Goal: Task Accomplishment & Management: Manage account settings

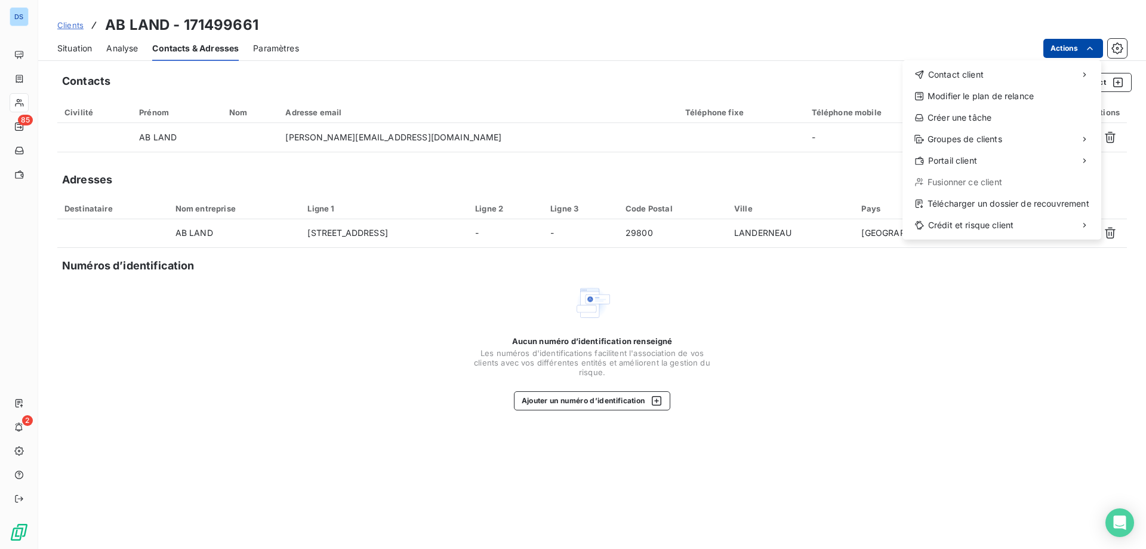
click at [1057, 50] on html "DS 85 2 Clients AB LAND - 171499661 Situation Analyse Contacts & Adresses Param…" at bounding box center [573, 274] width 1146 height 549
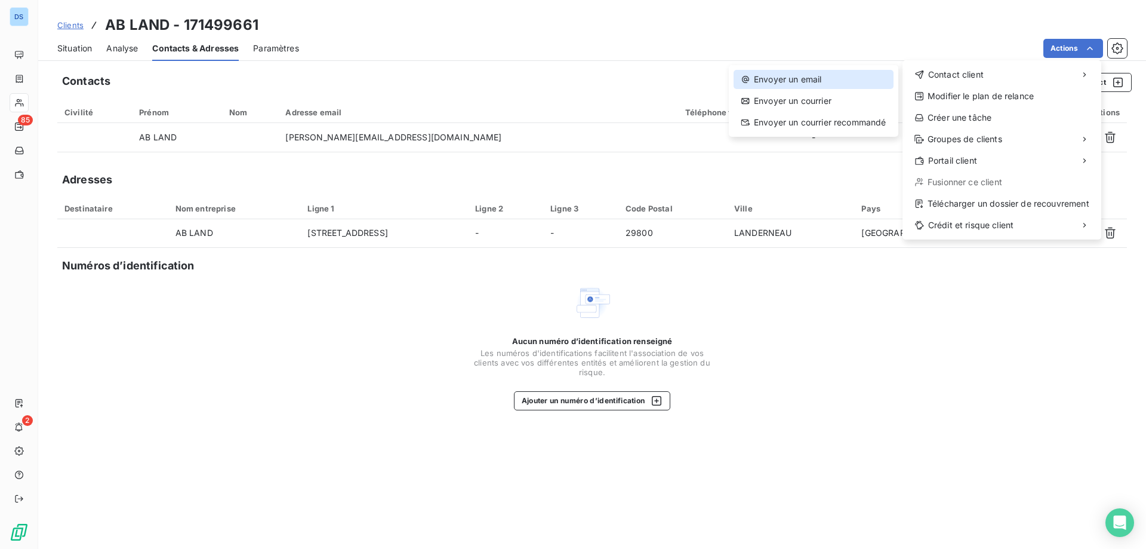
click at [822, 76] on div "Envoyer un email" at bounding box center [814, 79] width 160 height 19
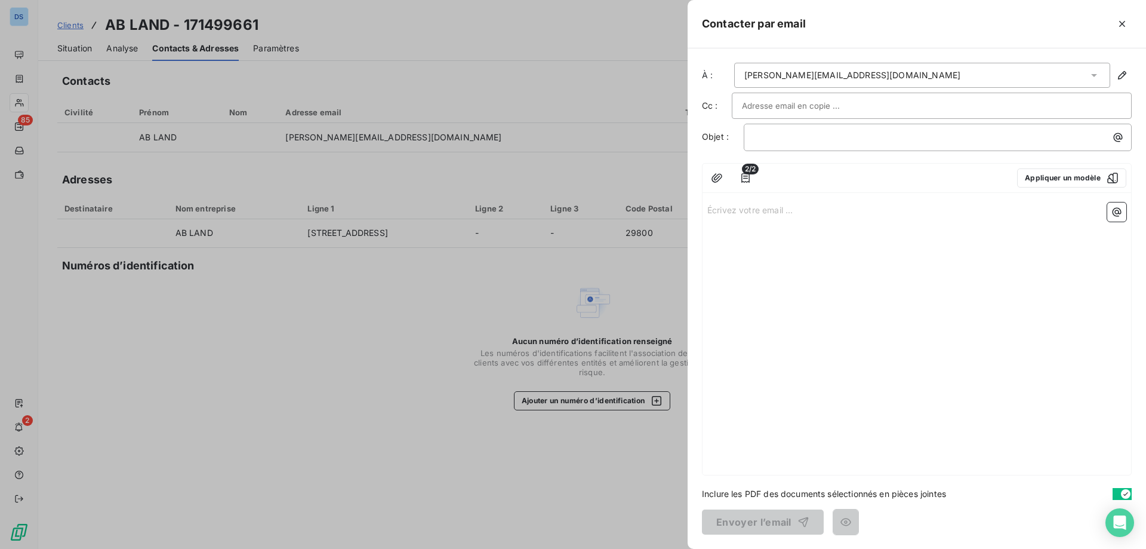
click at [653, 56] on div at bounding box center [573, 274] width 1146 height 549
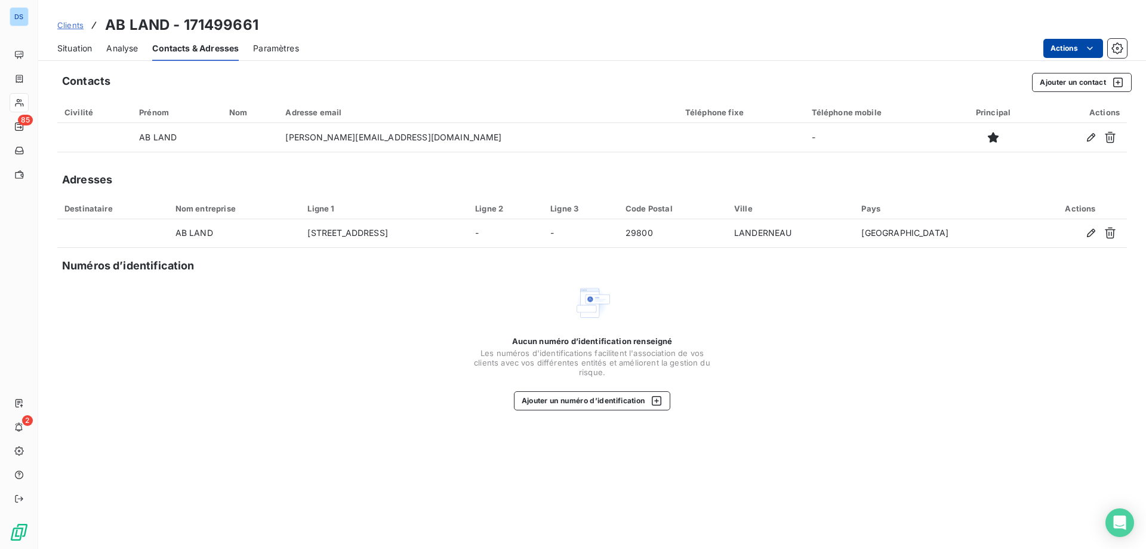
click at [1066, 47] on html "DS 85 2 Clients AB LAND - 171499661 Situation Analyse Contacts & Adresses Param…" at bounding box center [573, 274] width 1146 height 549
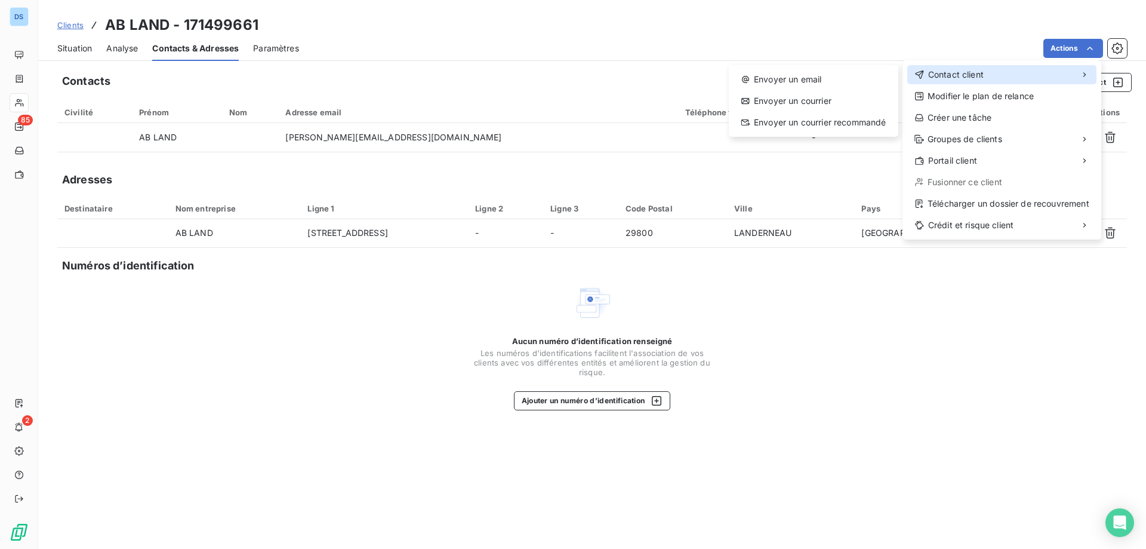
click at [971, 75] on span "Contact client" at bounding box center [956, 75] width 56 height 12
click at [850, 81] on div "Envoyer un email" at bounding box center [814, 79] width 160 height 19
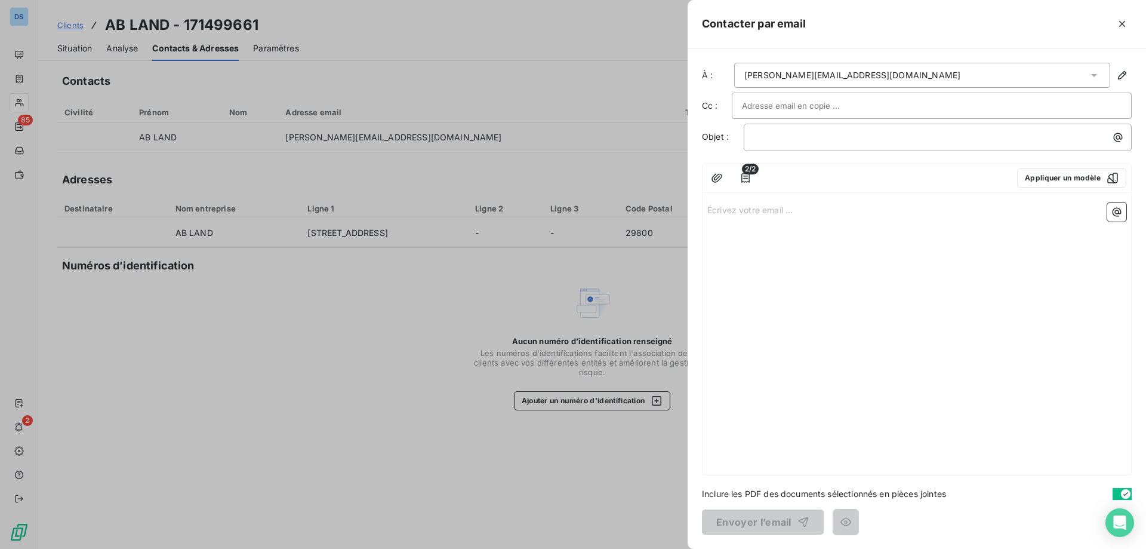
click at [752, 110] on input "text" at bounding box center [806, 106] width 128 height 18
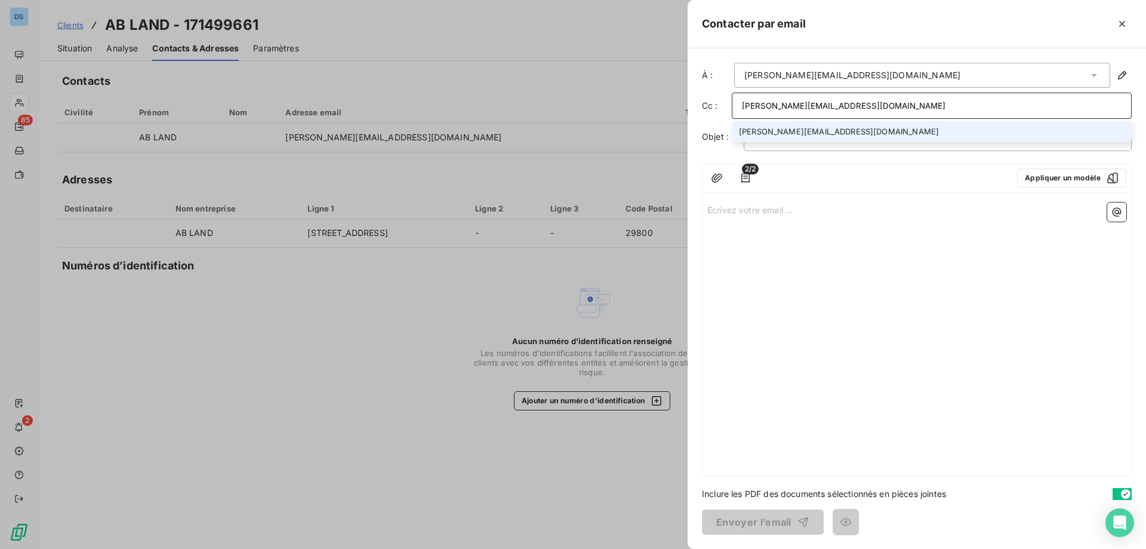
type input "[PERSON_NAME][EMAIL_ADDRESS][DOMAIN_NAME]"
click at [765, 140] on li "[PERSON_NAME][EMAIL_ADDRESS][DOMAIN_NAME]" at bounding box center [932, 131] width 400 height 21
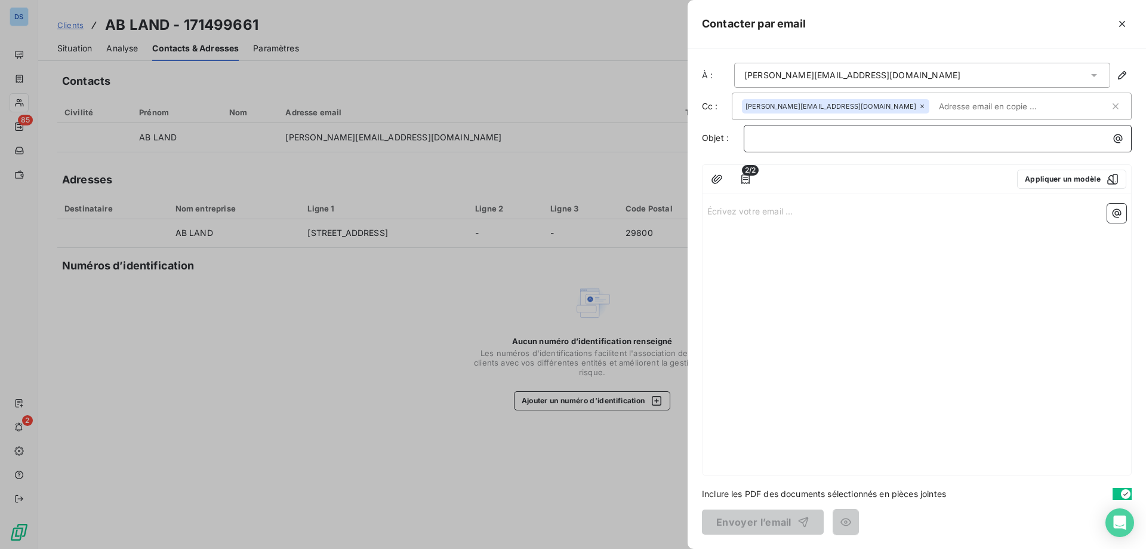
click at [859, 142] on p "﻿" at bounding box center [941, 138] width 374 height 14
click at [780, 144] on p "﻿" at bounding box center [941, 138] width 374 height 14
click at [813, 305] on div "Écrivez votre email ... ﻿" at bounding box center [917, 337] width 429 height 276
click at [754, 215] on p "Écrivez votre email ... ﻿" at bounding box center [917, 211] width 419 height 14
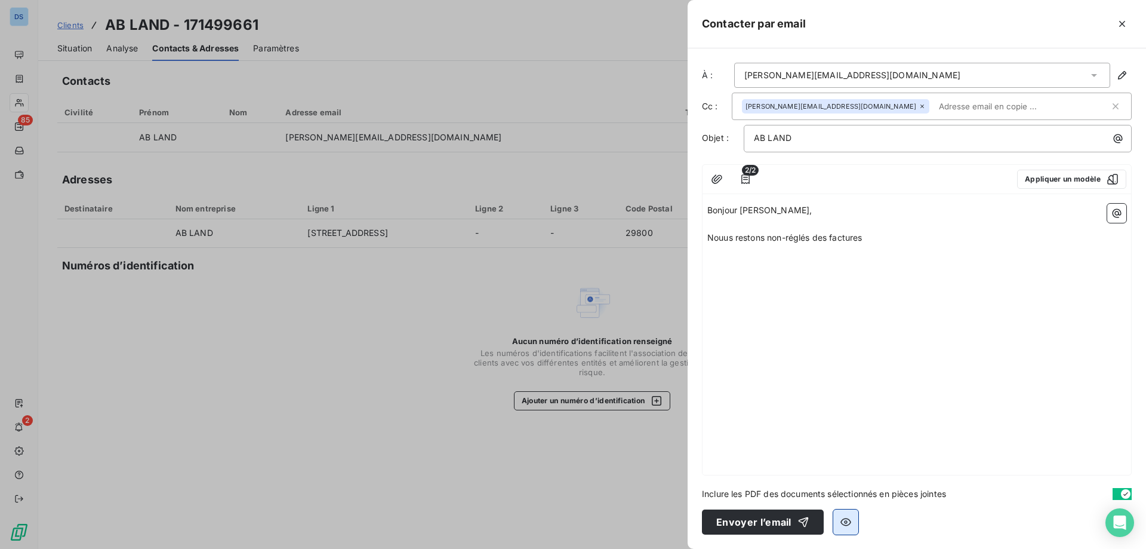
click at [841, 524] on icon "button" at bounding box center [846, 522] width 12 height 12
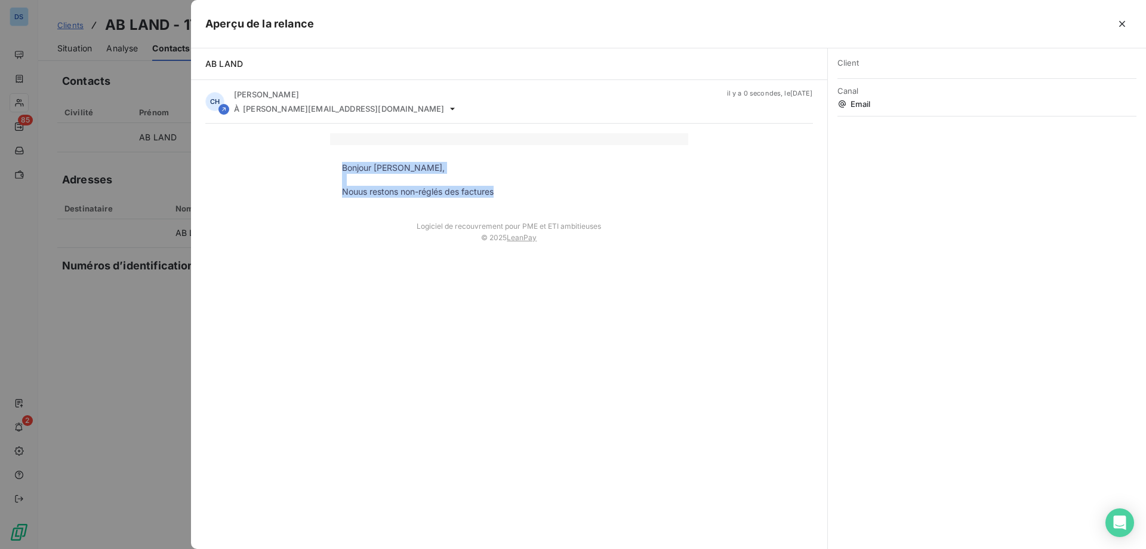
drag, startPoint x: 497, startPoint y: 191, endPoint x: 344, endPoint y: 159, distance: 156.7
click at [344, 159] on td "Bonjour M. Lagarde, Nouus restons non-réglés des factures" at bounding box center [509, 177] width 358 height 64
copy td "Bonjour M. Lagarde, Nouus restons non-réglés des factures"
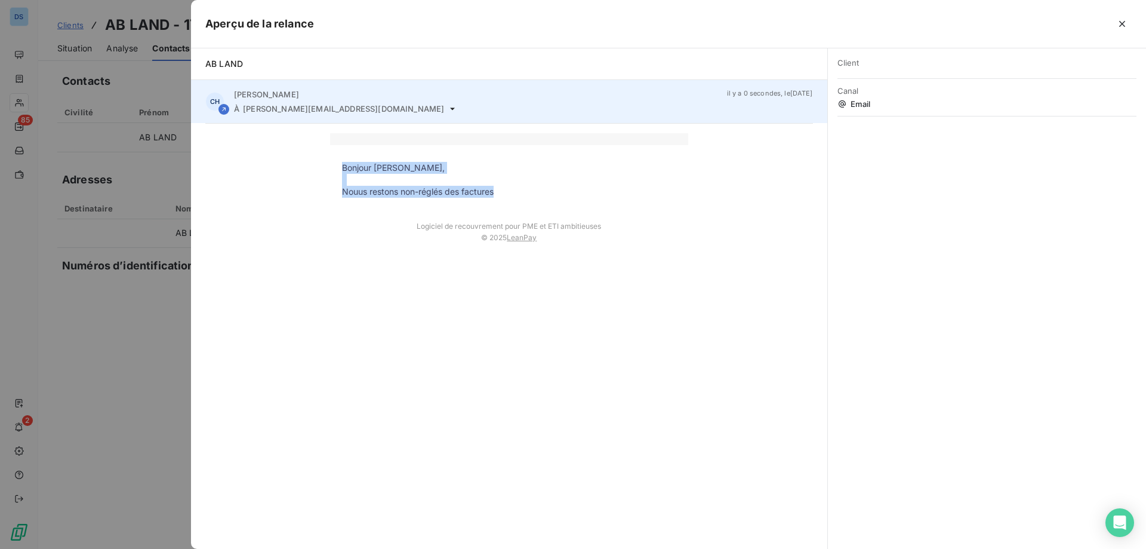
drag, startPoint x: 309, startPoint y: 96, endPoint x: 228, endPoint y: 96, distance: 80.6
click at [228, 96] on div "CH Christelle Kaminski À l.lagarde@call-ingenierie.com il y a 0 secondes , le 1…" at bounding box center [509, 101] width 636 height 43
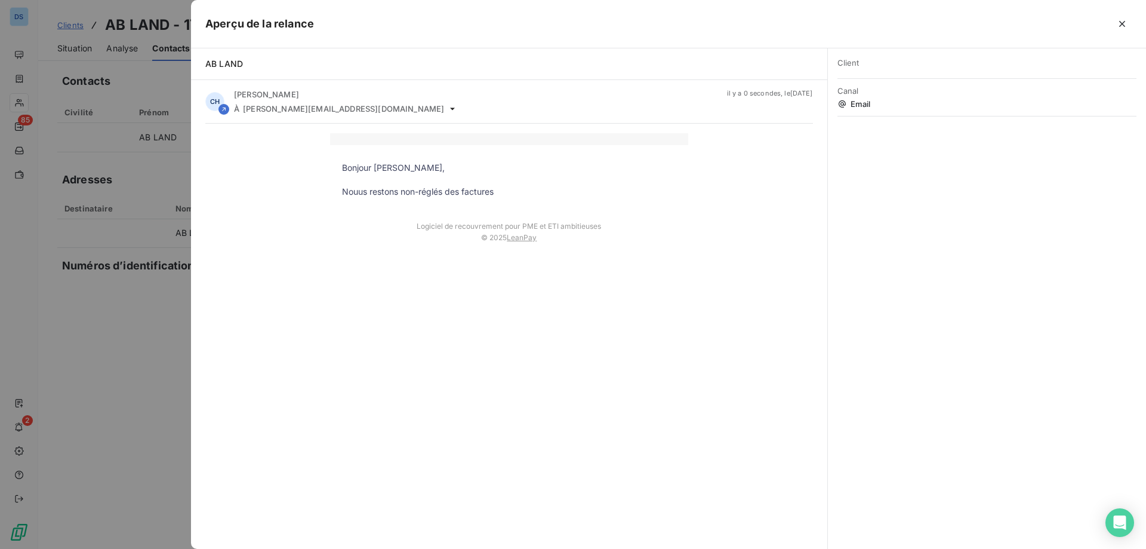
click at [158, 312] on div at bounding box center [573, 274] width 1146 height 549
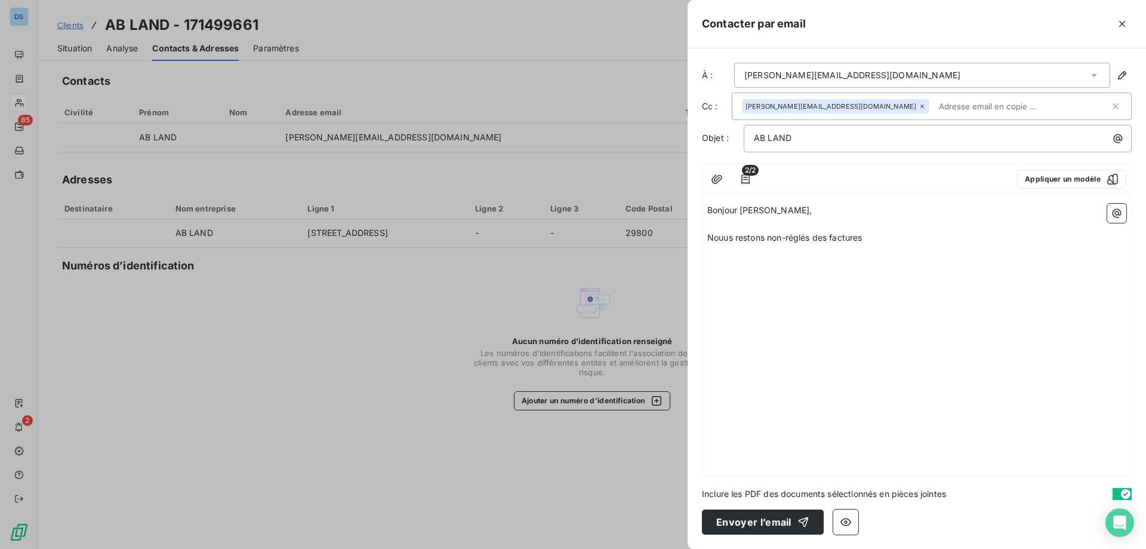
click at [602, 282] on div at bounding box center [573, 274] width 1146 height 549
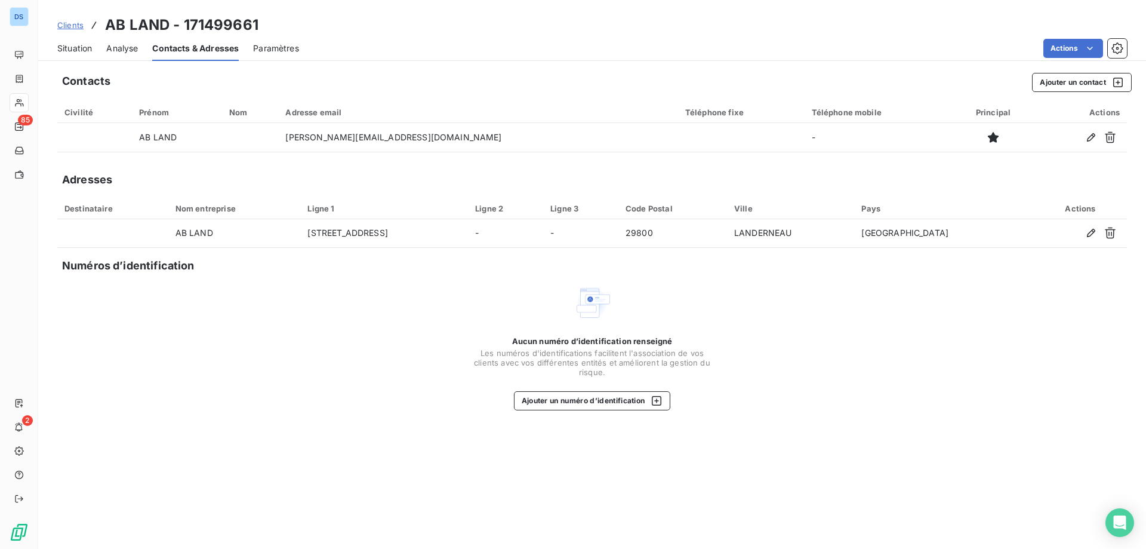
click at [72, 25] on span "Clients" at bounding box center [70, 25] width 26 height 10
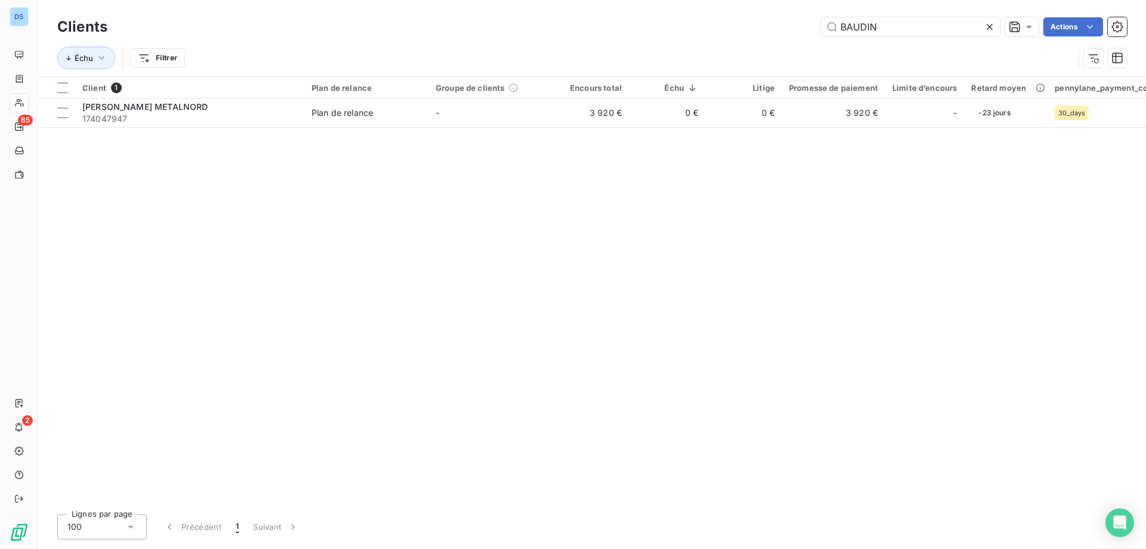
drag, startPoint x: 887, startPoint y: 25, endPoint x: 813, endPoint y: 24, distance: 73.5
click at [813, 24] on div "BAUDIN Actions" at bounding box center [624, 26] width 1005 height 19
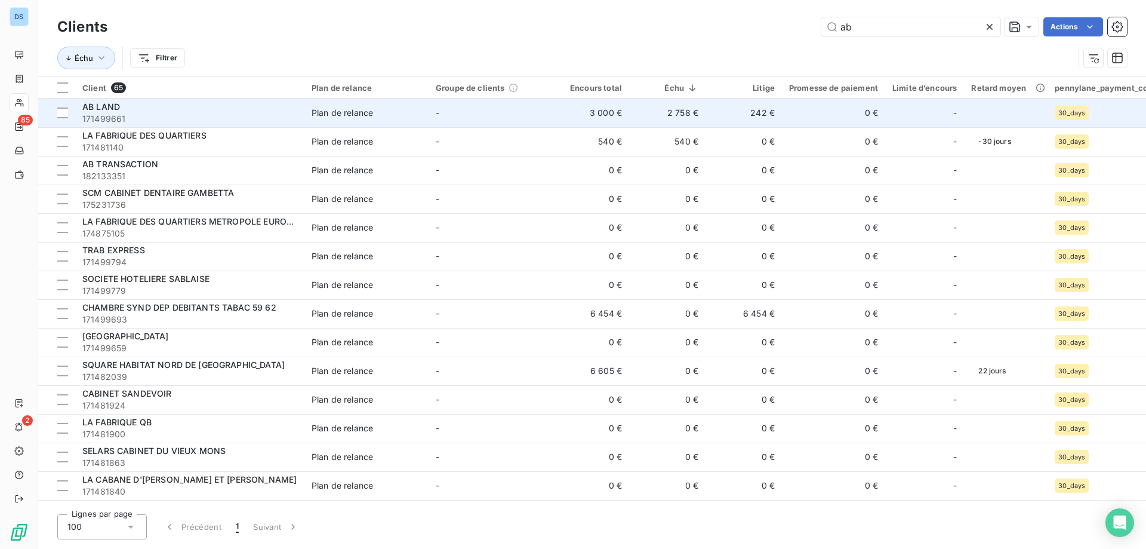
type input "ab"
click at [708, 109] on td "242 €" at bounding box center [744, 113] width 76 height 29
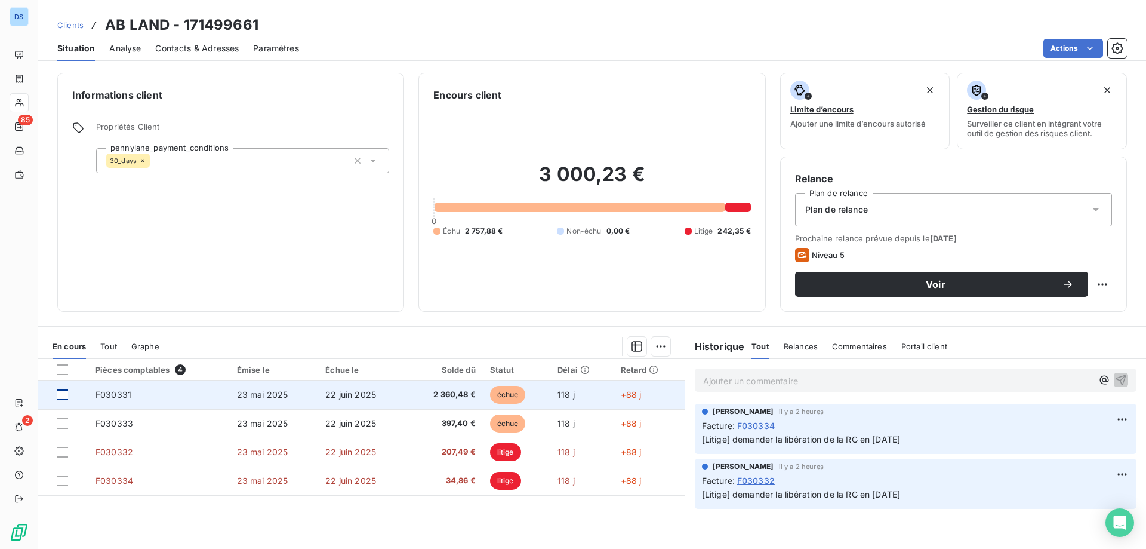
click at [64, 396] on div at bounding box center [62, 394] width 11 height 11
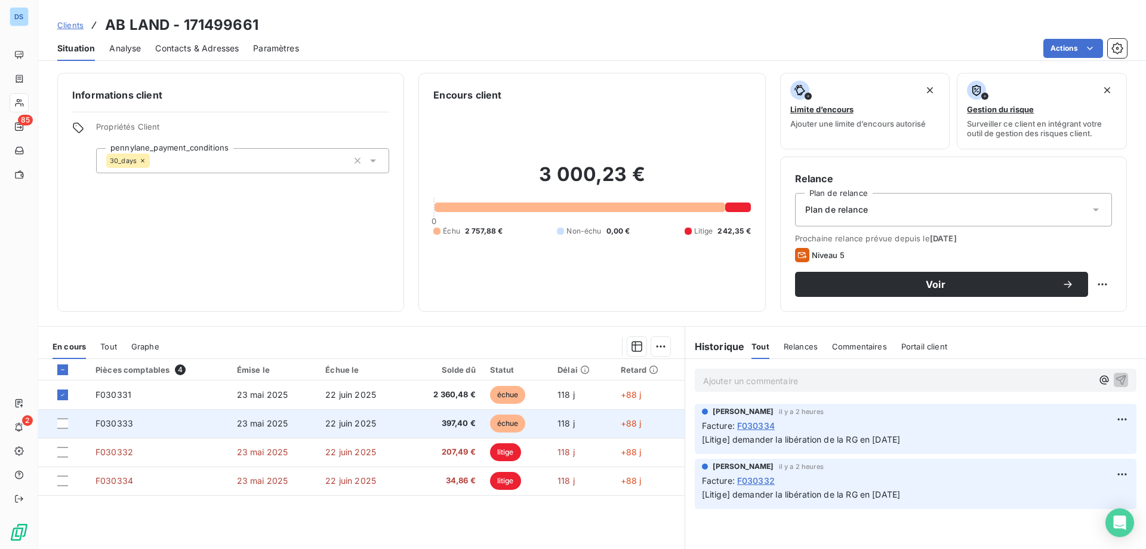
click at [68, 425] on div at bounding box center [69, 423] width 24 height 11
click at [60, 422] on div at bounding box center [62, 423] width 11 height 11
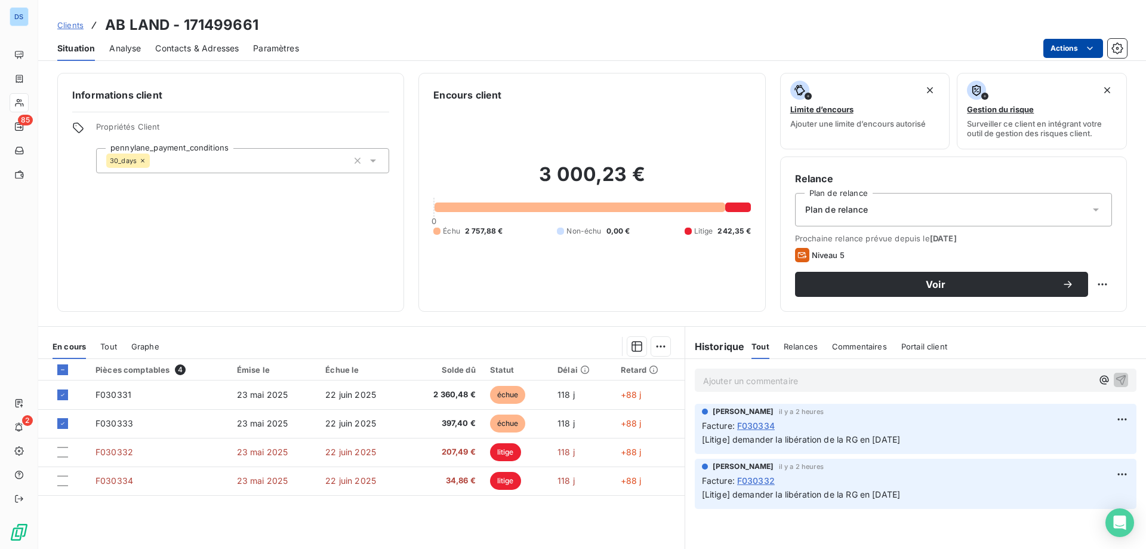
click at [1046, 52] on html "DS 85 2 Clients AB LAND - 171499661 Situation Analyse Contacts & Adresses Param…" at bounding box center [573, 274] width 1146 height 549
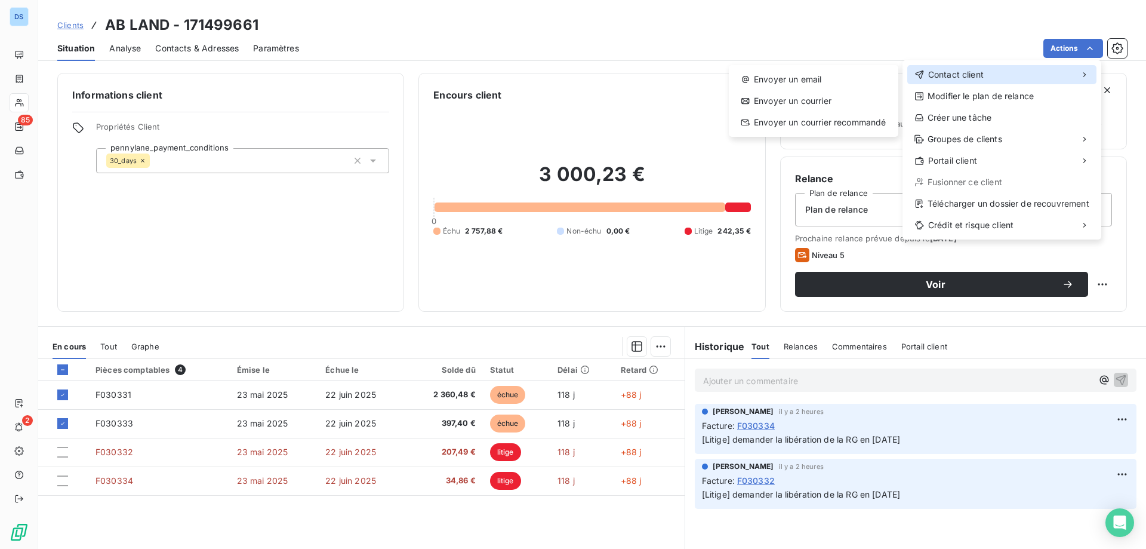
click at [962, 75] on span "Contact client" at bounding box center [956, 75] width 56 height 12
click at [824, 88] on div "Envoyer un email" at bounding box center [814, 79] width 160 height 19
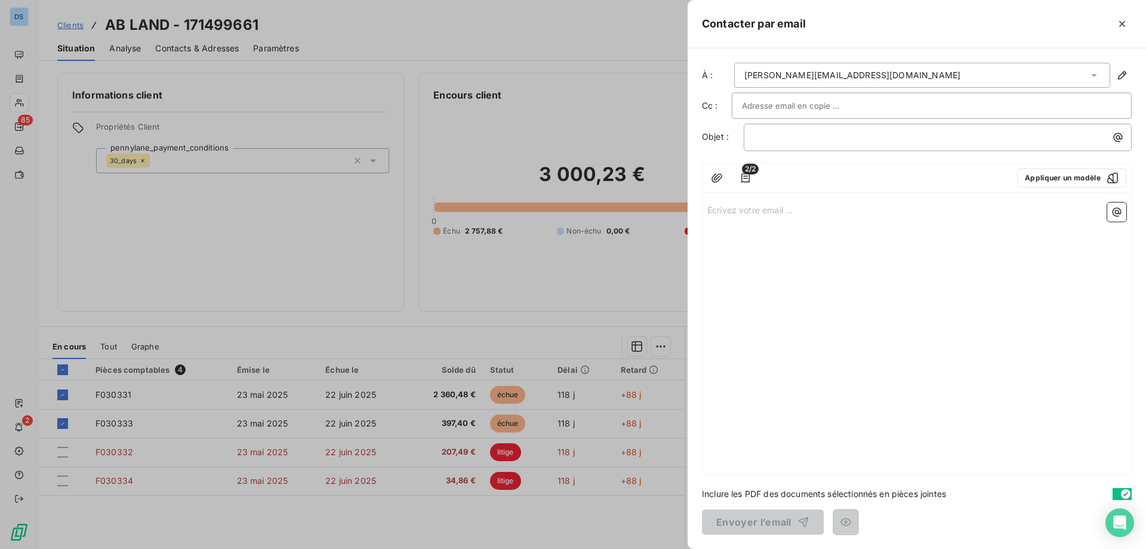
click at [765, 218] on div "Écrivez votre email ... ﻿" at bounding box center [917, 336] width 429 height 277
click at [758, 209] on p "Écrivez votre email ... ﻿" at bounding box center [917, 209] width 419 height 14
click at [1116, 139] on icon "button" at bounding box center [1118, 137] width 12 height 12
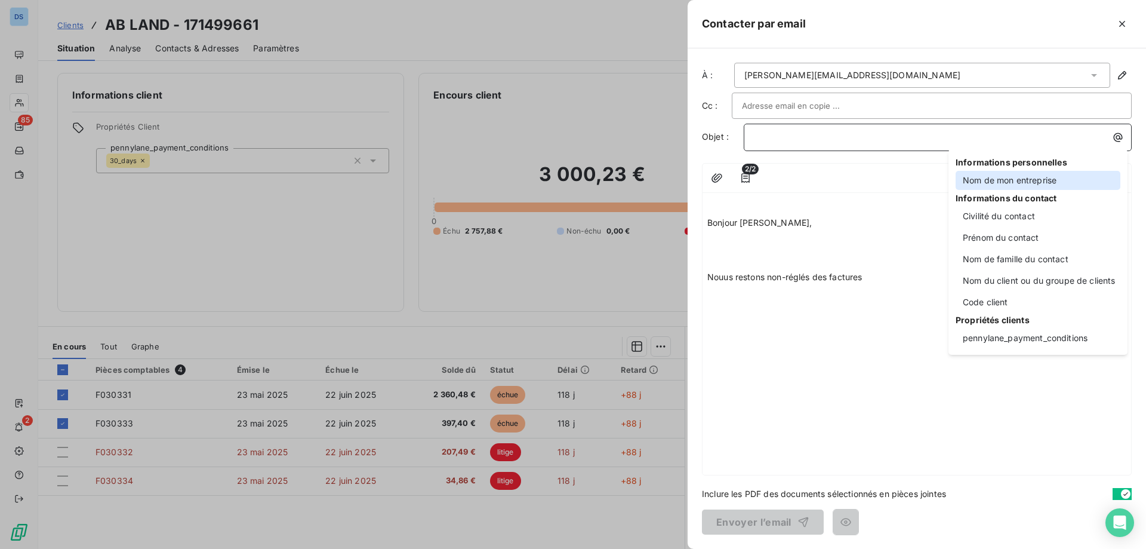
click at [995, 183] on div "Nom de mon entreprise" at bounding box center [1038, 180] width 165 height 19
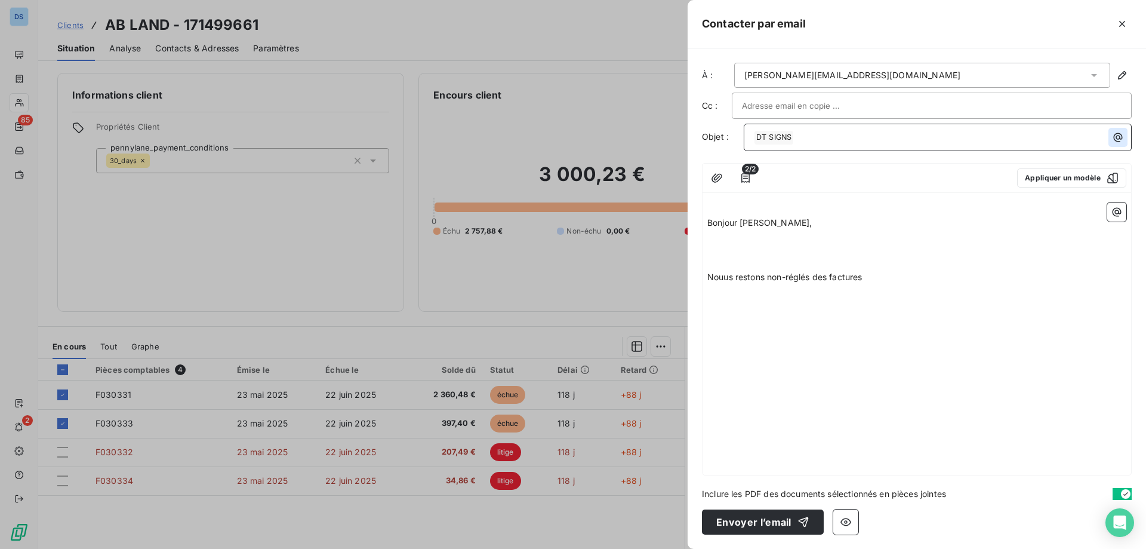
click at [1117, 140] on icon "button" at bounding box center [1118, 137] width 12 height 12
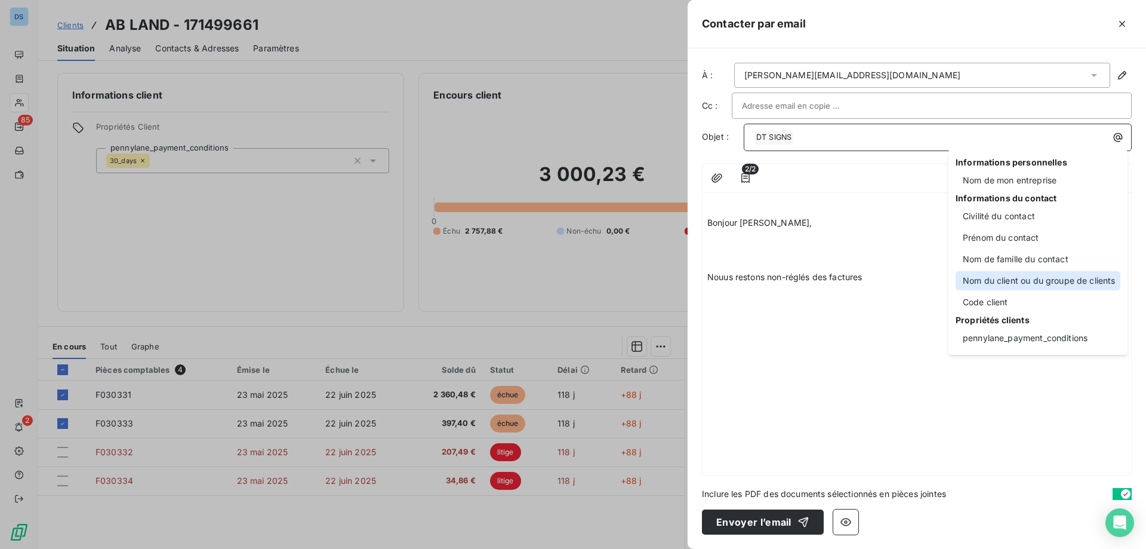
click at [996, 279] on div "Nom du client ou du groupe de clients" at bounding box center [1038, 280] width 165 height 19
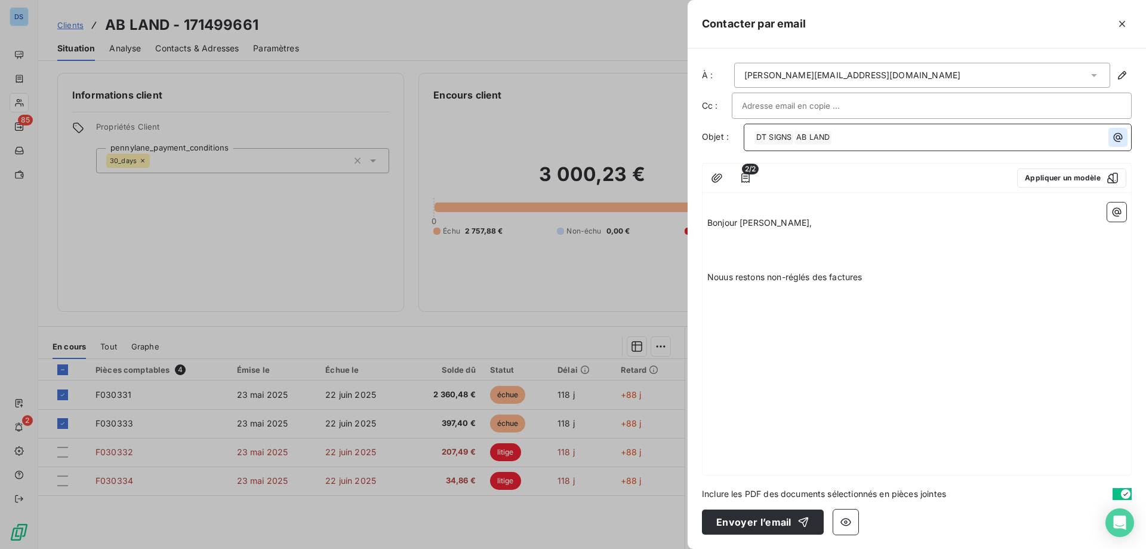
click at [1117, 137] on icon "button" at bounding box center [1118, 137] width 12 height 12
click at [792, 133] on html "DS 85 2 Clients AB LAND - 171499661 Situation Analyse Contacts & Adresses Param…" at bounding box center [573, 274] width 1146 height 549
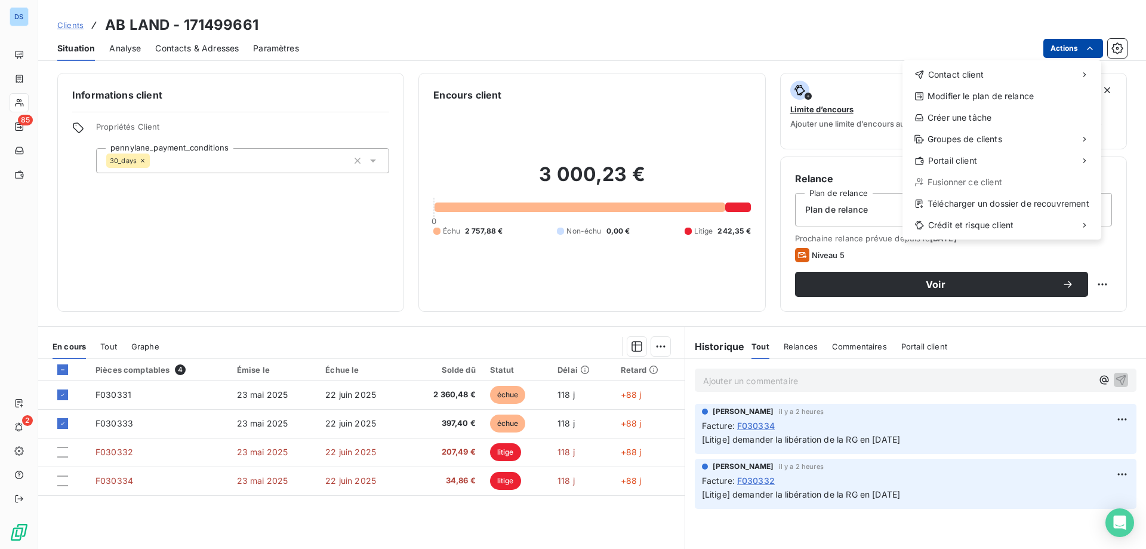
click at [1044, 58] on span "Actions Contact client Modifier le plan de relance Créer une tâche Groupes de c…" at bounding box center [1074, 48] width 60 height 19
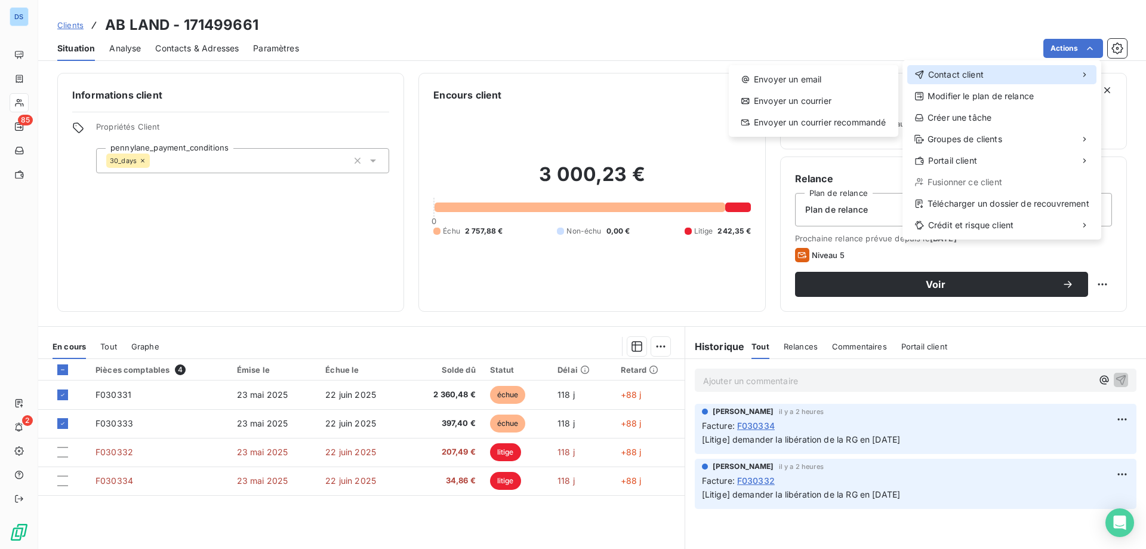
click at [977, 76] on span "Contact client" at bounding box center [956, 75] width 56 height 12
click at [834, 75] on div "Envoyer un email" at bounding box center [814, 79] width 160 height 19
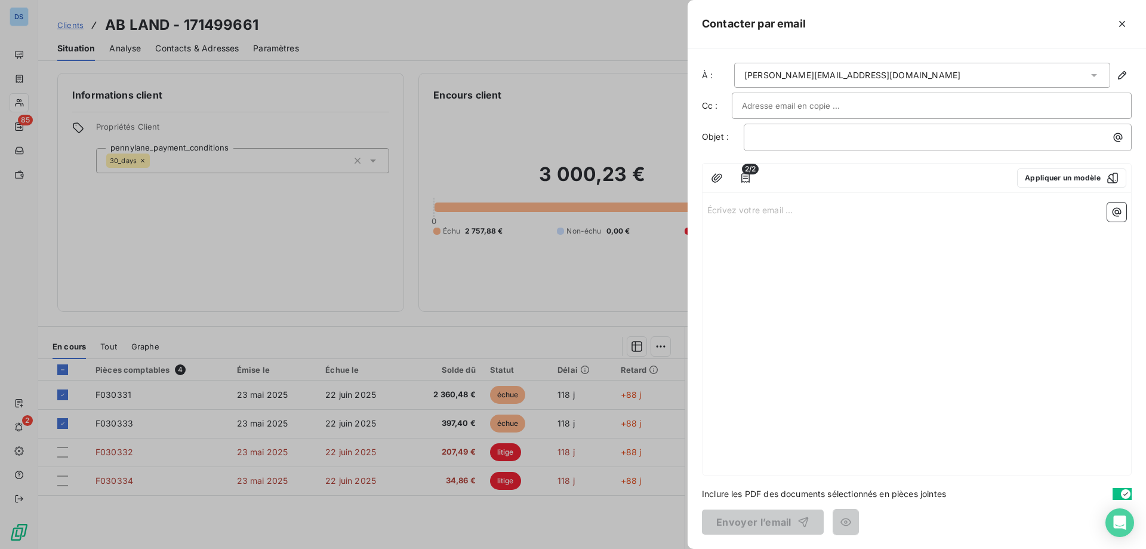
click at [775, 211] on p "Écrivez votre email ... ﻿" at bounding box center [917, 209] width 419 height 14
click at [1123, 139] on icon "button" at bounding box center [1118, 137] width 12 height 12
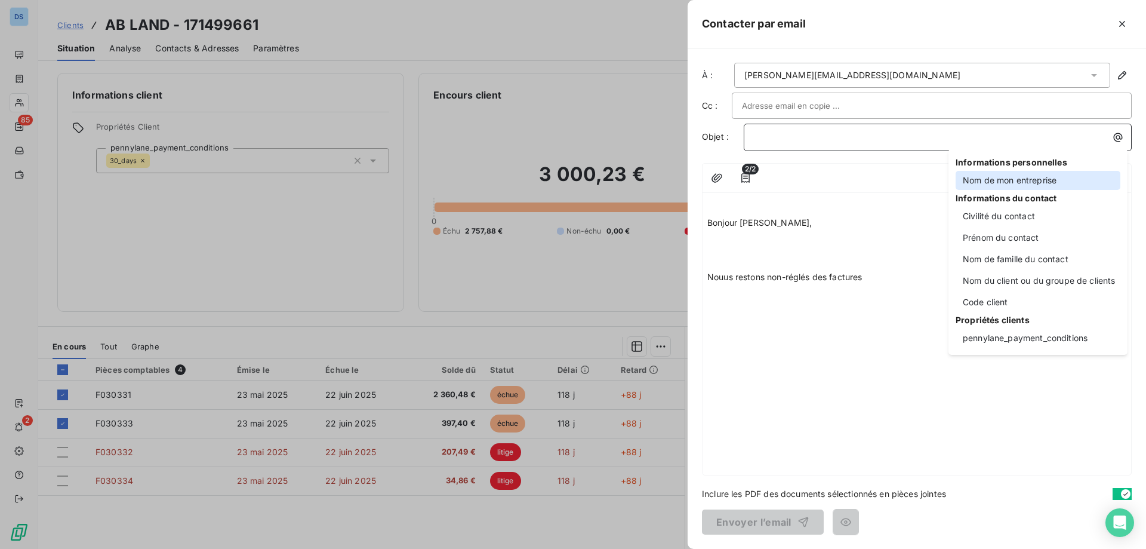
click at [983, 182] on div "Nom de mon entreprise" at bounding box center [1038, 180] width 165 height 19
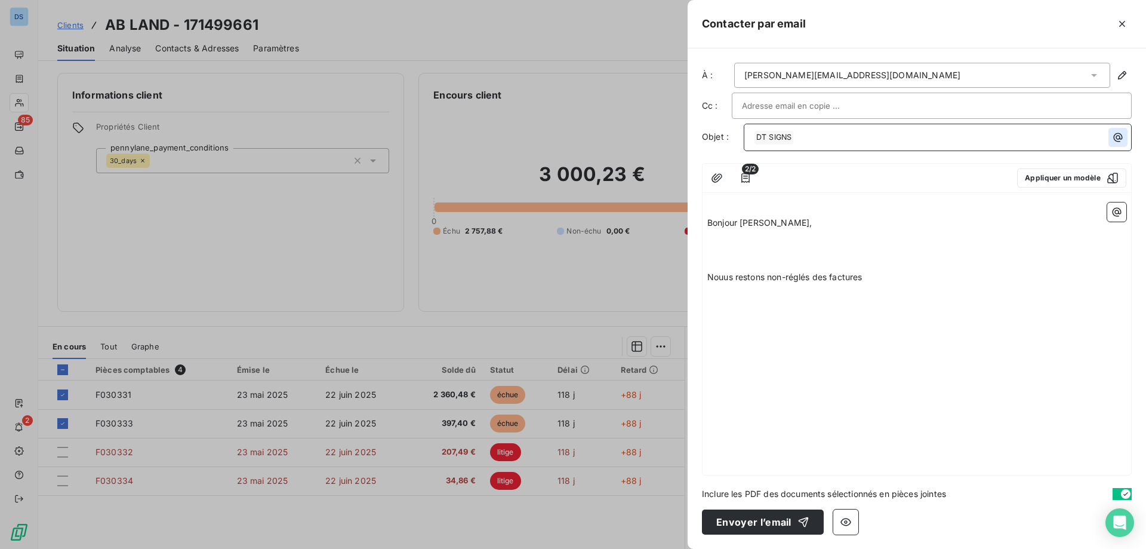
click at [1115, 138] on icon "button" at bounding box center [1118, 137] width 12 height 12
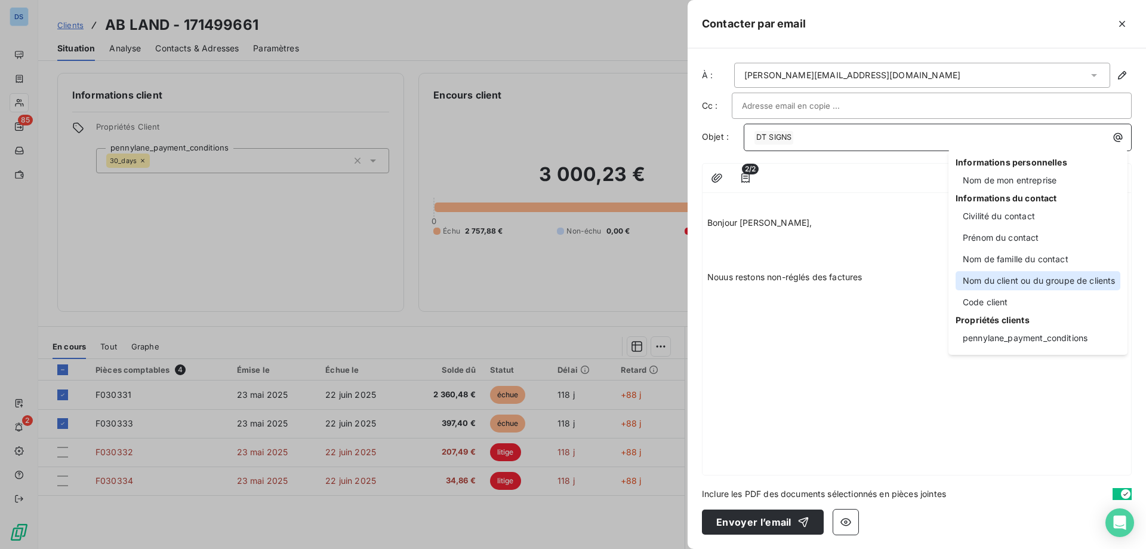
click at [987, 278] on div "Nom du client ou du groupe de clients" at bounding box center [1038, 280] width 165 height 19
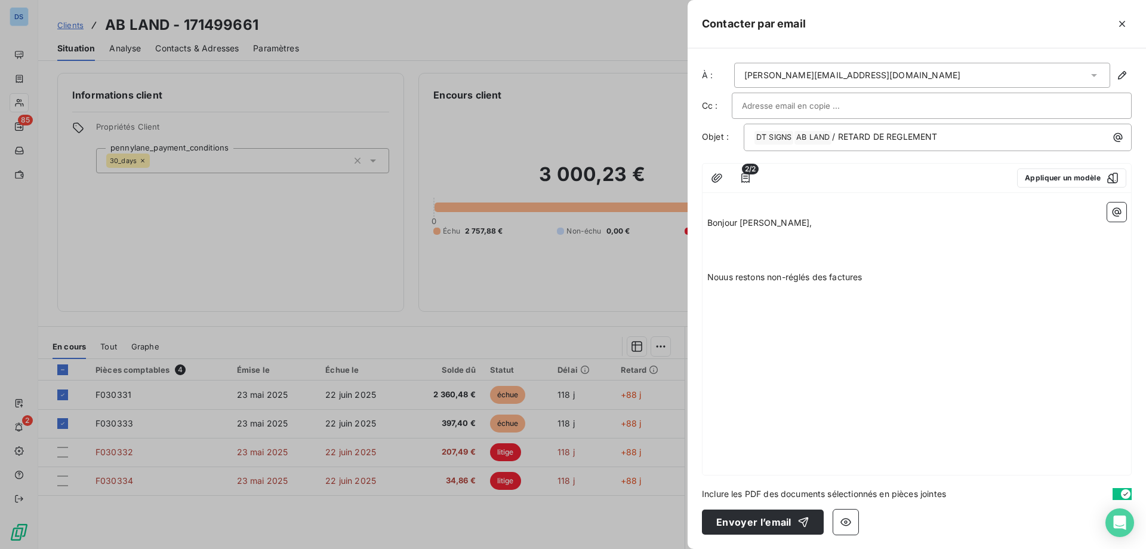
click at [728, 278] on span "Nouus restons non-réglés des factures" at bounding box center [785, 277] width 155 height 10
click at [870, 277] on p "Nous restons non-réglés des factures" at bounding box center [917, 277] width 419 height 14
drag, startPoint x: 862, startPoint y: 275, endPoint x: 949, endPoint y: 291, distance: 88.0
click at [949, 291] on div "﻿ Bonjour M. Lagarde, ﻿ ﻿ Nous restons non-réglés des factures CI6JOINTES? MALGR" at bounding box center [917, 336] width 429 height 277
click at [961, 303] on p "Merci de procéder au règlmeent de celles-ci au plus vite," at bounding box center [917, 305] width 419 height 14
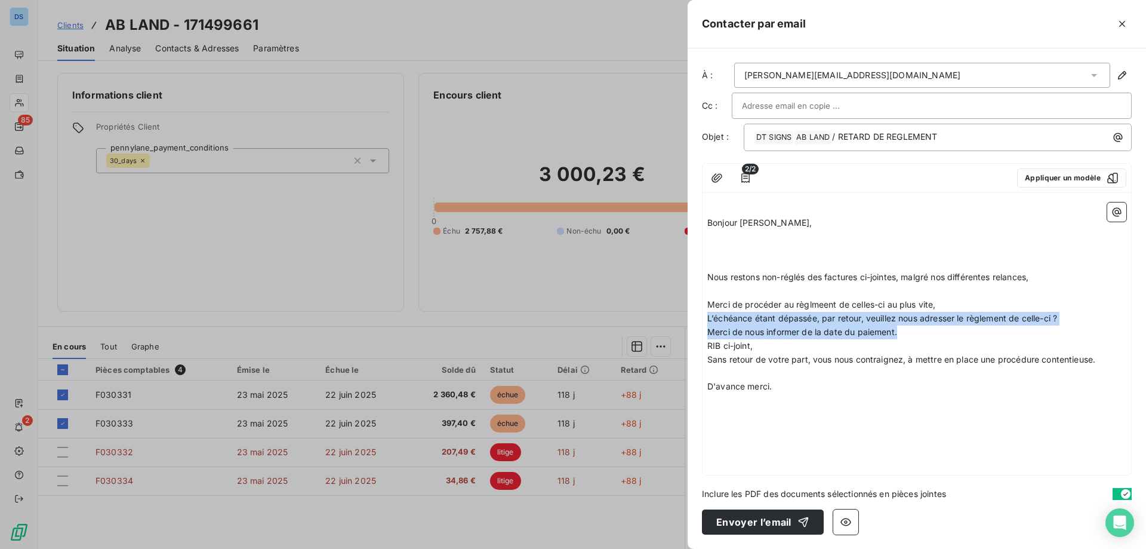
drag, startPoint x: 708, startPoint y: 317, endPoint x: 903, endPoint y: 333, distance: 195.3
click at [903, 333] on div "﻿ Bonjour M. Lagarde, ﻿ ﻿ Nous restons non-réglés des factures ci-jointes, malg…" at bounding box center [917, 304] width 419 height 205
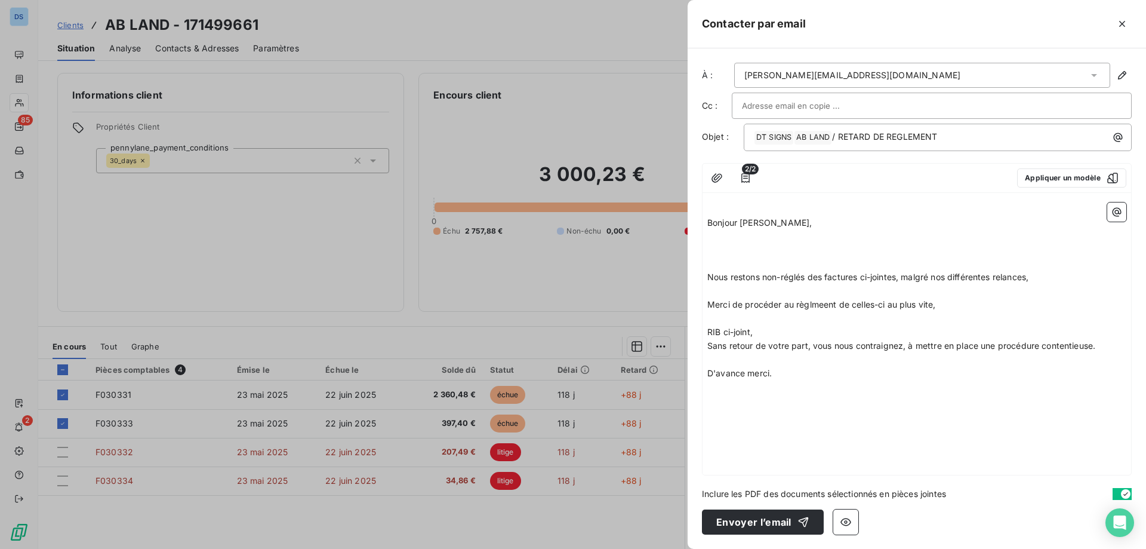
click at [746, 357] on p "﻿" at bounding box center [917, 360] width 419 height 14
click at [821, 305] on span "Merci de procéder au règlmeent de celles-ci au plus vite," at bounding box center [822, 304] width 229 height 10
drag, startPoint x: 755, startPoint y: 331, endPoint x: 709, endPoint y: 334, distance: 46.7
click at [709, 334] on p "RIB ci-joint," at bounding box center [917, 332] width 419 height 14
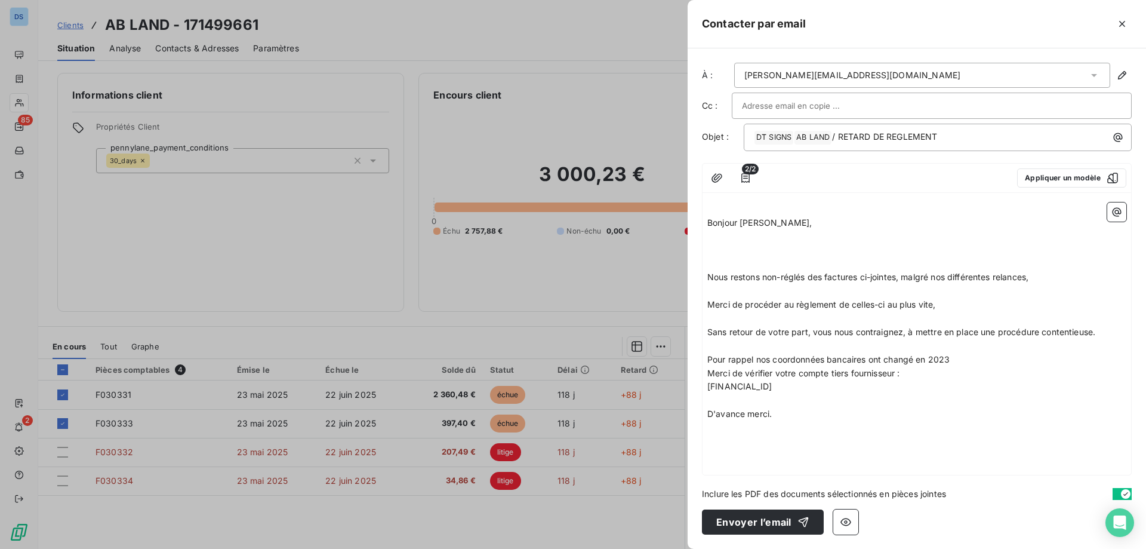
click at [788, 412] on p "D'avance merci." at bounding box center [917, 414] width 419 height 14
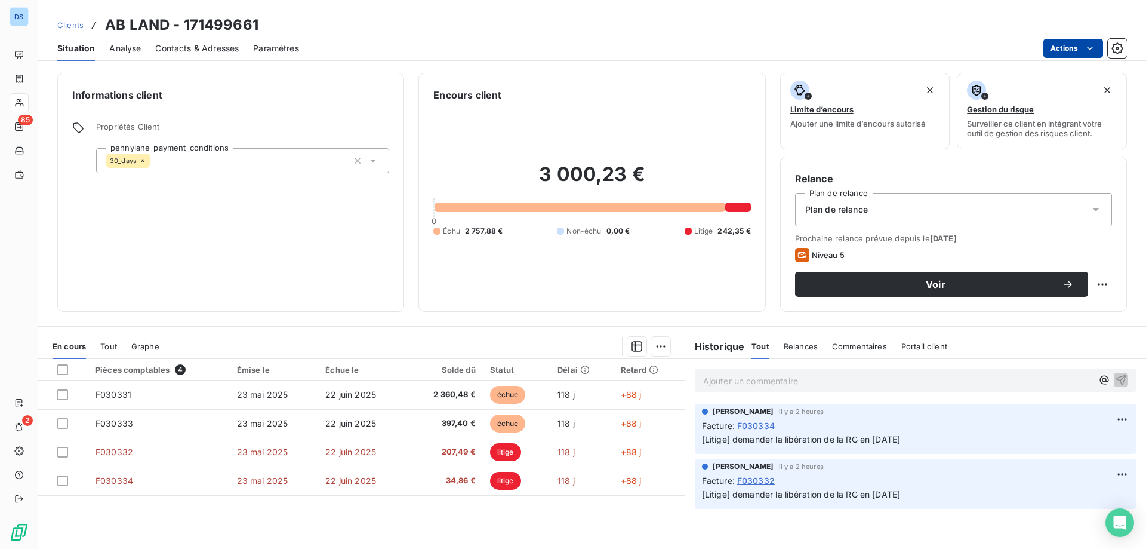
click at [1072, 45] on html "DS 85 2 Clients AB LAND - 171499661 Situation Analyse Contacts & Adresses Param…" at bounding box center [573, 274] width 1146 height 549
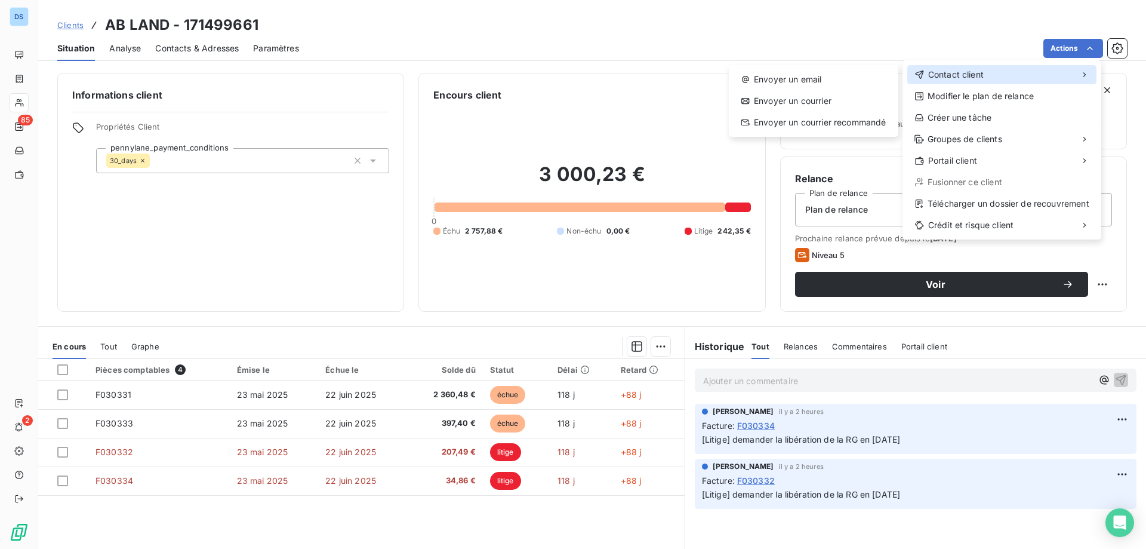
click at [956, 81] on div "Contact client" at bounding box center [1002, 74] width 189 height 19
click at [836, 77] on div "Envoyer un email" at bounding box center [814, 79] width 160 height 19
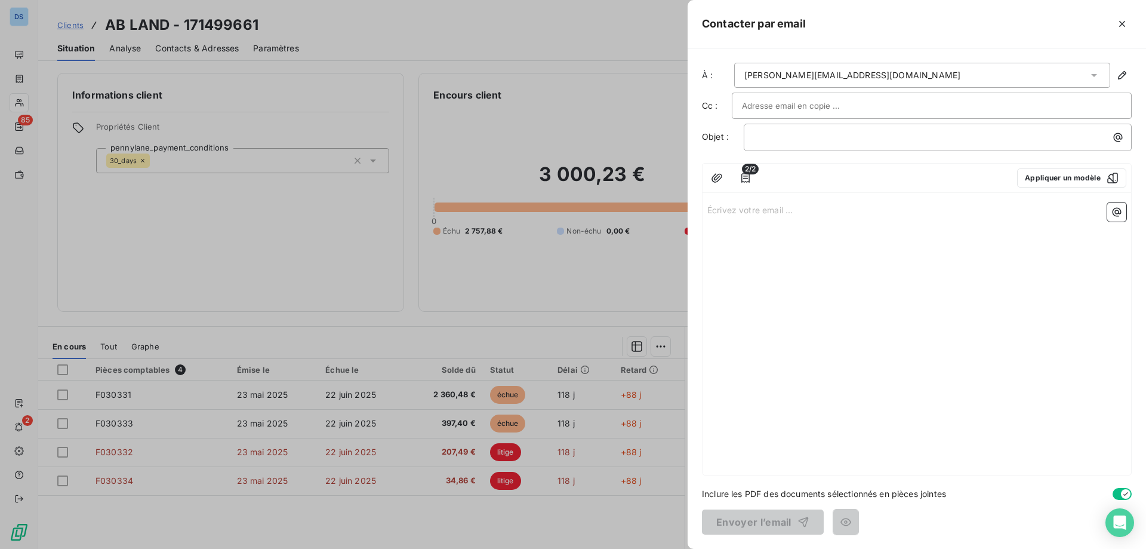
click at [782, 112] on input "text" at bounding box center [806, 106] width 128 height 18
click at [786, 146] on div "﻿" at bounding box center [938, 137] width 388 height 27
click at [1065, 183] on button "Appliquer un modèle" at bounding box center [1071, 177] width 109 height 19
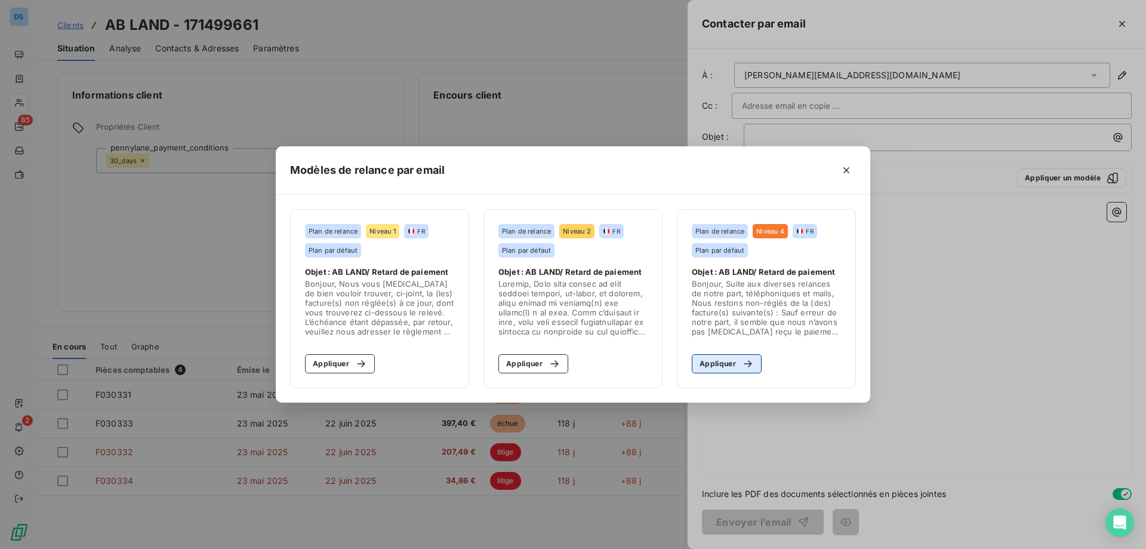
click at [730, 365] on button "Appliquer" at bounding box center [727, 363] width 70 height 19
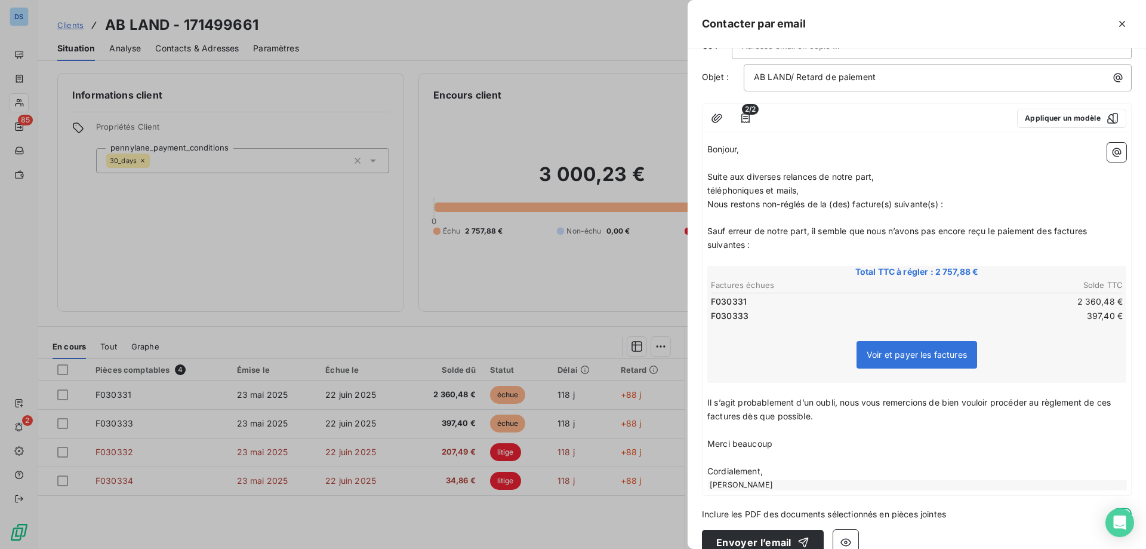
scroll to position [80, 0]
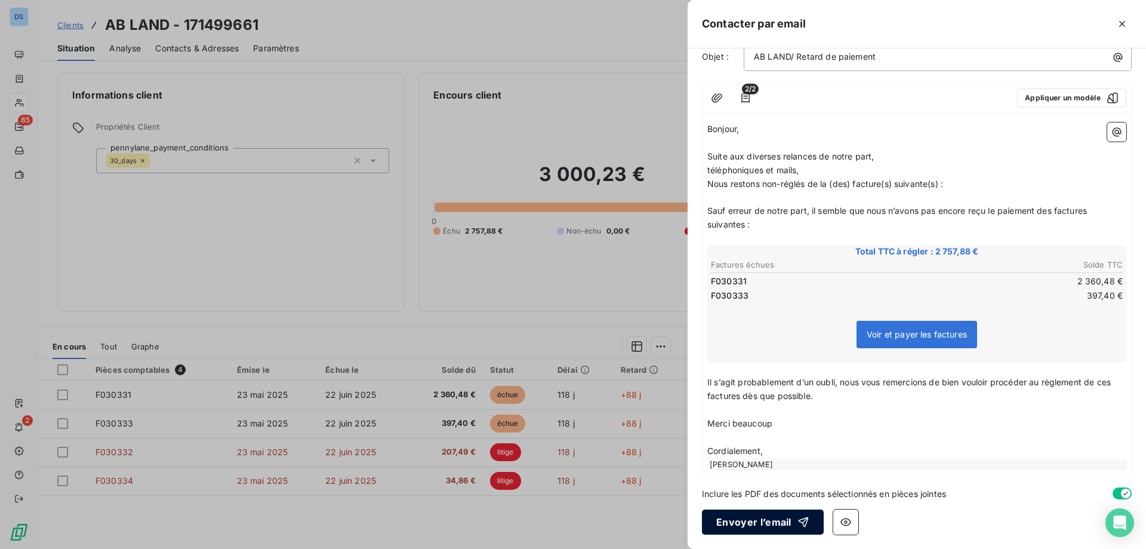
click at [753, 533] on button "Envoyer l’email" at bounding box center [763, 521] width 122 height 25
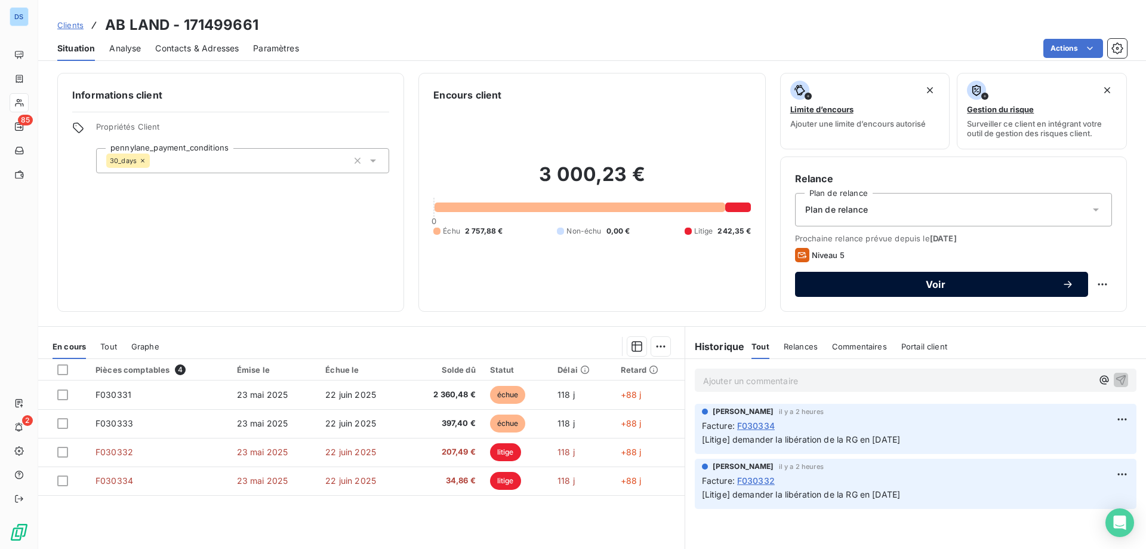
click at [837, 287] on span "Voir" at bounding box center [936, 284] width 253 height 10
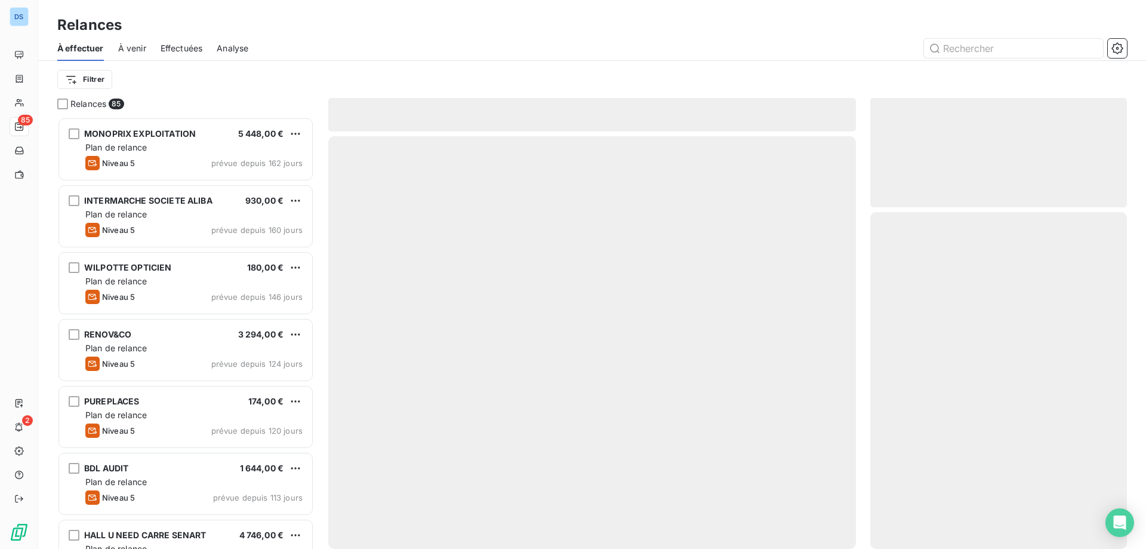
scroll to position [423, 248]
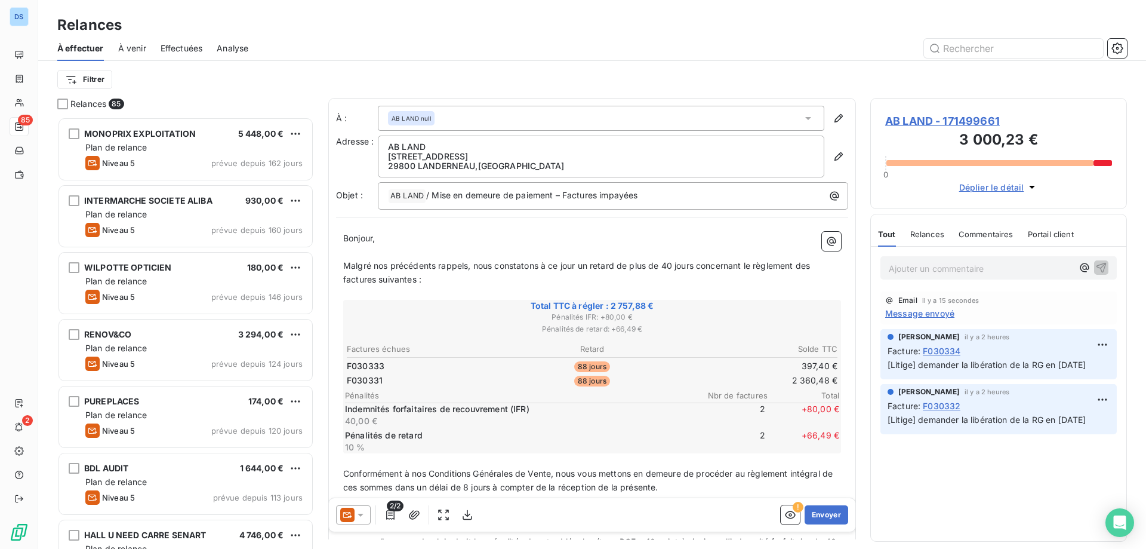
click at [709, 74] on div "Filtrer" at bounding box center [592, 79] width 1070 height 23
click at [269, 103] on div "Relances 85" at bounding box center [185, 104] width 257 height 12
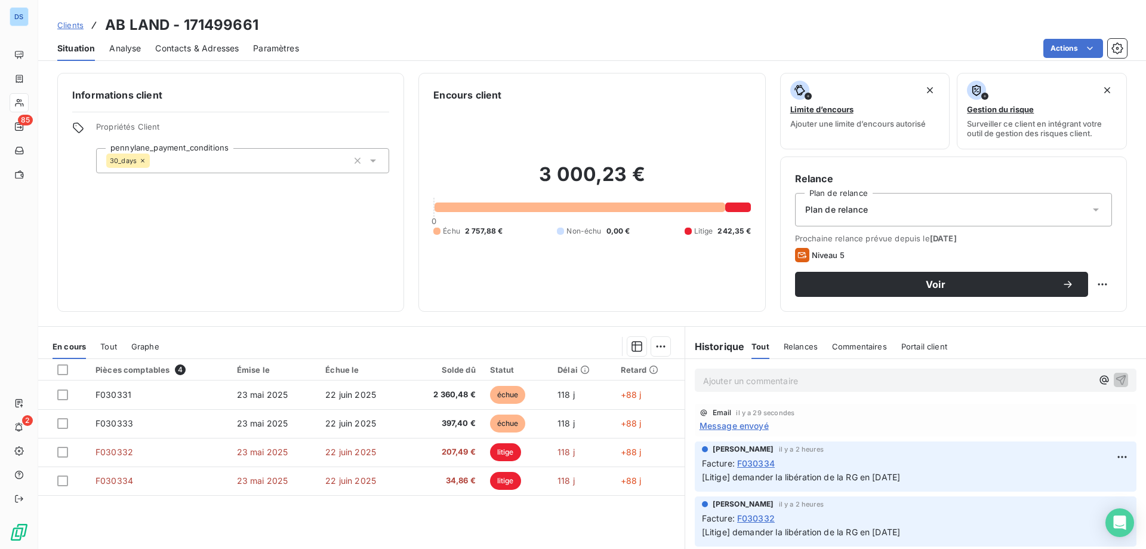
click at [749, 383] on p "Ajouter un commentaire ﻿" at bounding box center [897, 380] width 389 height 15
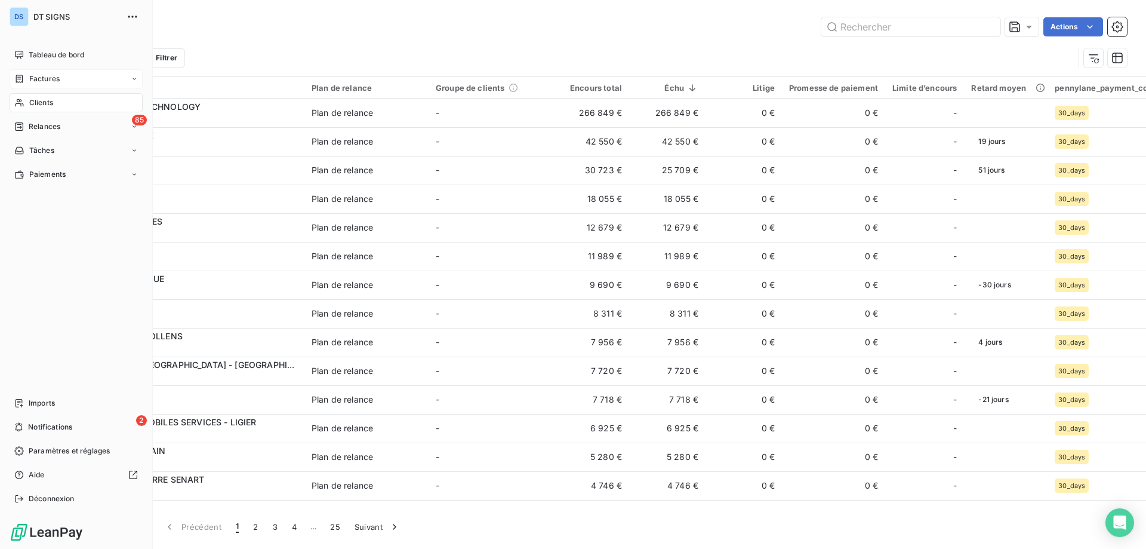
click at [47, 82] on span "Factures" at bounding box center [44, 78] width 30 height 11
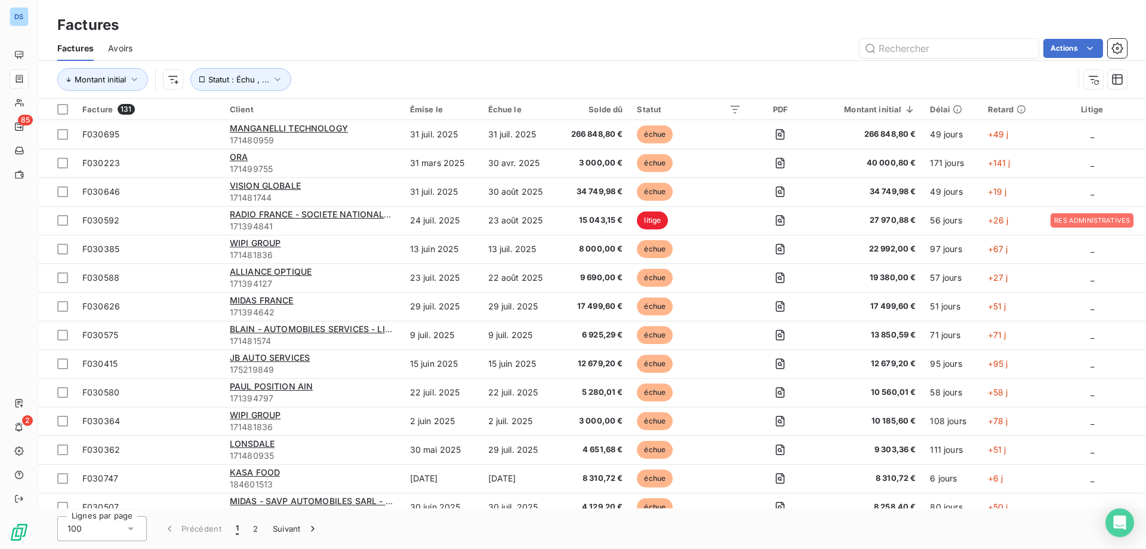
click at [125, 528] on icon at bounding box center [131, 528] width 12 height 12
click at [97, 465] on li "25" at bounding box center [102, 459] width 90 height 21
click at [254, 531] on button "2" at bounding box center [255, 528] width 19 height 25
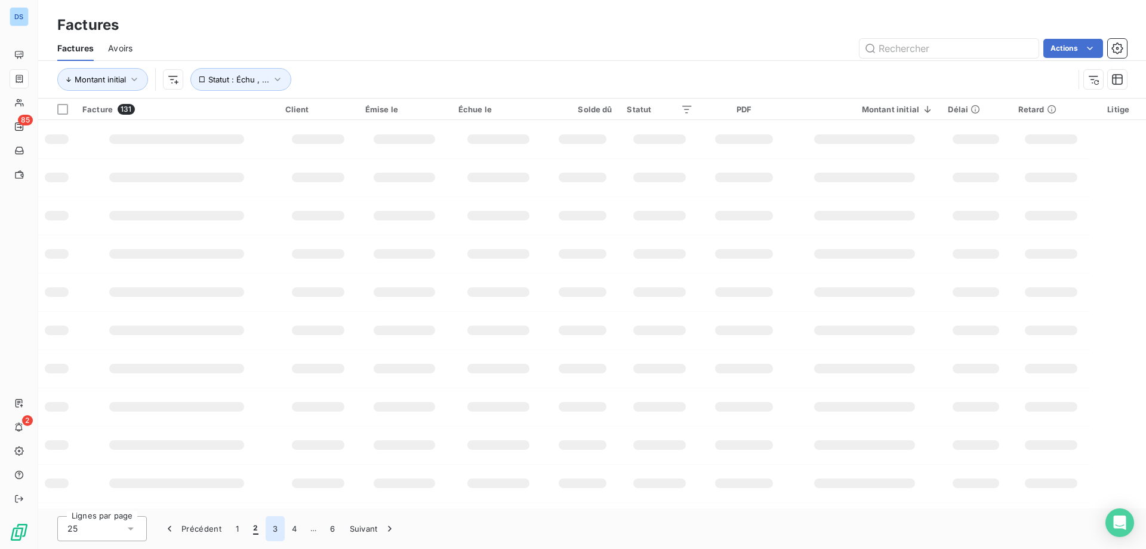
click at [275, 531] on button "3" at bounding box center [275, 528] width 19 height 25
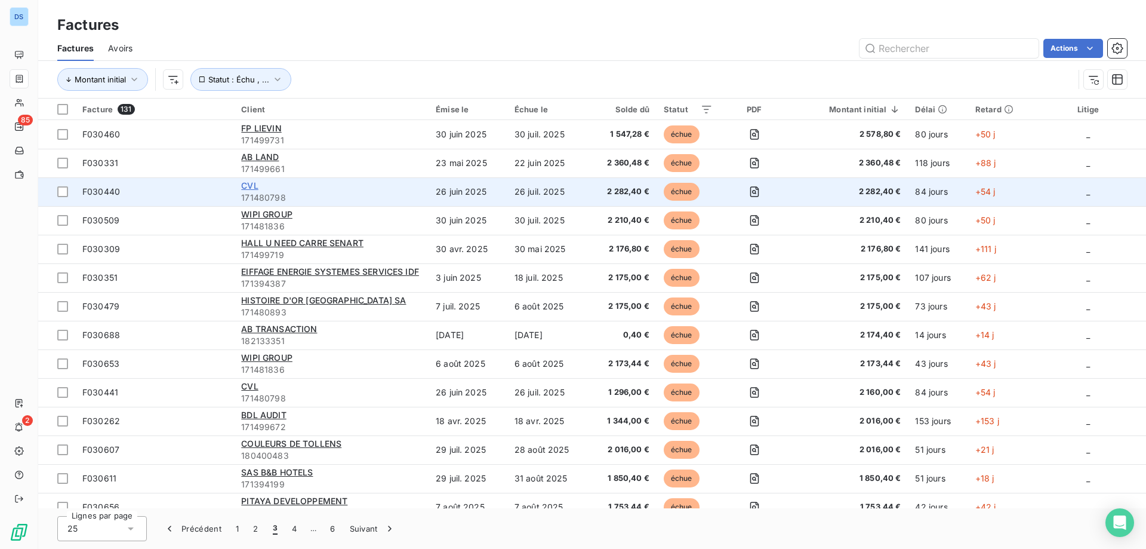
click at [247, 187] on span "CVL" at bounding box center [249, 185] width 17 height 10
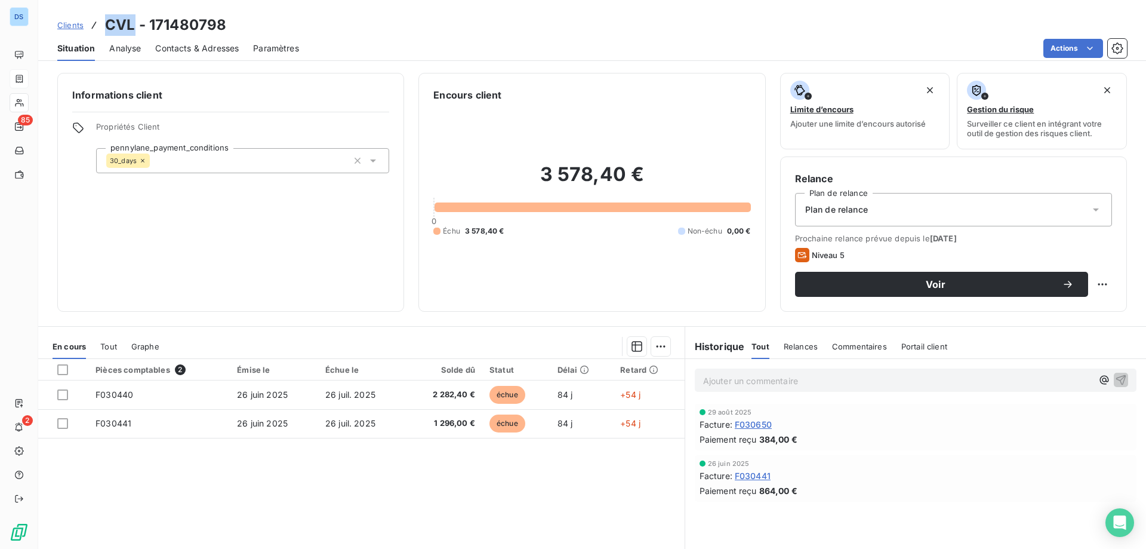
drag, startPoint x: 106, startPoint y: 25, endPoint x: 131, endPoint y: 25, distance: 25.7
click at [131, 25] on h3 "CVL - 171480798" at bounding box center [165, 24] width 121 height 21
copy h3 "CVL"
click at [1061, 46] on html "DS 85 2 Clients CVL - 171480798 Situation Analyse Contacts & Adresses Paramètre…" at bounding box center [573, 274] width 1146 height 549
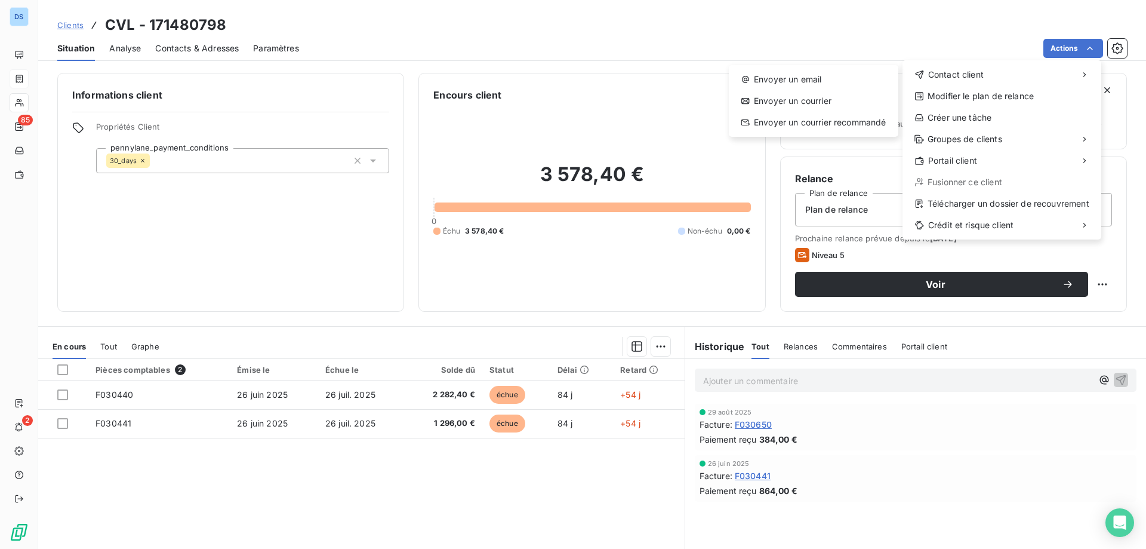
click at [212, 44] on html "DS 85 2 Clients CVL - 171480798 Situation Analyse Contacts & Adresses Paramètre…" at bounding box center [573, 274] width 1146 height 549
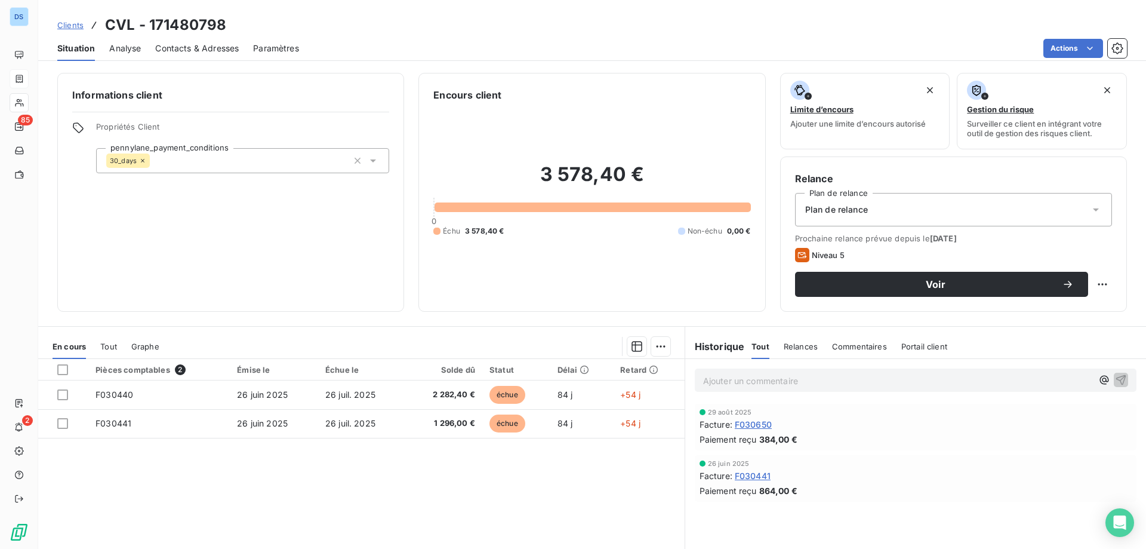
click at [208, 48] on span "Contacts & Adresses" at bounding box center [197, 48] width 84 height 12
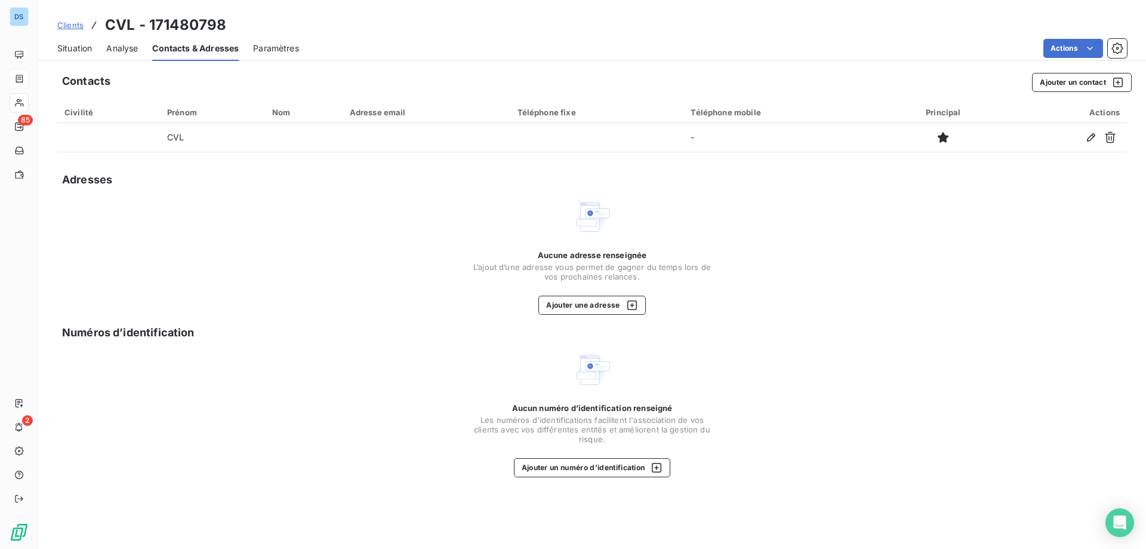
drag, startPoint x: 78, startPoint y: 23, endPoint x: 72, endPoint y: 39, distance: 16.6
click at [78, 24] on span "Clients" at bounding box center [70, 25] width 26 height 10
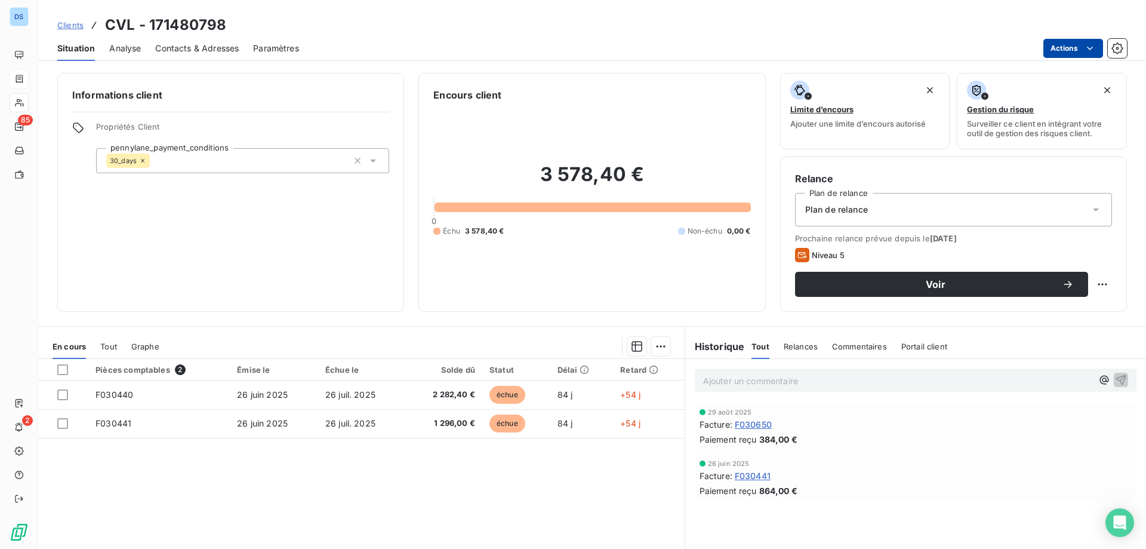
click at [1054, 45] on html "DS 85 2 Clients CVL - 171480798 Situation Analyse Contacts & Adresses Paramètre…" at bounding box center [573, 274] width 1146 height 549
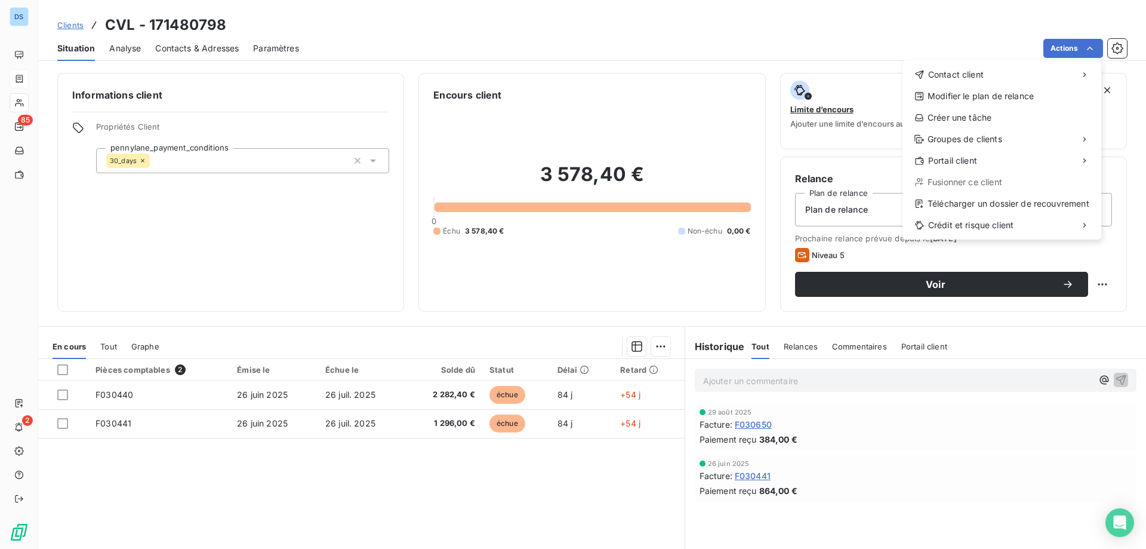
click at [1054, 52] on html "DS 85 2 Clients CVL - 171480798 Situation Analyse Contacts & Adresses Paramètre…" at bounding box center [573, 274] width 1146 height 549
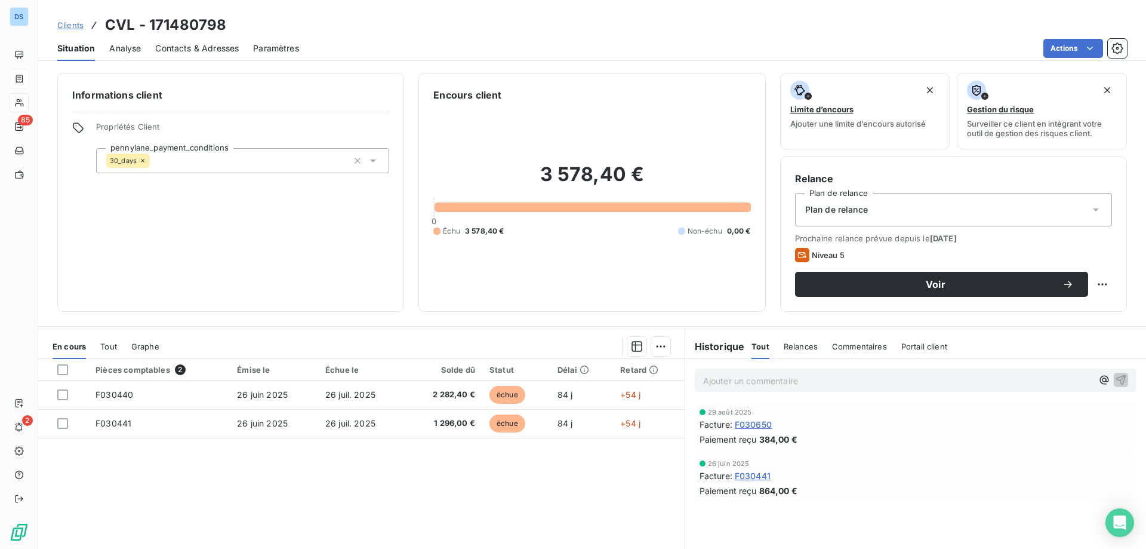
click at [643, 135] on div "3 578,40 € 0 Échu 3 578,40 € Non-échu 0,00 €" at bounding box center [591, 199] width 317 height 195
click at [182, 53] on span "Contacts & Adresses" at bounding box center [197, 48] width 84 height 12
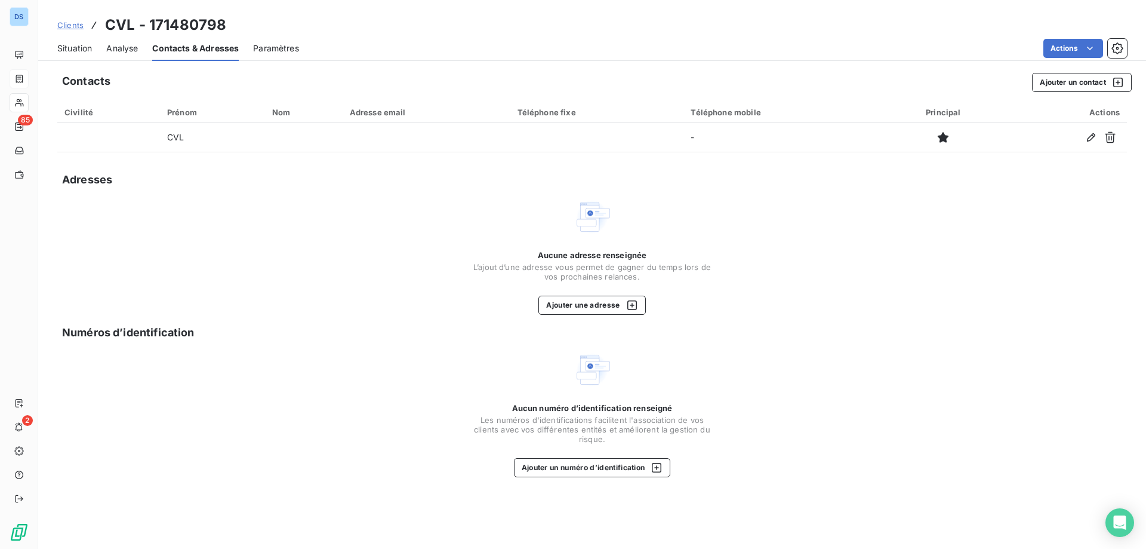
click at [66, 25] on span "Clients" at bounding box center [70, 25] width 26 height 10
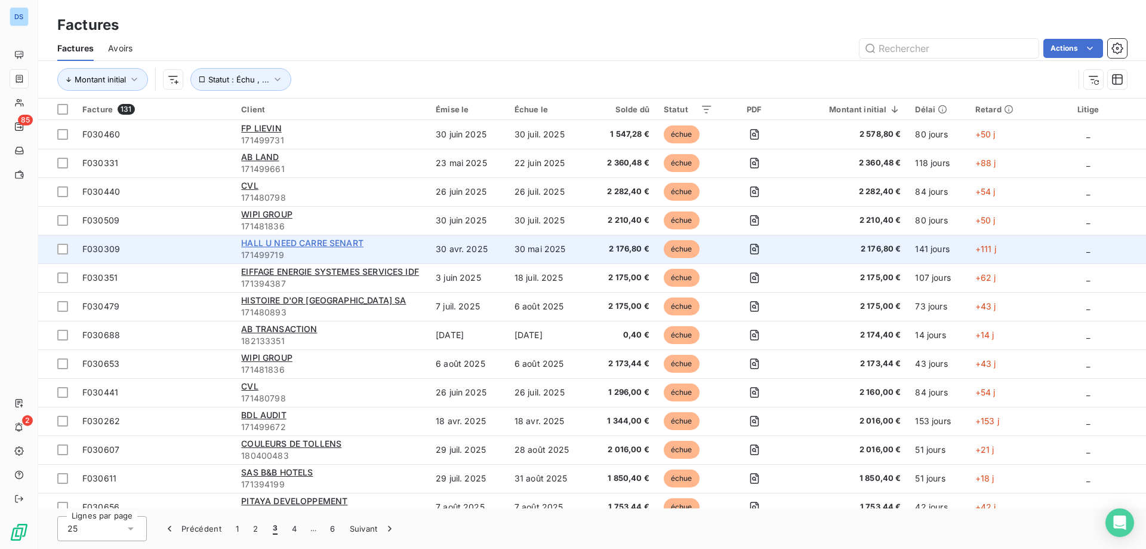
click at [272, 242] on span "HALL U NEED CARRE SENART" at bounding box center [302, 243] width 122 height 10
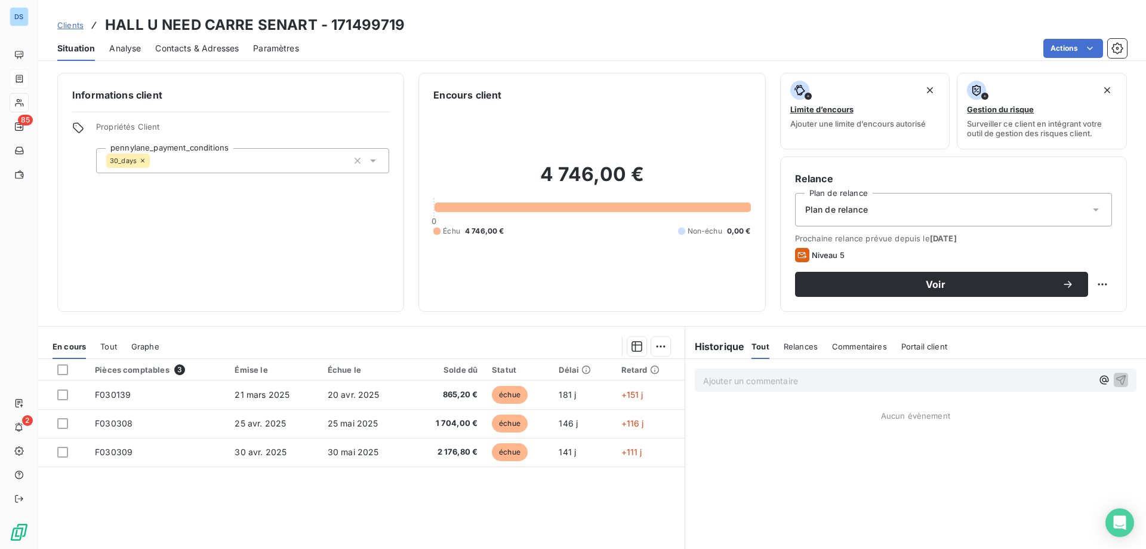
click at [625, 91] on div "Encours client" at bounding box center [591, 95] width 317 height 14
drag, startPoint x: 106, startPoint y: 24, endPoint x: 313, endPoint y: 26, distance: 207.2
click at [313, 26] on h3 "HALL U NEED CARRE SENART - 171499719" at bounding box center [255, 24] width 300 height 21
copy h3 "HALL U NEED CARRE SENART"
click at [632, 86] on div "Encours client 4 746,00 € 0 Échu 4 746,00 € Non-échu 0,00 €" at bounding box center [592, 192] width 347 height 239
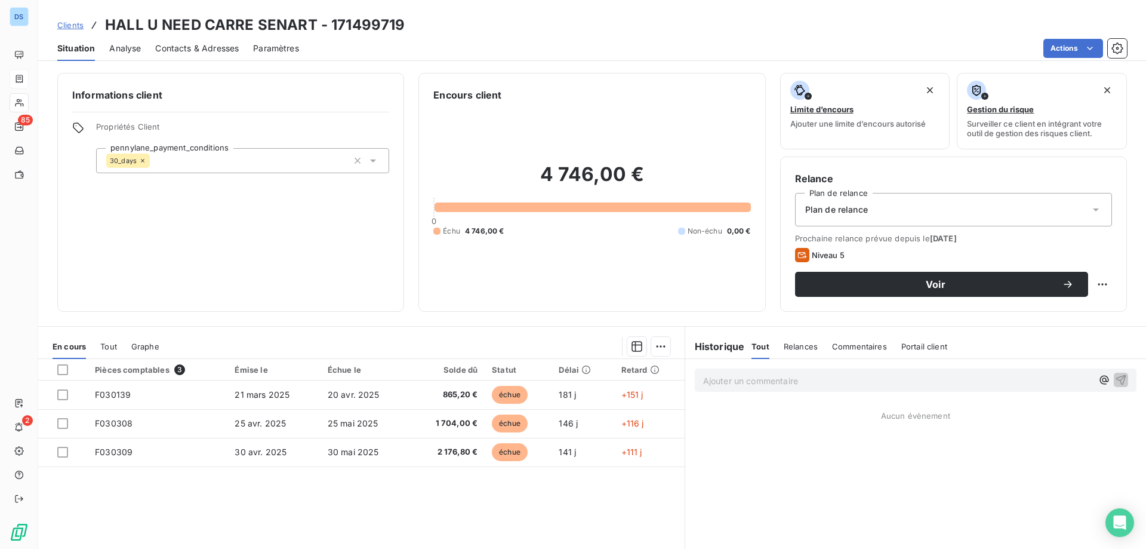
click at [211, 53] on span "Contacts & Adresses" at bounding box center [197, 48] width 84 height 12
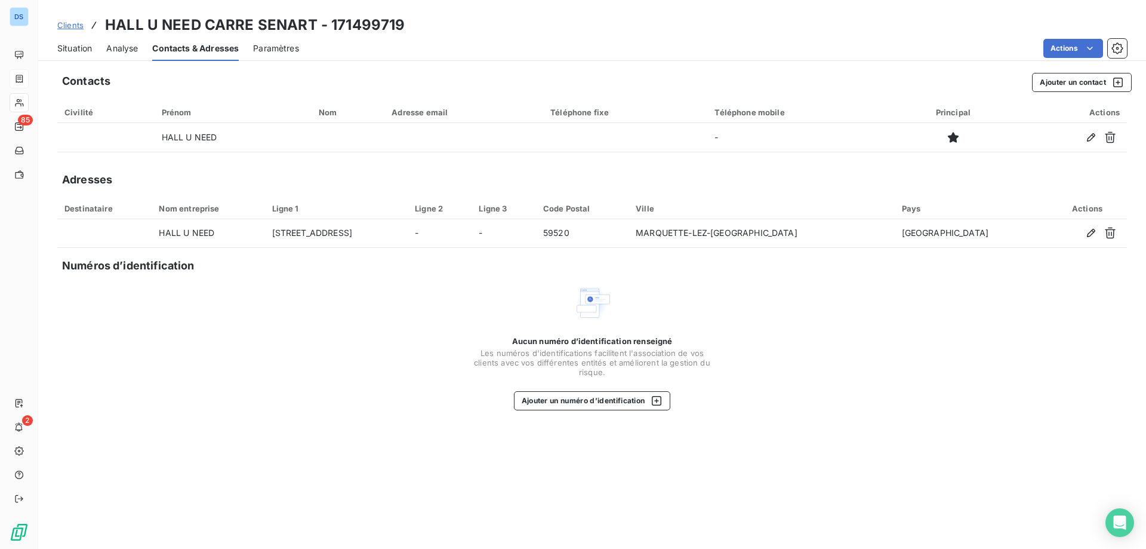
click at [460, 35] on div "Clients HALL U NEED CARRE SENART - 171499719" at bounding box center [592, 24] width 1108 height 21
click at [122, 353] on div "Aucun numéro d’identification renseigné Les numéros d'identifications faciliten…" at bounding box center [592, 347] width 1070 height 127
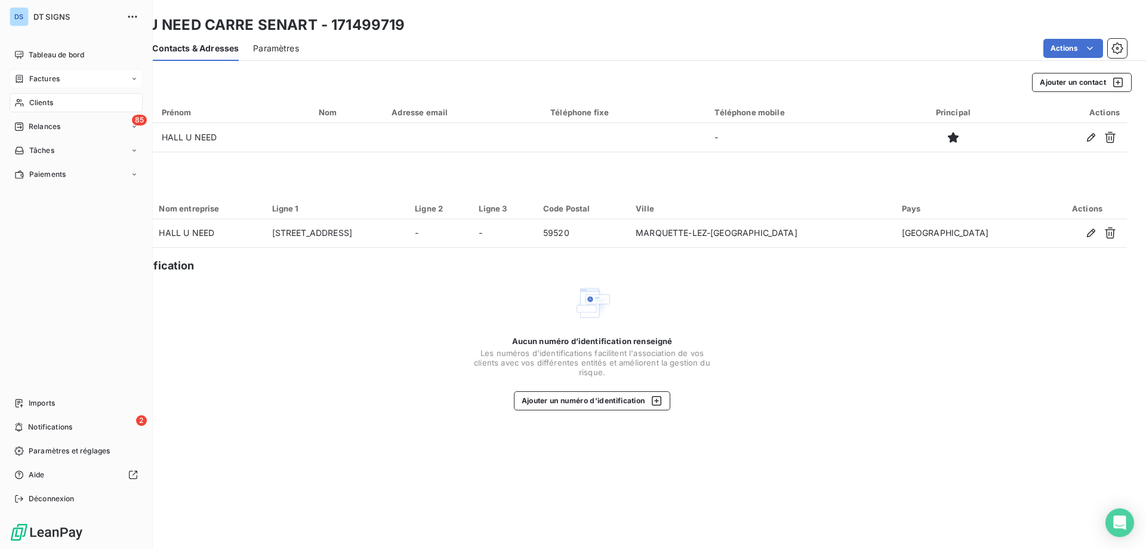
click at [50, 79] on span "Factures" at bounding box center [44, 78] width 30 height 11
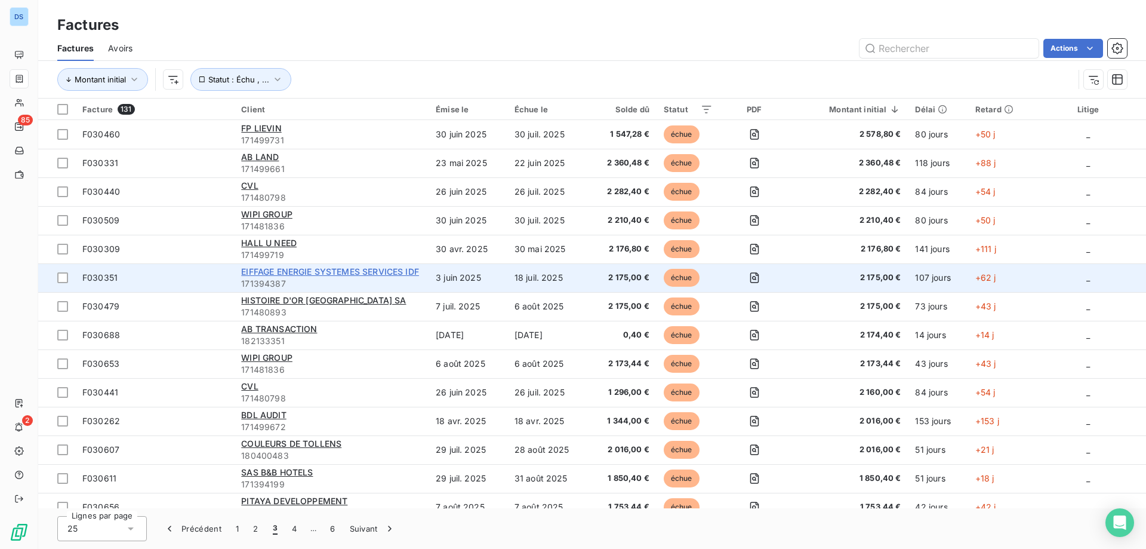
click at [276, 276] on span "EIFFAGE ENERGIE SYSTEMES SERVICES IDF" at bounding box center [330, 271] width 178 height 10
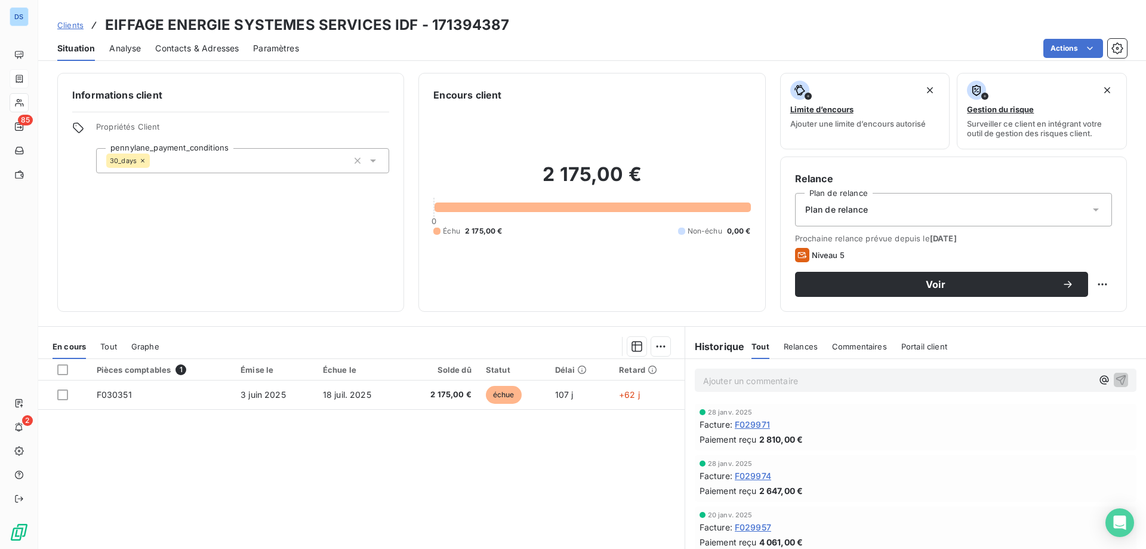
click at [219, 45] on span "Contacts & Adresses" at bounding box center [197, 48] width 84 height 12
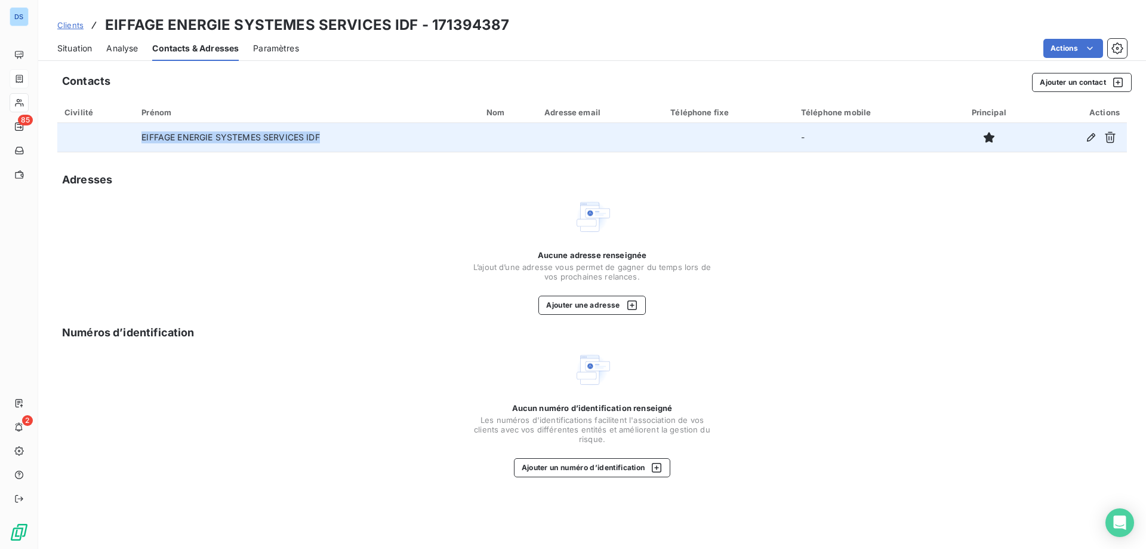
drag, startPoint x: 137, startPoint y: 135, endPoint x: 327, endPoint y: 142, distance: 190.6
click at [327, 142] on td "EIFFAGE ENERGIE SYSTEMES SERVICES IDF" at bounding box center [306, 137] width 345 height 29
copy td "EIFFAGE ENERGIE SYSTEMES SERVICES IDF"
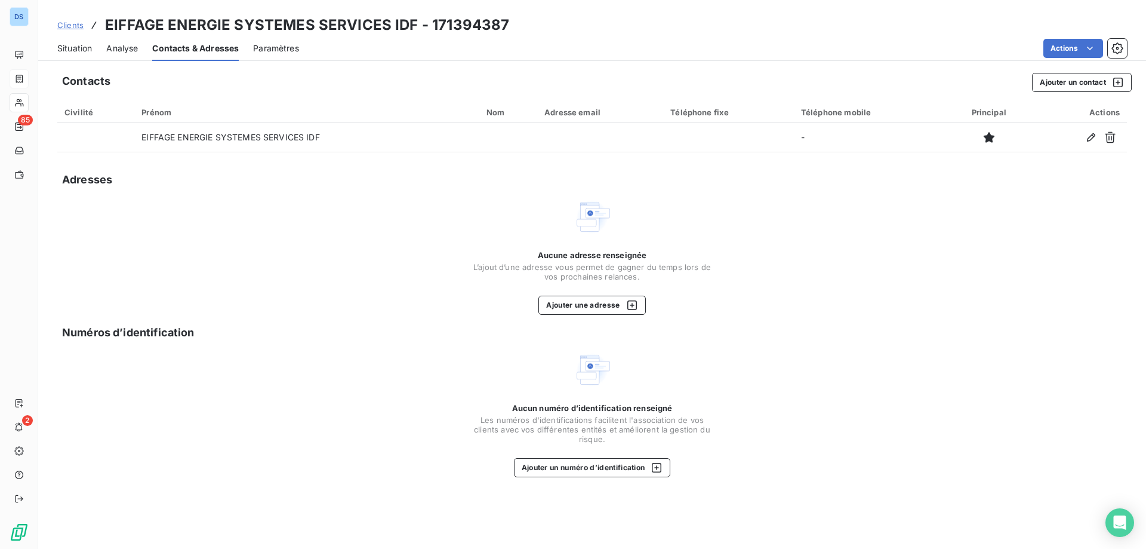
click at [625, 61] on div "Clients EIFFAGE ENERGIE SYSTEMES SERVICES IDF - 171394387 Situation Analyse Con…" at bounding box center [592, 274] width 1108 height 549
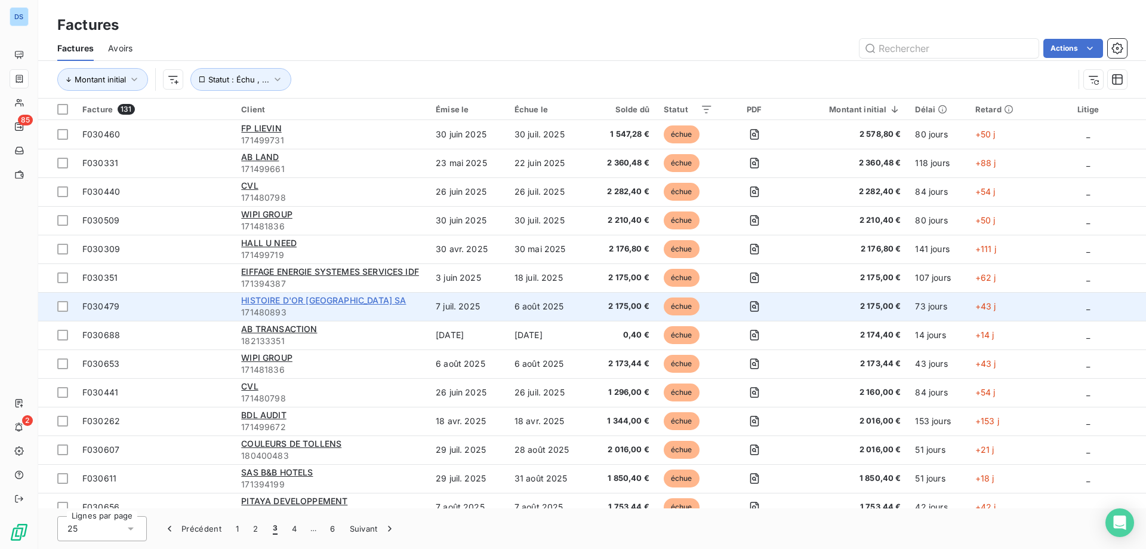
click at [293, 302] on span "HISTOIRE D'OR [GEOGRAPHIC_DATA] SA" at bounding box center [323, 300] width 165 height 10
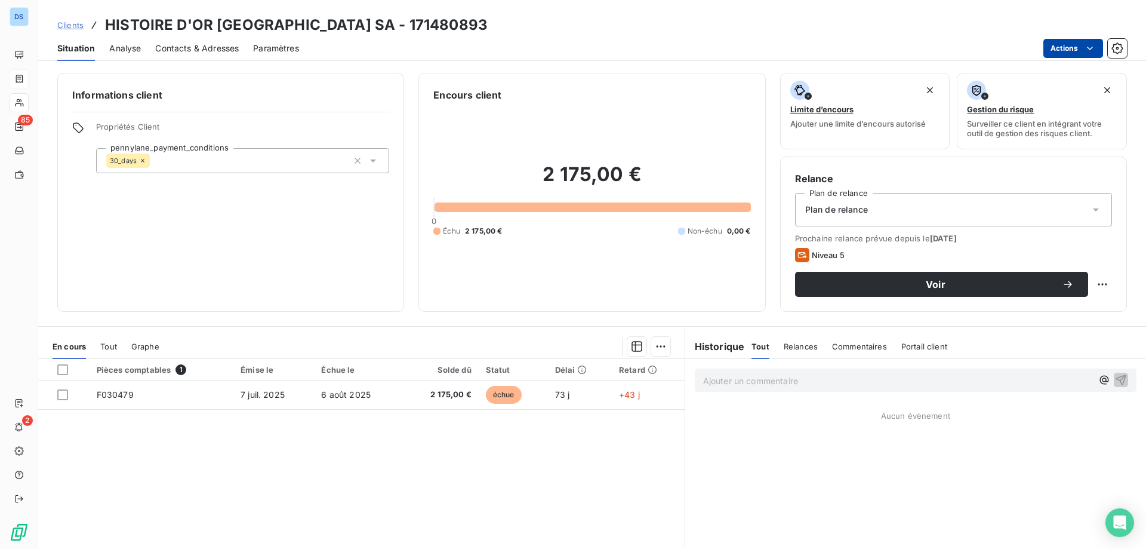
click at [1056, 50] on html "DS 85 2 Clients HISTOIRE D'OR BELGIUM SA - 171480893 Situation Analyse Contacts…" at bounding box center [573, 274] width 1146 height 549
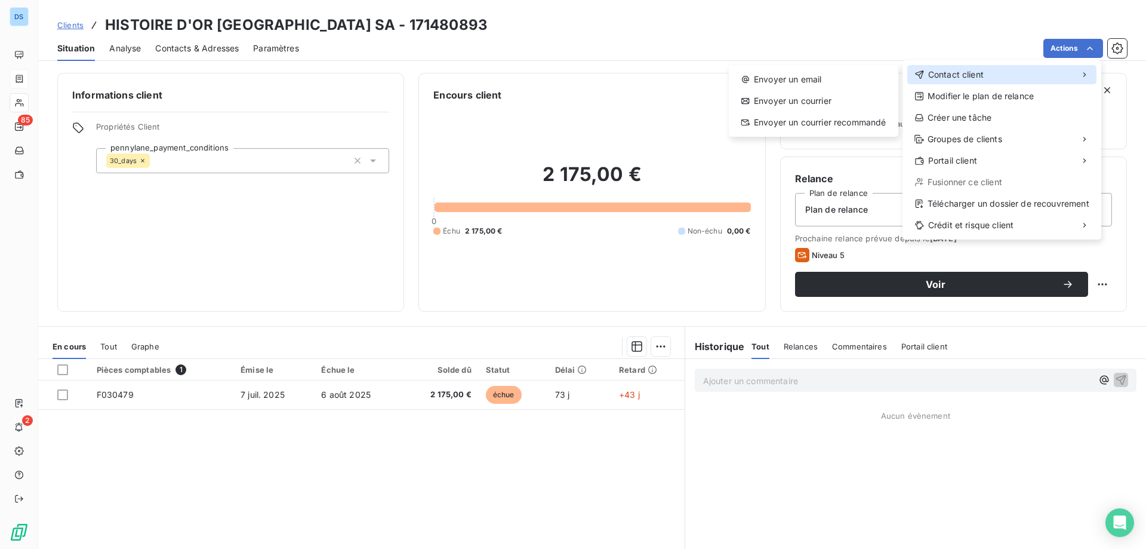
drag, startPoint x: 976, startPoint y: 73, endPoint x: 929, endPoint y: 80, distance: 47.1
click at [975, 73] on span "Contact client" at bounding box center [956, 75] width 56 height 12
click at [833, 73] on div "Envoyer un email" at bounding box center [814, 79] width 160 height 19
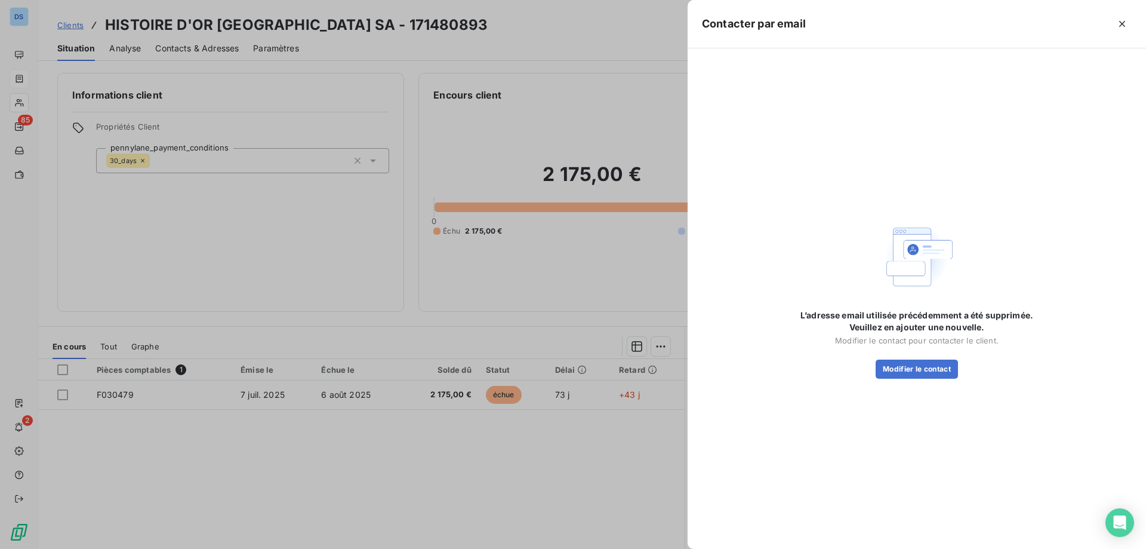
click at [519, 44] on div at bounding box center [573, 274] width 1146 height 549
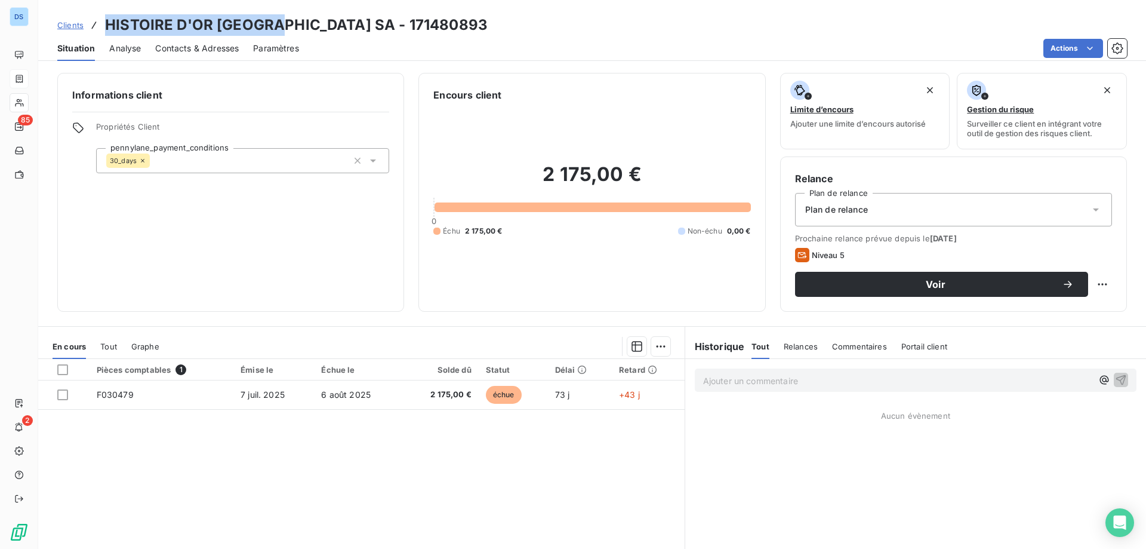
drag, startPoint x: 107, startPoint y: 23, endPoint x: 281, endPoint y: 21, distance: 173.8
click at [281, 21] on h3 "HISTOIRE D'OR BELGIUM SA - 171480893" at bounding box center [296, 24] width 383 height 21
click at [237, 24] on h3 "HISTOIRE D'OR BELGIUM SA - 171480893" at bounding box center [296, 24] width 383 height 21
drag, startPoint x: 216, startPoint y: 22, endPoint x: 279, endPoint y: 25, distance: 64.0
click at [279, 25] on h3 "HISTOIRE D'OR BELGIUM SA - 171480893" at bounding box center [296, 24] width 383 height 21
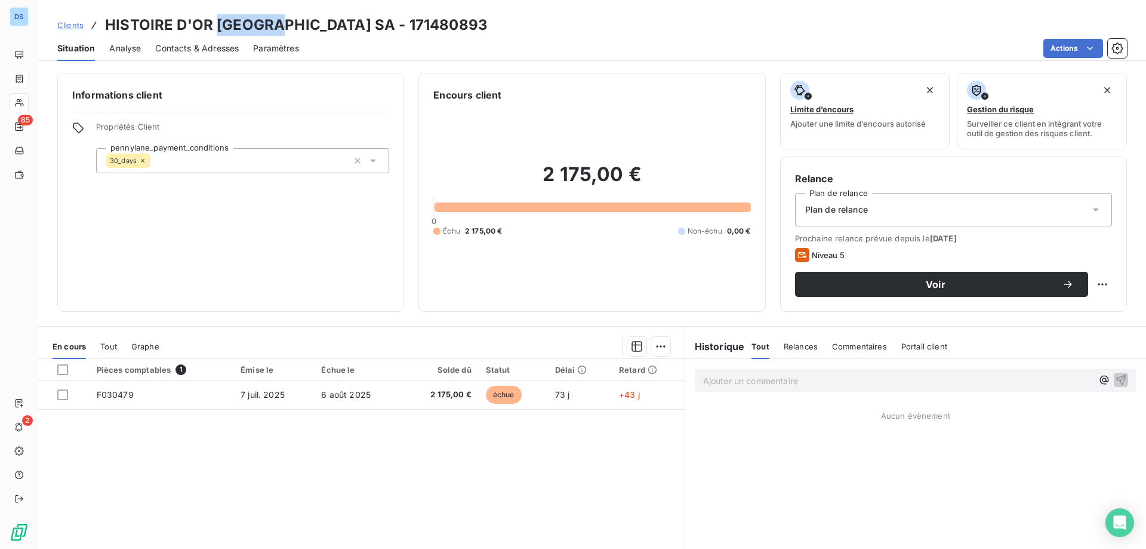
copy h3 "BELGIUM"
click at [645, 74] on div "Encours client 2 175,00 € 0 Échu 2 175,00 € Non-échu 0,00 €" at bounding box center [592, 192] width 347 height 239
click at [330, 60] on div "Situation Analyse Contacts & Adresses Paramètres Actions" at bounding box center [592, 48] width 1108 height 25
click at [219, 43] on span "Contacts & Adresses" at bounding box center [197, 48] width 84 height 12
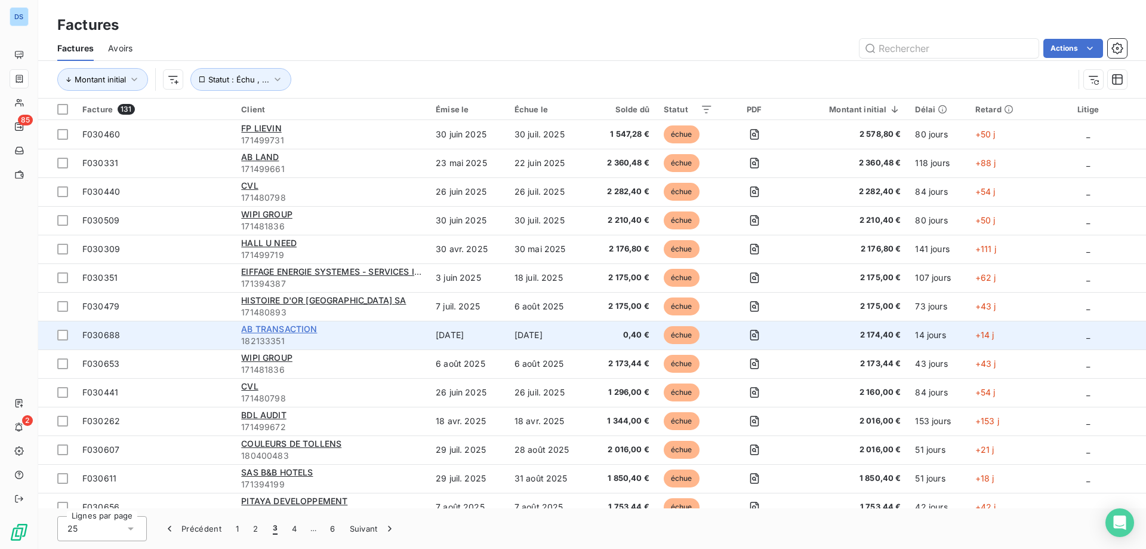
click at [273, 333] on span "AB TRANSACTION" at bounding box center [279, 329] width 76 height 10
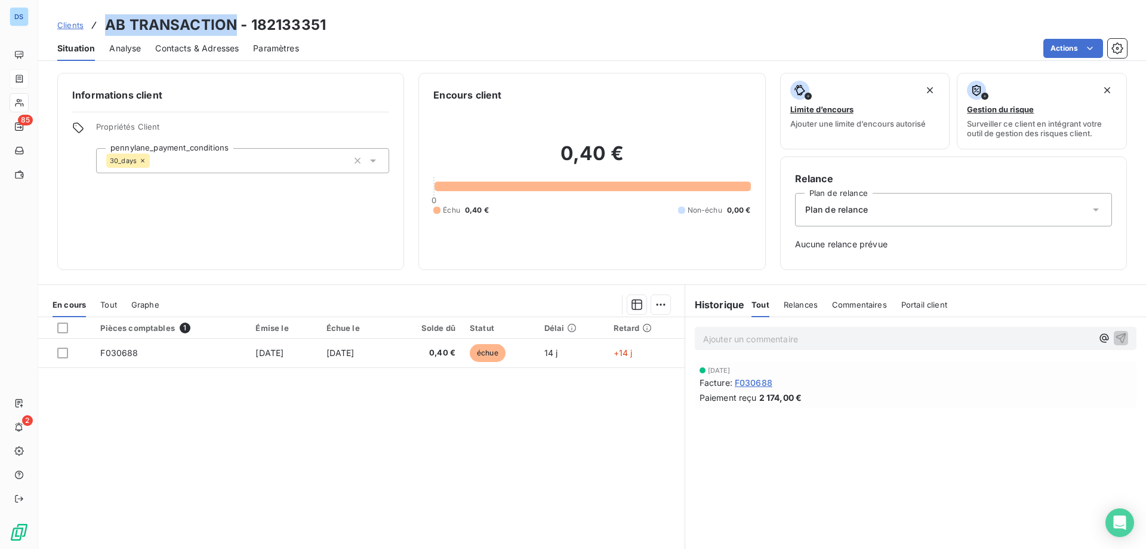
drag, startPoint x: 235, startPoint y: 21, endPoint x: 98, endPoint y: 16, distance: 136.8
click at [98, 16] on div "Clients AB TRANSACTION - 182133351" at bounding box center [191, 24] width 269 height 21
copy h3 "AB TRANSACTION"
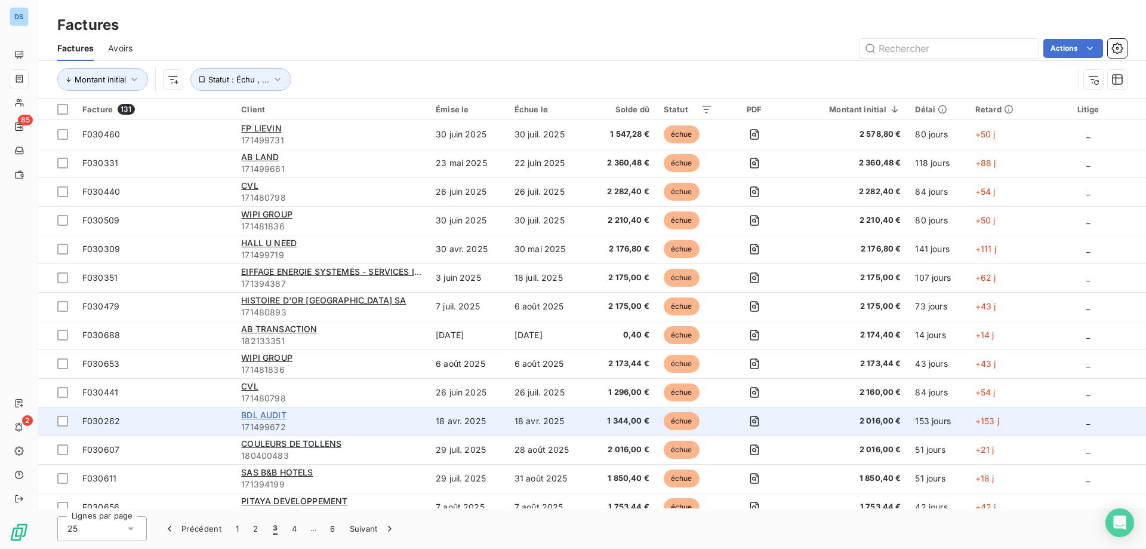
click at [262, 414] on span "BDL AUDIT" at bounding box center [263, 415] width 45 height 10
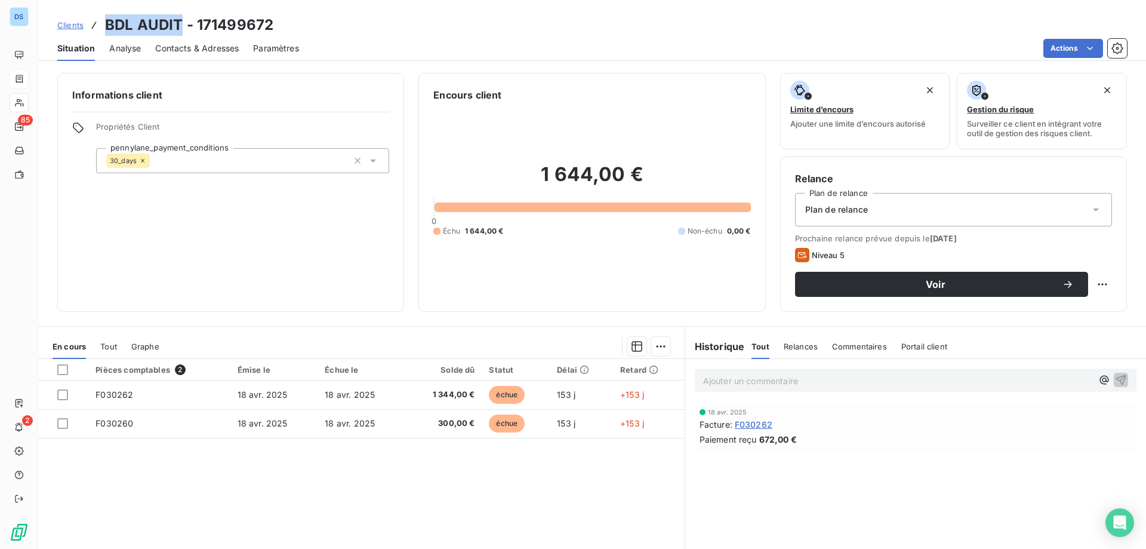
drag, startPoint x: 106, startPoint y: 23, endPoint x: 178, endPoint y: 21, distance: 71.7
click at [180, 21] on h3 "BDL AUDIT - 171499672" at bounding box center [189, 24] width 168 height 21
copy h3 "BDL AUDIT"
click at [614, 88] on div "Encours client" at bounding box center [591, 95] width 317 height 14
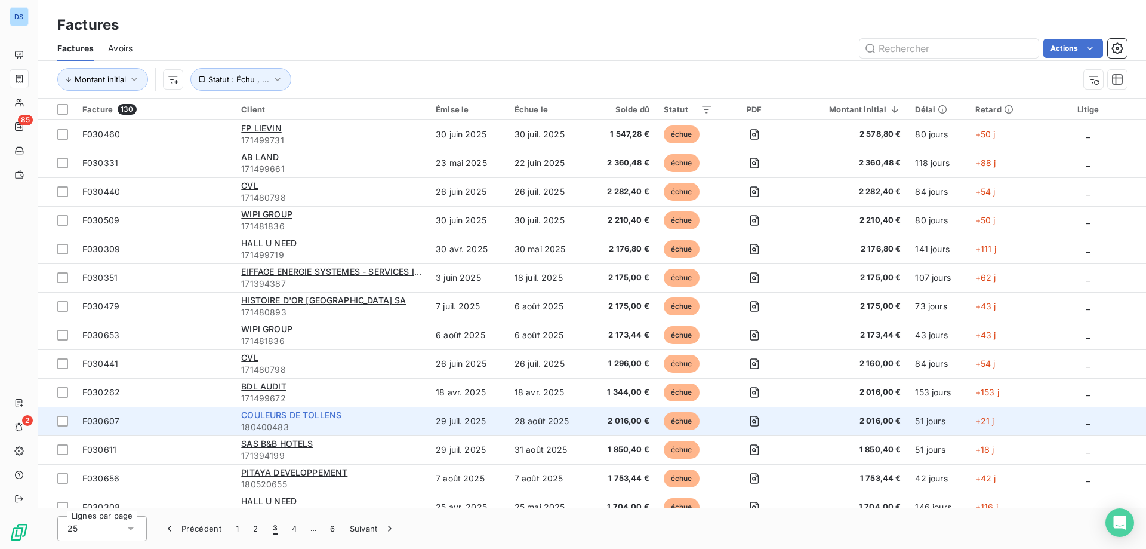
click at [320, 415] on span "COULEURS DE TOLLENS" at bounding box center [291, 415] width 100 height 10
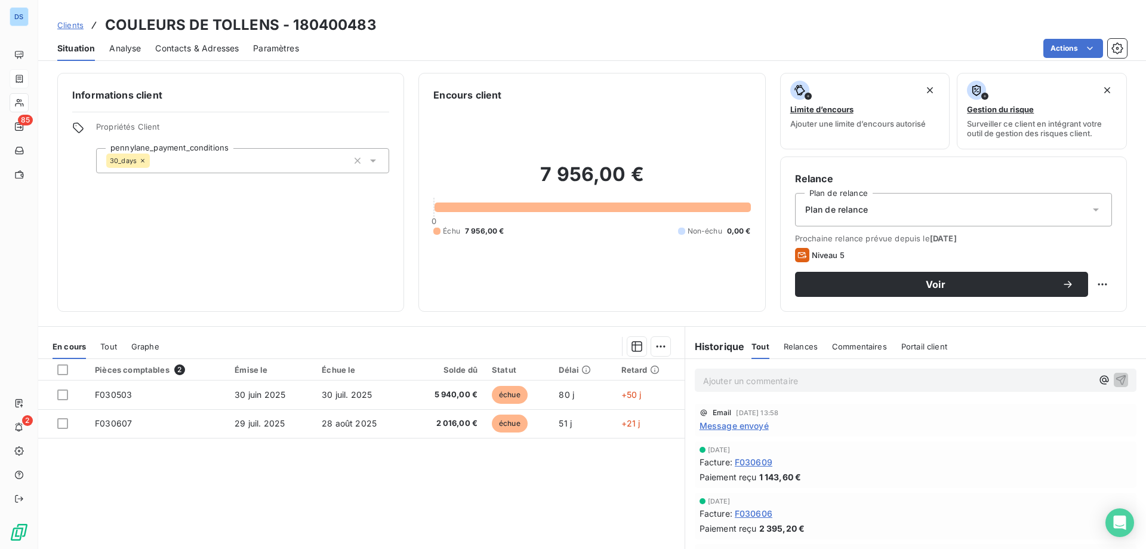
click at [726, 425] on span "Message envoyé" at bounding box center [734, 425] width 69 height 13
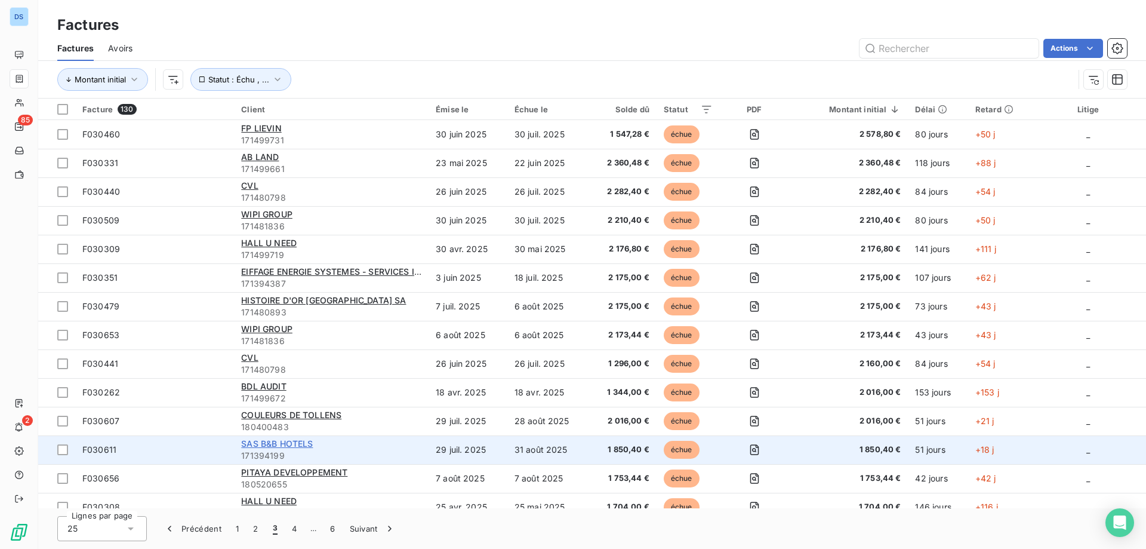
click at [270, 448] on span "SAS B&B HOTELS" at bounding box center [277, 443] width 72 height 10
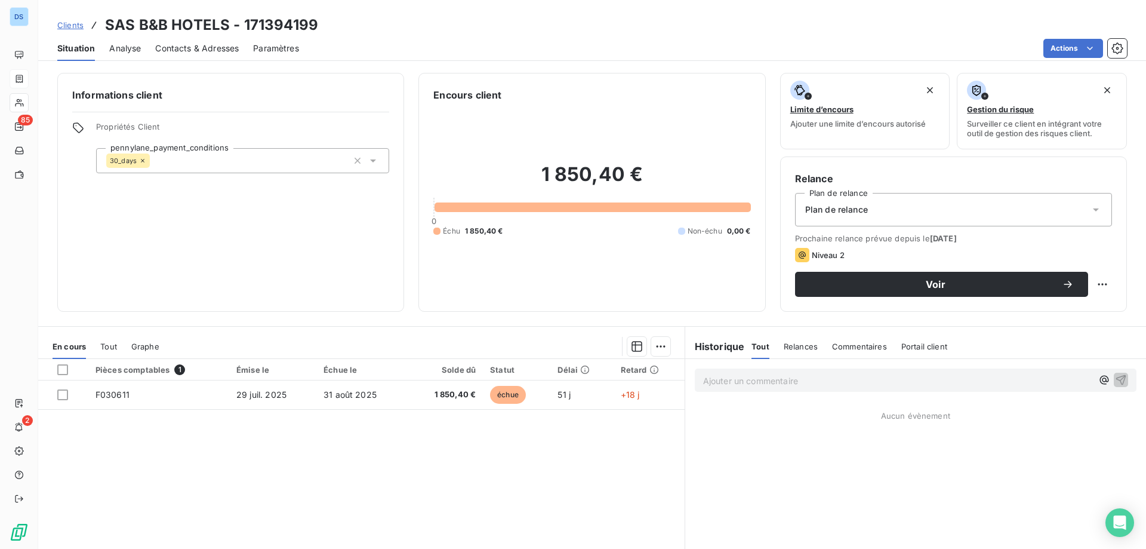
click at [175, 50] on span "Contacts & Adresses" at bounding box center [197, 48] width 84 height 12
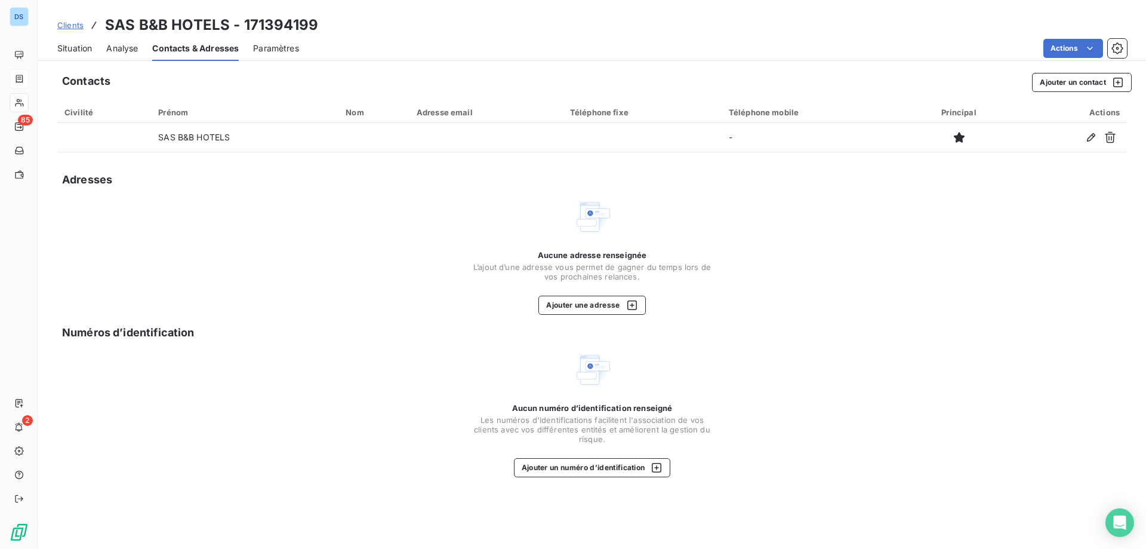
click at [70, 48] on span "Situation" at bounding box center [74, 48] width 35 height 12
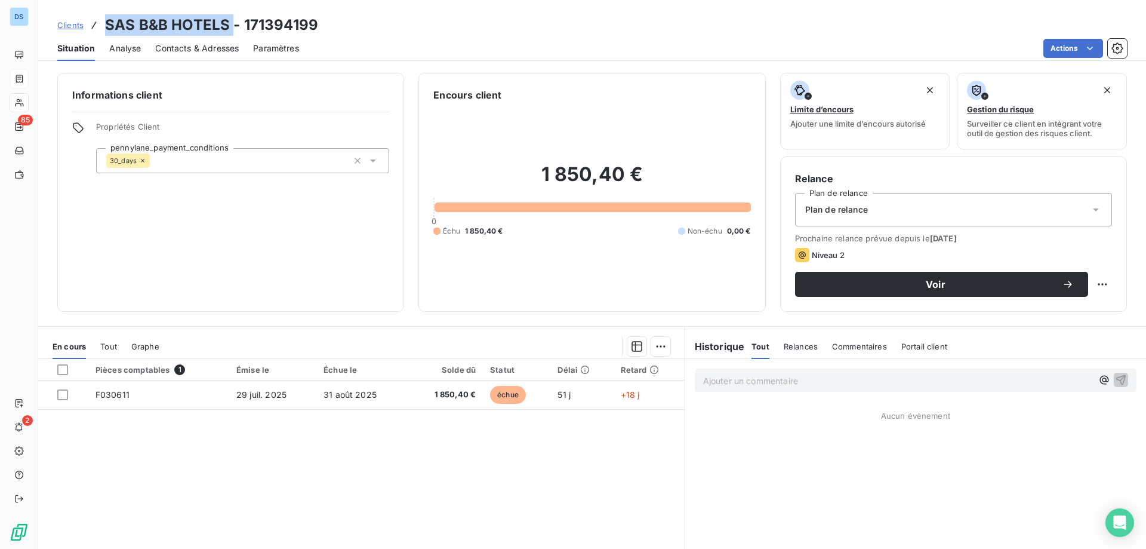
drag, startPoint x: 230, startPoint y: 22, endPoint x: 90, endPoint y: 17, distance: 140.4
click at [90, 17] on div "Clients SAS B&B HOTELS - 171394199" at bounding box center [187, 24] width 261 height 21
copy h3 "SAS B&B HOTELS"
click at [675, 107] on div "1 850,40 € 0 Échu 1 850,40 € Non-échu 0,00 €" at bounding box center [591, 199] width 317 height 195
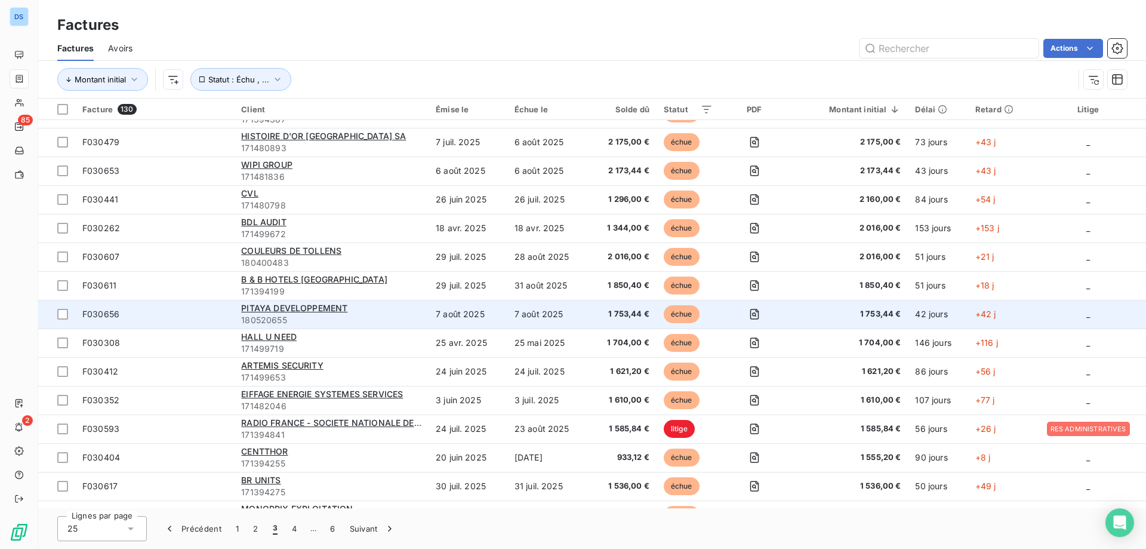
scroll to position [179, 0]
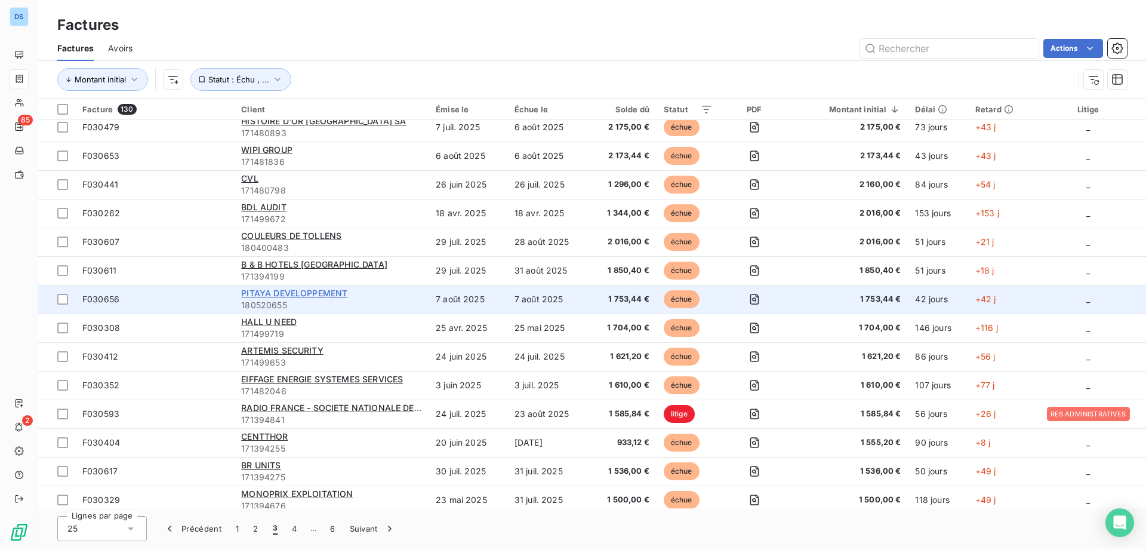
click at [262, 296] on span "PITAYA DEVELOPPEMENT" at bounding box center [294, 293] width 106 height 10
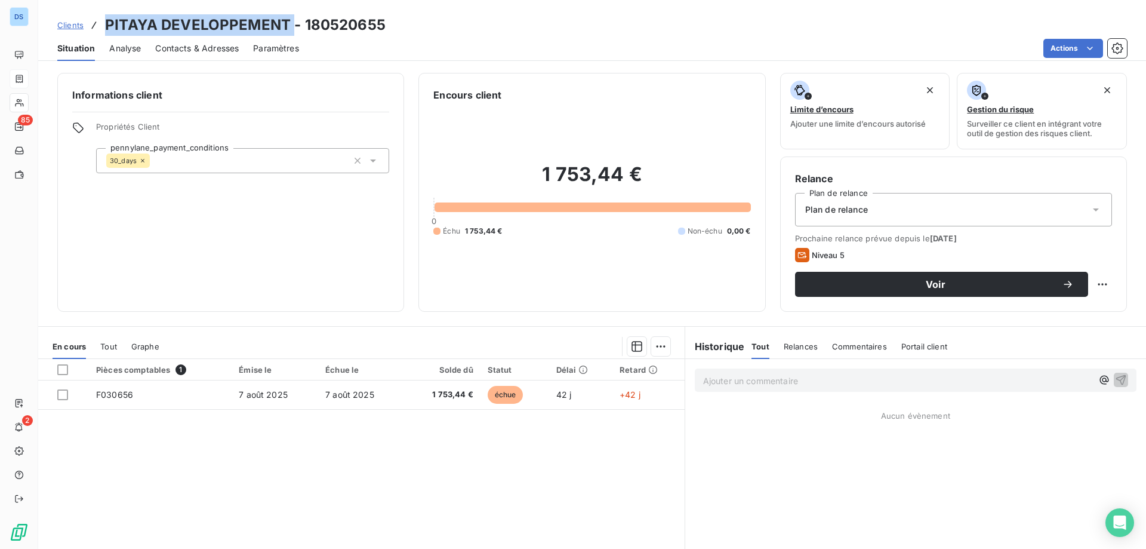
drag, startPoint x: 110, startPoint y: 24, endPoint x: 290, endPoint y: 33, distance: 180.5
click at [290, 33] on h3 "PITAYA DEVELOPPEMENT - 180520655" at bounding box center [245, 24] width 281 height 21
copy h3 "PITAYA DEVELOPPEMENT"
click at [645, 39] on div "Actions" at bounding box center [720, 48] width 814 height 19
click at [205, 47] on span "Contacts & Adresses" at bounding box center [197, 48] width 84 height 12
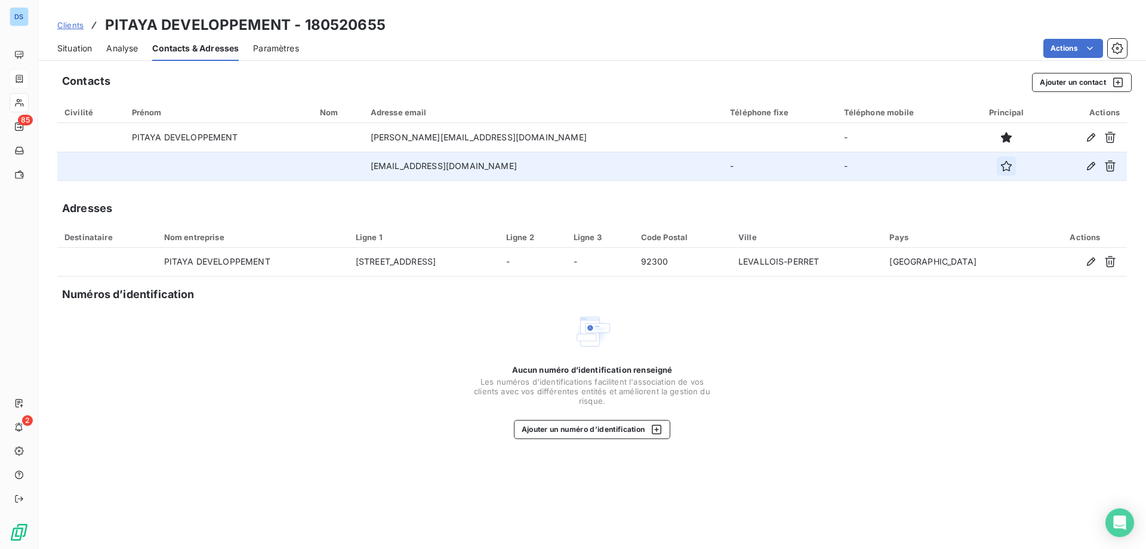
click at [1001, 167] on icon "button" at bounding box center [1007, 166] width 12 height 12
click at [82, 50] on span "Situation" at bounding box center [74, 48] width 35 height 12
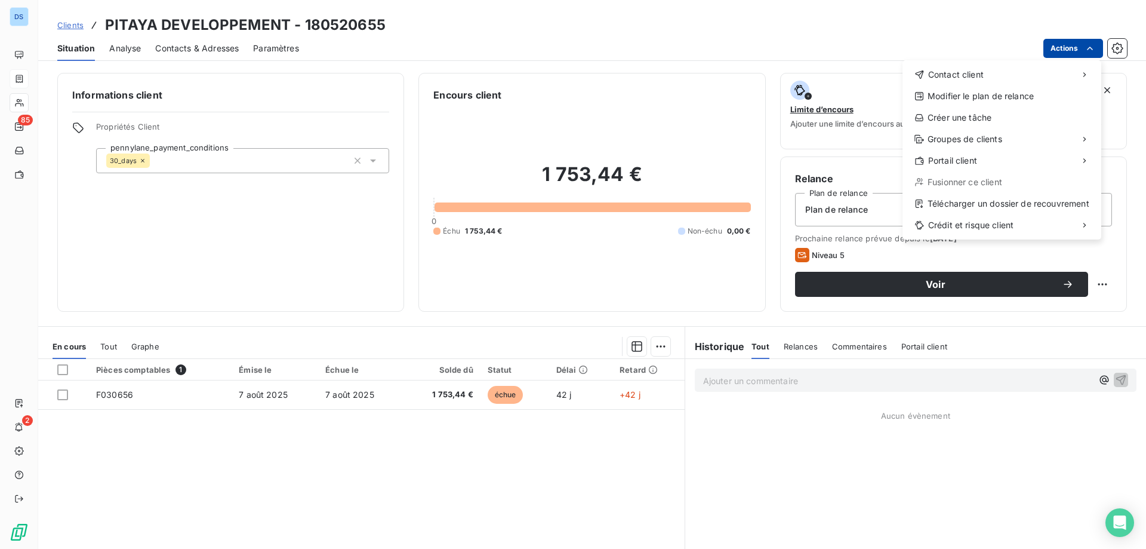
click at [1050, 45] on html "DS 85 2 Clients PITAYA DEVELOPPEMENT - 180520655 Situation Analyse Contacts & A…" at bounding box center [573, 274] width 1146 height 549
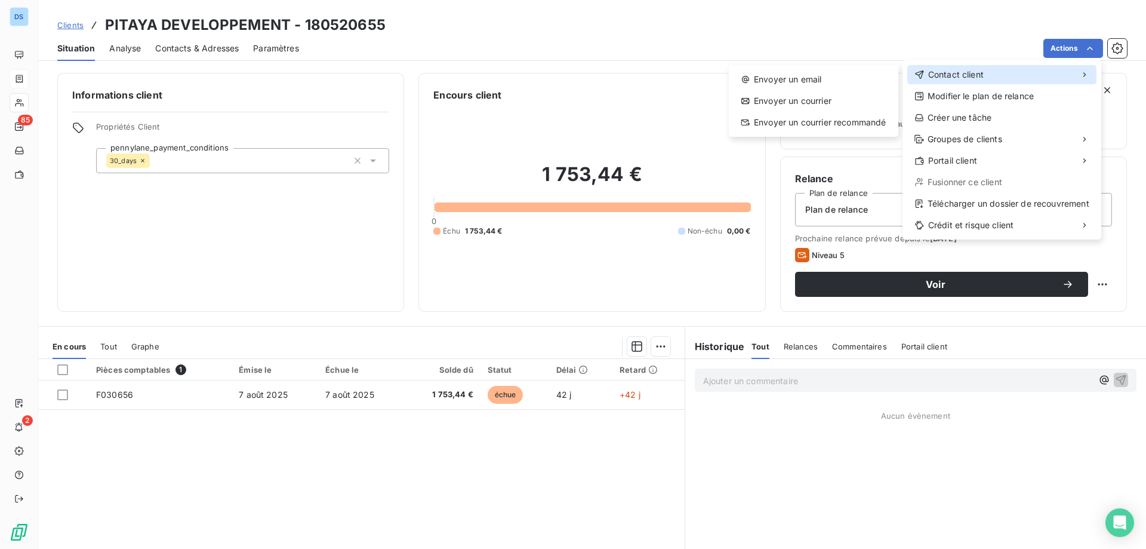
click at [955, 73] on span "Contact client" at bounding box center [956, 75] width 56 height 12
click at [814, 76] on div "Envoyer un email" at bounding box center [814, 79] width 160 height 19
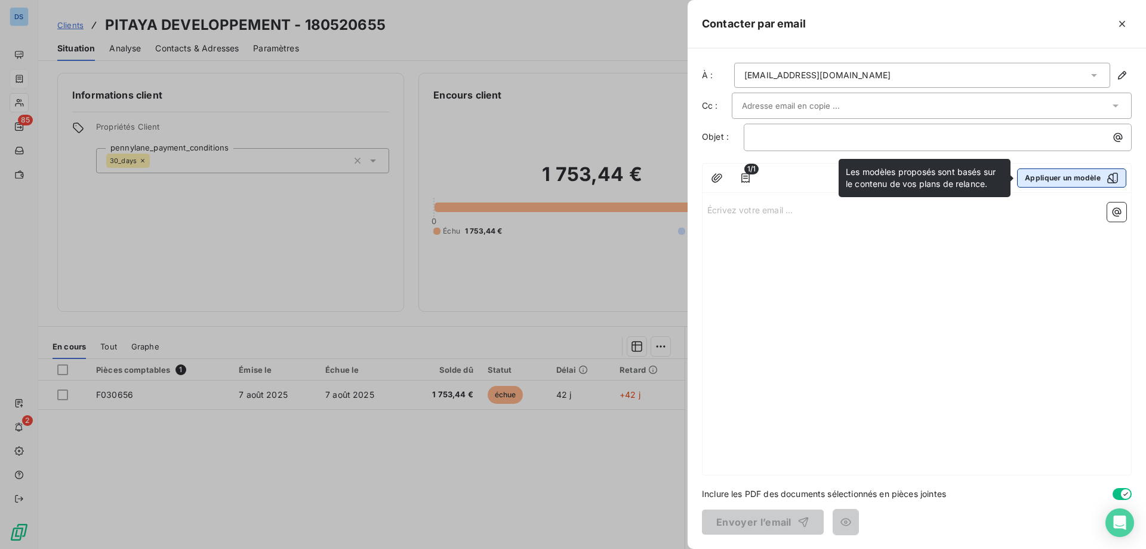
click at [1048, 175] on button "Appliquer un modèle" at bounding box center [1071, 177] width 109 height 19
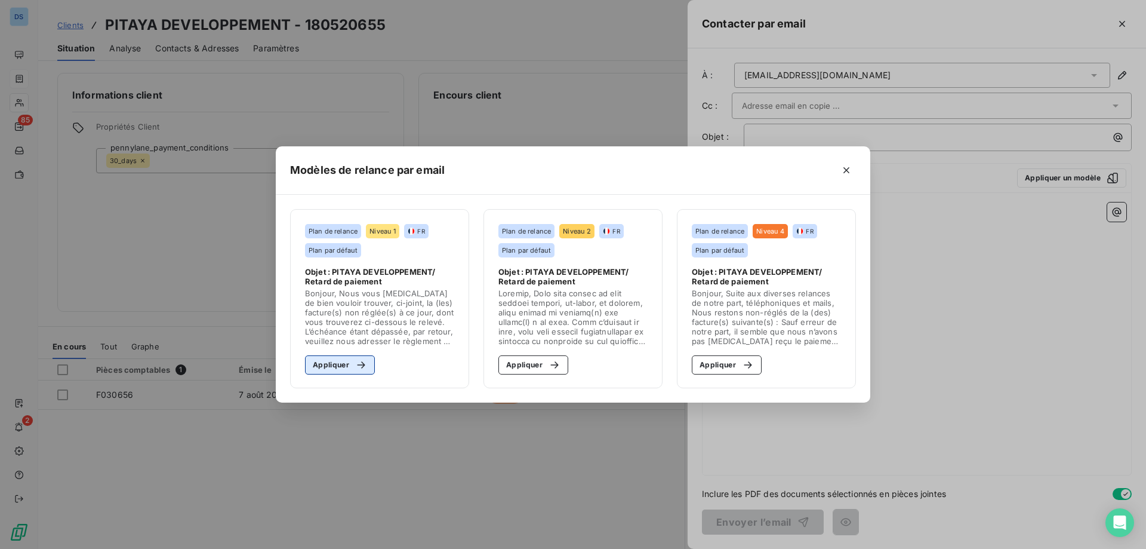
click at [362, 361] on icon "button" at bounding box center [361, 365] width 12 height 12
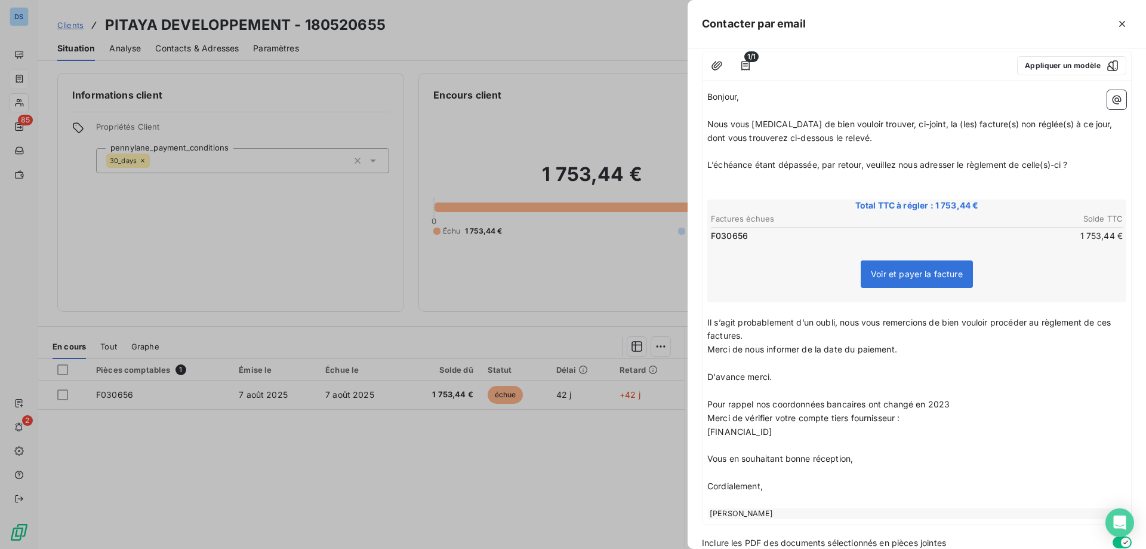
scroll to position [161, 0]
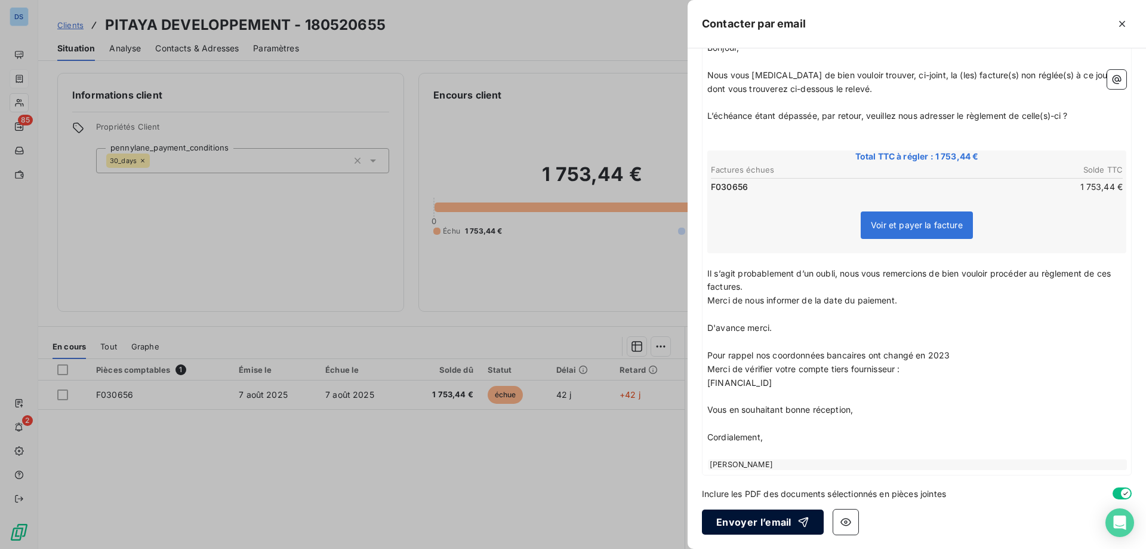
click at [751, 519] on button "Envoyer l’email" at bounding box center [763, 521] width 122 height 25
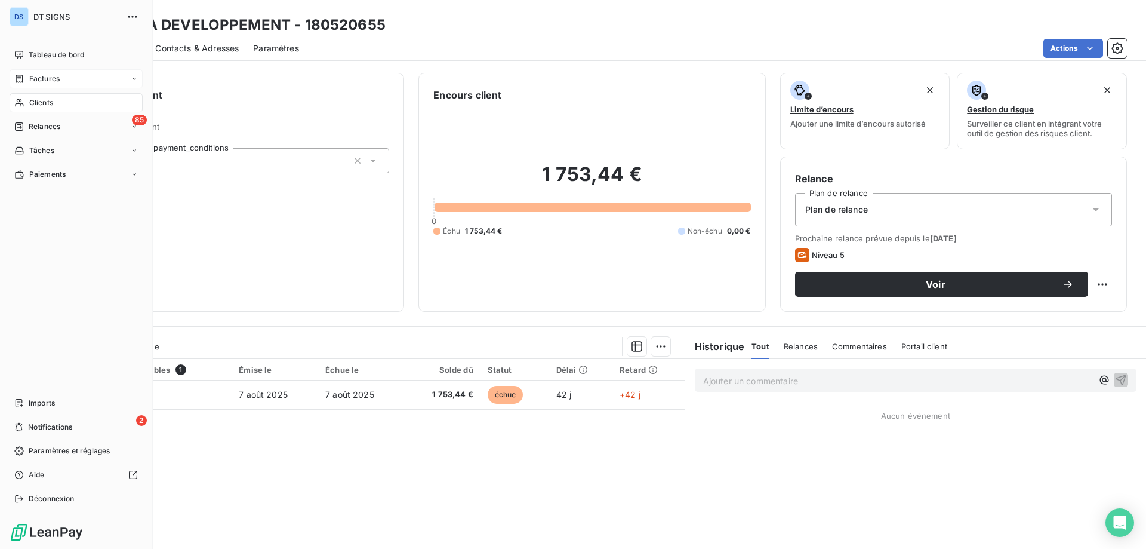
click at [46, 79] on span "Factures" at bounding box center [44, 78] width 30 height 11
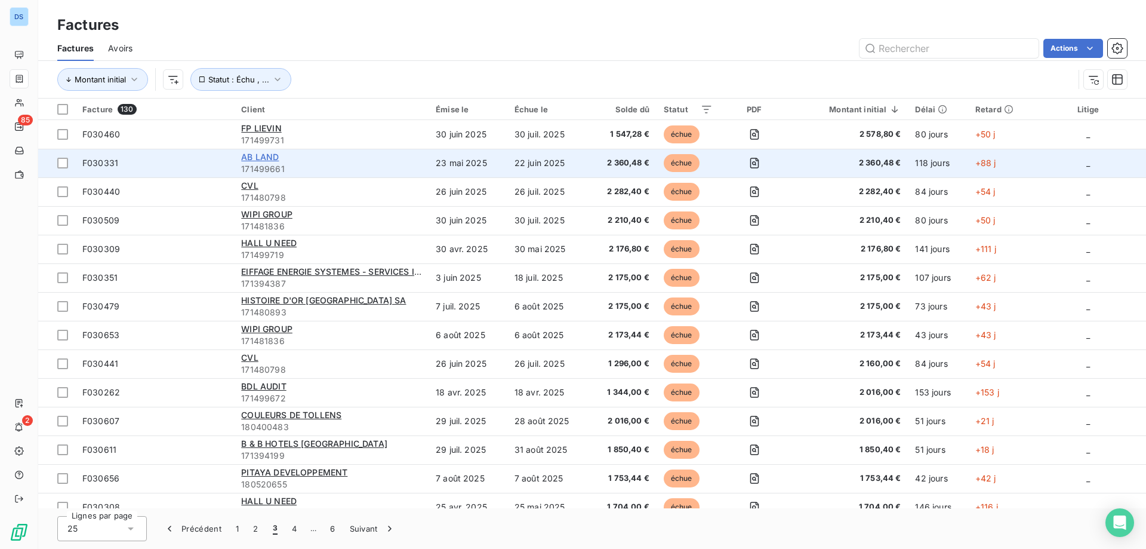
click at [267, 161] on span "AB LAND" at bounding box center [260, 157] width 38 height 10
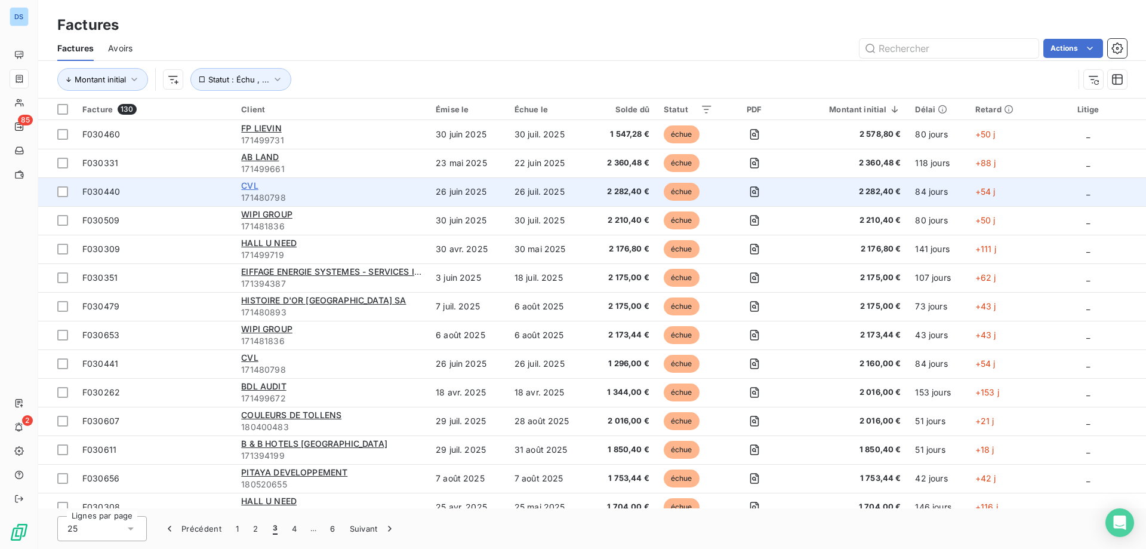
click at [256, 189] on span "CVL" at bounding box center [249, 185] width 17 height 10
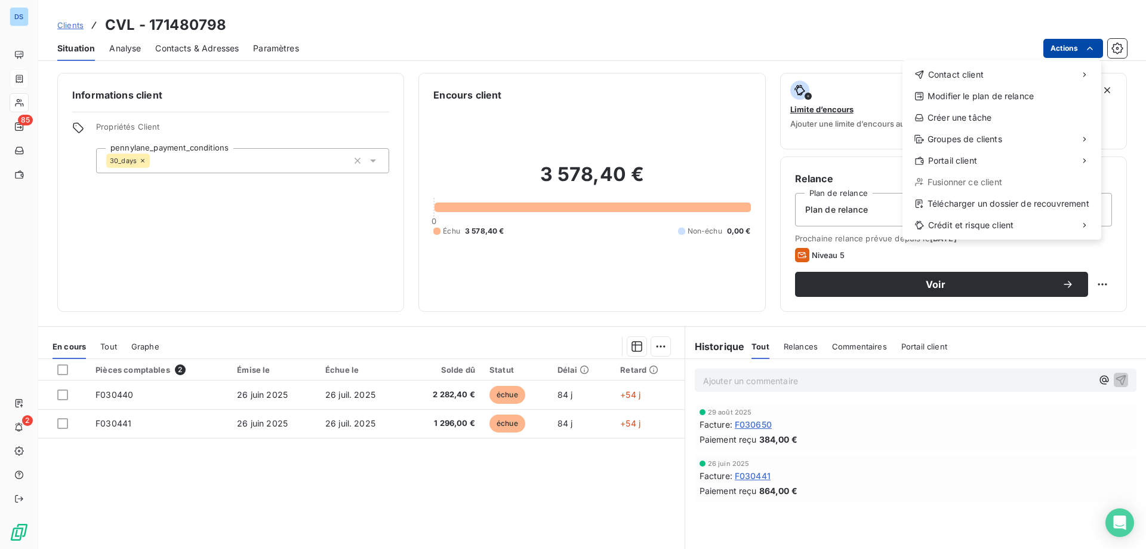
click at [1055, 51] on html "DS 85 2 Clients CVL - 171480798 Situation Analyse Contacts & Adresses Paramètre…" at bounding box center [573, 274] width 1146 height 549
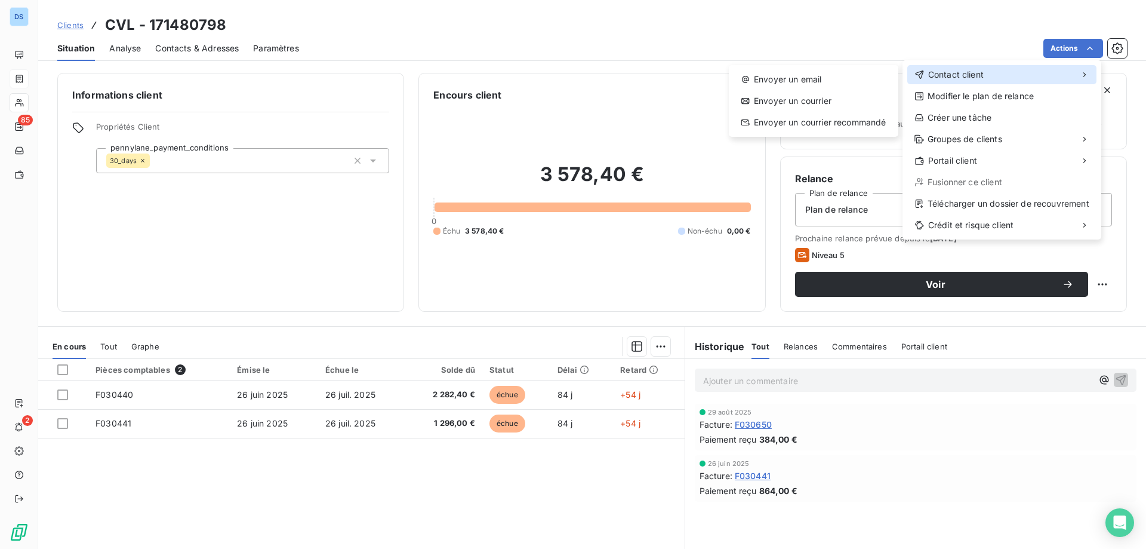
click at [942, 76] on span "Contact client" at bounding box center [956, 75] width 56 height 12
click at [838, 84] on div "Envoyer un email" at bounding box center [814, 79] width 160 height 19
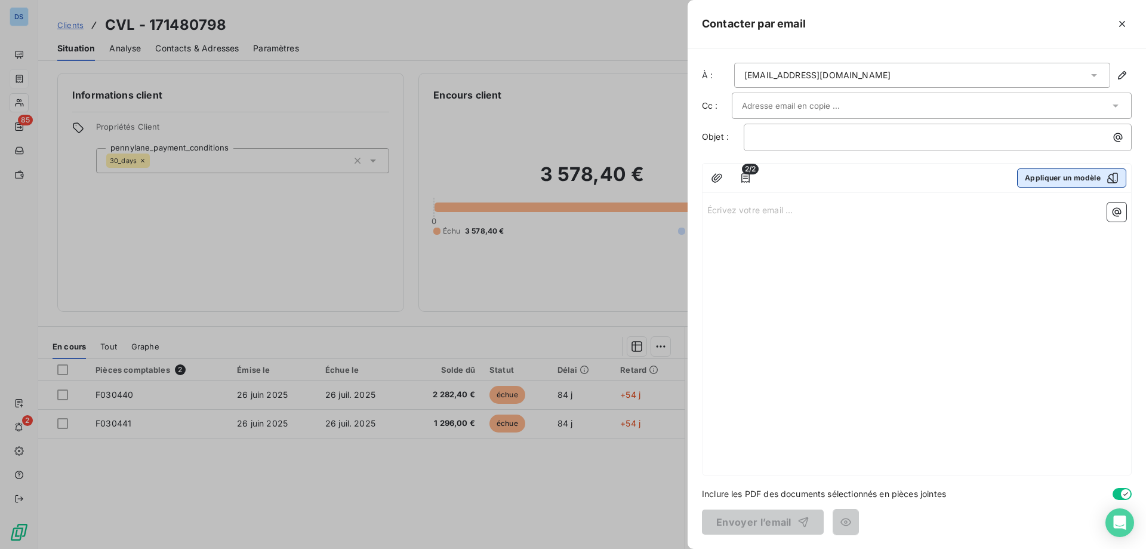
click at [1095, 183] on button "Appliquer un modèle" at bounding box center [1071, 177] width 109 height 19
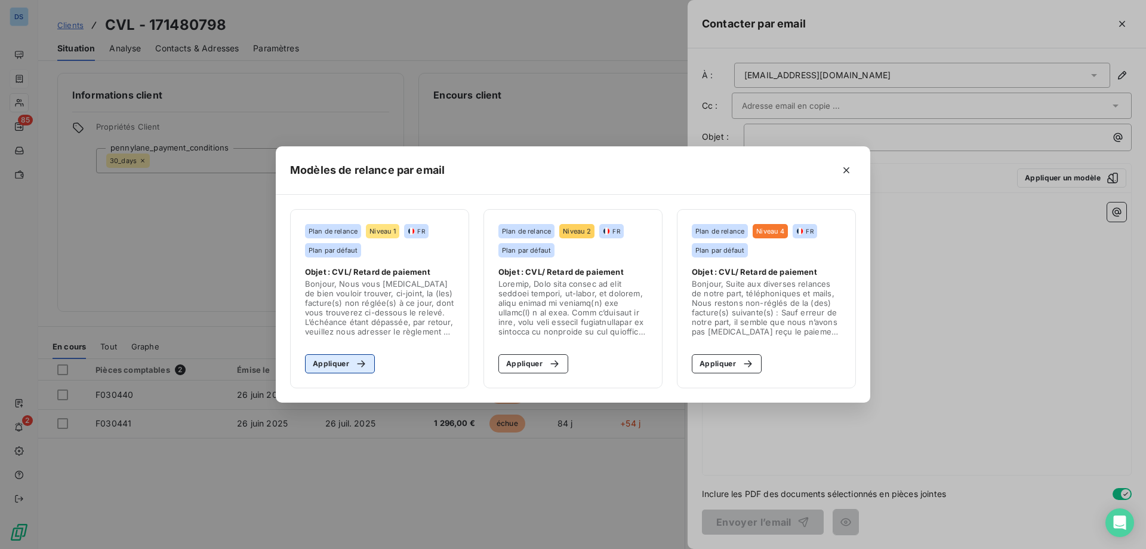
click at [332, 371] on button "Appliquer" at bounding box center [340, 363] width 70 height 19
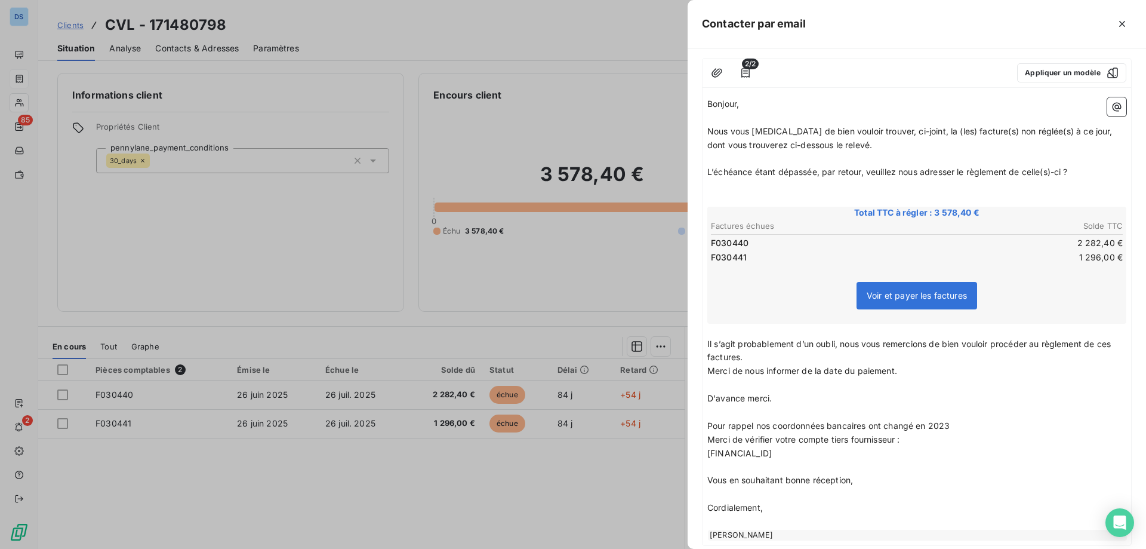
scroll to position [176, 0]
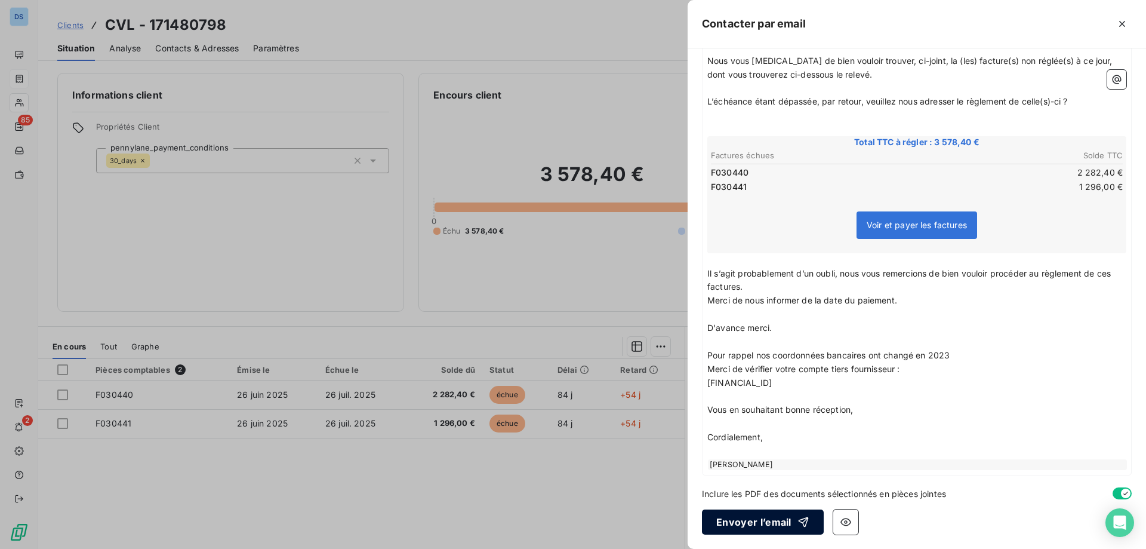
click at [740, 517] on button "Envoyer l’email" at bounding box center [763, 521] width 122 height 25
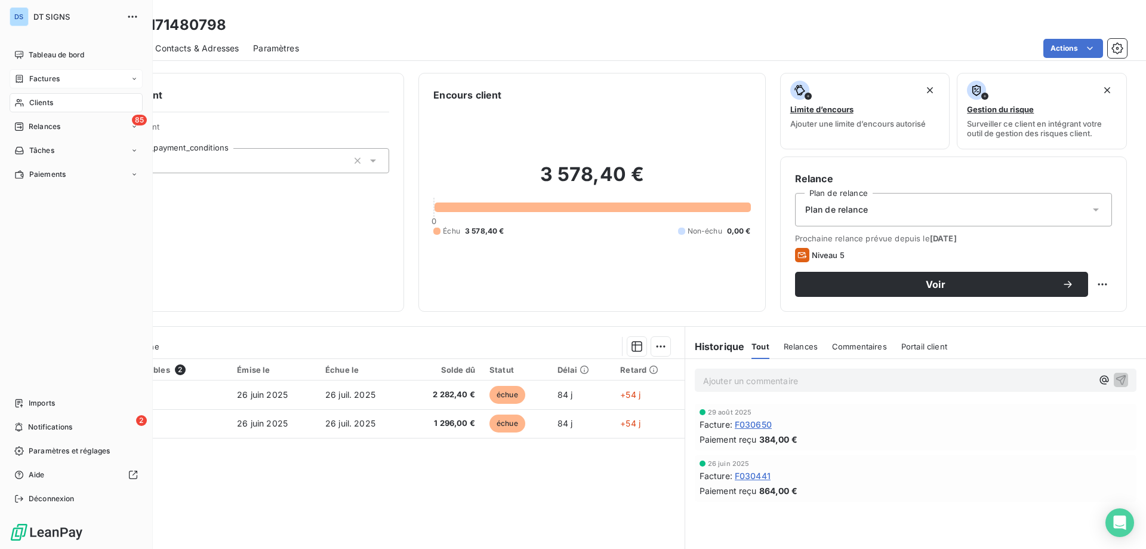
click at [45, 78] on span "Factures" at bounding box center [44, 78] width 30 height 11
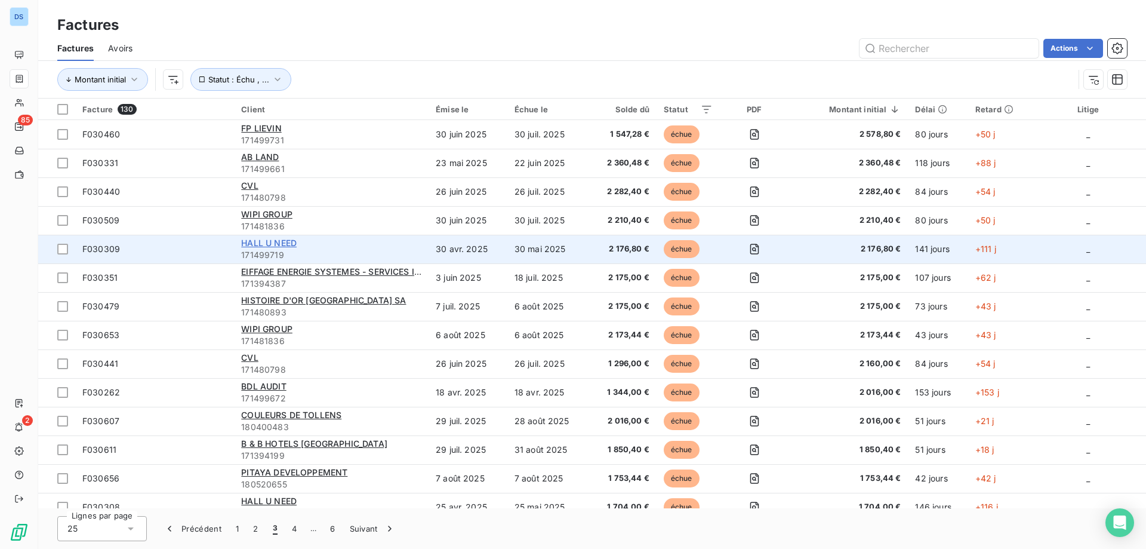
click at [282, 242] on span "HALL U NEED" at bounding box center [269, 243] width 56 height 10
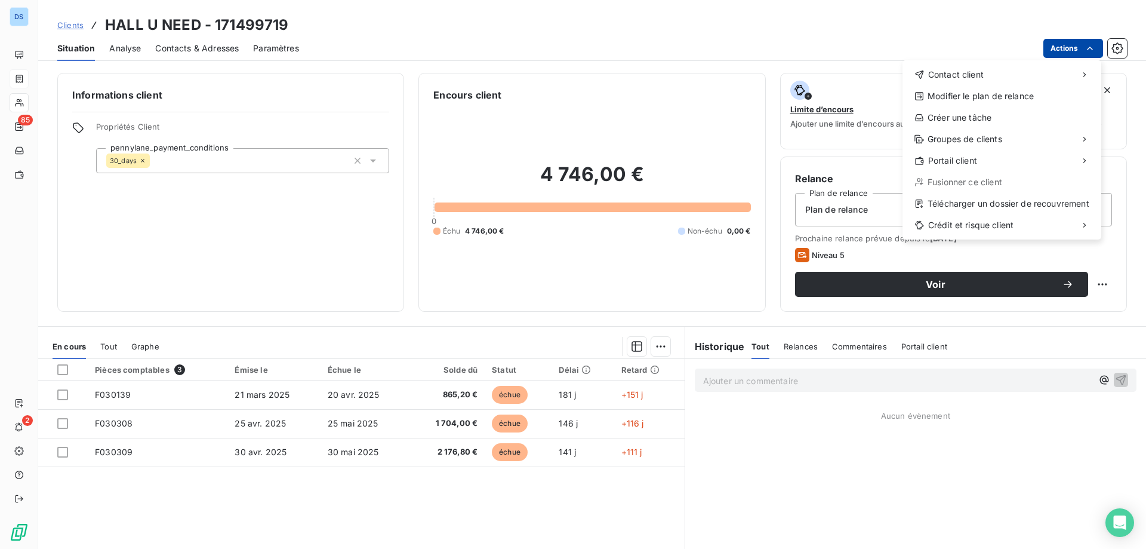
click at [1061, 49] on html "DS 85 2 Clients HALL U NEED - 171499719 Situation Analyse Contacts & Adresses P…" at bounding box center [573, 274] width 1146 height 549
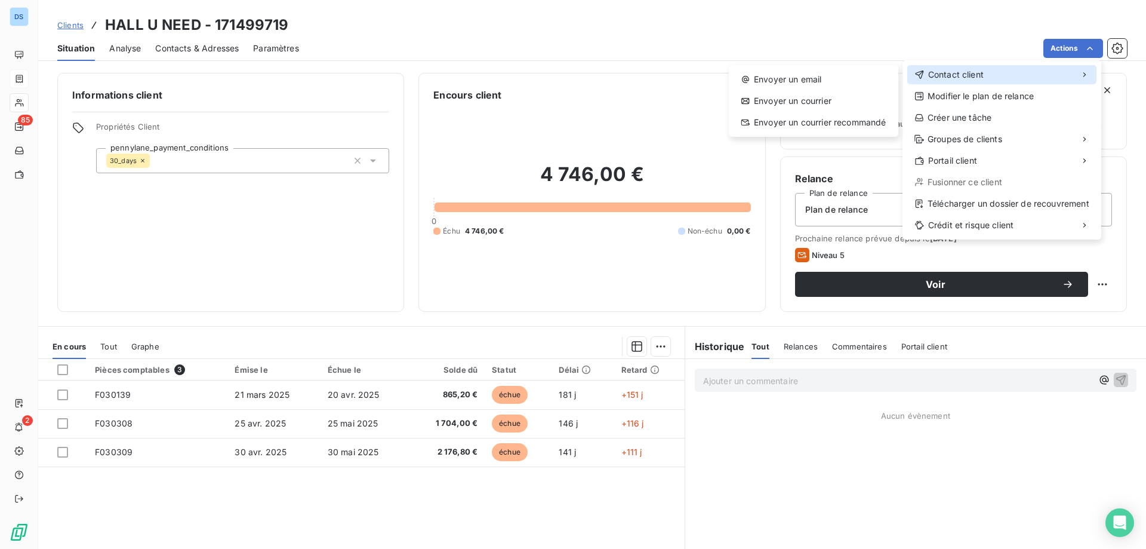
click at [977, 79] on span "Contact client" at bounding box center [956, 75] width 56 height 12
click at [805, 81] on div "Envoyer un email" at bounding box center [814, 79] width 160 height 19
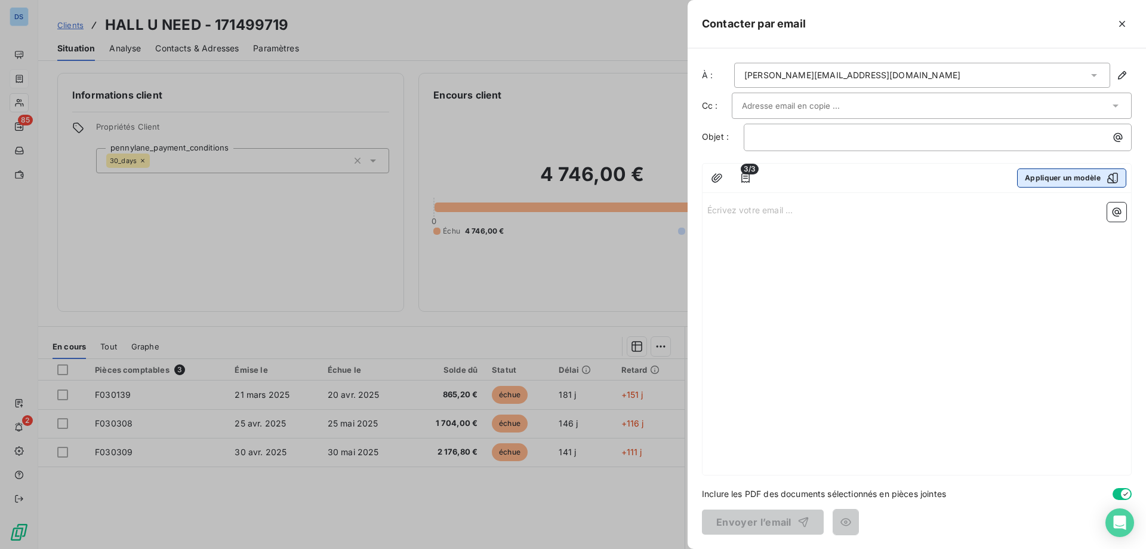
click at [1072, 175] on button "Appliquer un modèle" at bounding box center [1071, 177] width 109 height 19
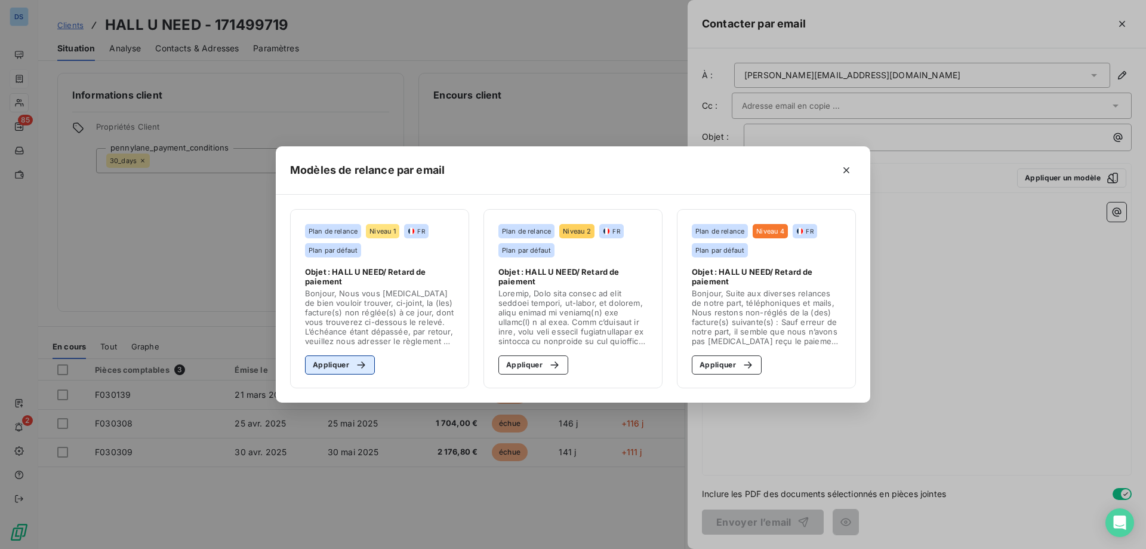
click at [343, 365] on button "Appliquer" at bounding box center [340, 364] width 70 height 19
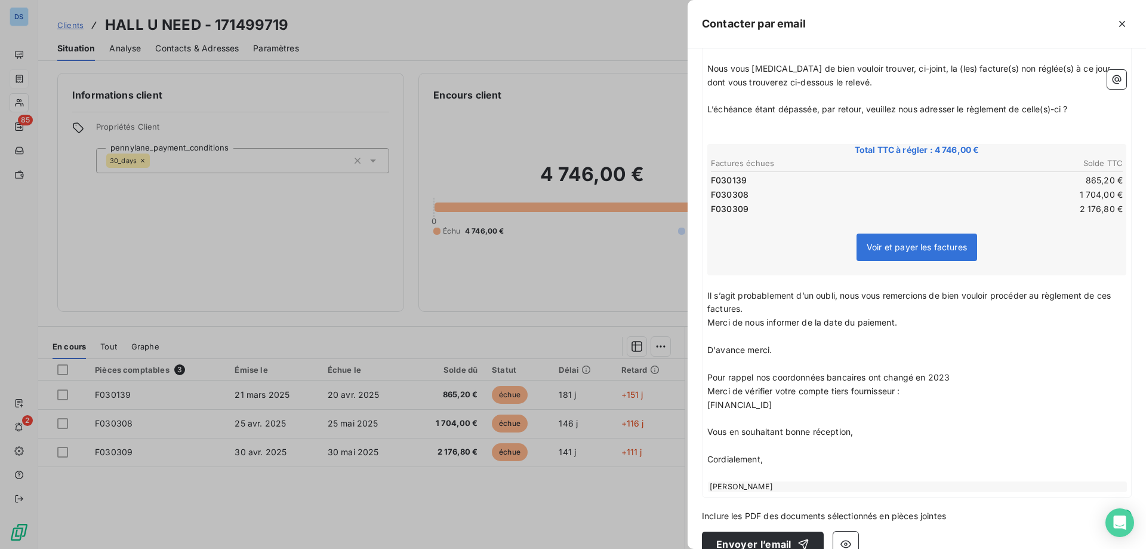
scroll to position [190, 0]
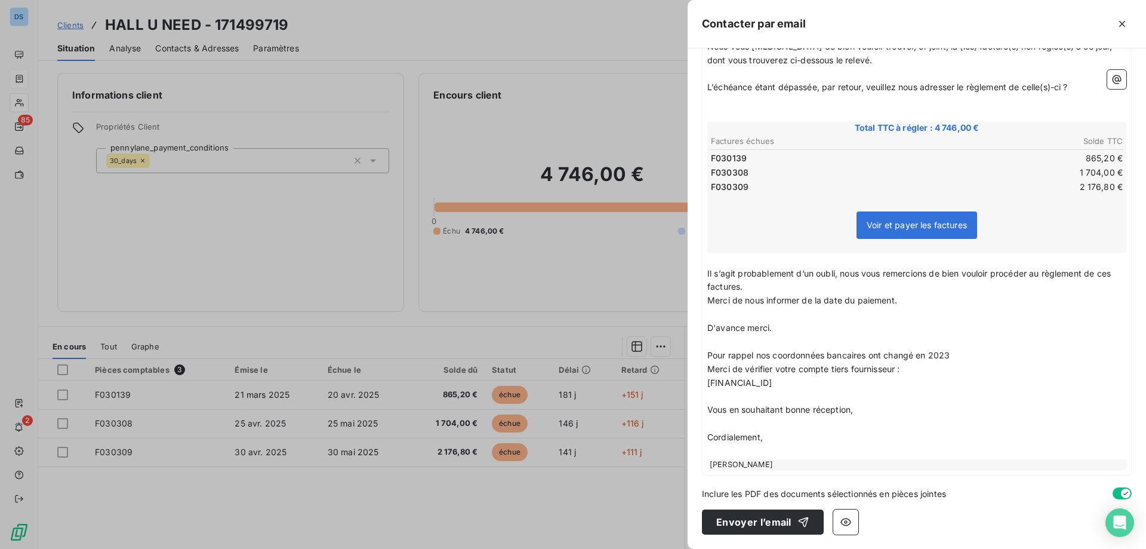
drag, startPoint x: 751, startPoint y: 517, endPoint x: 555, endPoint y: 319, distance: 278.7
click at [567, 548] on div "Contacter par email À : marlene.brunelle@halluneed.com Cc : Objet : HALL U NEED…" at bounding box center [573, 549] width 1146 height 0
click at [732, 519] on button "Envoyer l’email" at bounding box center [763, 521] width 122 height 25
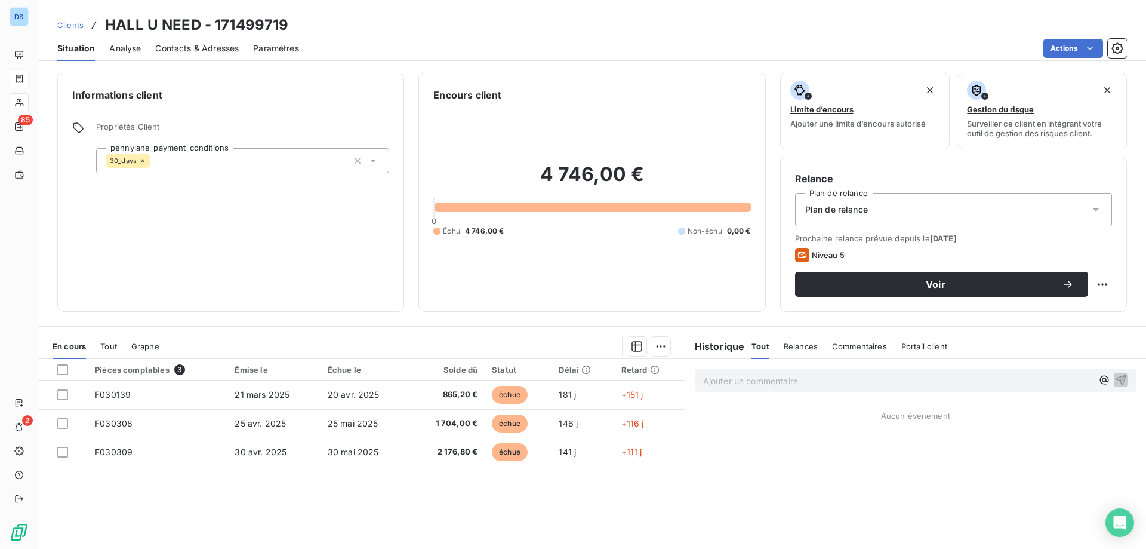
click at [784, 345] on span "Relances" at bounding box center [801, 347] width 34 height 10
click at [752, 346] on span "Tout" at bounding box center [760, 347] width 17 height 10
click at [725, 380] on p "Ajouter un commentaire ﻿" at bounding box center [897, 380] width 389 height 15
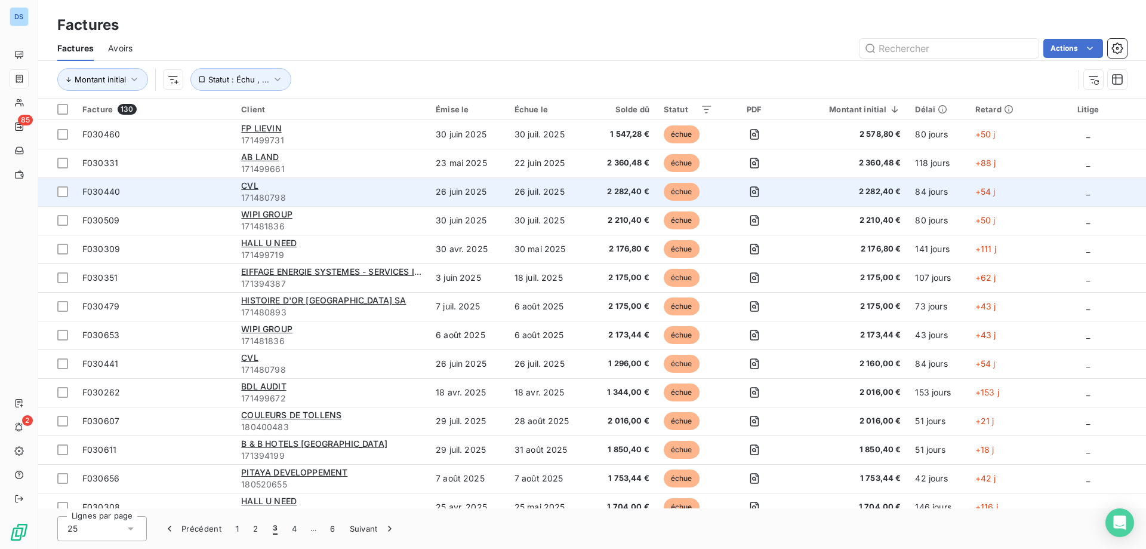
click at [274, 186] on div "CVL" at bounding box center [331, 186] width 180 height 12
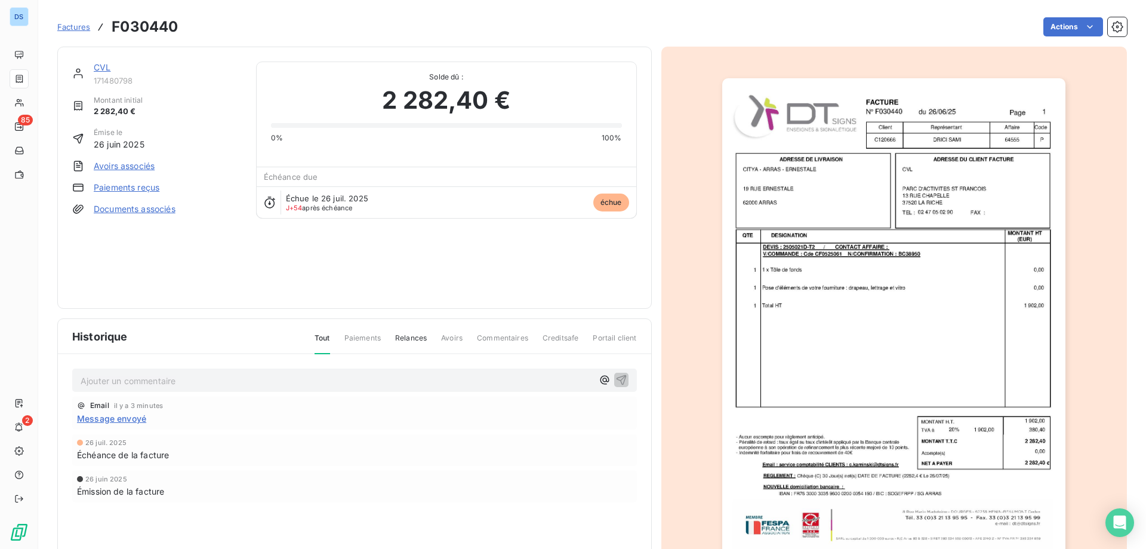
click at [101, 70] on link "CVL" at bounding box center [102, 67] width 17 height 10
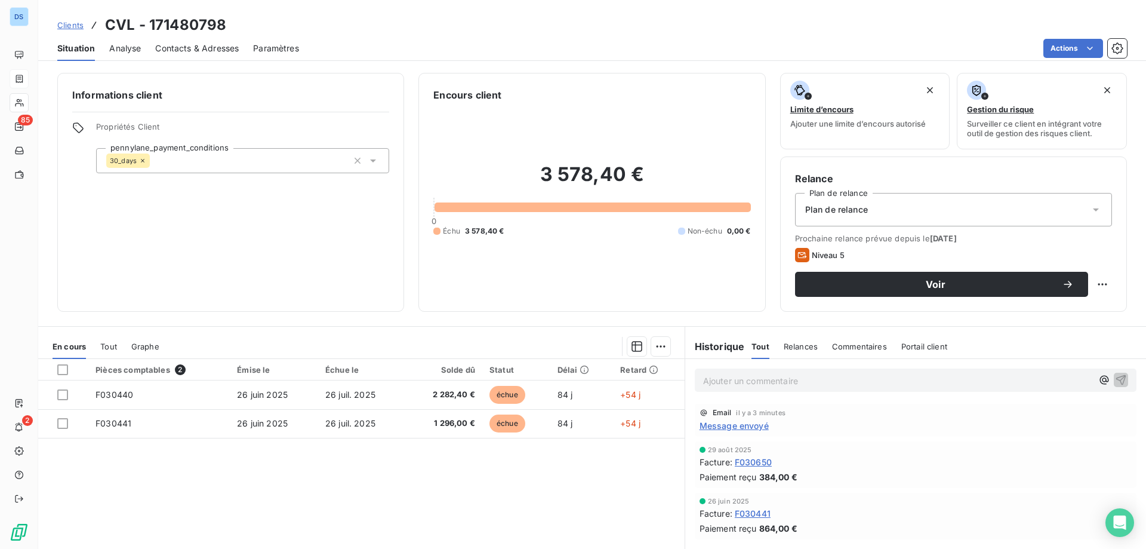
click at [741, 376] on p "Ajouter un commentaire ﻿" at bounding box center [897, 380] width 389 height 15
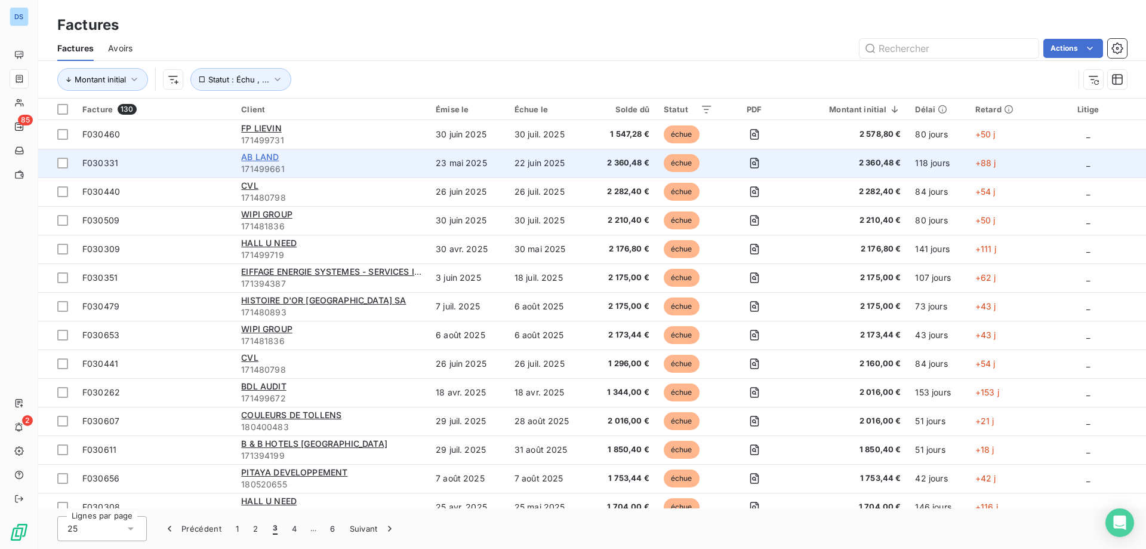
click at [259, 157] on span "AB LAND" at bounding box center [260, 157] width 38 height 10
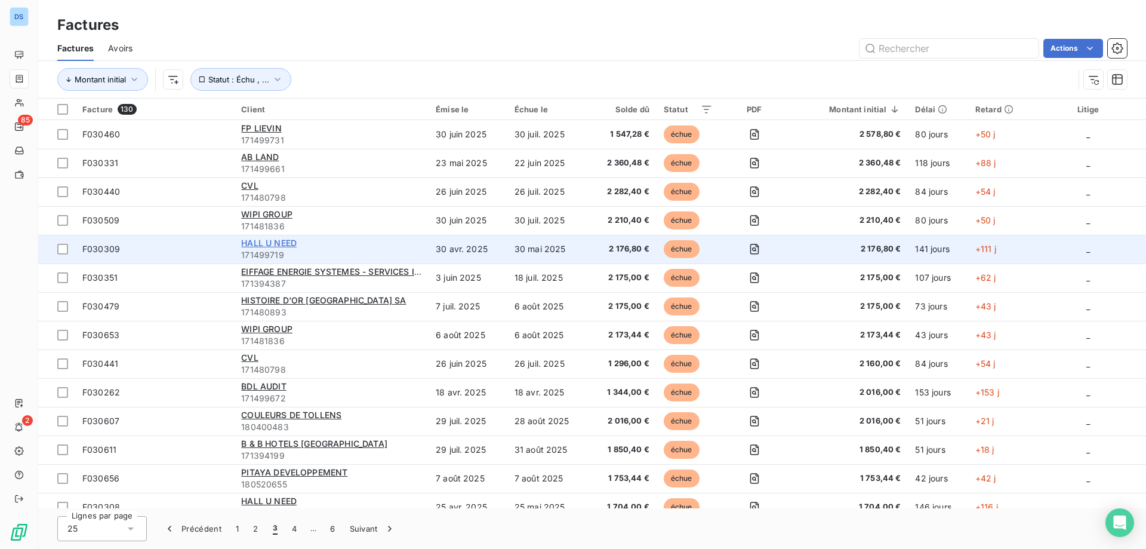
click at [269, 244] on span "HALL U NEED" at bounding box center [269, 243] width 56 height 10
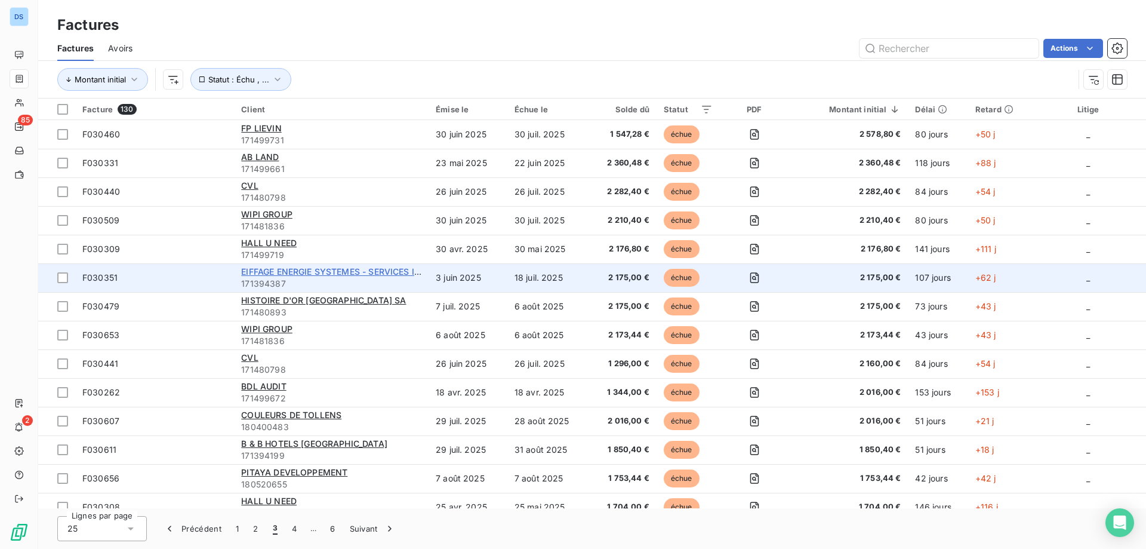
click at [267, 268] on span "EIFFAGE ENERGIE SYSTEMES - SERVICES IDF" at bounding box center [333, 271] width 184 height 10
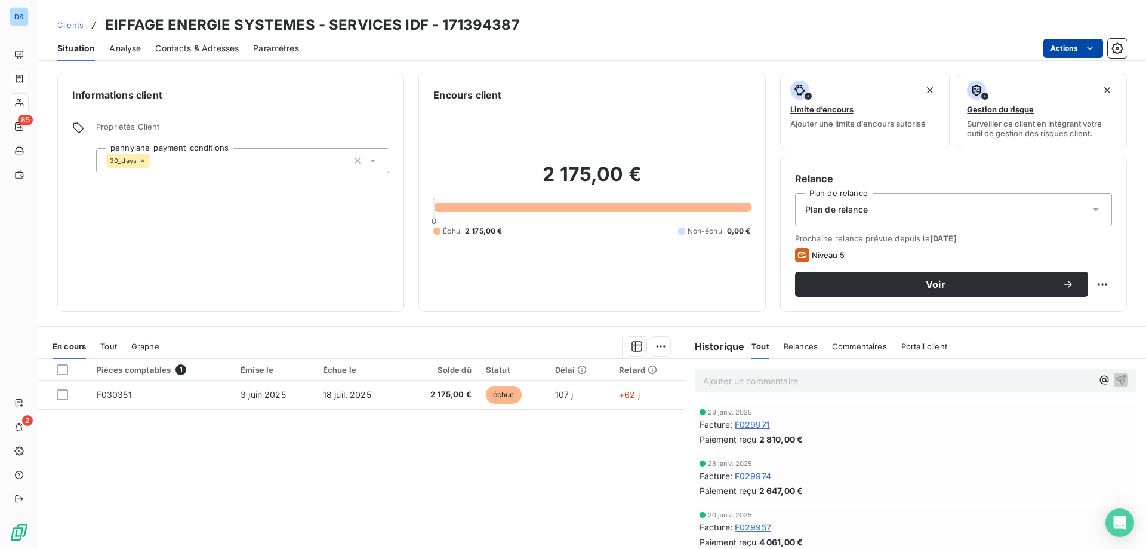
click at [1050, 50] on html "DS 85 2 Clients EIFFAGE ENERGIE SYSTEMES - SERVICES IDF - 171394387 Situation A…" at bounding box center [573, 274] width 1146 height 549
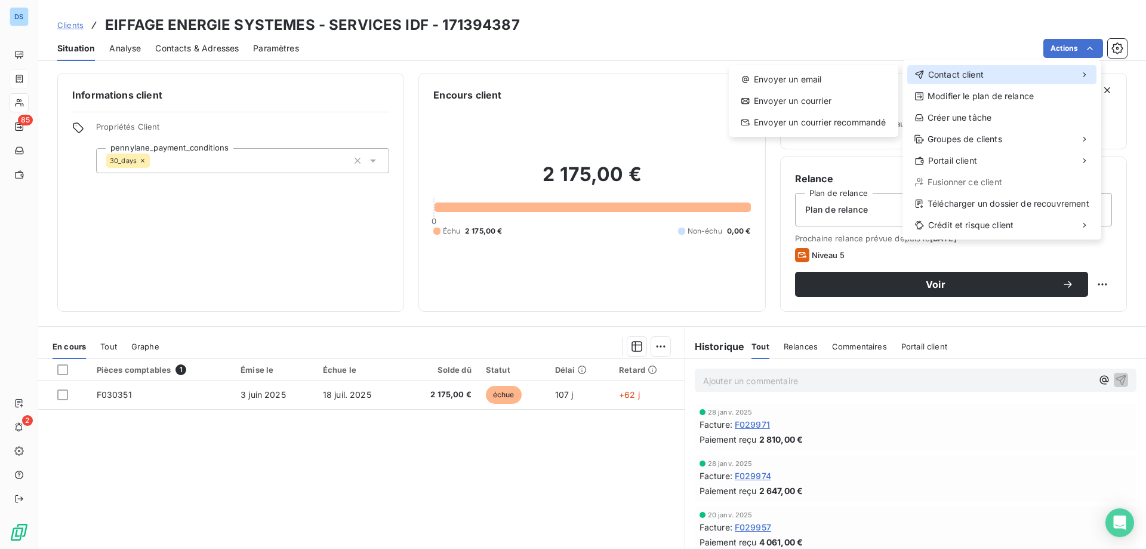
click at [935, 78] on span "Contact client" at bounding box center [956, 75] width 56 height 12
click at [841, 79] on div "Envoyer un email" at bounding box center [814, 79] width 160 height 19
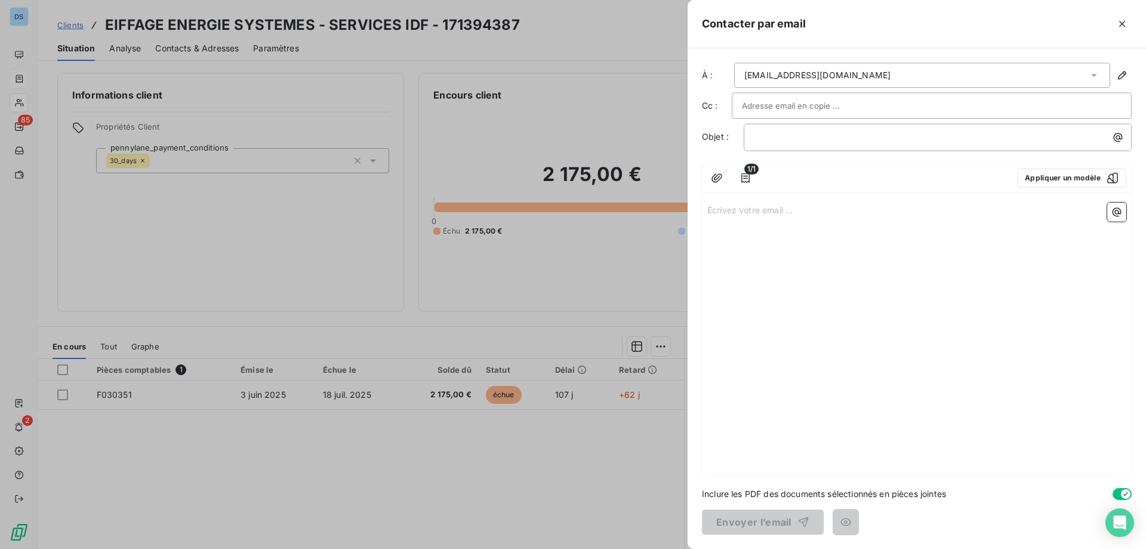
click at [918, 74] on div "relationfournisseurs.egs@eiffage.com" at bounding box center [922, 75] width 376 height 25
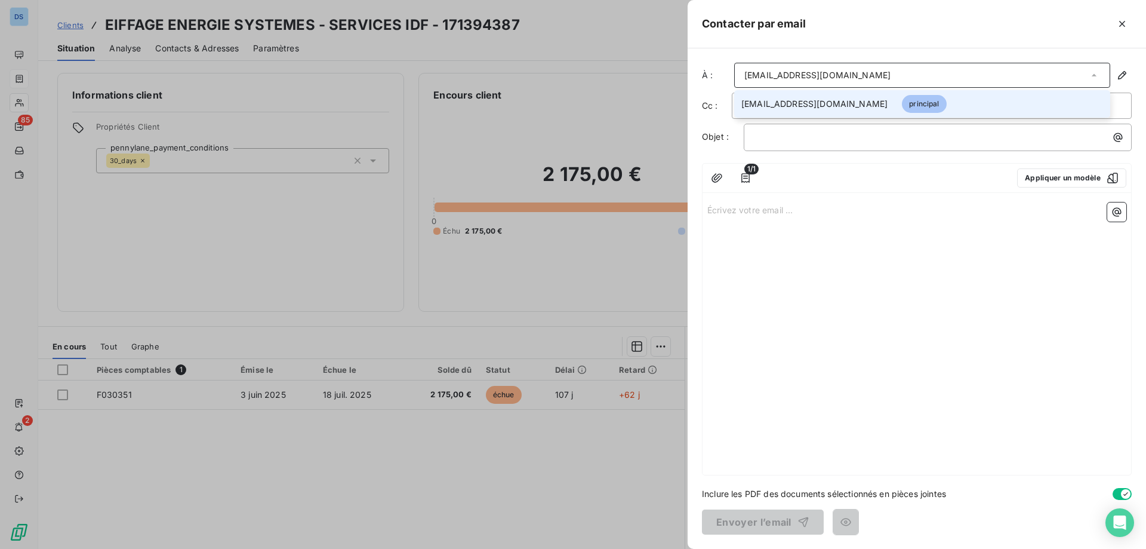
click at [868, 197] on div "1/1 Appliquer un modèle Écrivez votre email ... ﻿" at bounding box center [917, 319] width 430 height 312
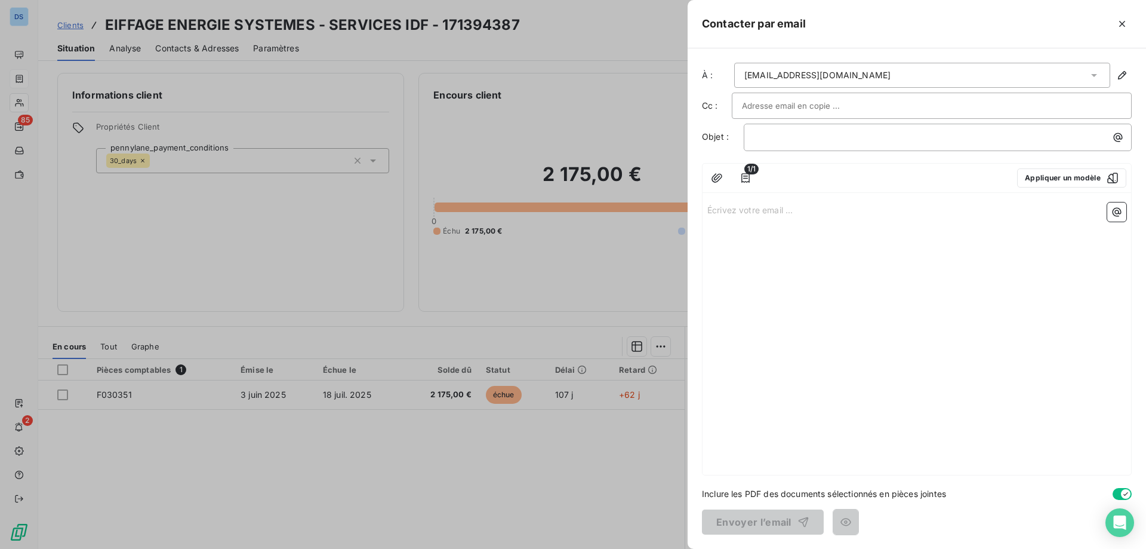
click at [905, 98] on div at bounding box center [932, 106] width 380 height 18
paste input "Kaltoum.MESSAOUI.ext@eiffage.com"
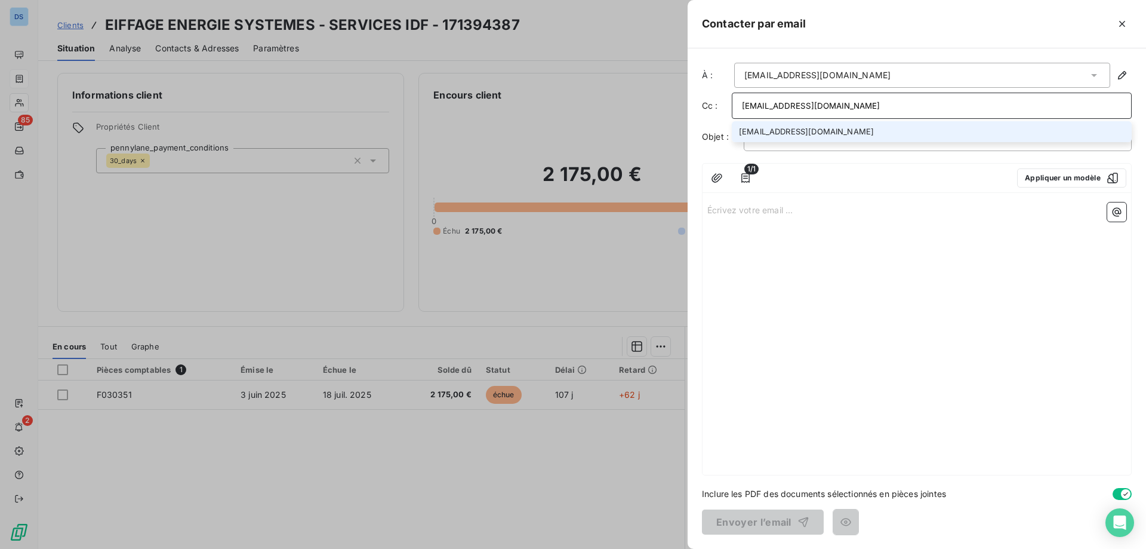
type input "Kaltoum.MESSAOUI.ext@eiffage.com"
click at [890, 130] on li "Kaltoum.MESSAOUI.ext@eiffage.com" at bounding box center [932, 131] width 400 height 21
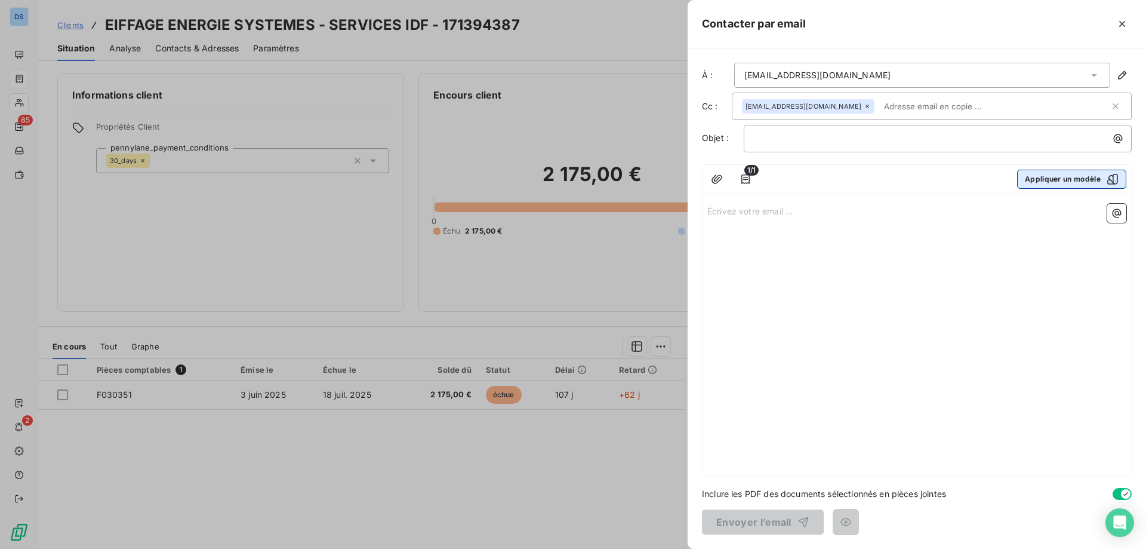
click at [1025, 179] on button "Appliquer un modèle" at bounding box center [1071, 179] width 109 height 19
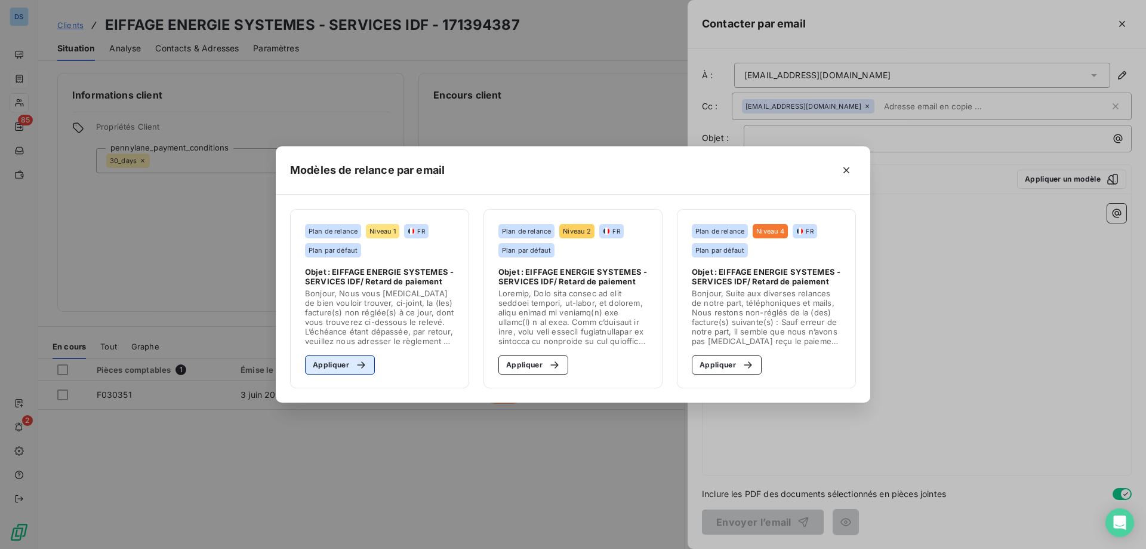
click at [347, 363] on button "Appliquer" at bounding box center [340, 364] width 70 height 19
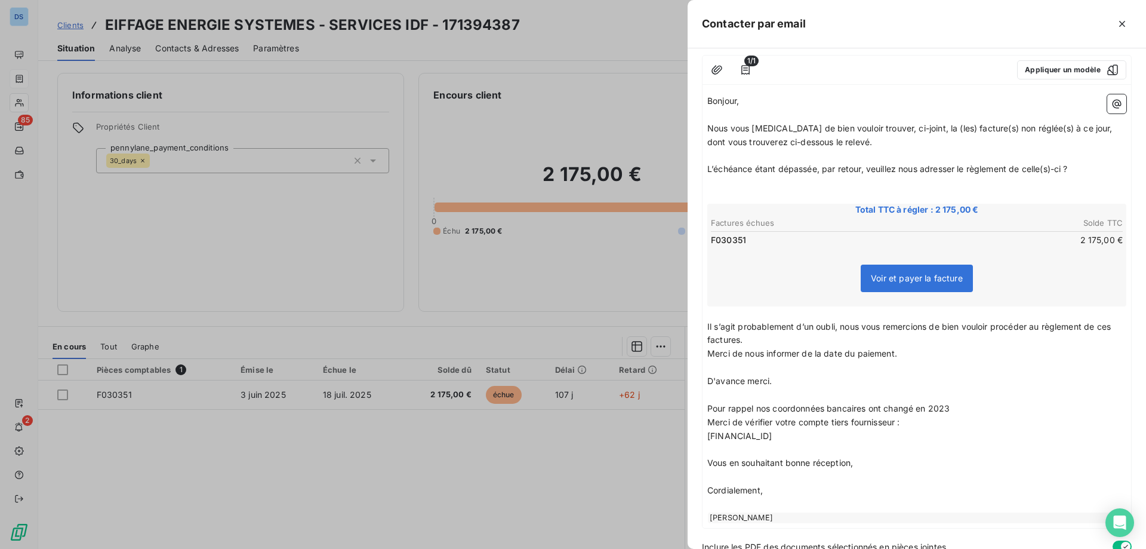
scroll to position [162, 0]
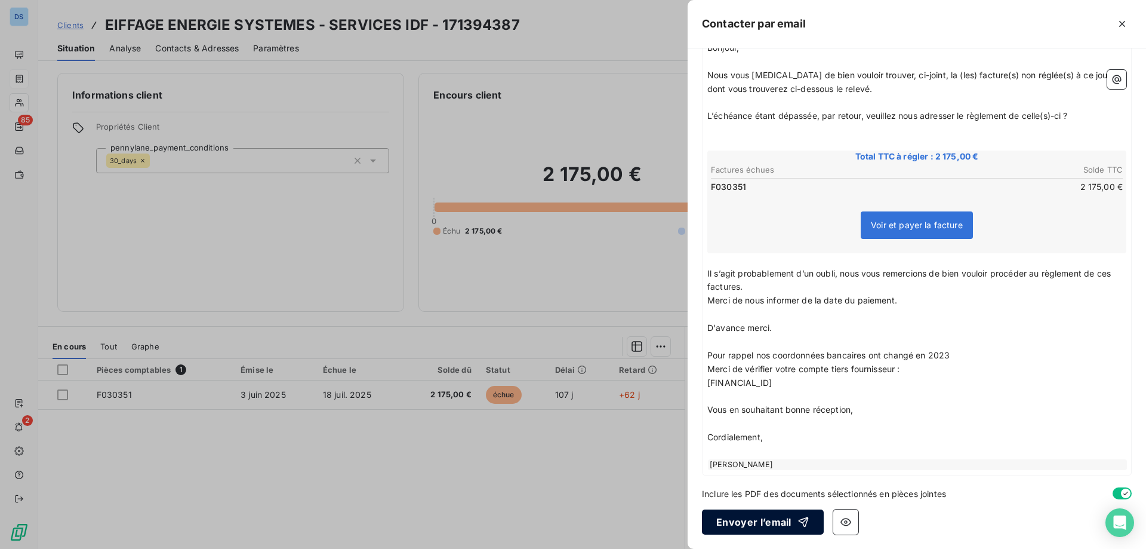
click at [732, 531] on button "Envoyer l’email" at bounding box center [763, 521] width 122 height 25
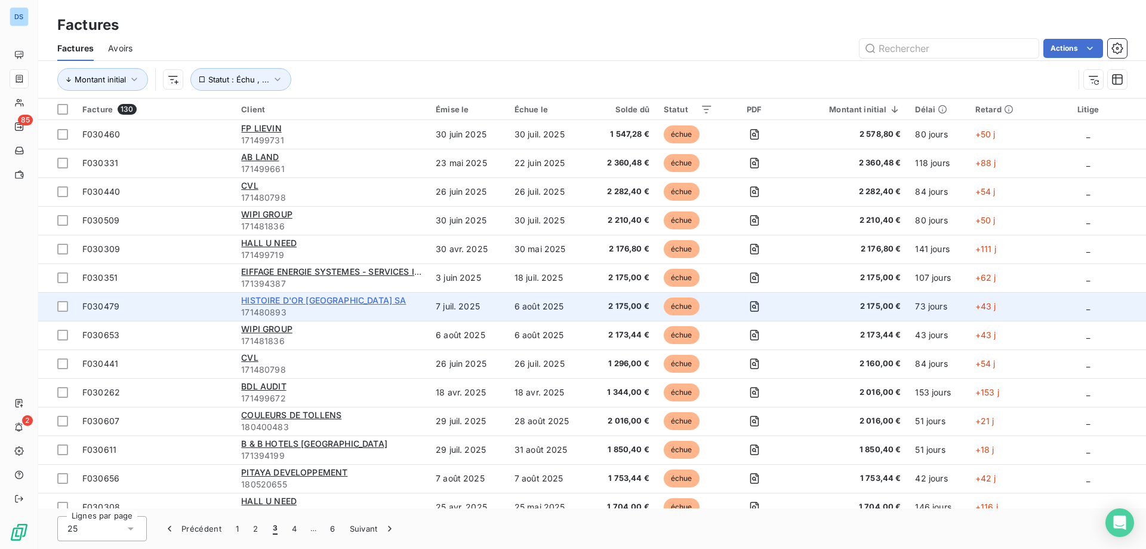
click at [270, 302] on span "HISTOIRE D'OR [GEOGRAPHIC_DATA] SA" at bounding box center [323, 300] width 165 height 10
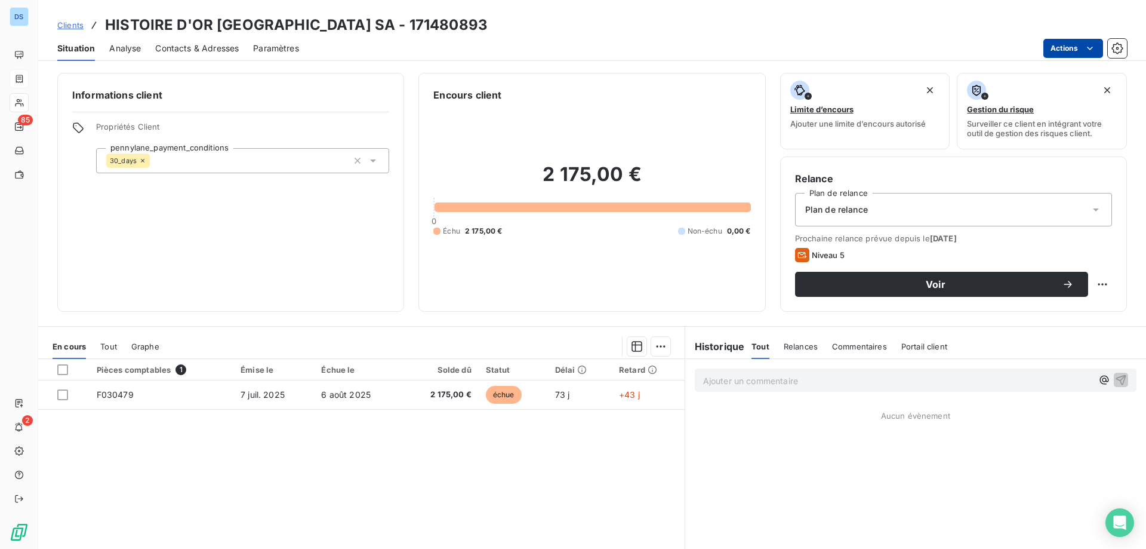
click at [1059, 50] on html "DS 85 2 Clients HISTOIRE D'OR BELGIUM SA - 171480893 Situation Analyse Contacts…" at bounding box center [573, 274] width 1146 height 549
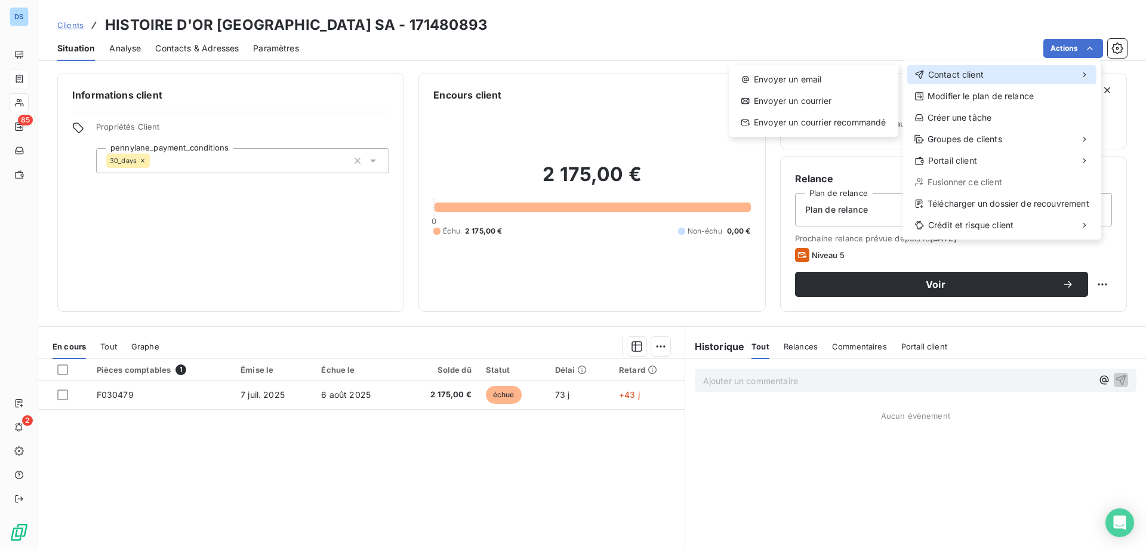
click at [971, 76] on span "Contact client" at bounding box center [956, 75] width 56 height 12
click at [806, 79] on div "Envoyer un email" at bounding box center [814, 79] width 160 height 19
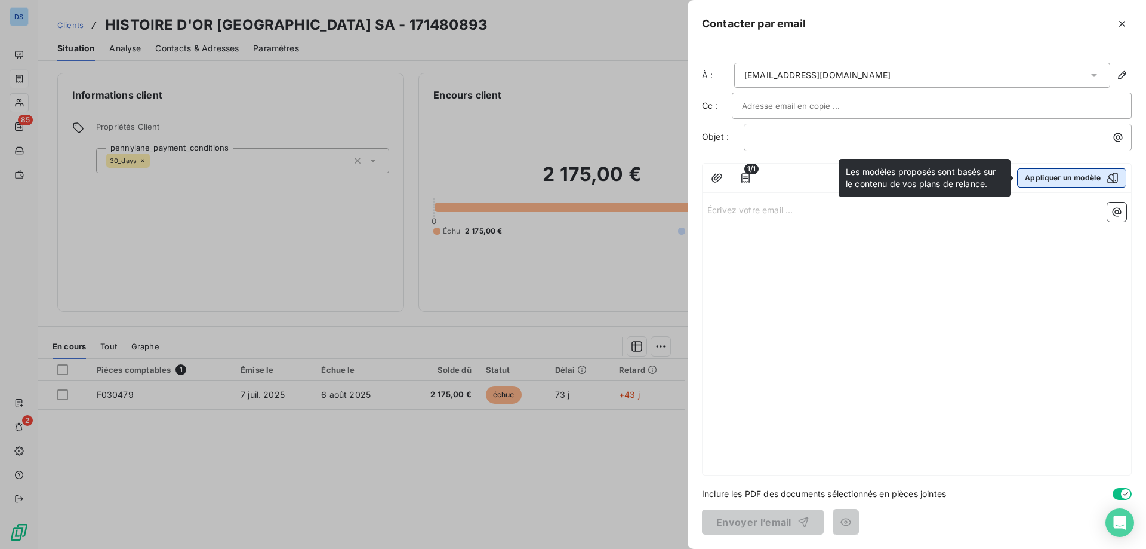
click at [1057, 175] on button "Appliquer un modèle" at bounding box center [1071, 177] width 109 height 19
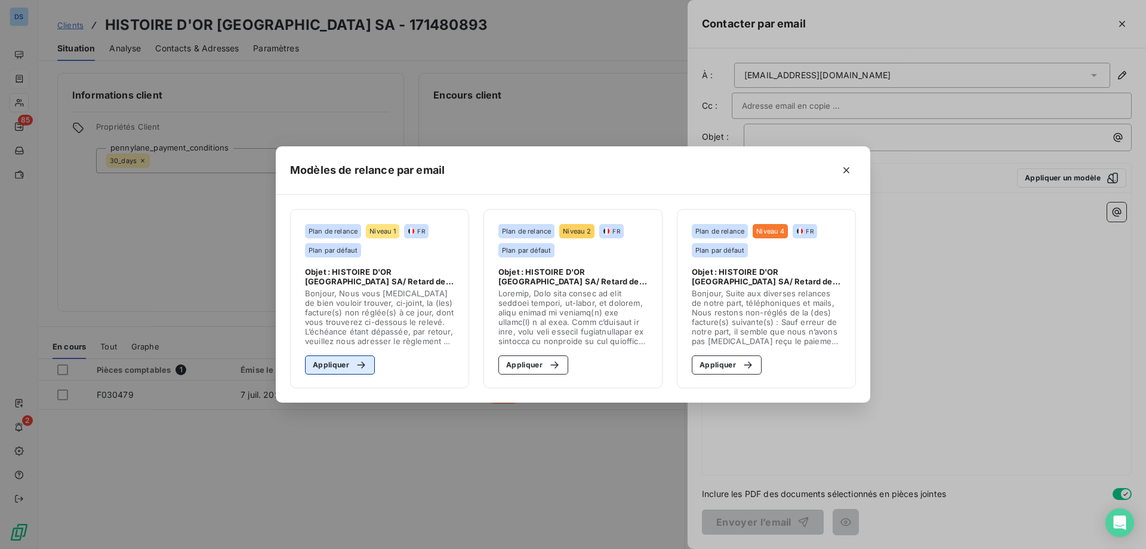
click at [361, 368] on icon "button" at bounding box center [361, 365] width 12 height 12
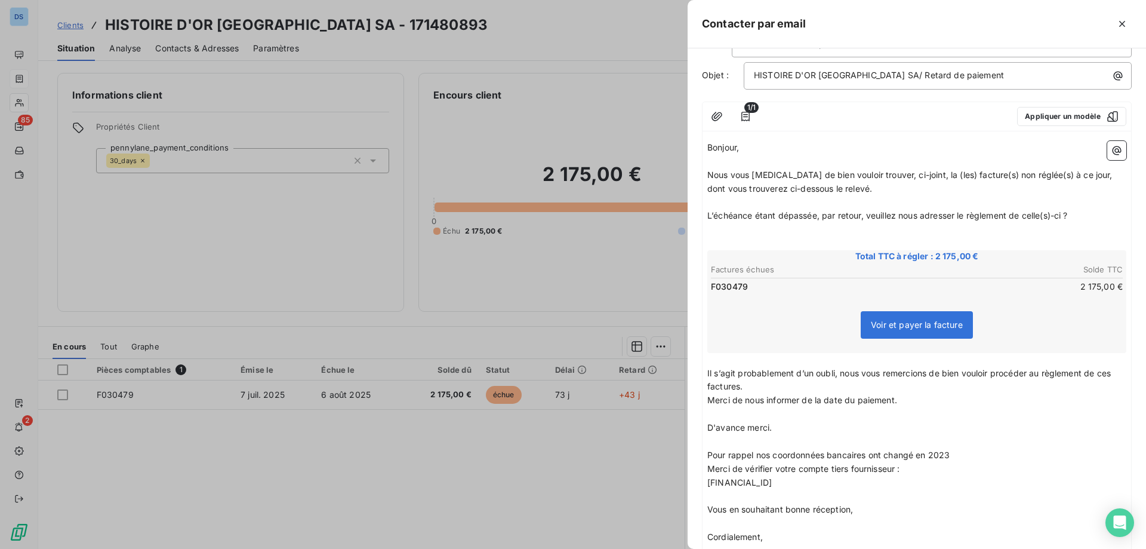
scroll to position [161, 0]
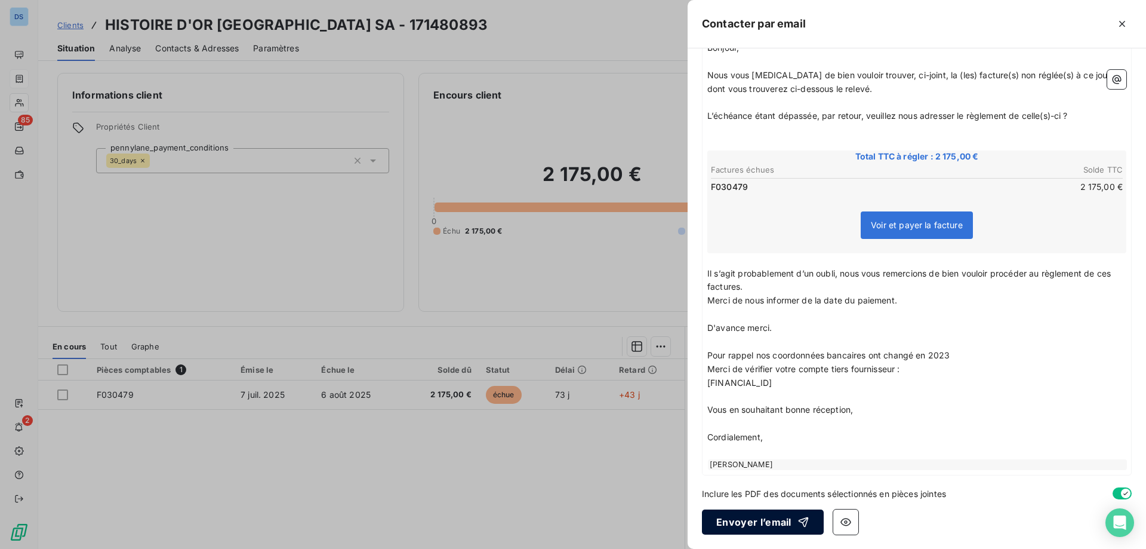
click at [767, 528] on button "Envoyer l’email" at bounding box center [763, 521] width 122 height 25
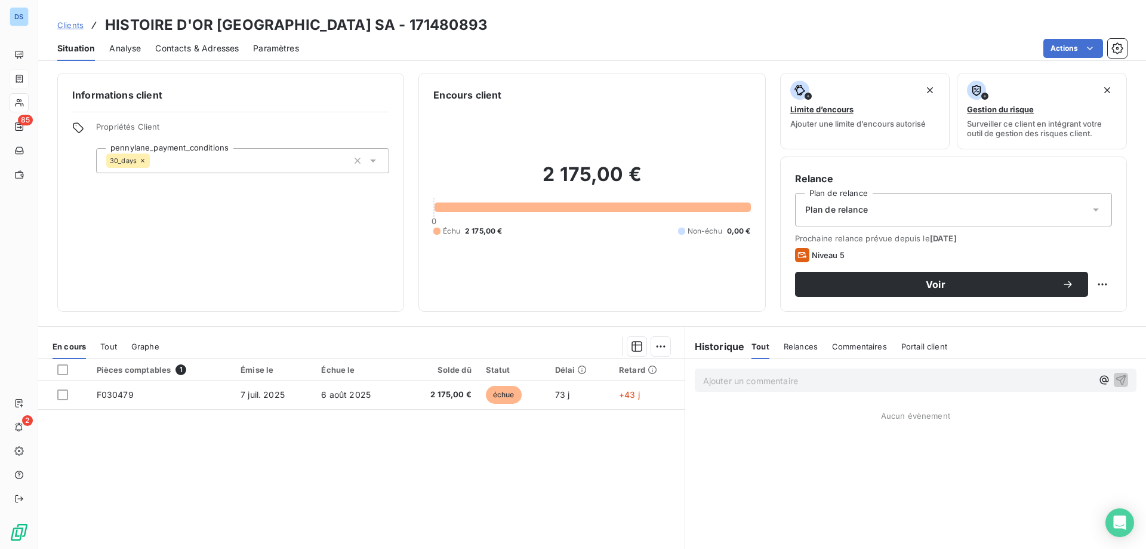
click at [717, 380] on p "Ajouter un commentaire ﻿" at bounding box center [897, 380] width 389 height 15
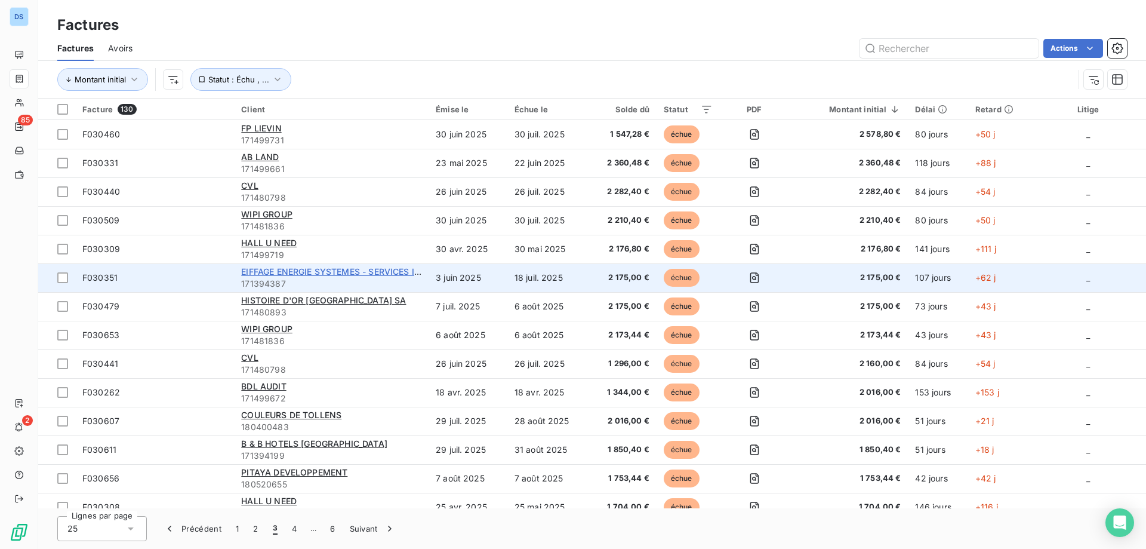
click at [268, 274] on span "EIFFAGE ENERGIE SYSTEMES - SERVICES IDF" at bounding box center [333, 271] width 184 height 10
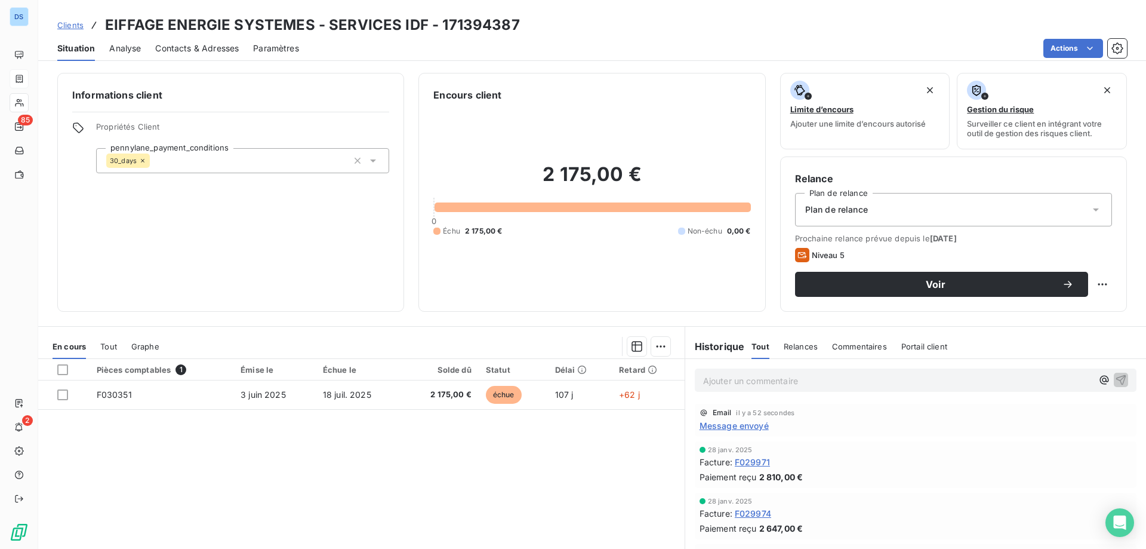
click at [755, 377] on p "Ajouter un commentaire ﻿" at bounding box center [897, 380] width 389 height 15
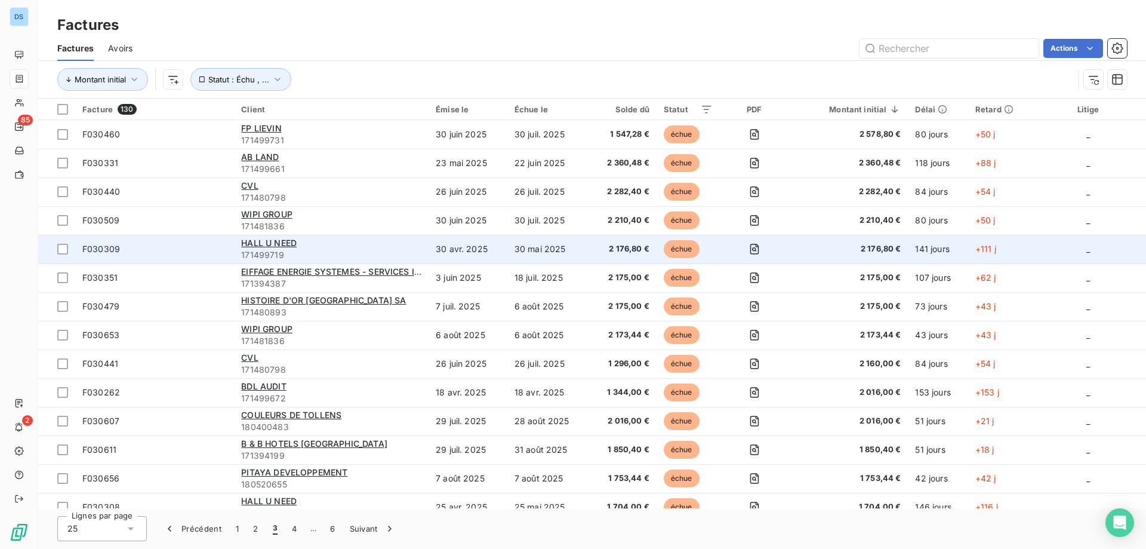
click at [262, 248] on div "HALL U NEED" at bounding box center [331, 243] width 180 height 12
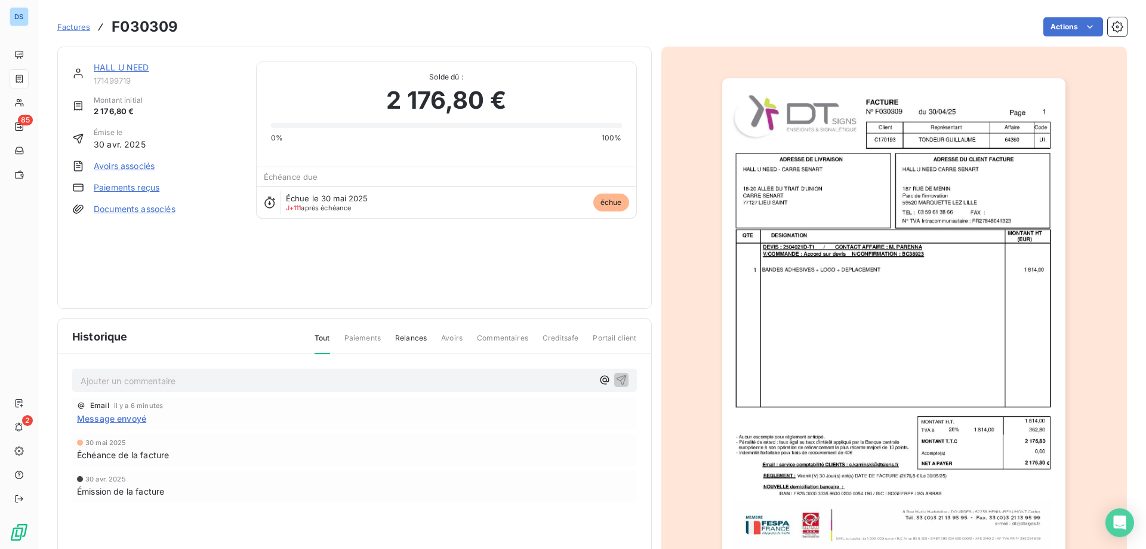
click at [107, 64] on link "HALL U NEED" at bounding box center [122, 67] width 56 height 10
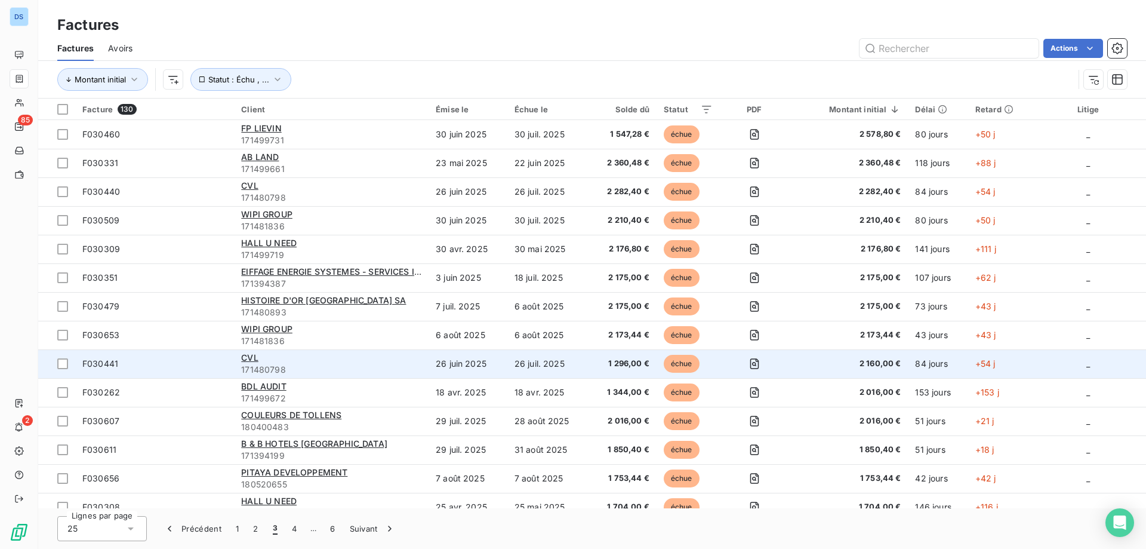
click at [276, 364] on span "171480798" at bounding box center [331, 370] width 180 height 12
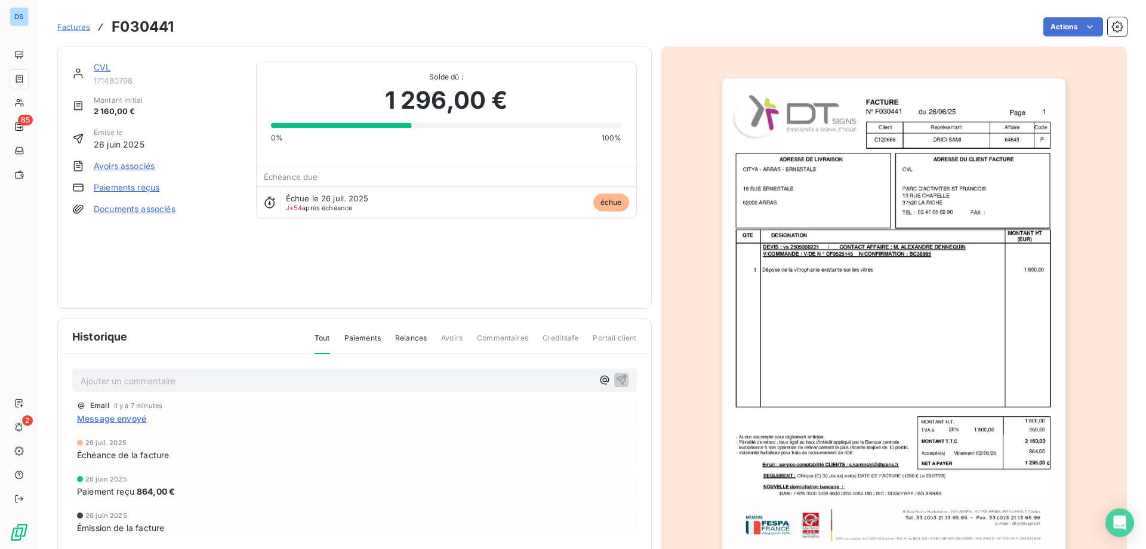
click at [99, 69] on link "CVL" at bounding box center [102, 67] width 17 height 10
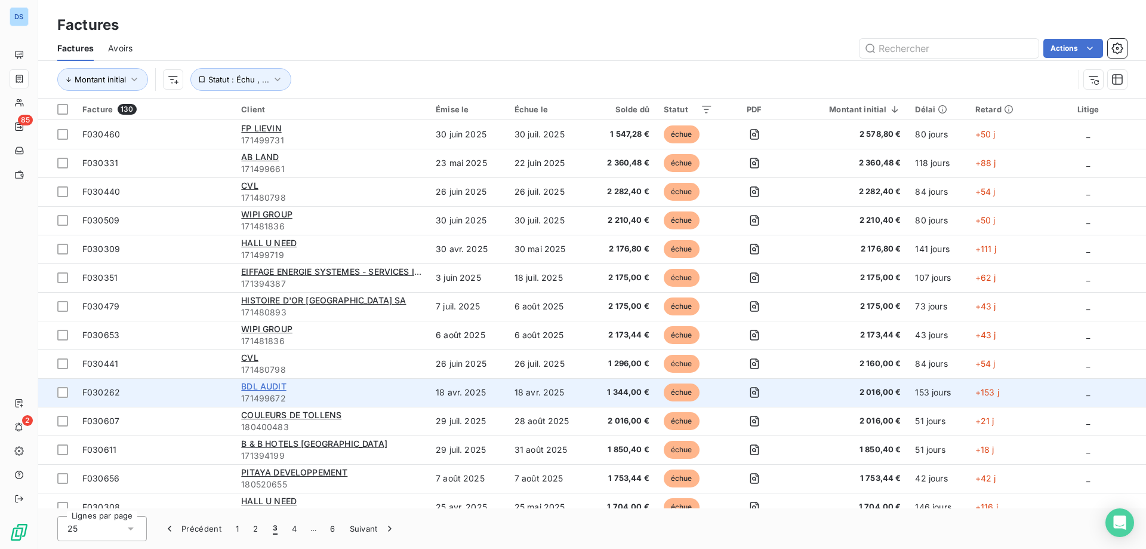
click at [257, 386] on span "BDL AUDIT" at bounding box center [263, 386] width 45 height 10
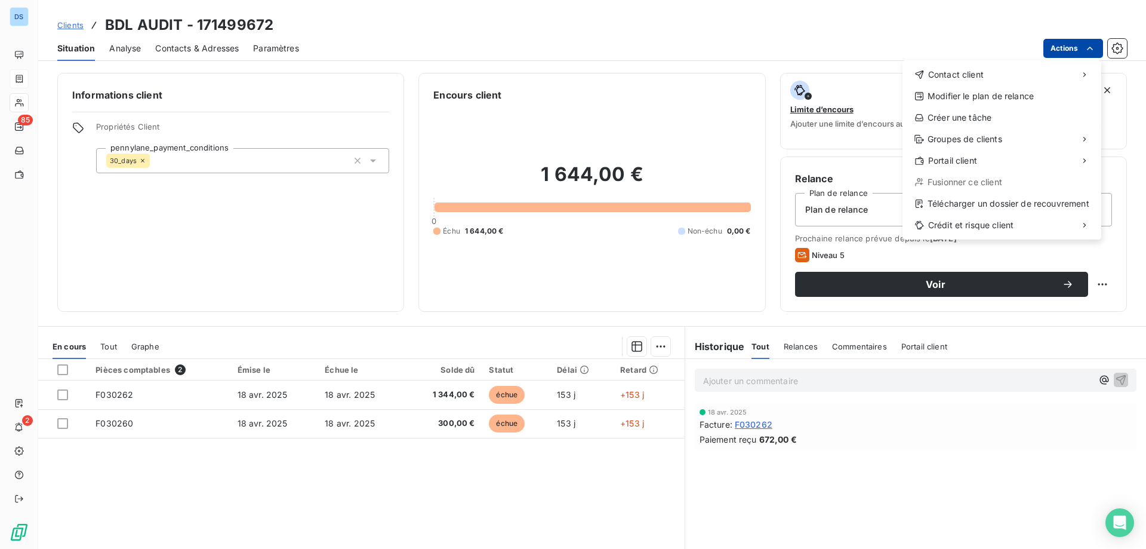
click at [1056, 53] on html "DS 85 2 Clients BDL AUDIT - 171499672 Situation Analyse Contacts & Adresses Par…" at bounding box center [573, 274] width 1146 height 549
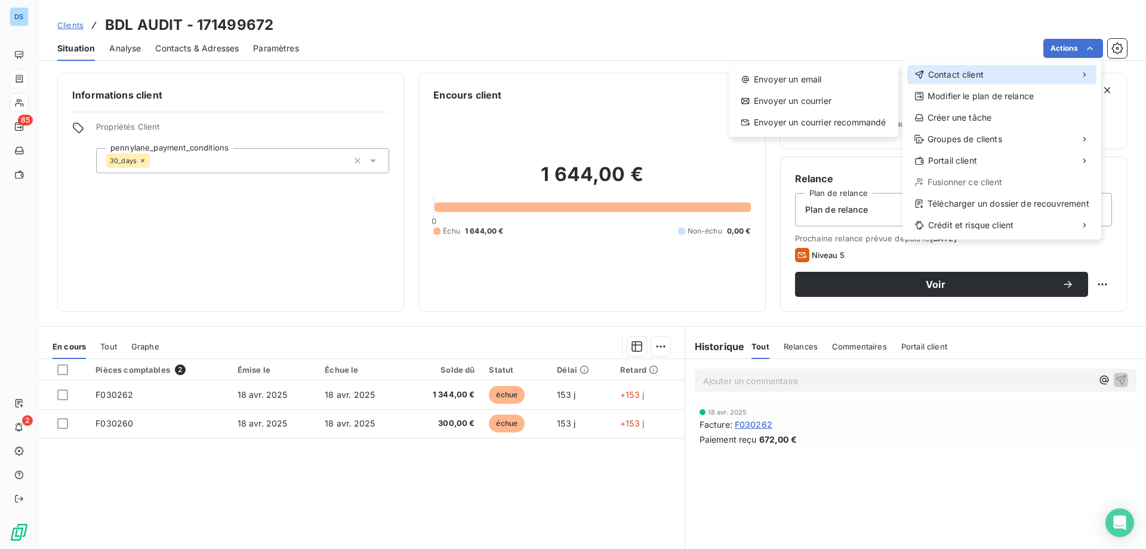
click at [926, 75] on div "Contact client" at bounding box center [949, 75] width 69 height 12
click at [831, 77] on div "Envoyer un email" at bounding box center [814, 79] width 160 height 19
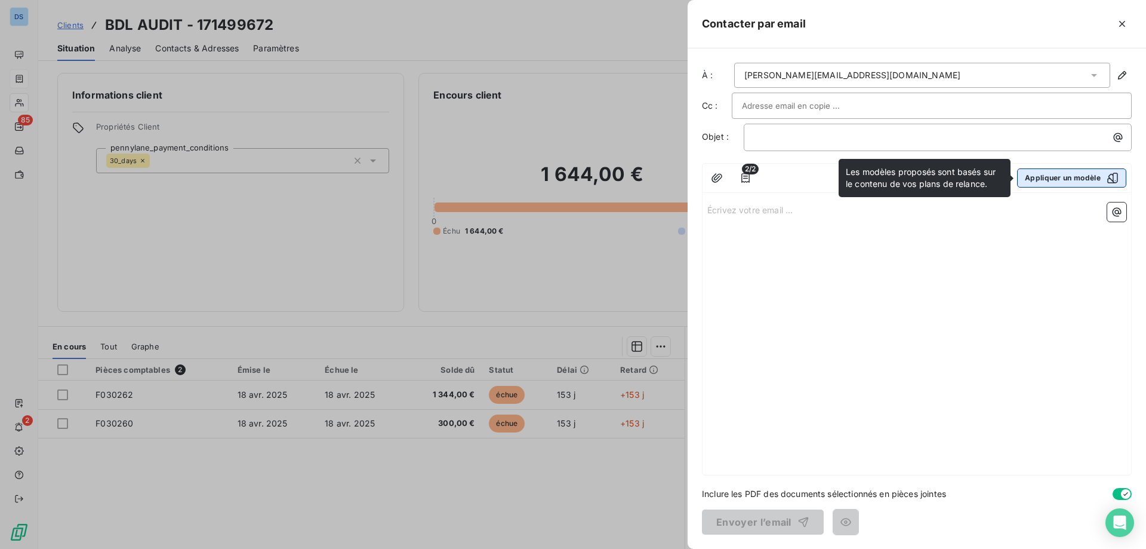
click at [1023, 179] on button "Appliquer un modèle" at bounding box center [1071, 177] width 109 height 19
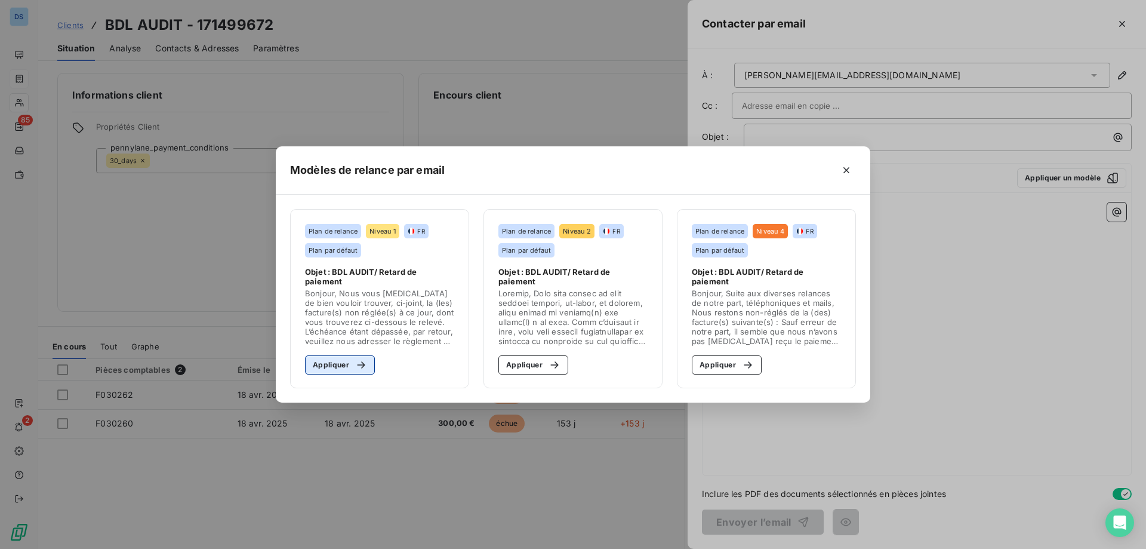
click at [334, 361] on button "Appliquer" at bounding box center [340, 364] width 70 height 19
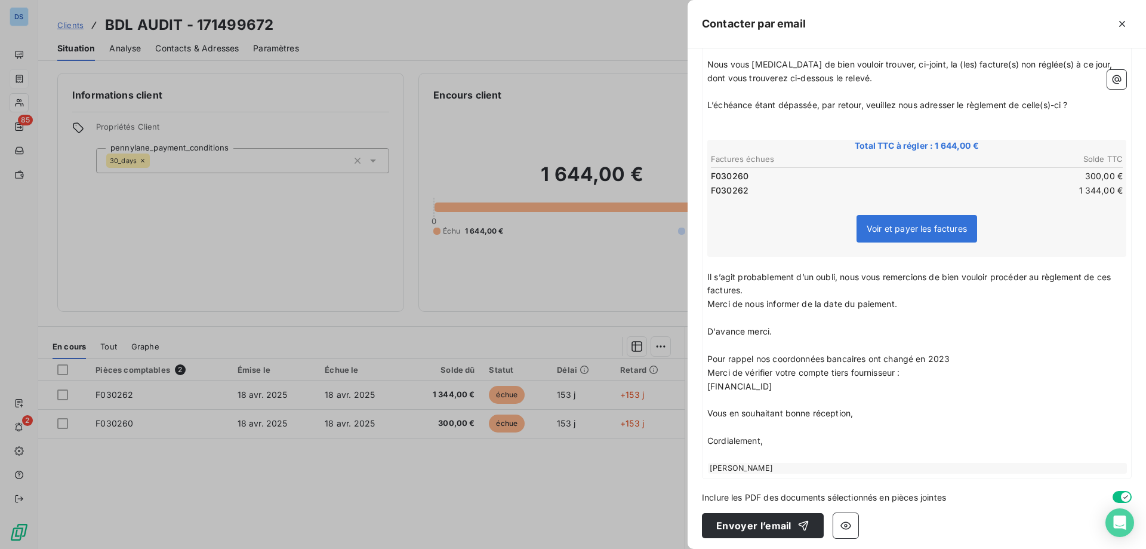
scroll to position [176, 0]
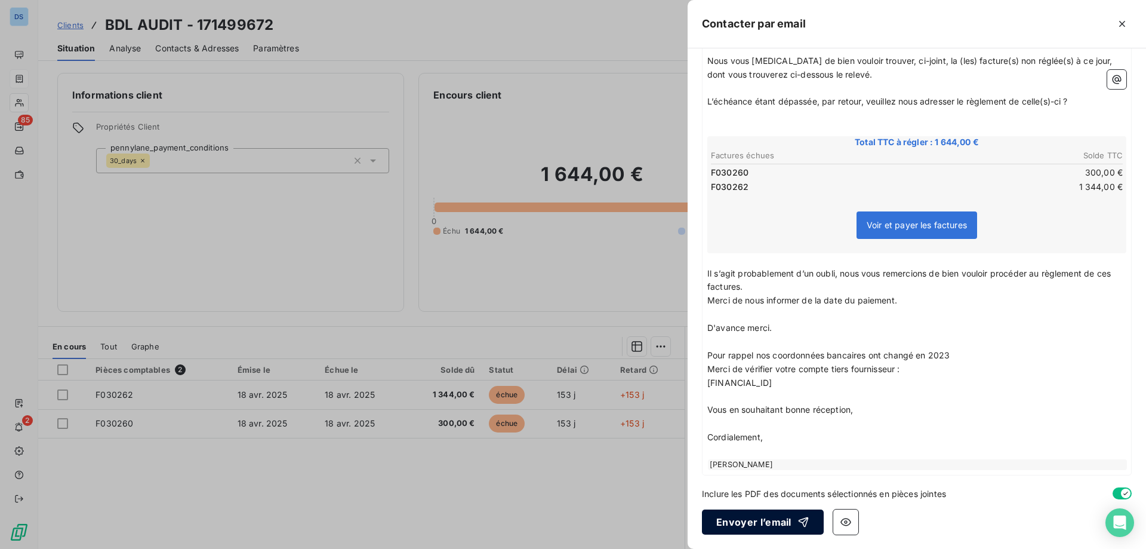
click at [730, 528] on button "Envoyer l’email" at bounding box center [763, 521] width 122 height 25
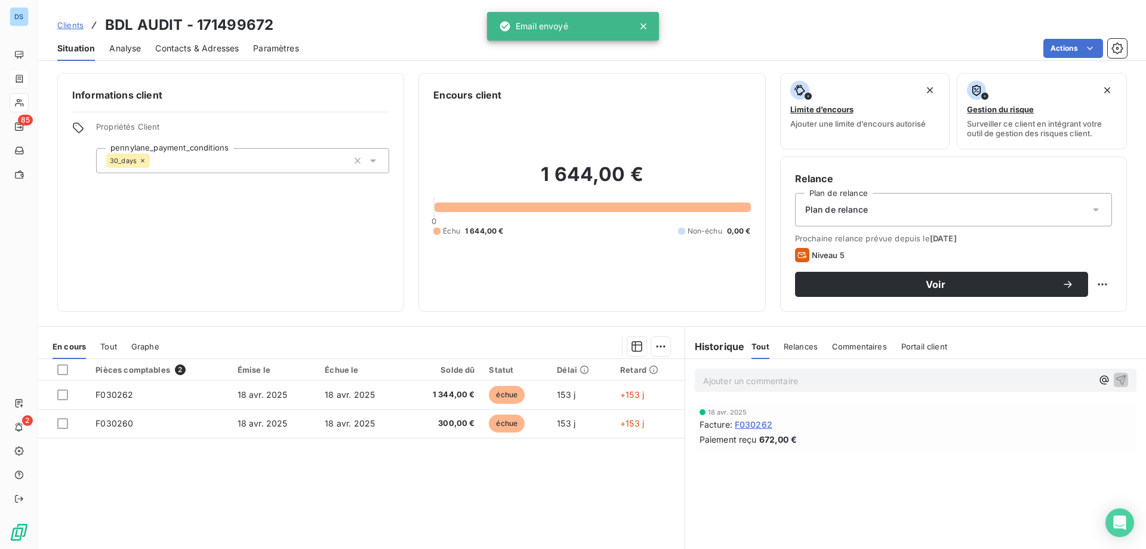
click at [728, 377] on p "Ajouter un commentaire ﻿" at bounding box center [897, 380] width 389 height 15
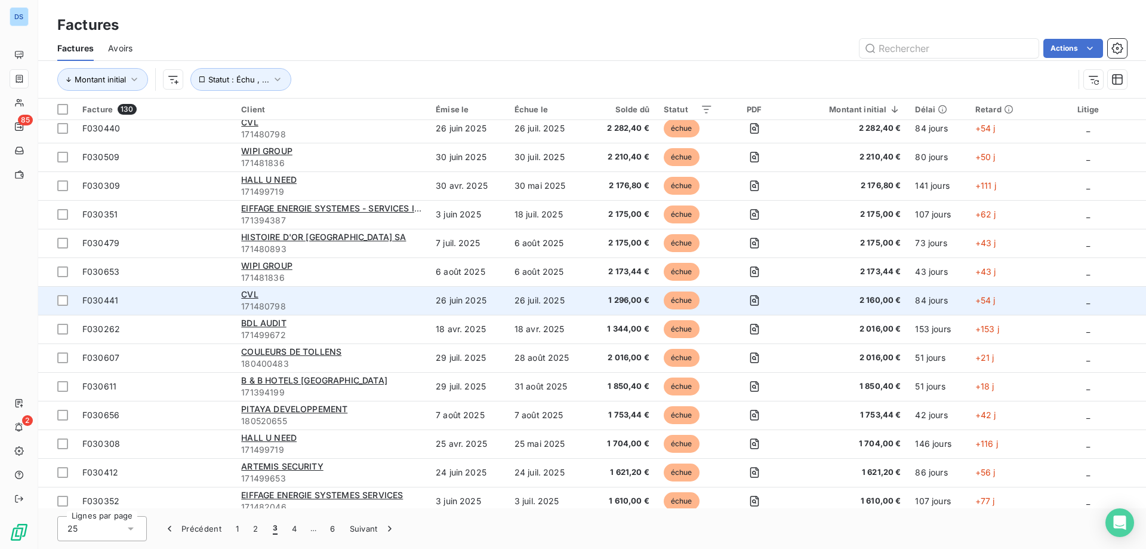
scroll to position [119, 0]
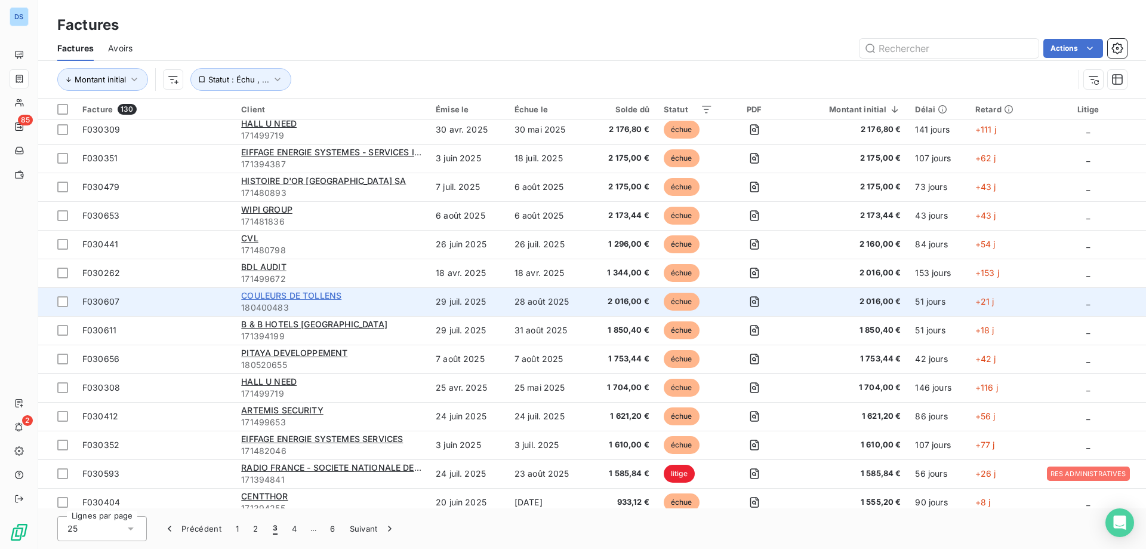
click at [275, 293] on span "COULEURS DE TOLLENS" at bounding box center [291, 295] width 100 height 10
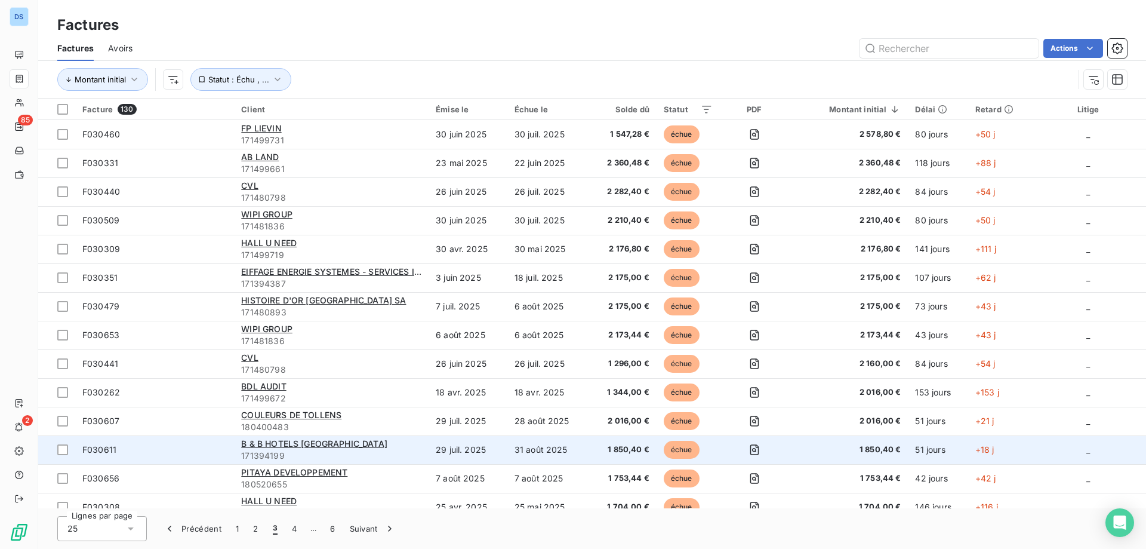
click at [256, 438] on div "B & B HOTELS [GEOGRAPHIC_DATA]" at bounding box center [331, 444] width 180 height 12
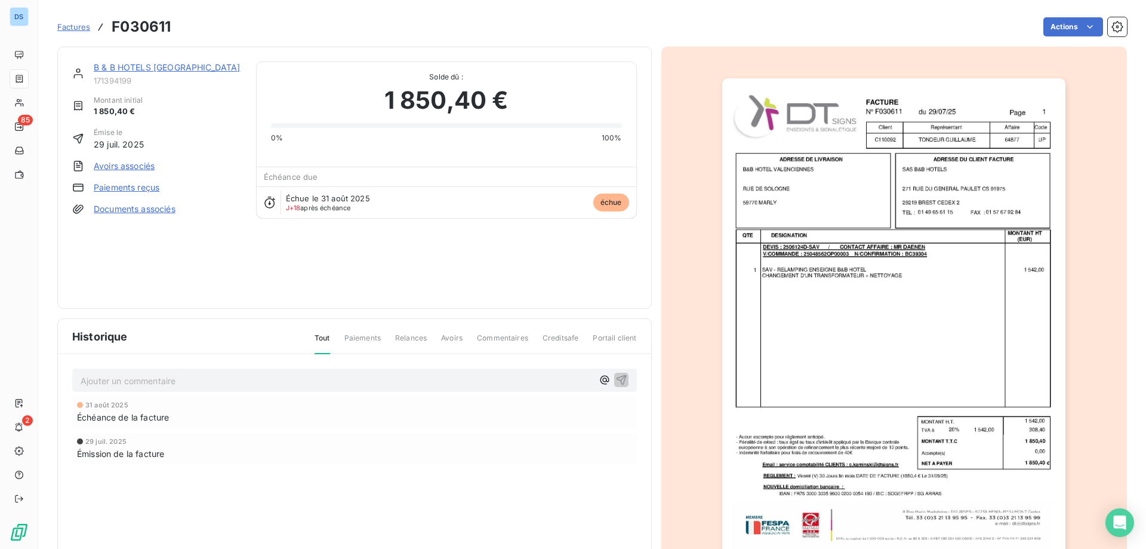
click at [125, 63] on link "B & B HOTELS [GEOGRAPHIC_DATA]" at bounding box center [167, 67] width 147 height 10
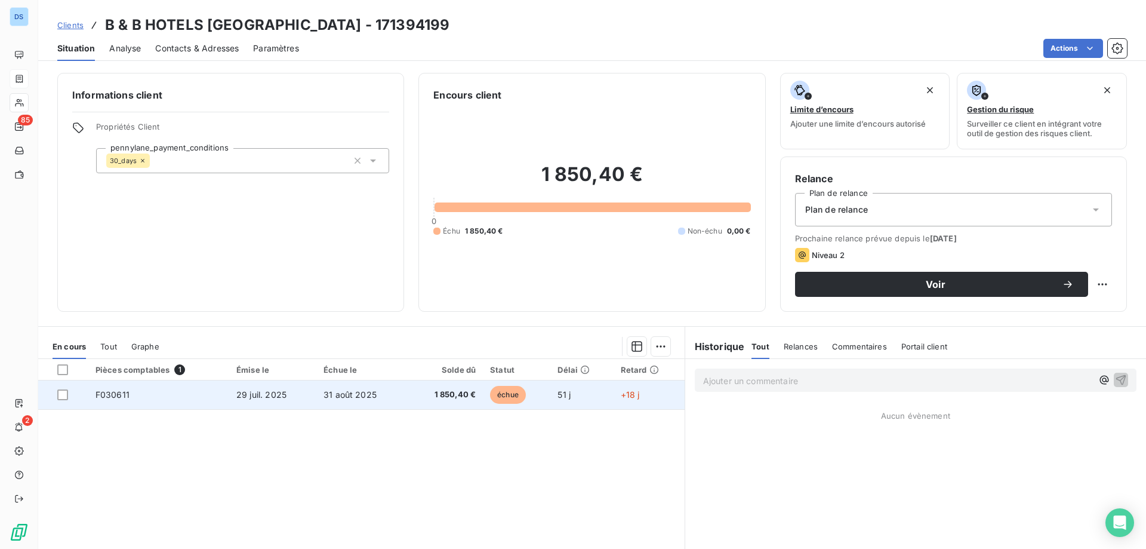
click at [386, 393] on td "31 août 2025" at bounding box center [361, 394] width 91 height 29
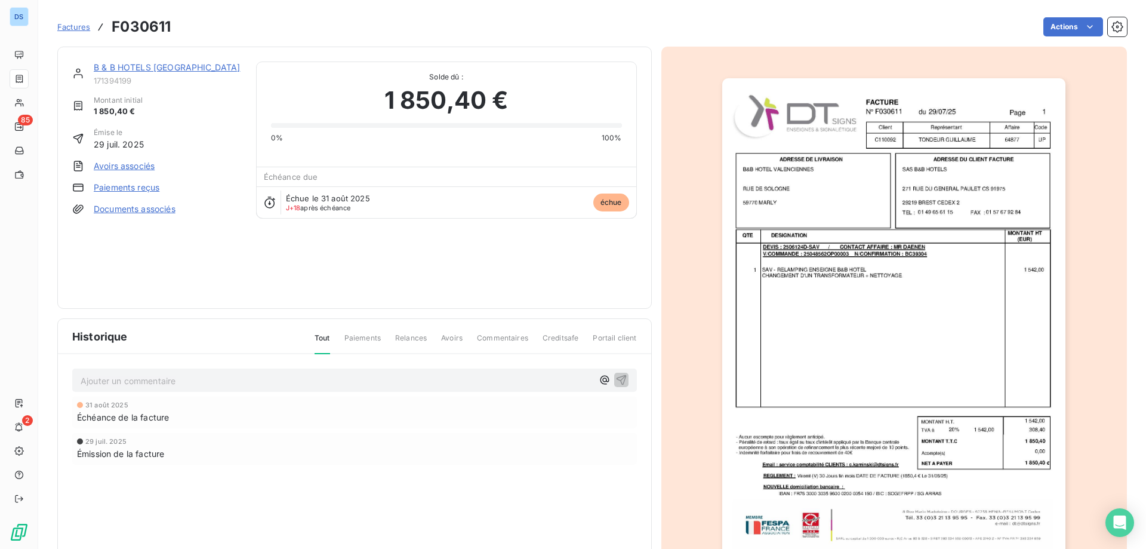
click at [142, 69] on link "B & B HOTELS [GEOGRAPHIC_DATA]" at bounding box center [167, 67] width 147 height 10
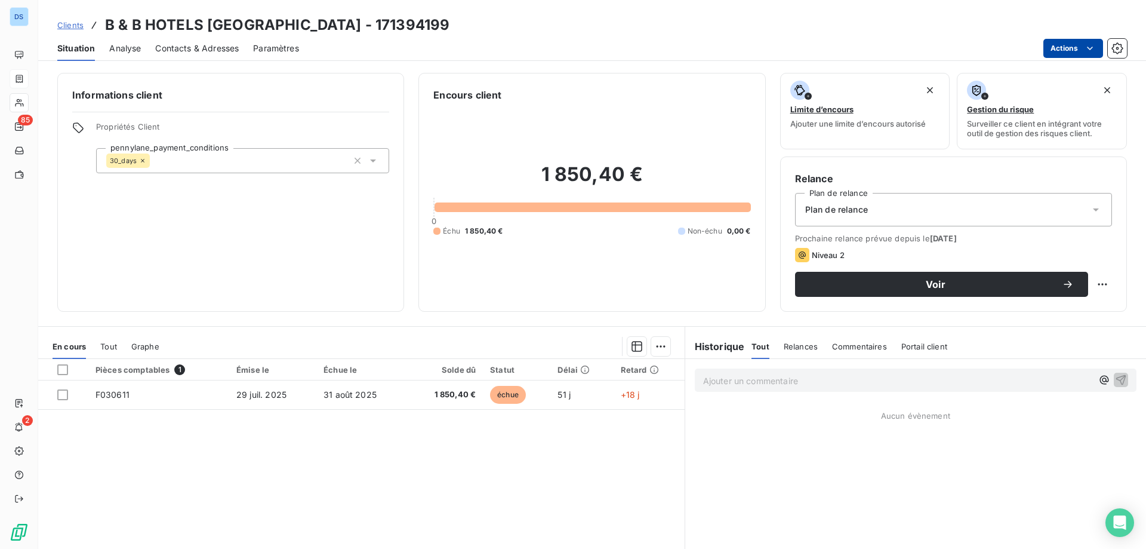
click at [1051, 51] on html "DS 85 2 Clients B & B HOTELS FRANCE - 171394199 Situation Analyse Contacts & Ad…" at bounding box center [573, 274] width 1146 height 549
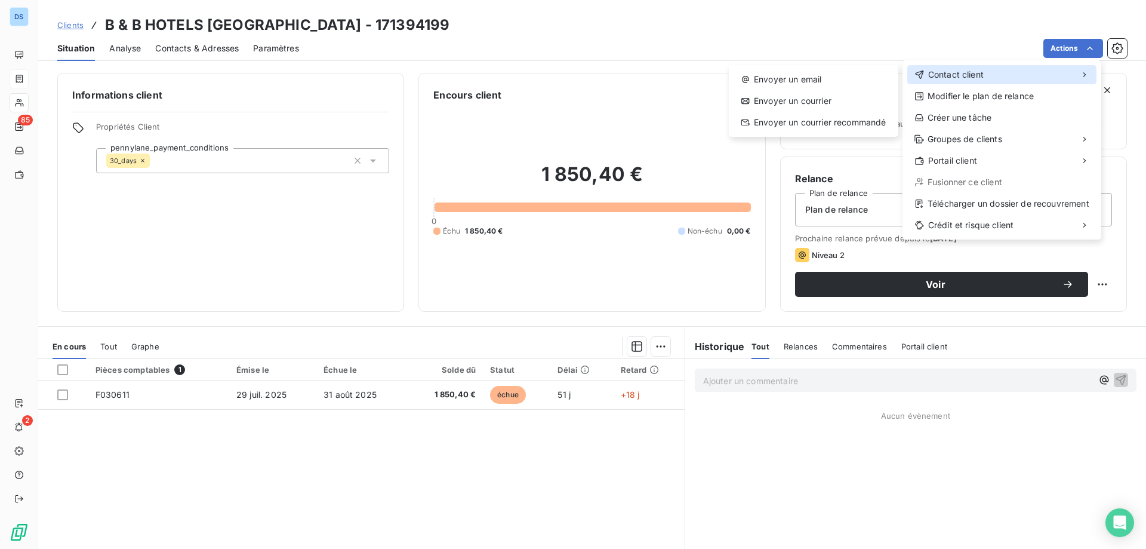
click at [954, 78] on span "Contact client" at bounding box center [956, 75] width 56 height 12
click at [817, 81] on div "Envoyer un email" at bounding box center [814, 79] width 160 height 19
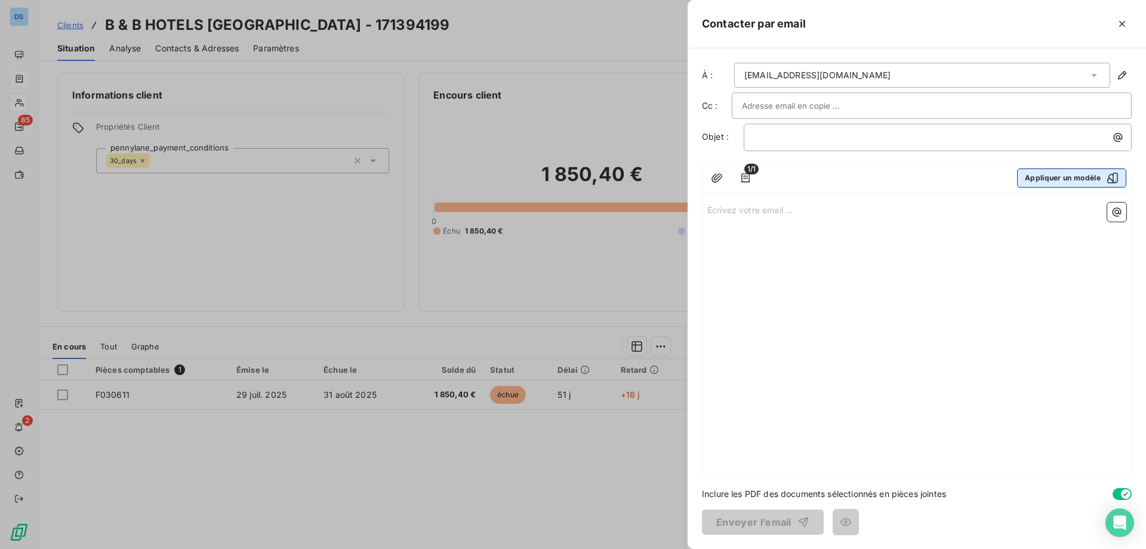
click at [1047, 183] on button "Appliquer un modèle" at bounding box center [1071, 177] width 109 height 19
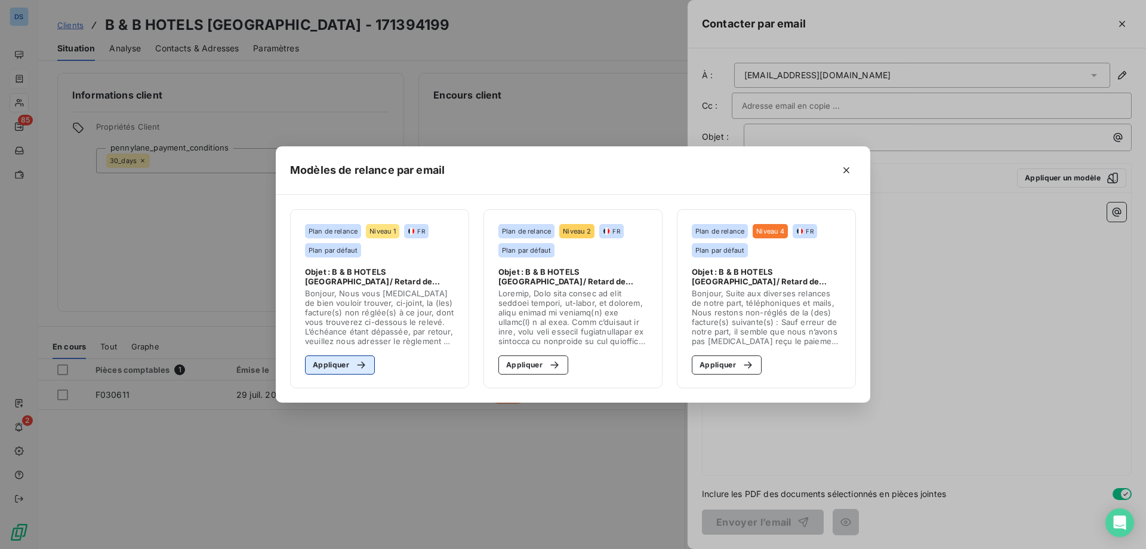
click at [343, 367] on button "Appliquer" at bounding box center [340, 364] width 70 height 19
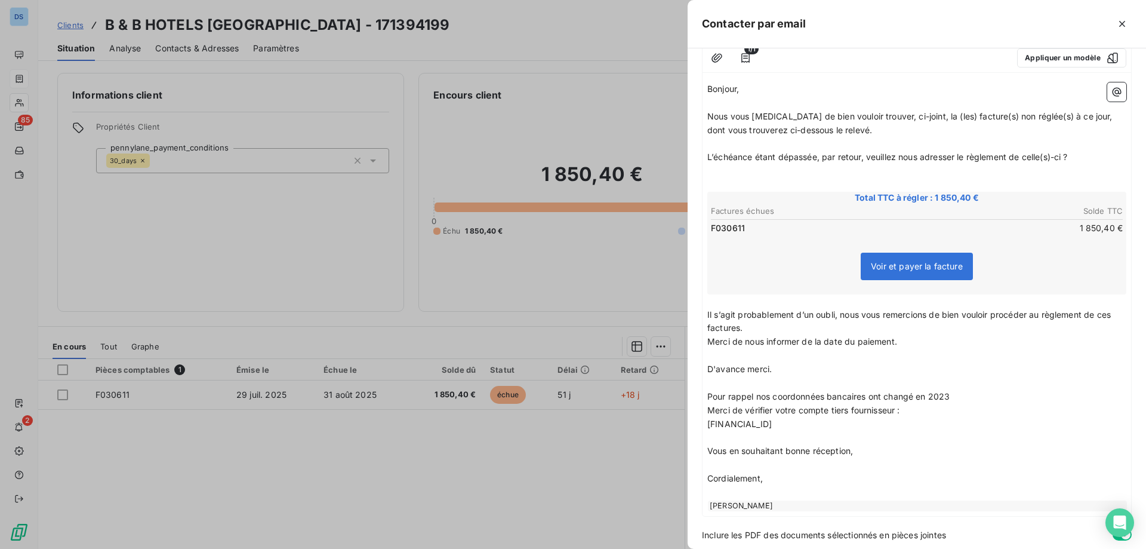
scroll to position [161, 0]
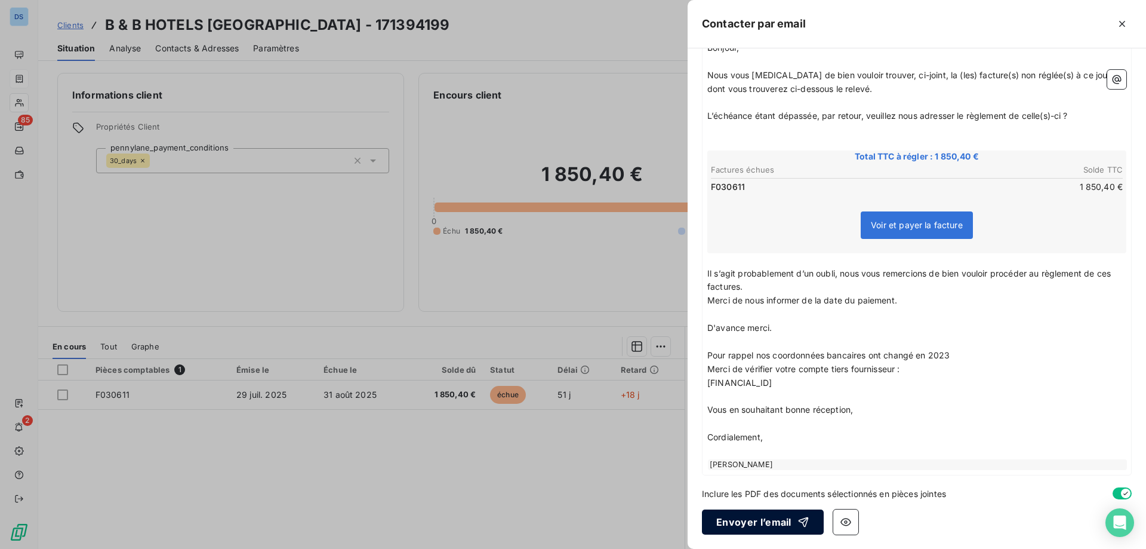
click at [776, 524] on button "Envoyer l’email" at bounding box center [763, 521] width 122 height 25
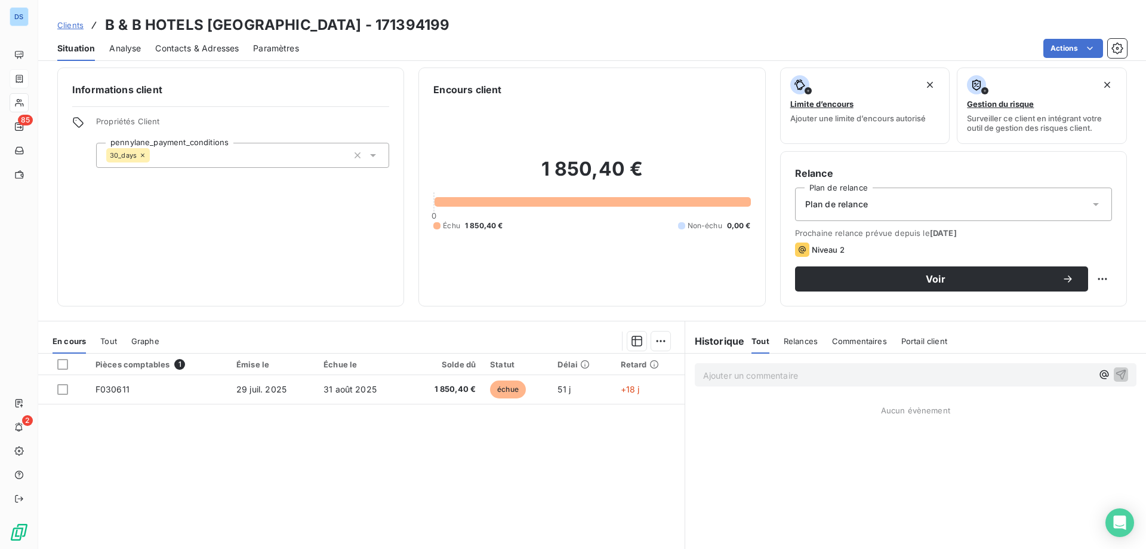
scroll to position [0, 0]
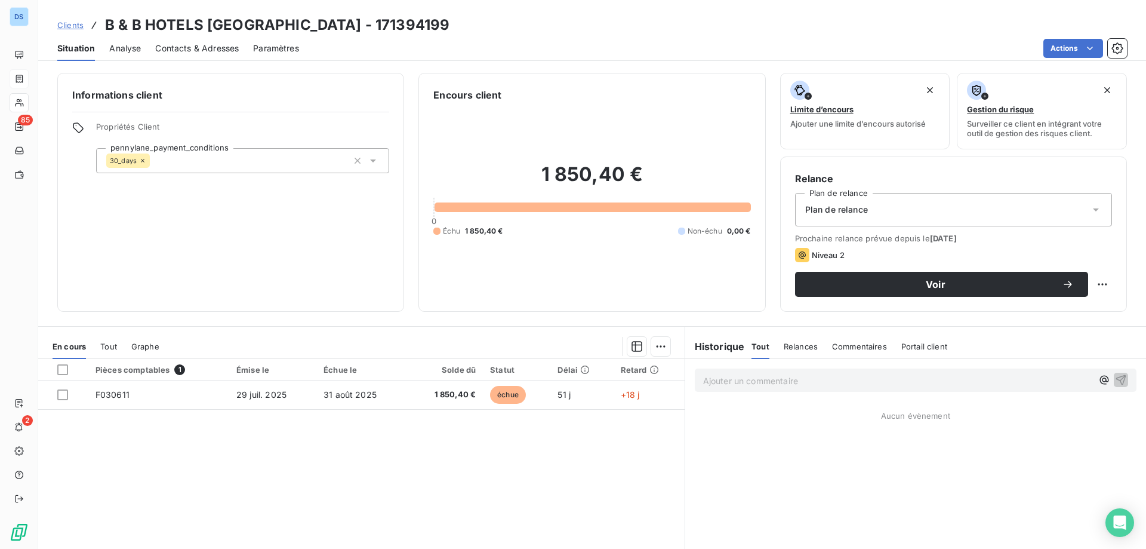
click at [784, 344] on span "Relances" at bounding box center [801, 347] width 34 height 10
click at [728, 381] on p "Ajouter un commentaire ﻿" at bounding box center [897, 380] width 389 height 15
click at [754, 343] on span "Tout" at bounding box center [760, 347] width 17 height 10
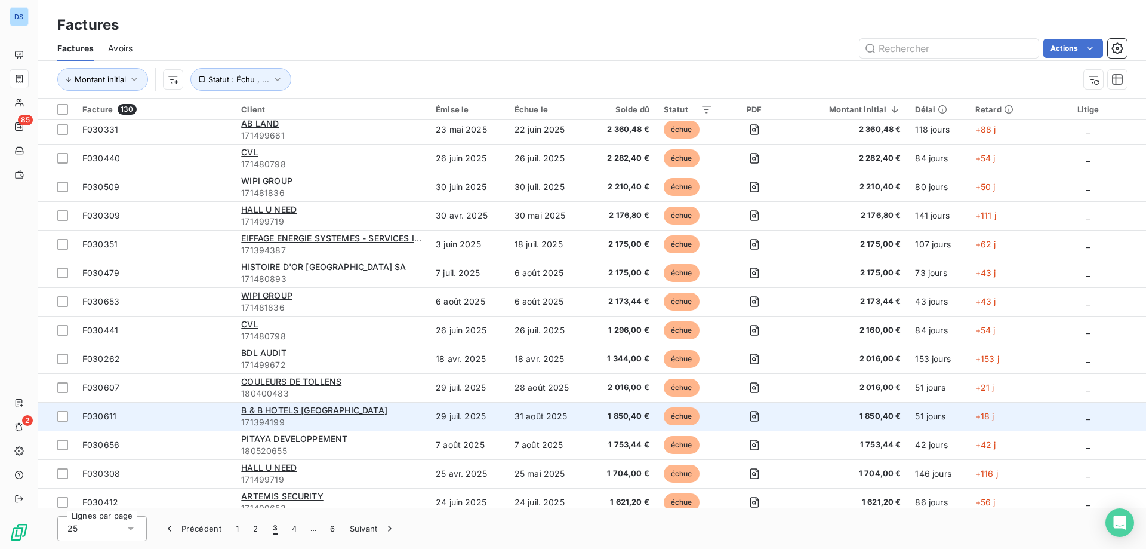
scroll to position [119, 0]
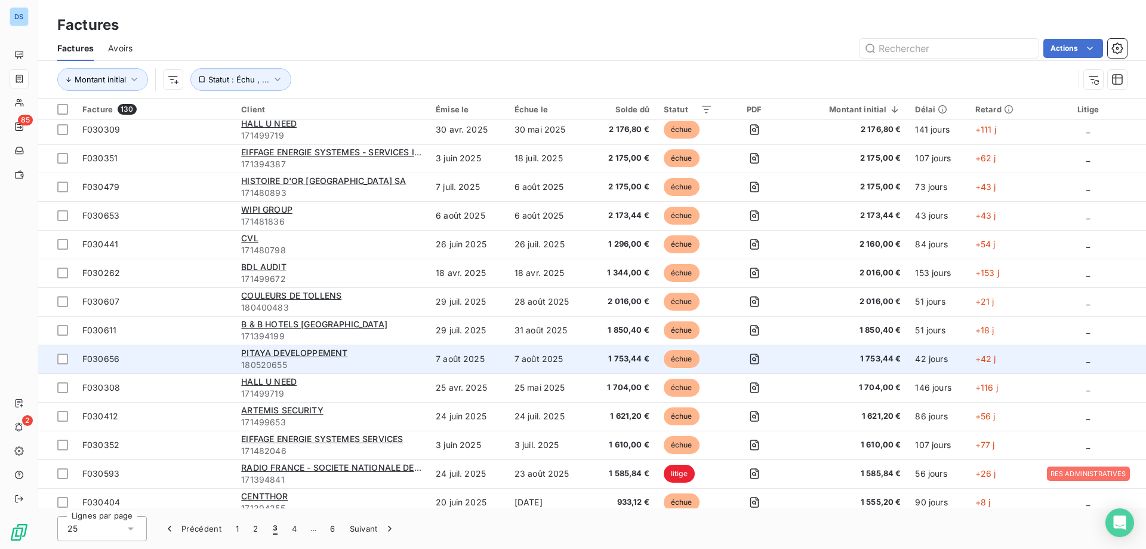
click at [310, 359] on span "180520655" at bounding box center [331, 365] width 180 height 12
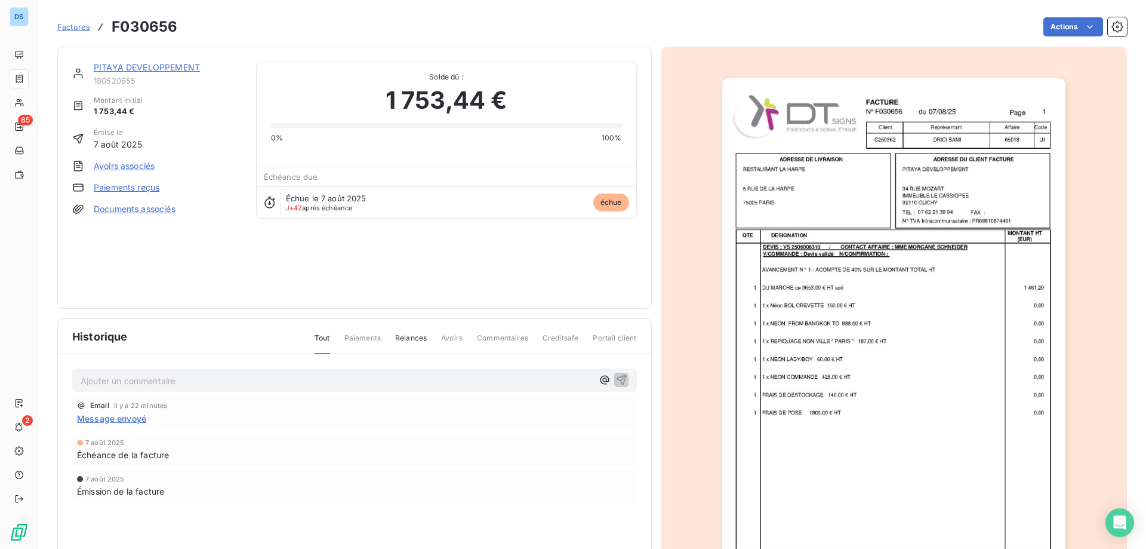
click at [150, 66] on link "PITAYA DEVELOPPEMENT" at bounding box center [147, 67] width 106 height 10
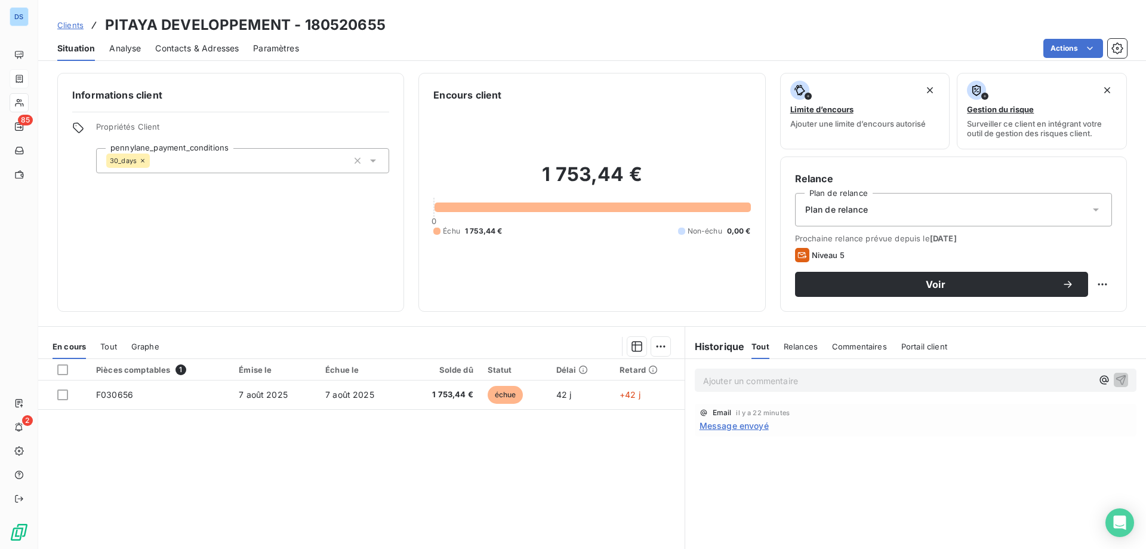
click at [713, 381] on p "Ajouter un commentaire ﻿" at bounding box center [897, 380] width 389 height 15
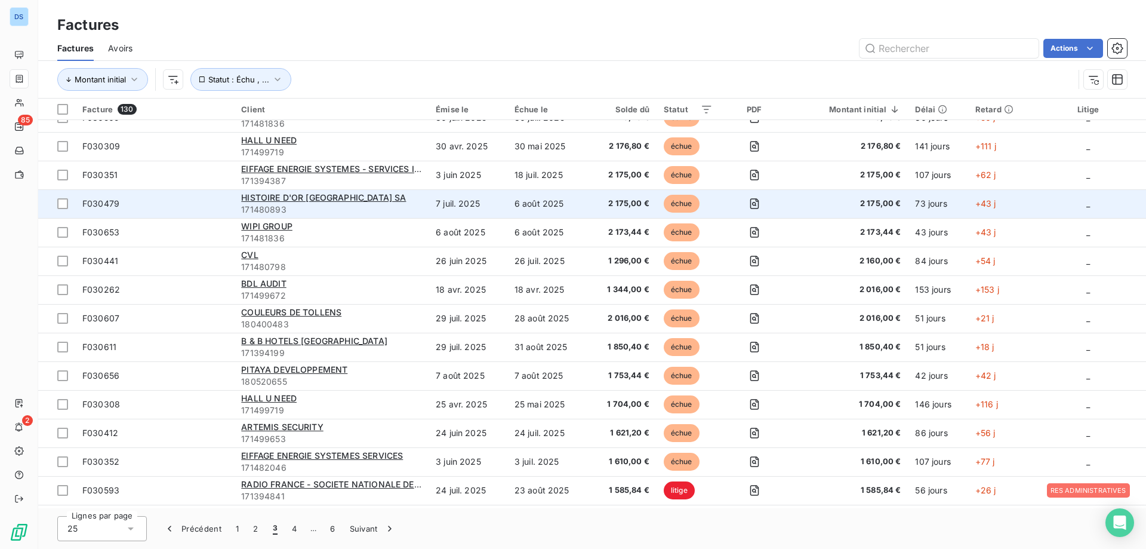
scroll to position [119, 0]
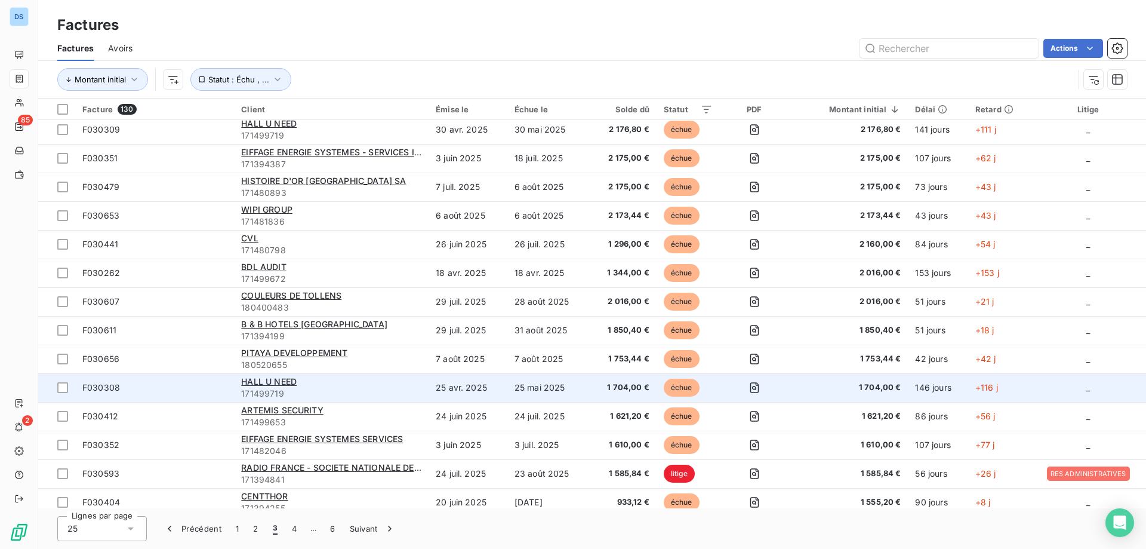
click at [306, 392] on span "171499719" at bounding box center [331, 394] width 180 height 12
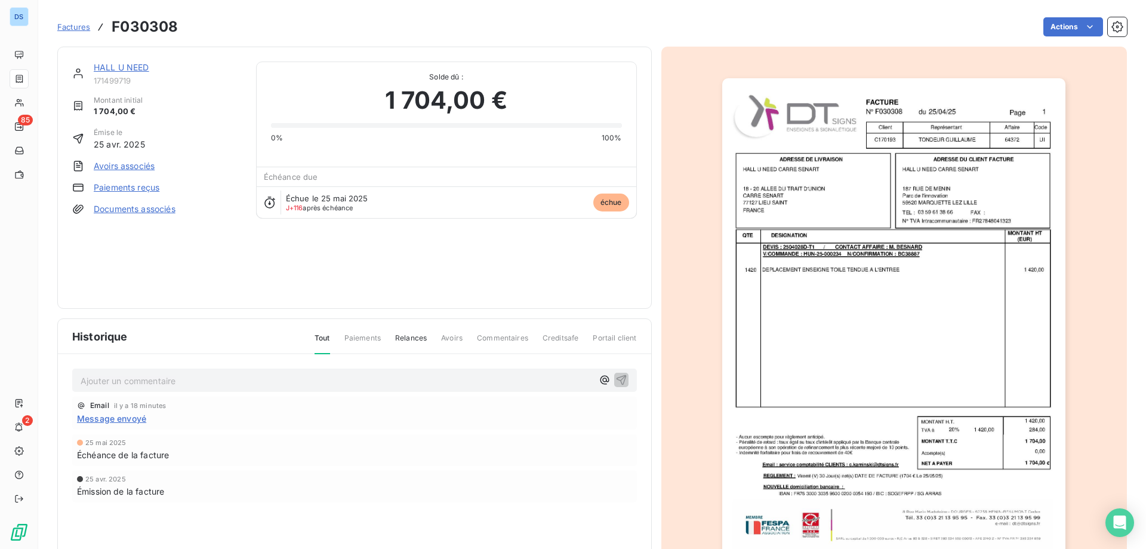
click at [125, 69] on link "HALL U NEED" at bounding box center [122, 67] width 56 height 10
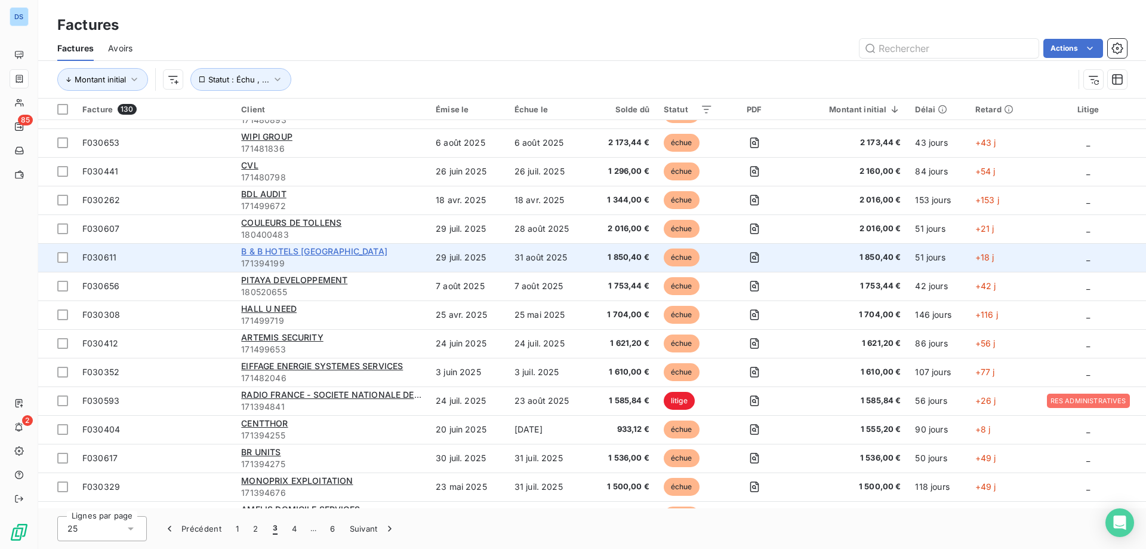
scroll to position [239, 0]
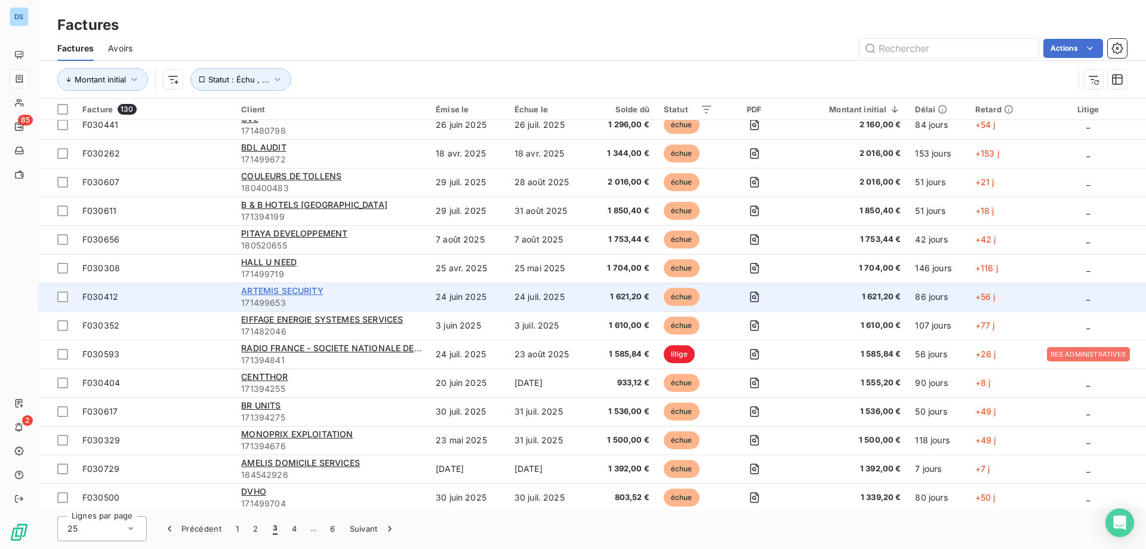
click at [290, 291] on span "ARTEMIS SECURITY" at bounding box center [282, 290] width 82 height 10
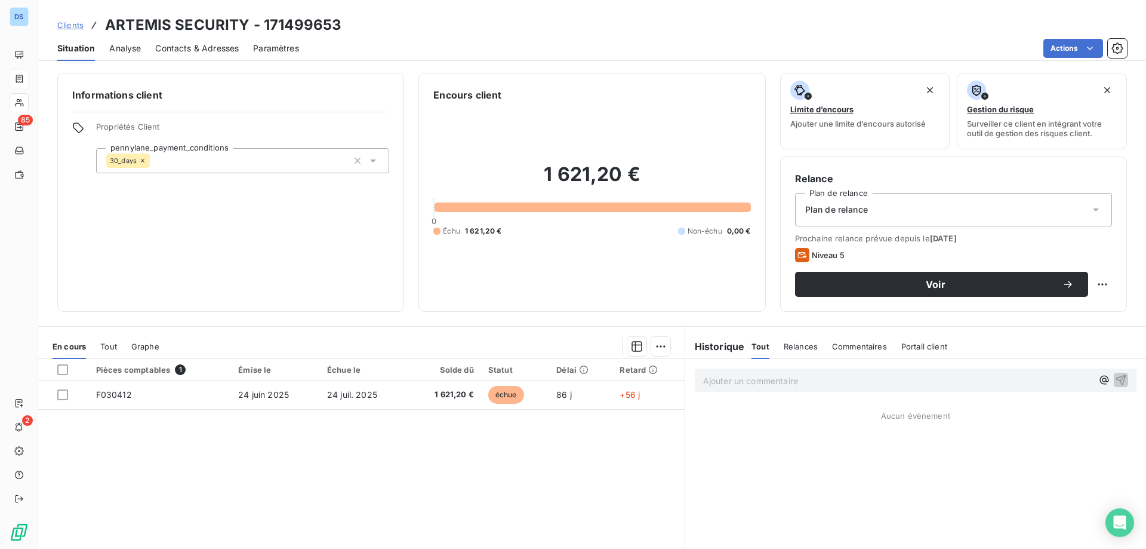
click at [184, 48] on span "Contacts & Adresses" at bounding box center [197, 48] width 84 height 12
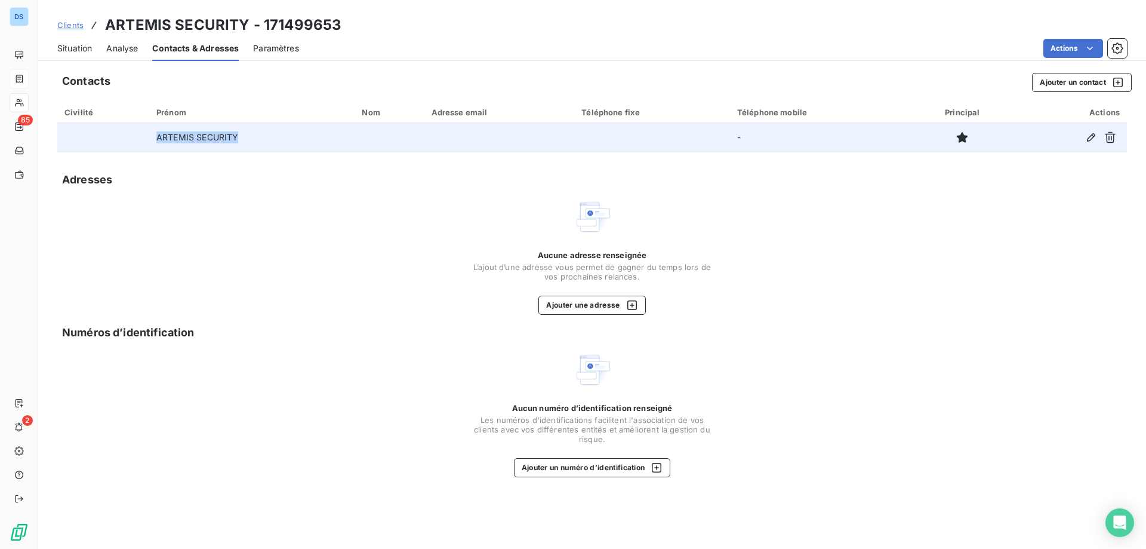
drag, startPoint x: 238, startPoint y: 139, endPoint x: 150, endPoint y: 138, distance: 88.4
click at [150, 138] on td "ARTEMIS SECURITY" at bounding box center [251, 137] width 205 height 29
copy td "ARTEMIS SECURITY"
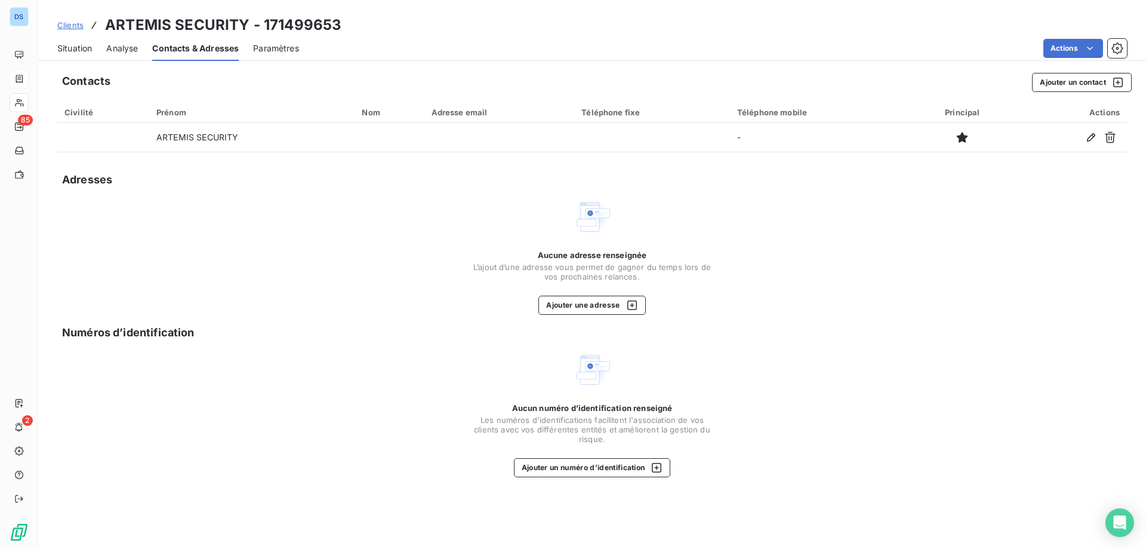
click at [365, 349] on div "Contacts Ajouter un contact Civilité Prénom Nom Adresse email Téléphone fixe Té…" at bounding box center [592, 307] width 1108 height 483
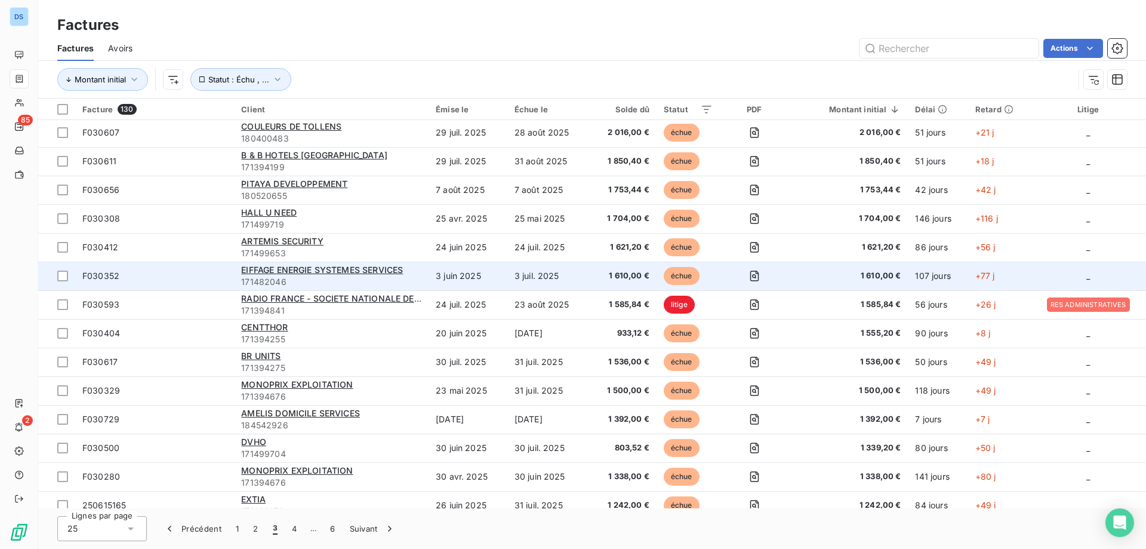
scroll to position [299, 0]
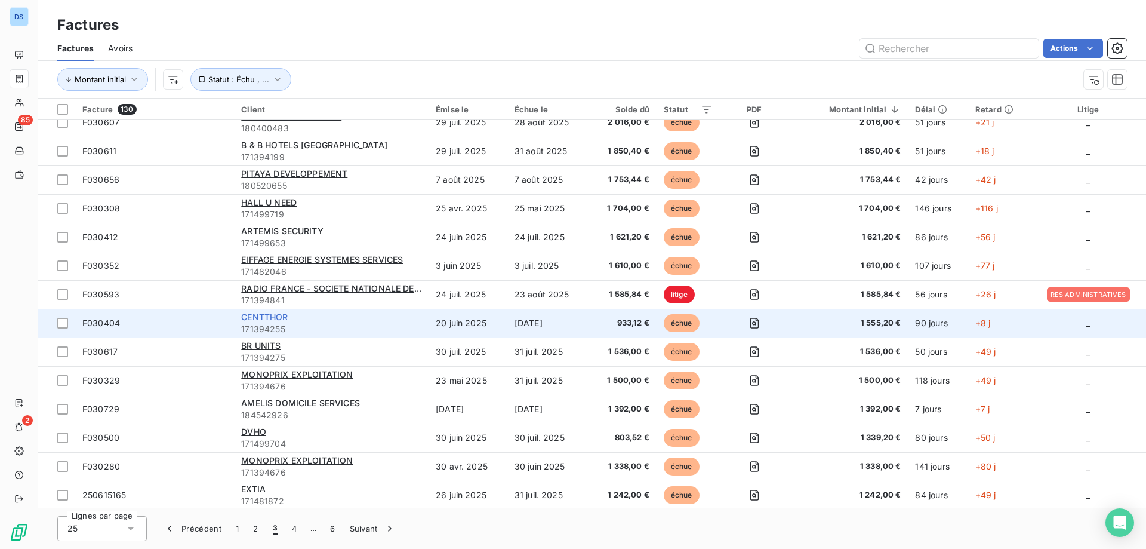
click at [267, 320] on span "CENTTHOR" at bounding box center [264, 317] width 47 height 10
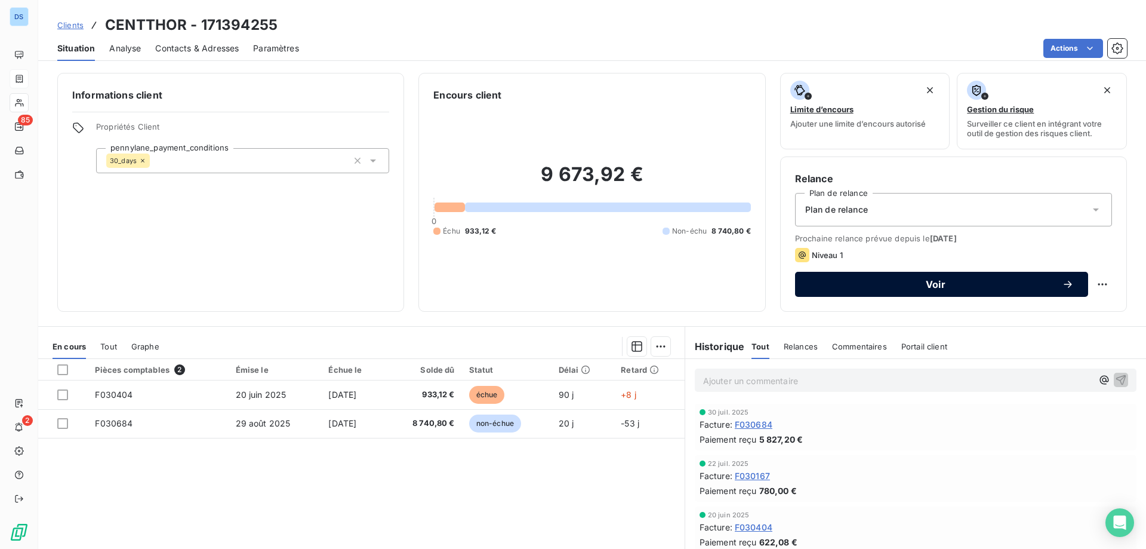
click at [869, 280] on span "Voir" at bounding box center [936, 284] width 253 height 10
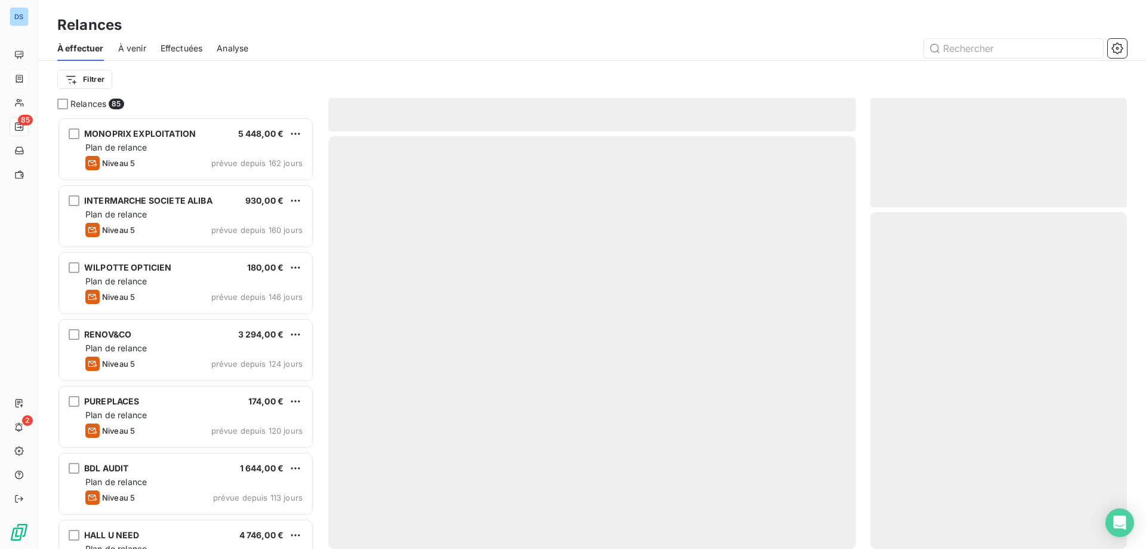
scroll to position [423, 248]
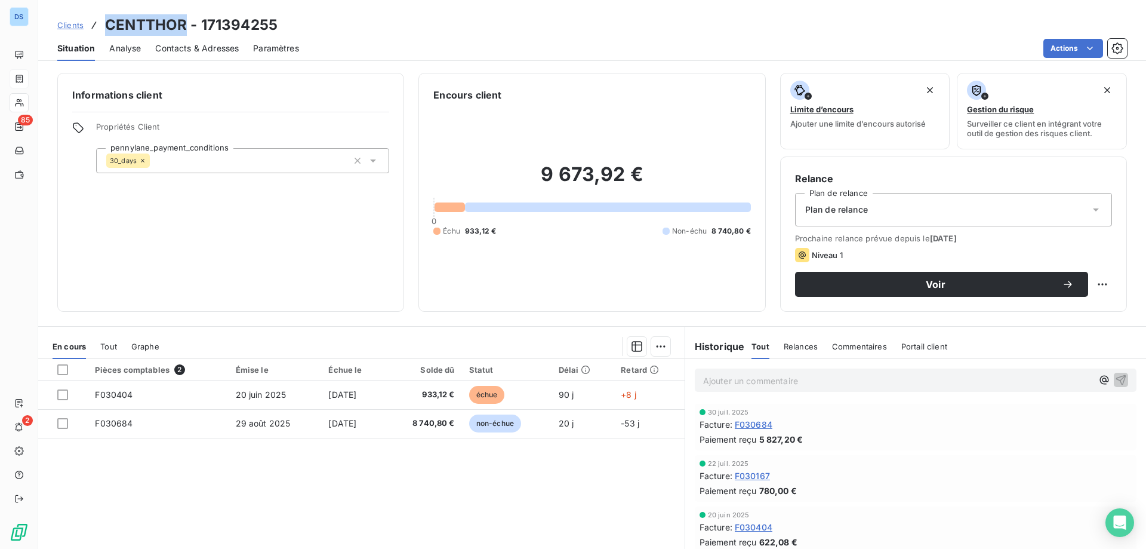
drag, startPoint x: 107, startPoint y: 23, endPoint x: 183, endPoint y: 17, distance: 76.1
click at [183, 17] on h3 "CENTTHOR - 171394255" at bounding box center [191, 24] width 173 height 21
copy h3 "CENTTHOR"
click at [656, 97] on div "Encours client" at bounding box center [591, 95] width 317 height 14
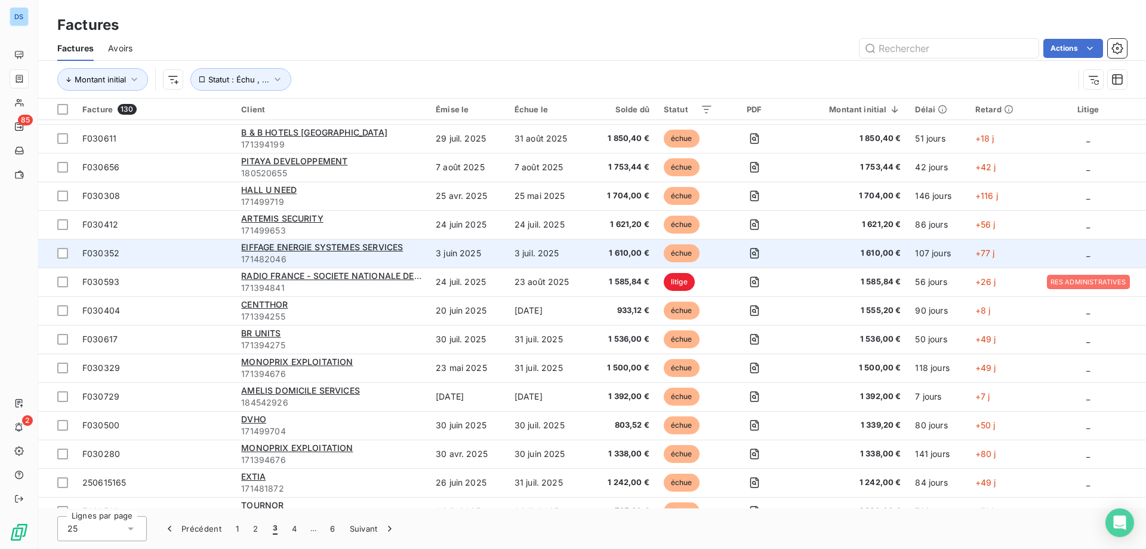
scroll to position [329, 0]
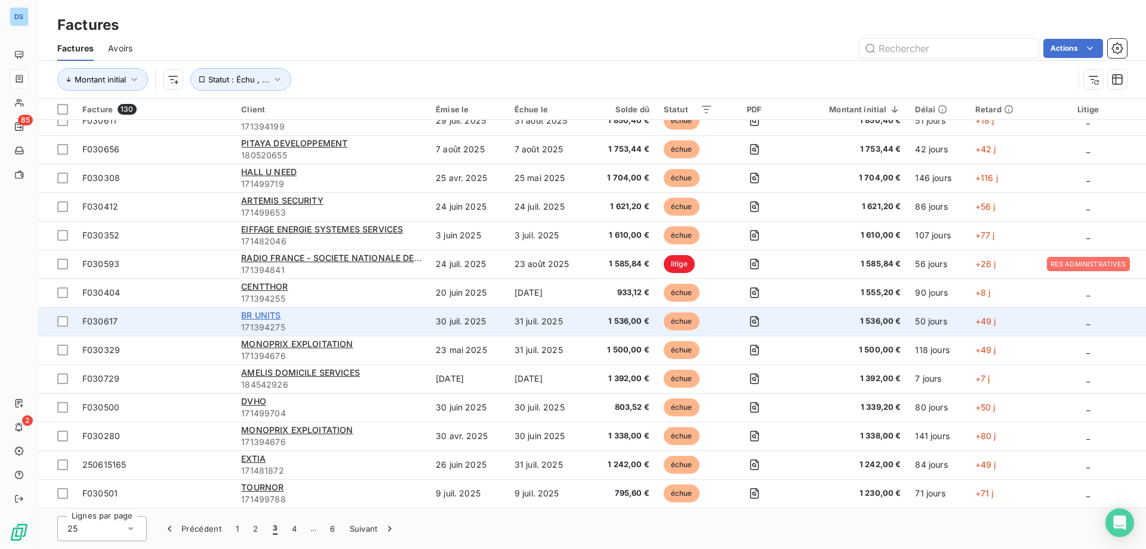
click at [257, 316] on span "BR UNITS" at bounding box center [260, 315] width 39 height 10
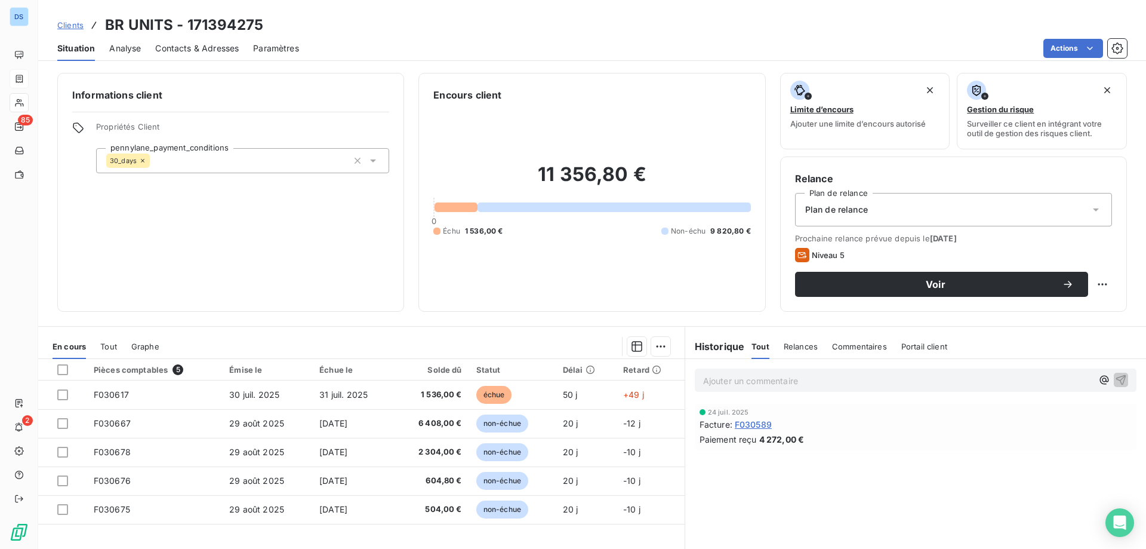
click at [798, 350] on span "Relances" at bounding box center [801, 347] width 34 height 10
click at [740, 344] on div "Historique" at bounding box center [718, 346] width 67 height 14
click at [752, 346] on span "Tout" at bounding box center [760, 347] width 17 height 10
click at [1067, 54] on html "DS 85 2 Clients BR UNITS - 171394275 Situation Analyse Contacts & Adresses Para…" at bounding box center [573, 274] width 1146 height 549
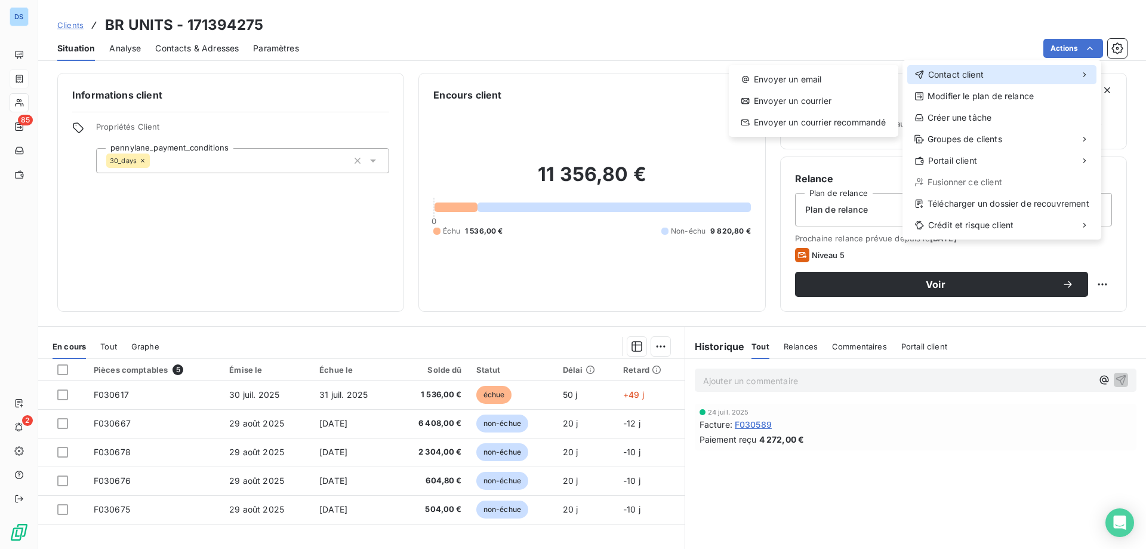
click at [976, 70] on span "Contact client" at bounding box center [956, 75] width 56 height 12
click at [823, 73] on div "Envoyer un email" at bounding box center [814, 79] width 160 height 19
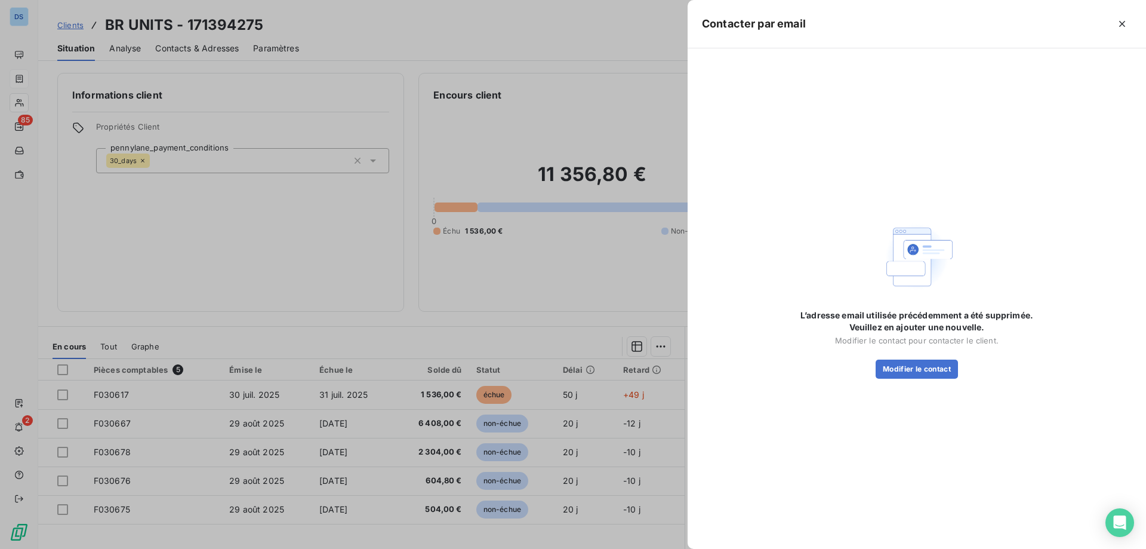
click at [554, 53] on div at bounding box center [573, 274] width 1146 height 549
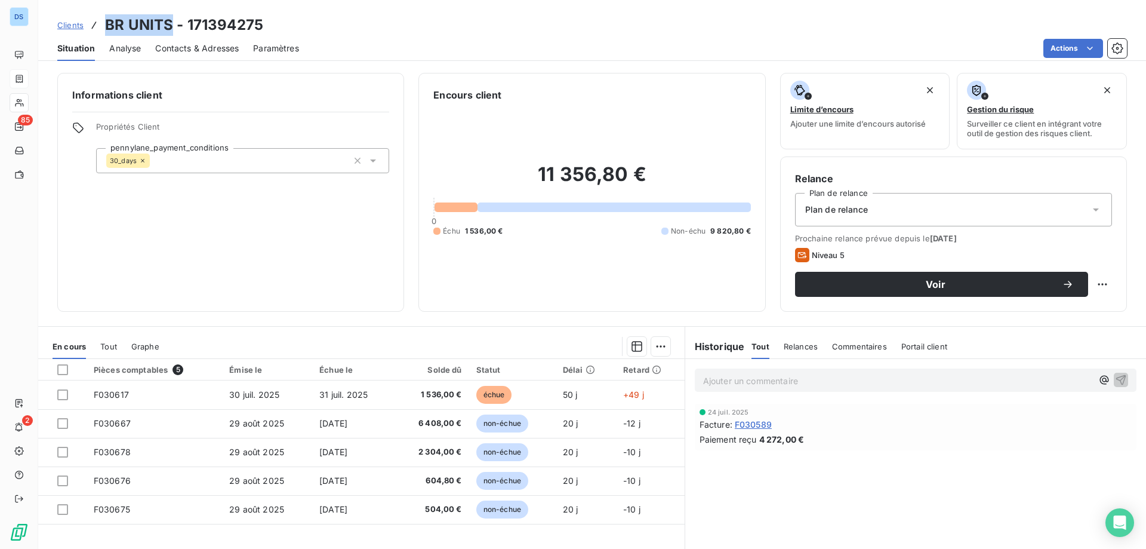
drag, startPoint x: 106, startPoint y: 24, endPoint x: 173, endPoint y: 29, distance: 67.1
click at [173, 29] on h3 "BR UNITS - 171394275" at bounding box center [184, 24] width 158 height 21
click at [647, 39] on div "Actions" at bounding box center [720, 48] width 814 height 19
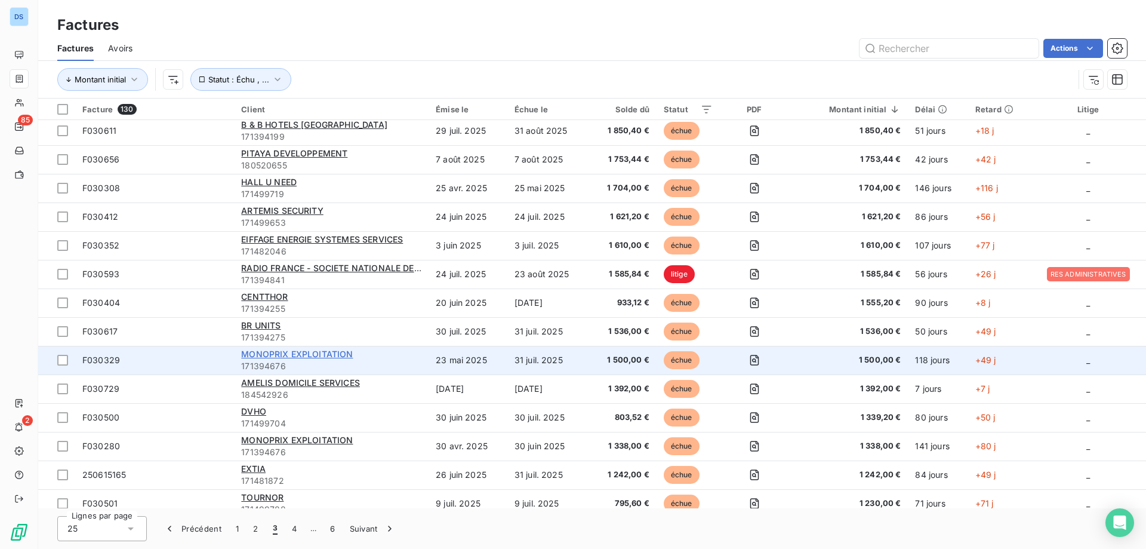
scroll to position [329, 0]
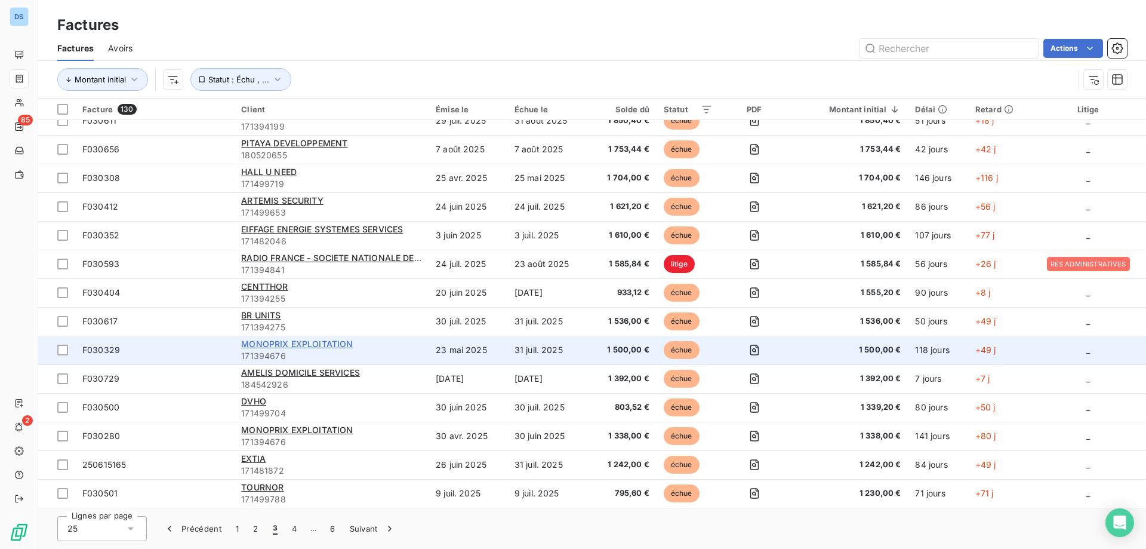
click at [296, 347] on span "MONOPRIX EXPLOITATION" at bounding box center [297, 344] width 112 height 10
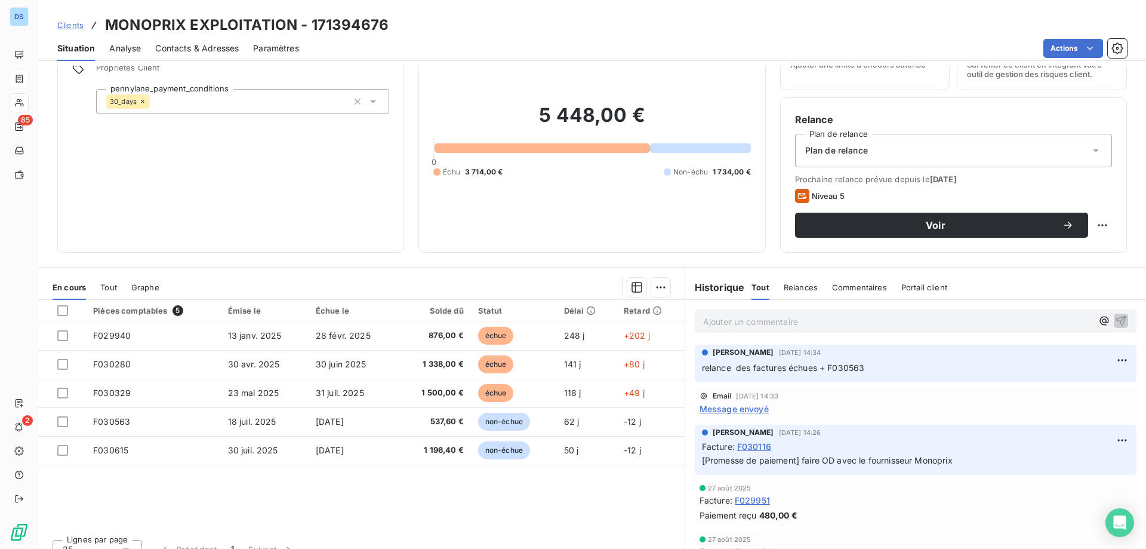
scroll to position [60, 0]
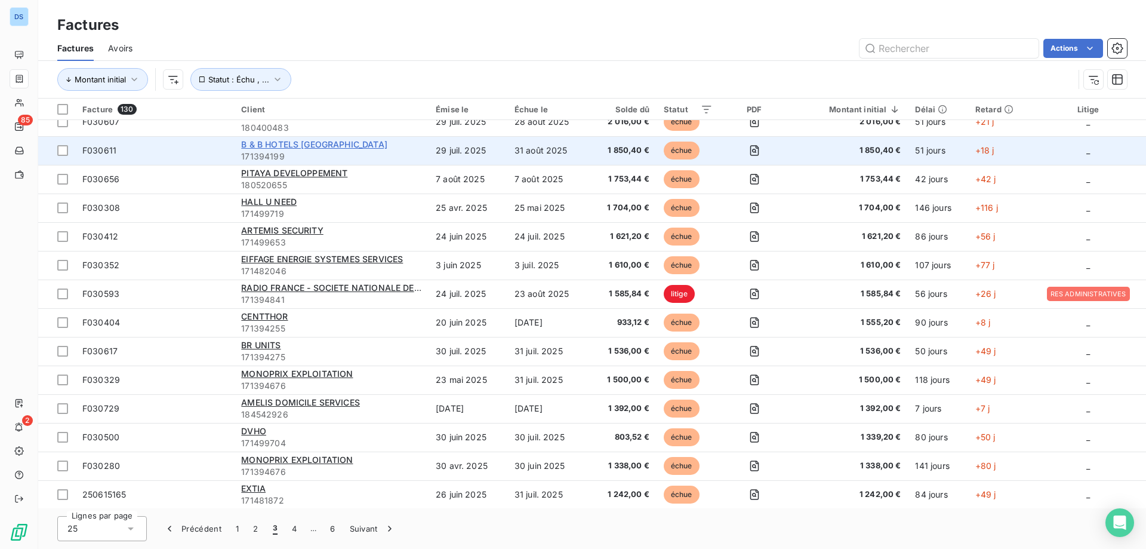
scroll to position [329, 0]
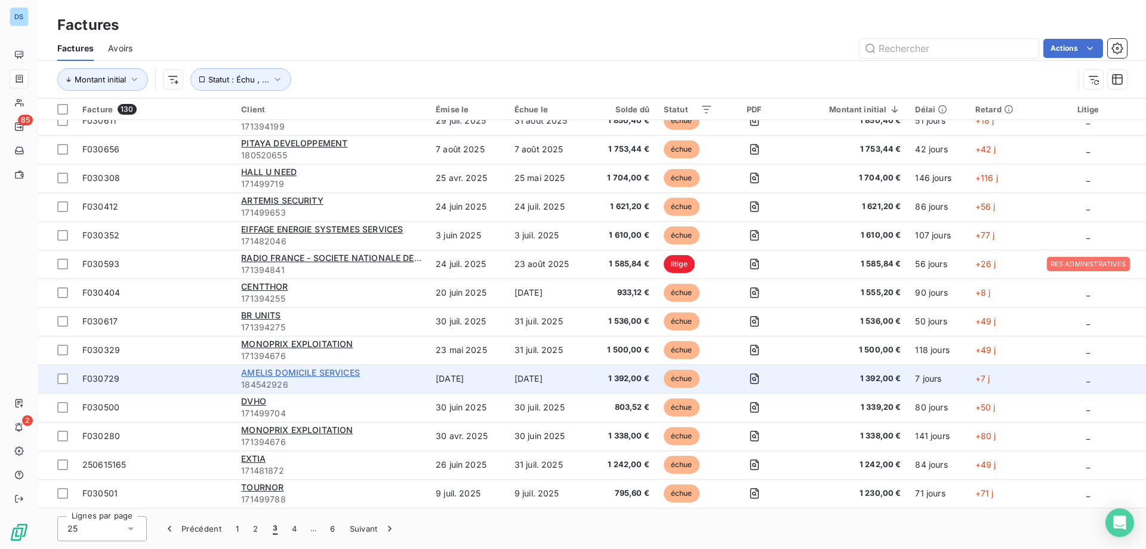
click at [269, 375] on span "AMELIS DOMICILE SERVICES" at bounding box center [300, 372] width 119 height 10
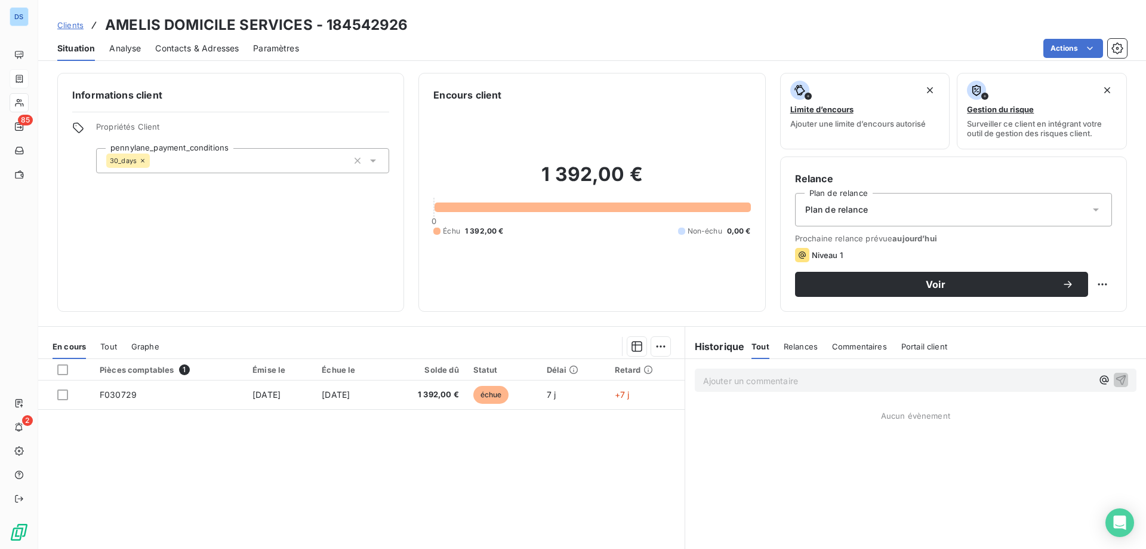
click at [201, 51] on span "Contacts & Adresses" at bounding box center [197, 48] width 84 height 12
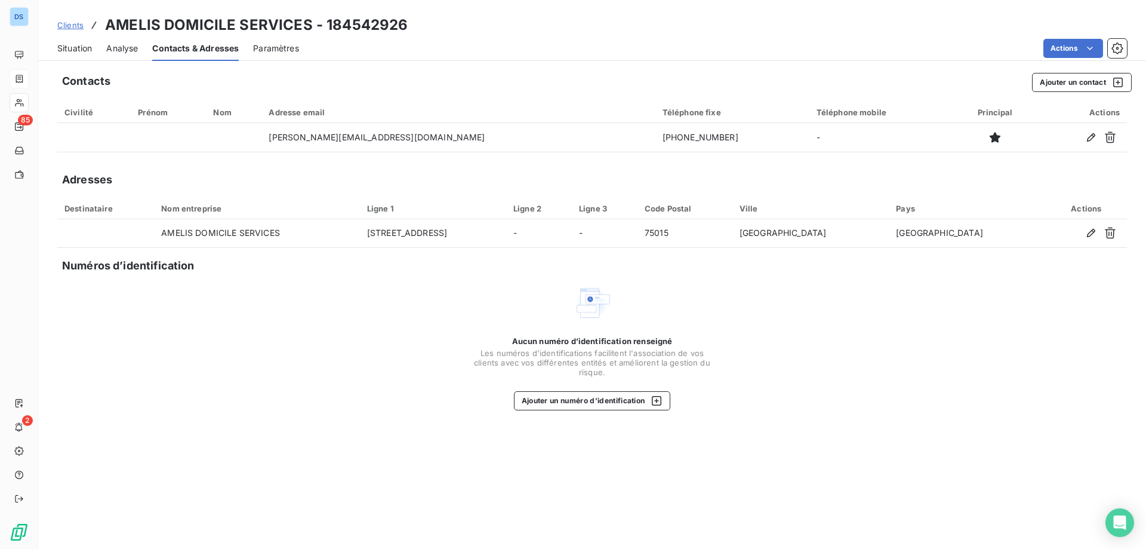
click at [86, 47] on span "Situation" at bounding box center [74, 48] width 35 height 12
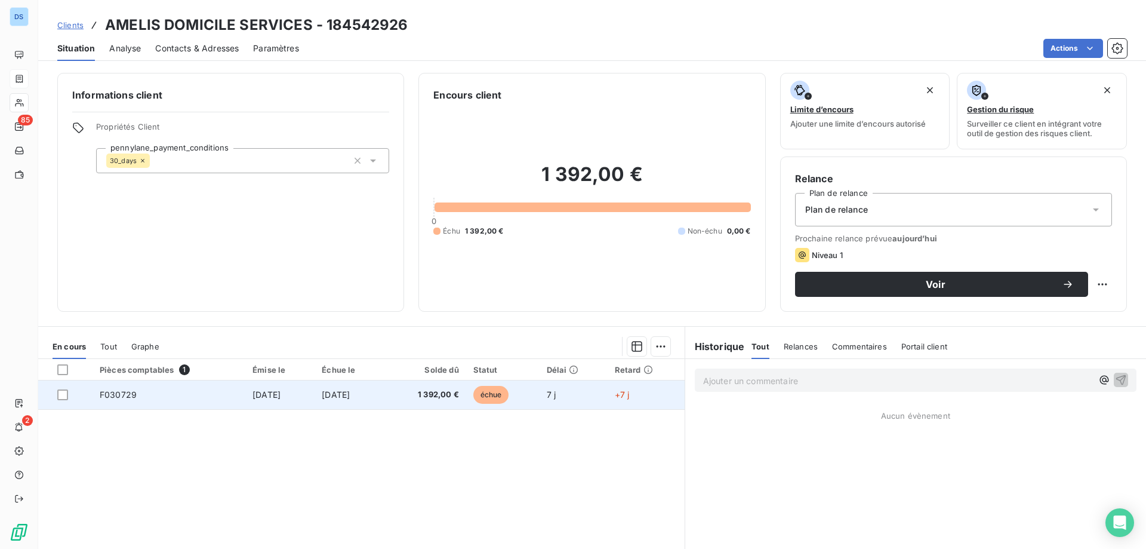
click at [487, 400] on td "échue" at bounding box center [502, 394] width 73 height 29
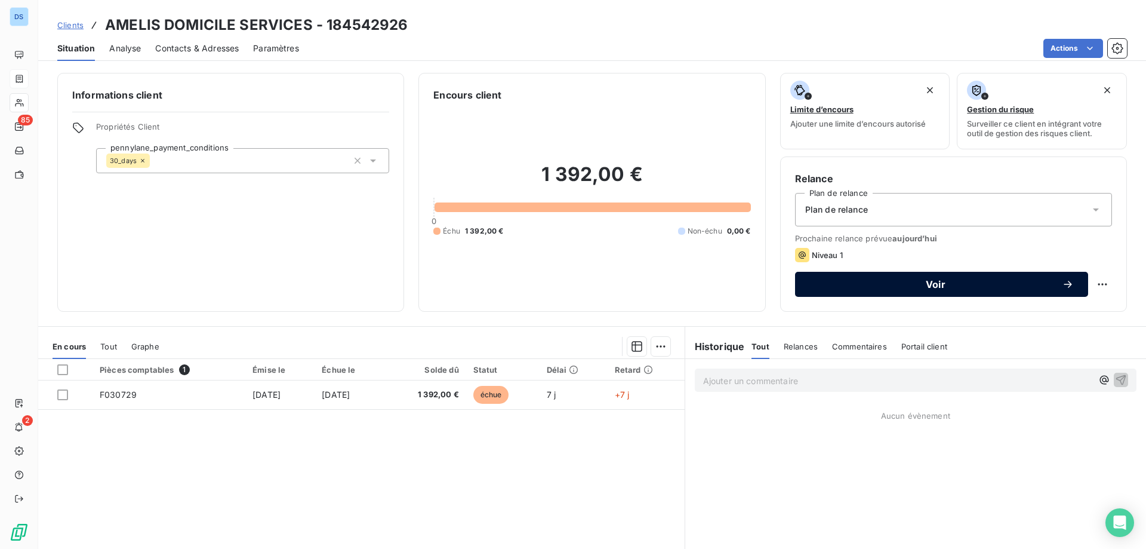
click at [899, 281] on span "Voir" at bounding box center [936, 284] width 253 height 10
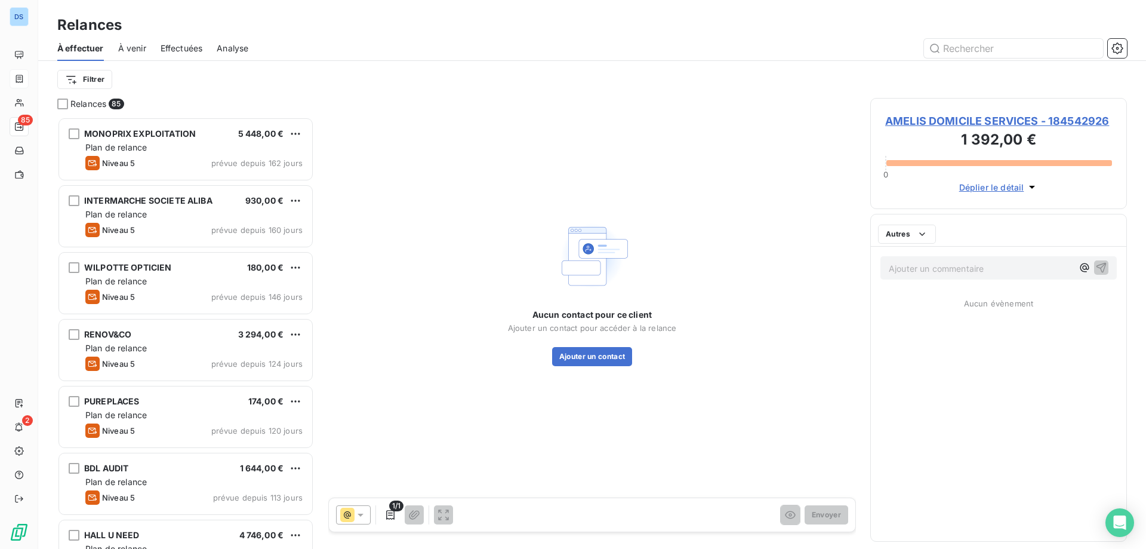
scroll to position [423, 248]
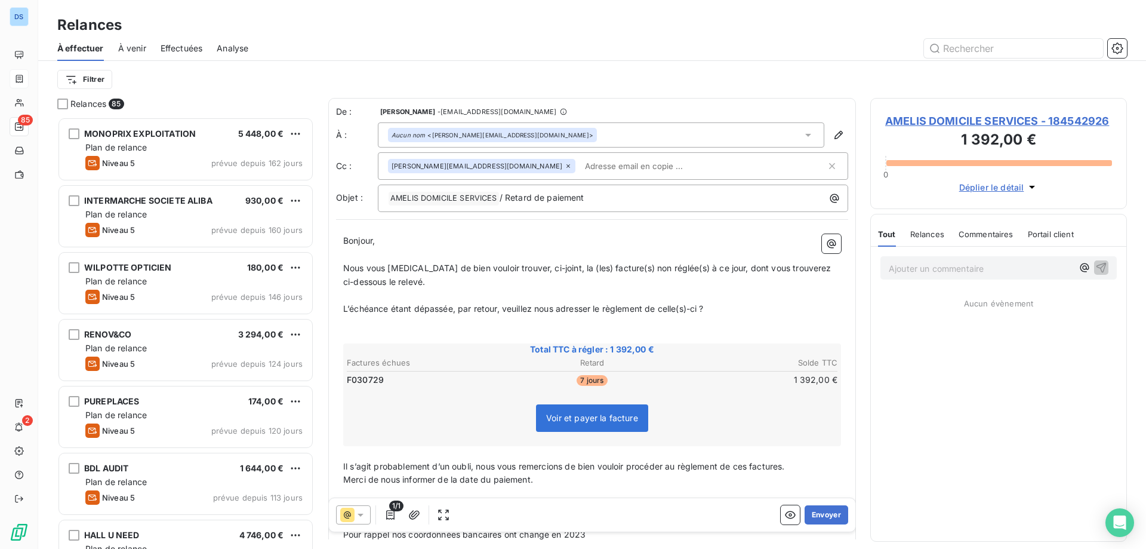
click at [645, 84] on div "Filtrer" at bounding box center [592, 79] width 1070 height 23
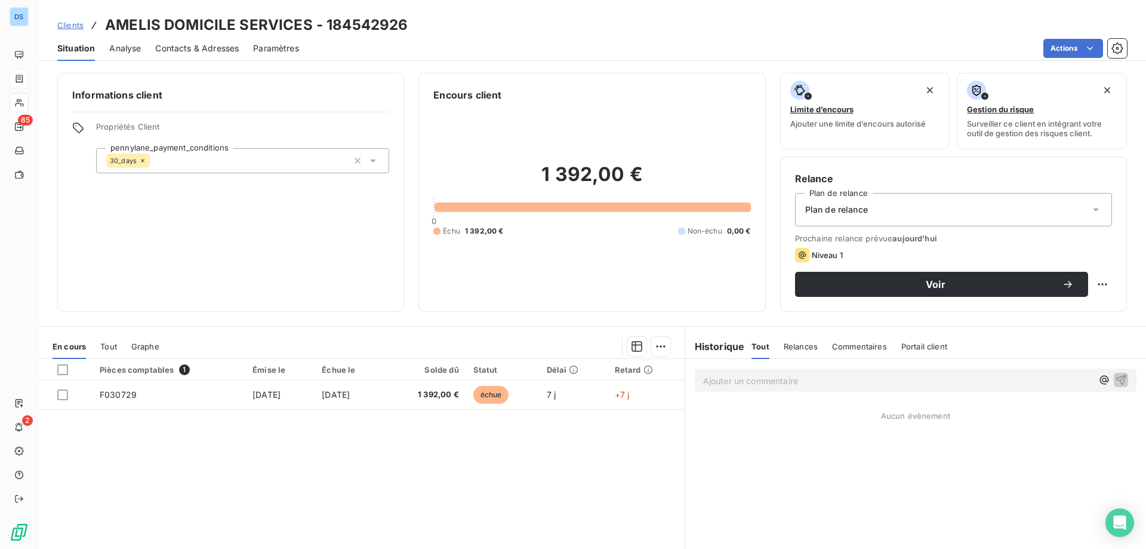
click at [217, 49] on span "Contacts & Adresses" at bounding box center [197, 48] width 84 height 12
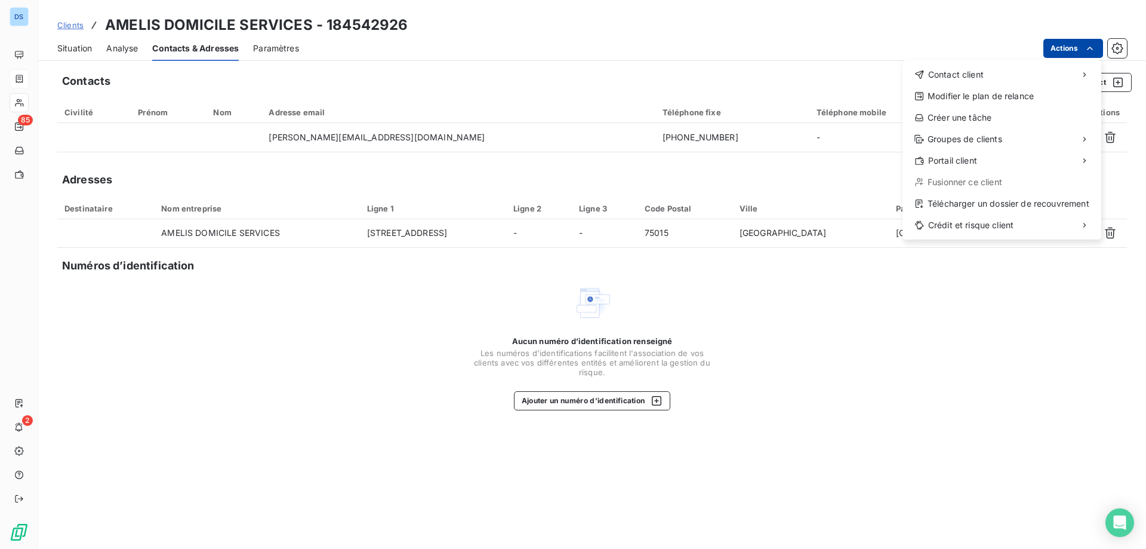
click at [1051, 53] on html "DS 85 2 Clients AMELIS DOMICILE SERVICES - 184542926 Situation Analyse Contacts…" at bounding box center [573, 274] width 1146 height 549
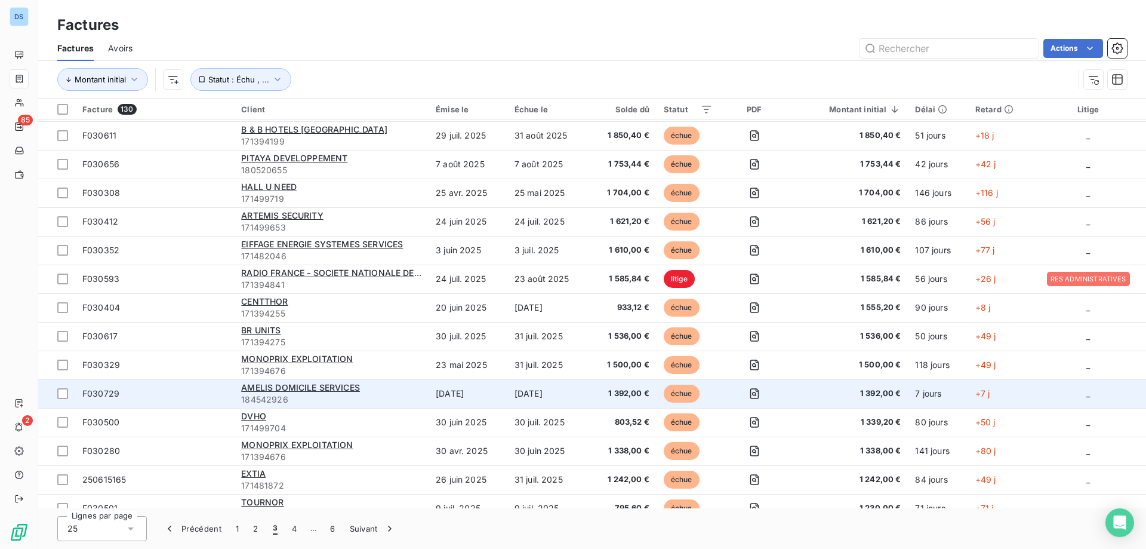
scroll to position [329, 0]
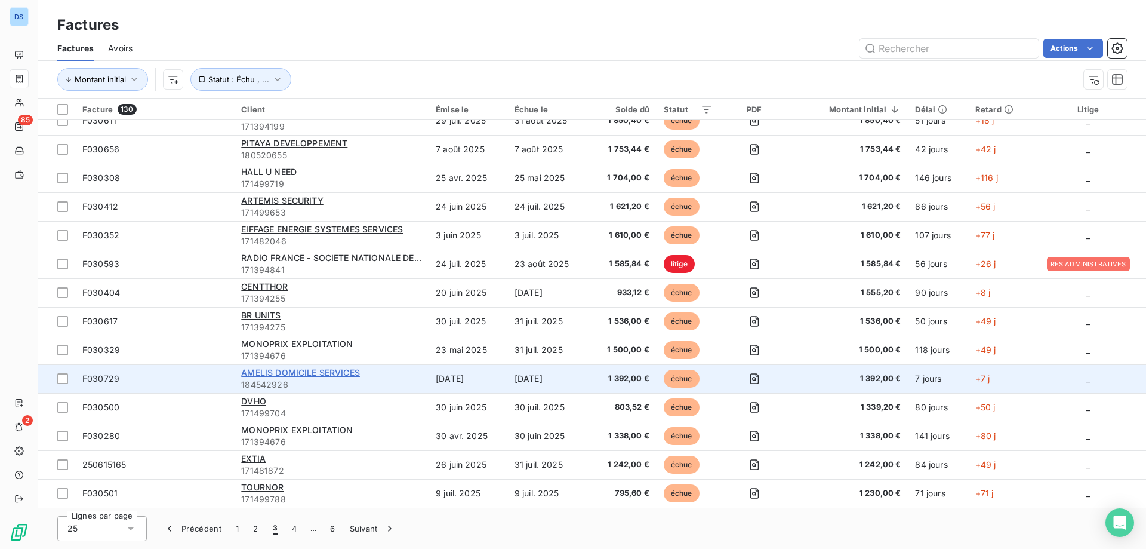
click at [266, 377] on span "AMELIS DOMICILE SERVICES" at bounding box center [300, 372] width 119 height 10
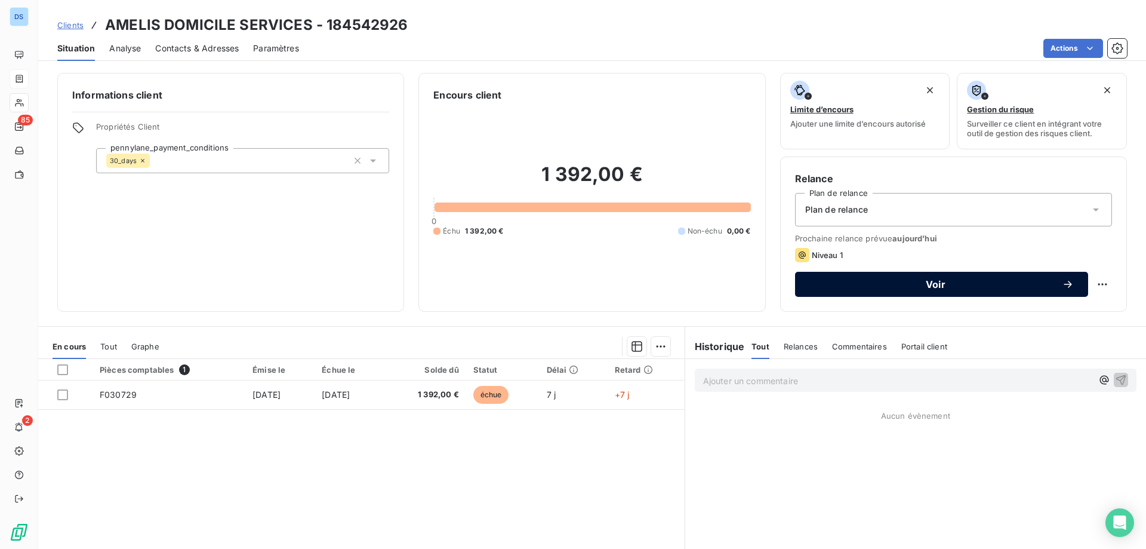
click at [909, 280] on span "Voir" at bounding box center [936, 284] width 253 height 10
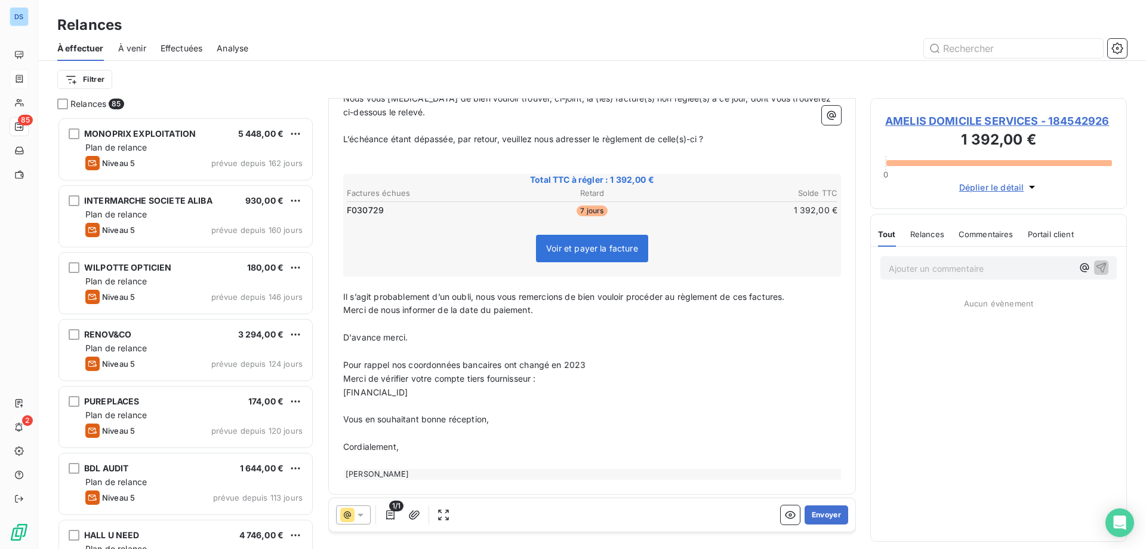
scroll to position [174, 0]
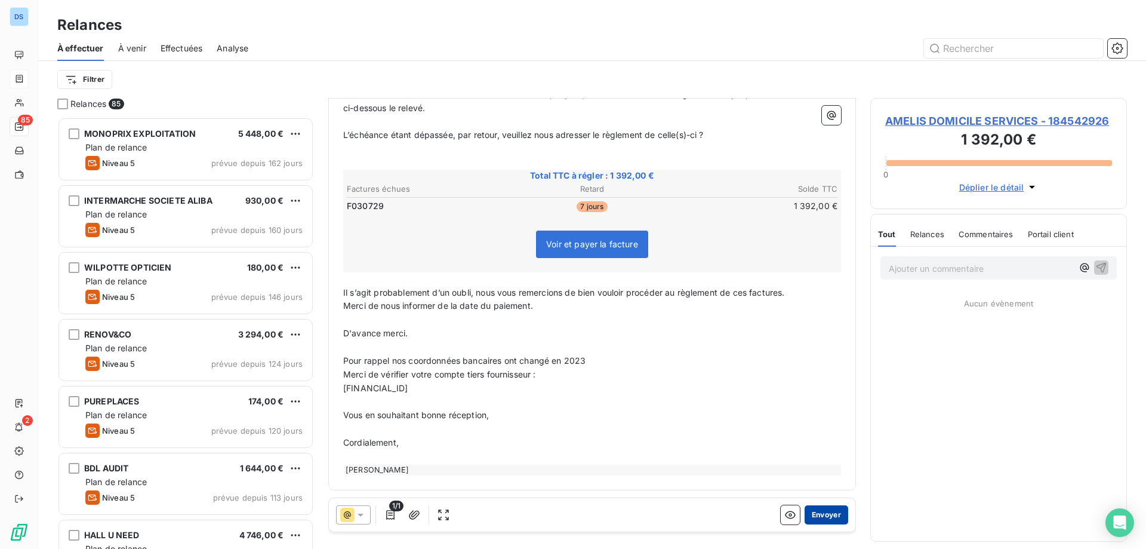
click at [813, 516] on button "Envoyer" at bounding box center [827, 514] width 44 height 19
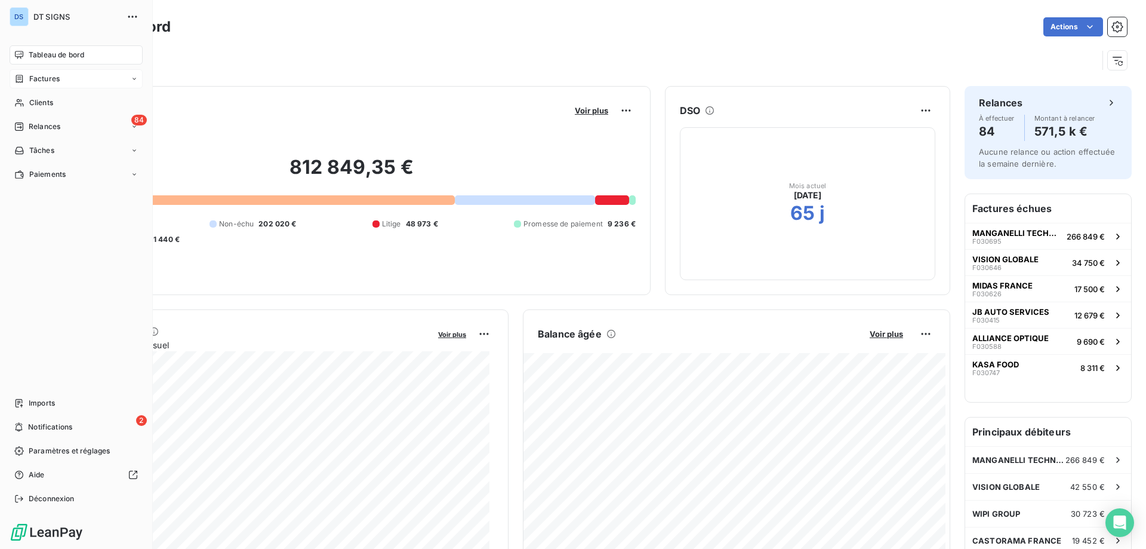
click at [47, 78] on span "Factures" at bounding box center [44, 78] width 30 height 11
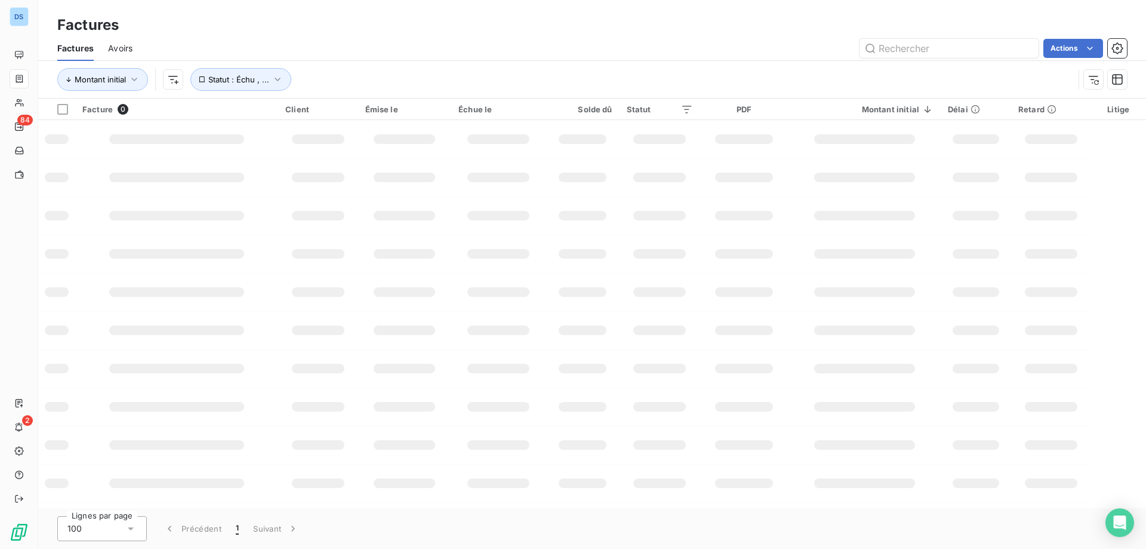
click at [119, 538] on div "100" at bounding box center [102, 528] width 90 height 25
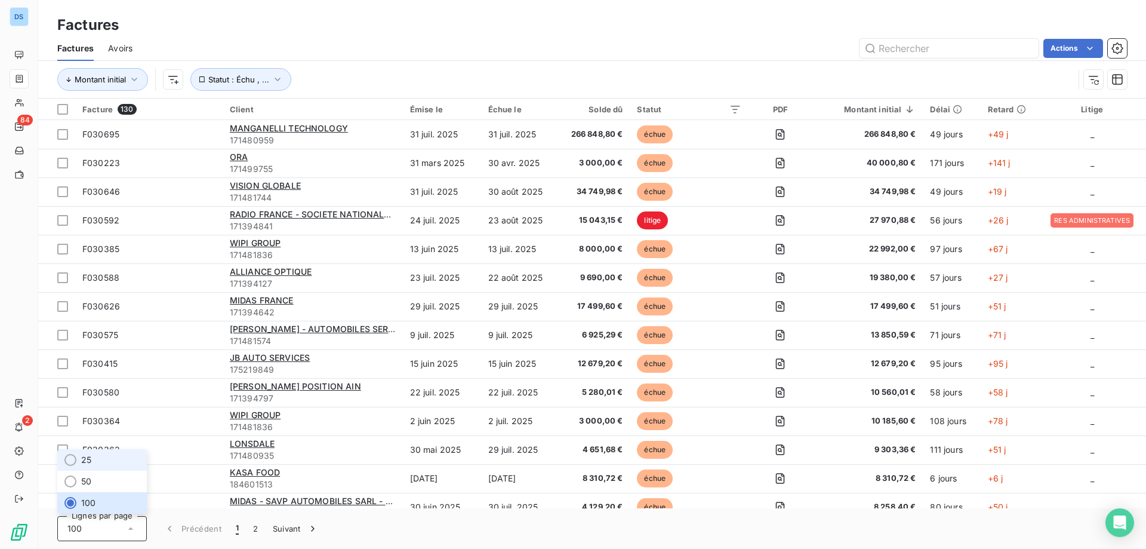
click at [104, 465] on li "25" at bounding box center [102, 459] width 90 height 21
click at [272, 530] on button "3" at bounding box center [275, 528] width 19 height 25
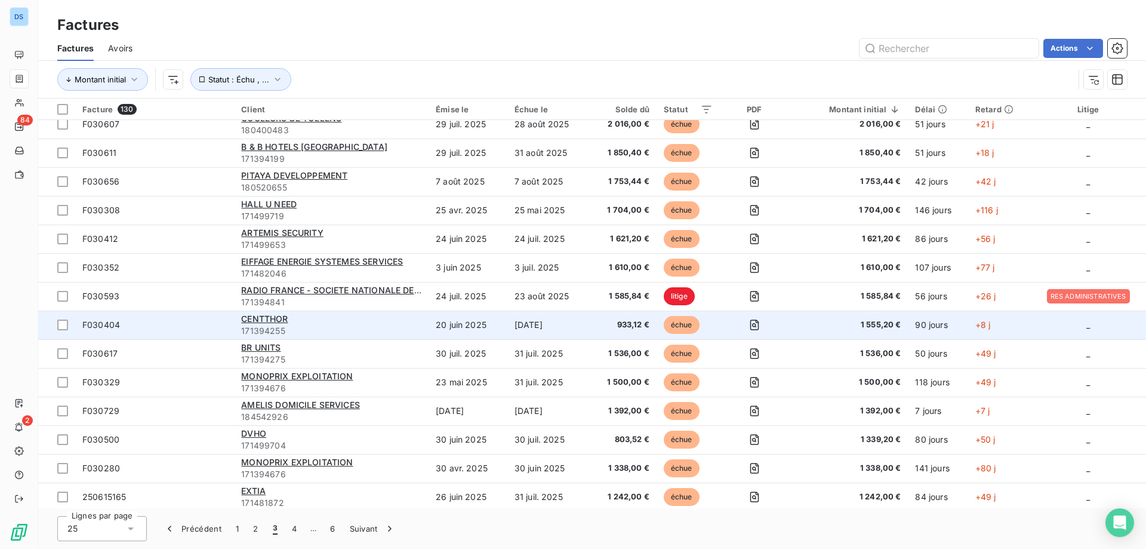
scroll to position [329, 0]
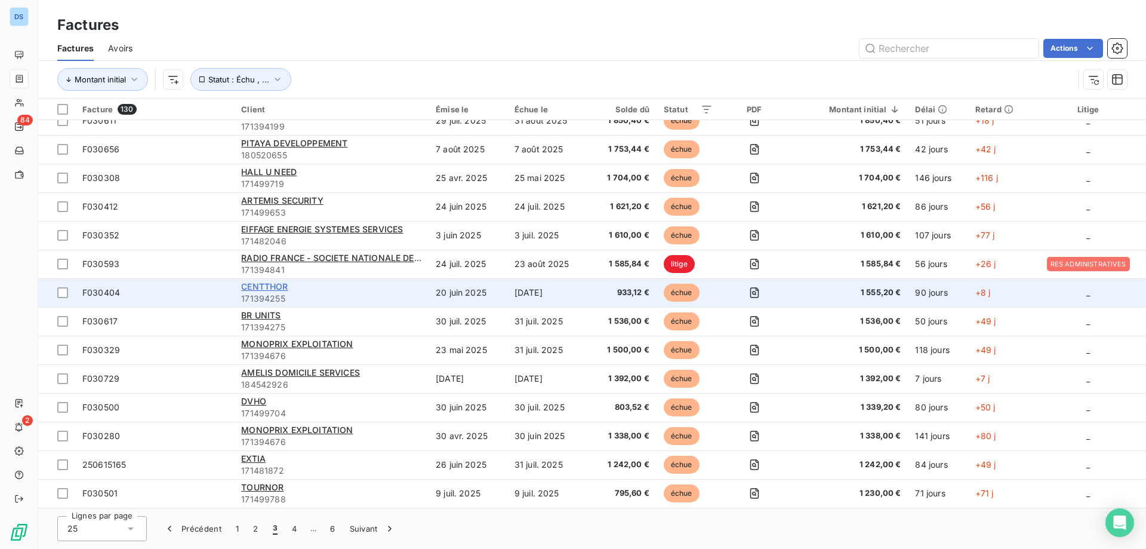
click at [277, 287] on span "CENTTHOR" at bounding box center [264, 286] width 47 height 10
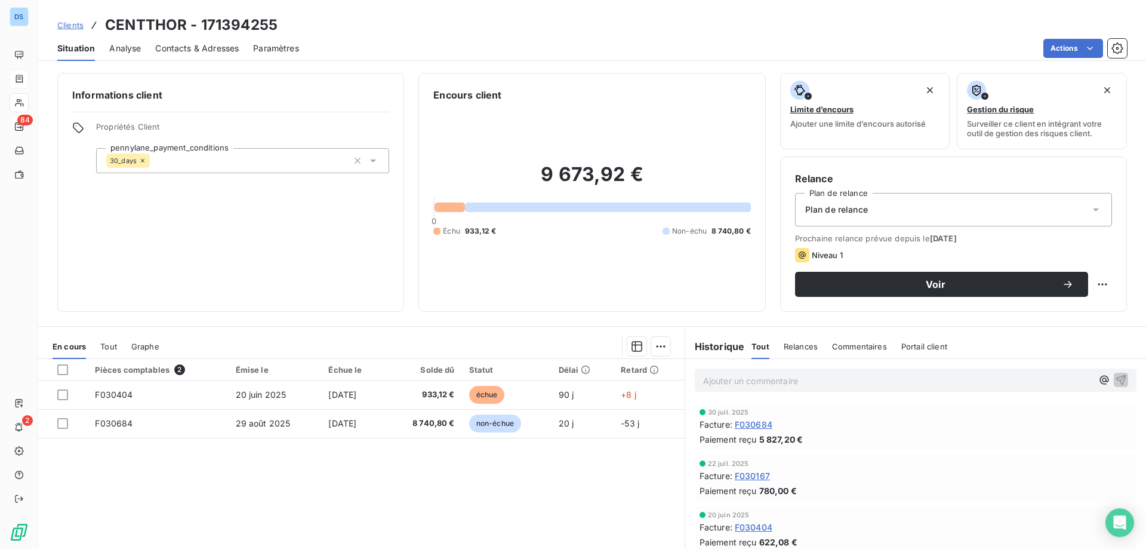
click at [792, 343] on span "Relances" at bounding box center [801, 347] width 34 height 10
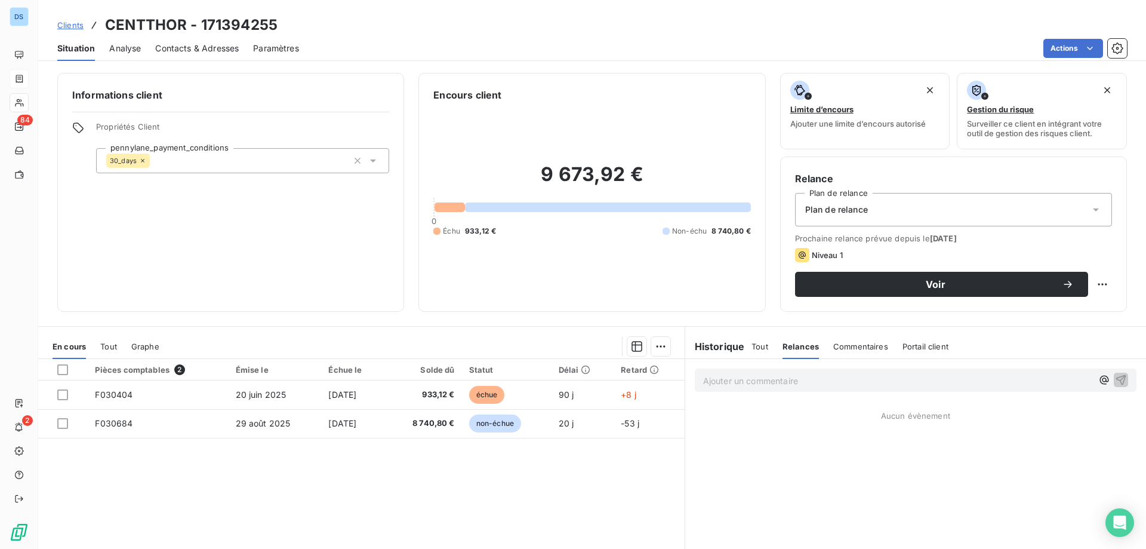
click at [752, 347] on span "Tout" at bounding box center [760, 347] width 17 height 10
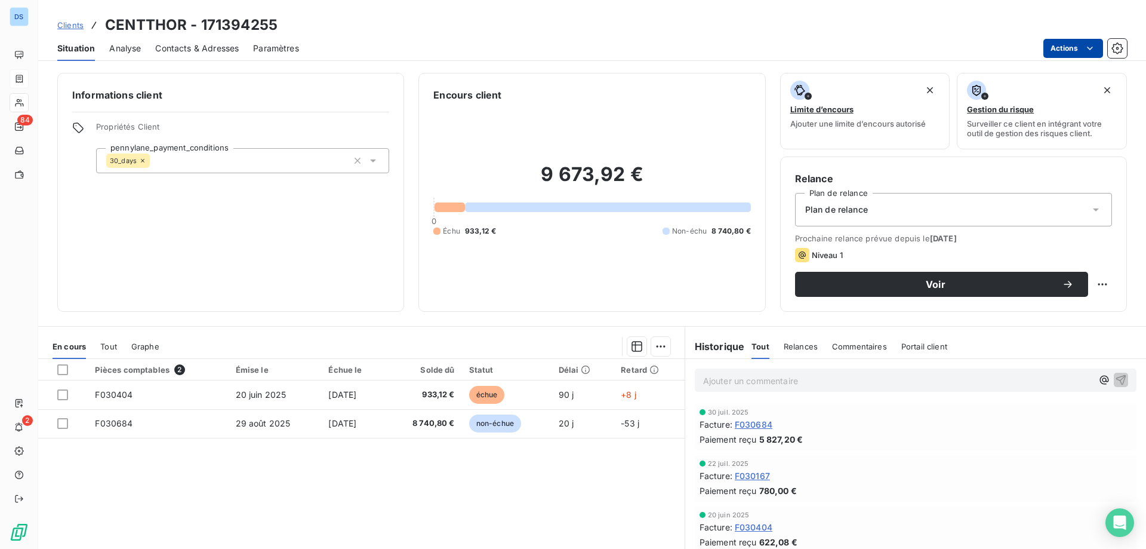
click at [1057, 44] on html "DS 84 2 Clients CENTTHOR - 171394255 Situation Analyse Contacts & Adresses Para…" at bounding box center [573, 274] width 1146 height 549
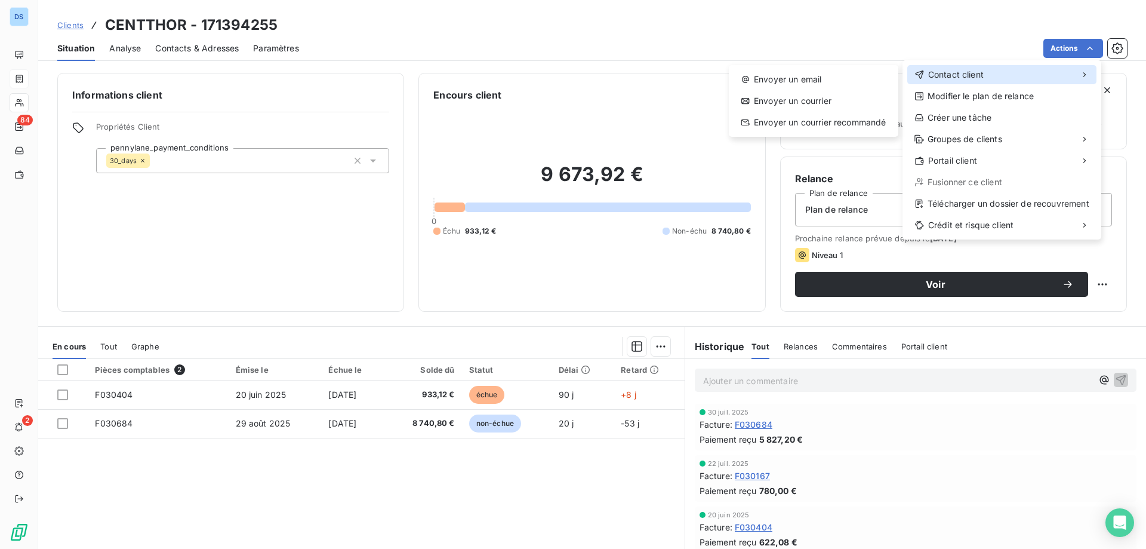
click at [959, 75] on span "Contact client" at bounding box center [956, 75] width 56 height 12
click at [825, 82] on div "Envoyer un email" at bounding box center [814, 79] width 160 height 19
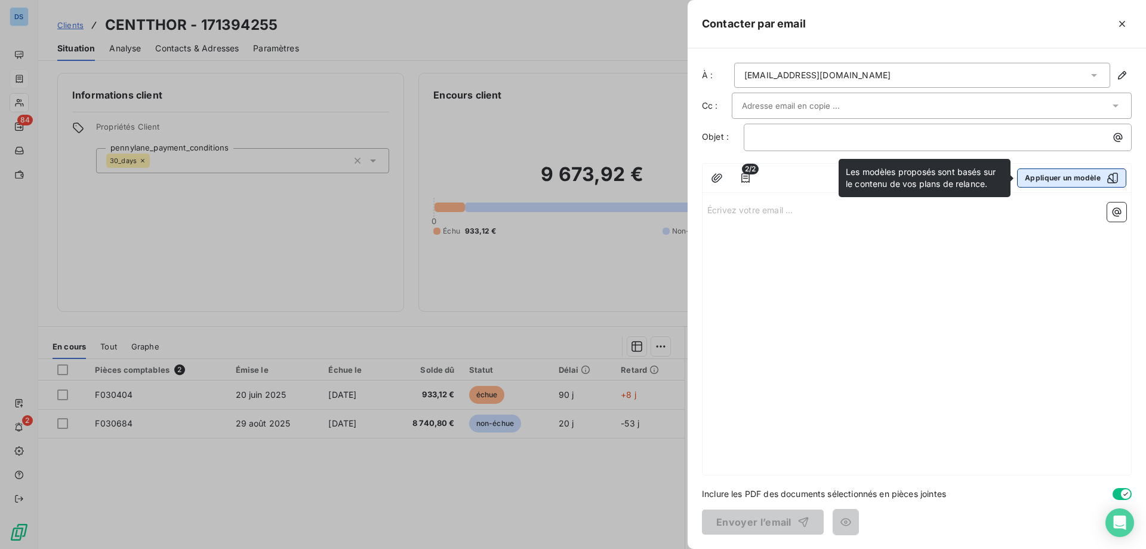
click at [1031, 171] on button "Appliquer un modèle" at bounding box center [1071, 177] width 109 height 19
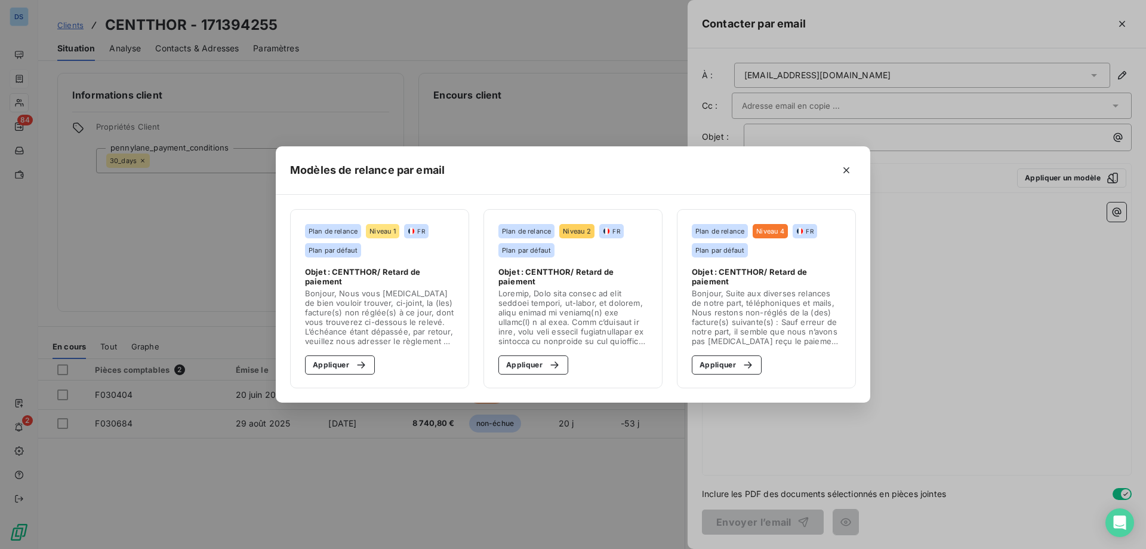
click at [349, 375] on section "Plan de relance Niveau 1 FR Plan par défaut Objet : CENTTHOR/ Retard de paiemen…" at bounding box center [379, 298] width 179 height 179
click at [345, 364] on button "Appliquer" at bounding box center [340, 364] width 70 height 19
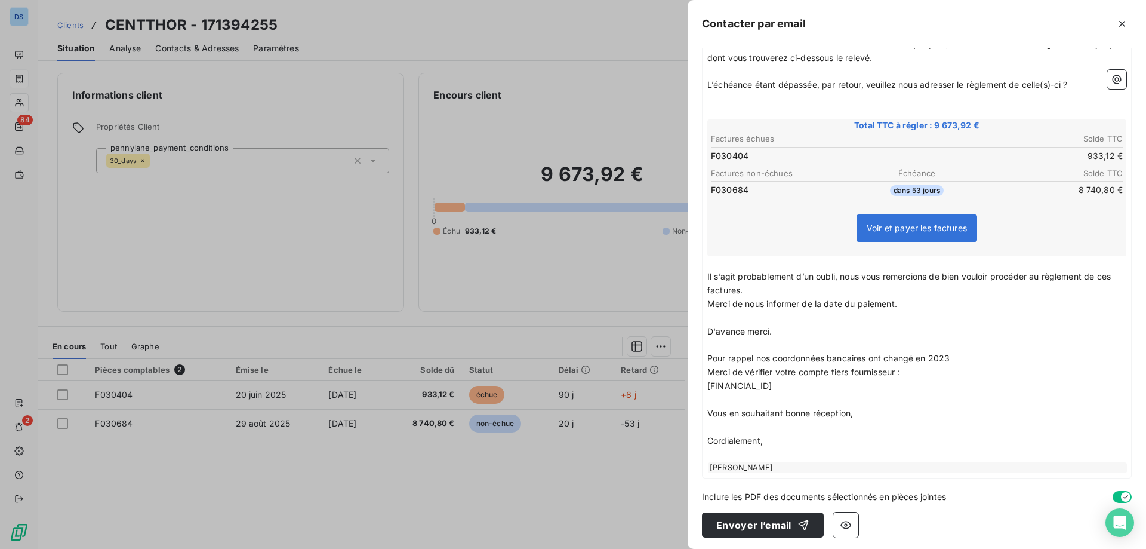
scroll to position [195, 0]
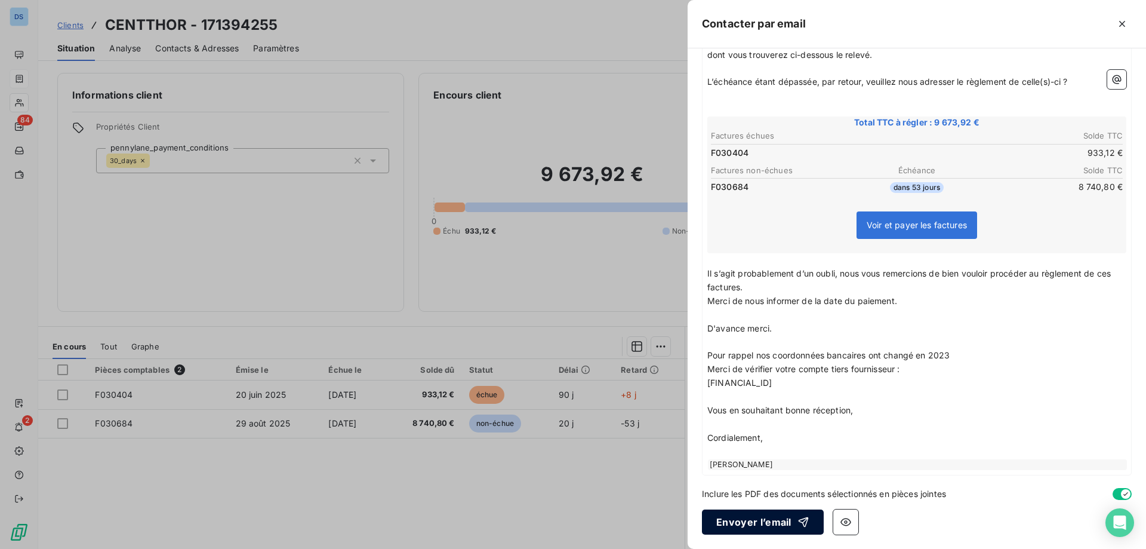
click at [745, 527] on button "Envoyer l’email" at bounding box center [763, 521] width 122 height 25
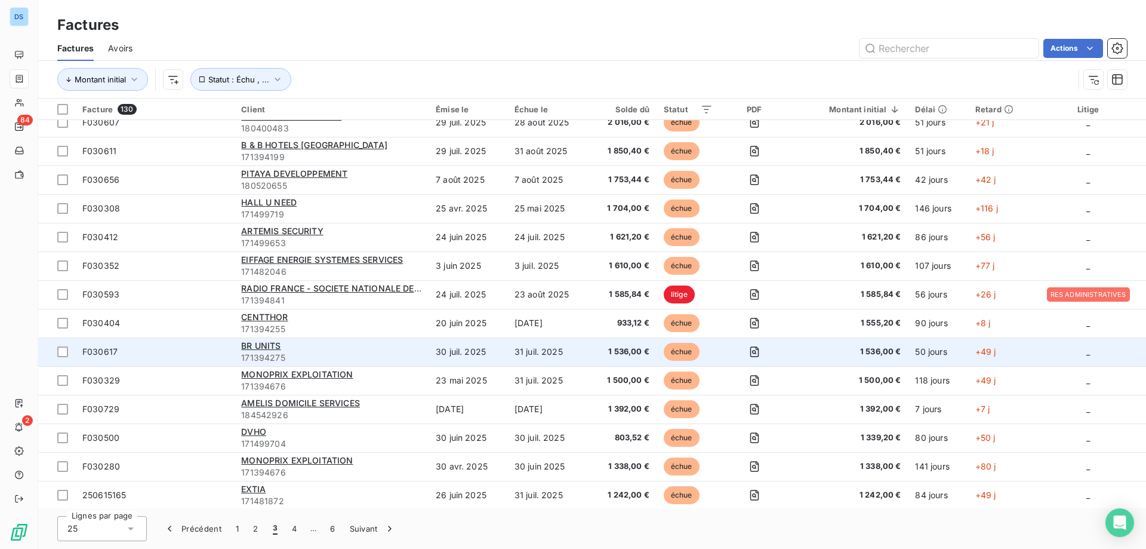
scroll to position [329, 0]
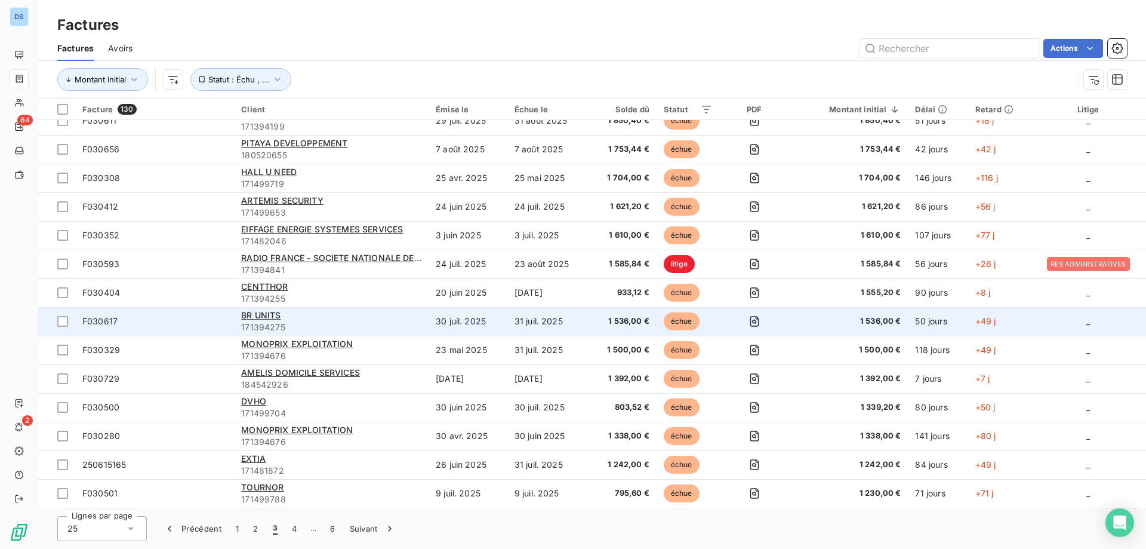
click at [257, 320] on div "BR UNITS" at bounding box center [331, 315] width 180 height 12
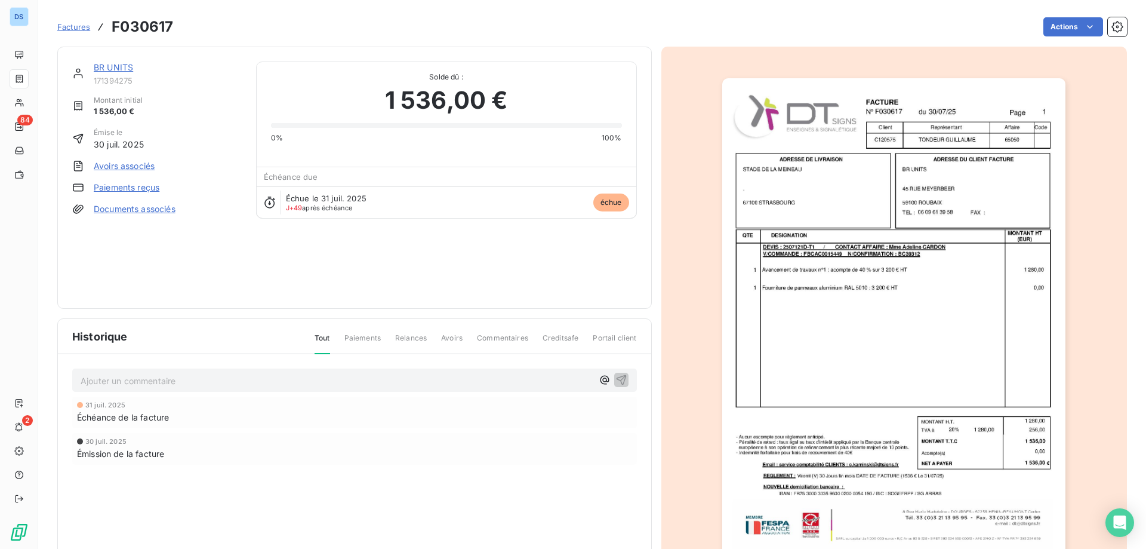
click at [127, 69] on link "BR UNITS" at bounding box center [113, 67] width 39 height 10
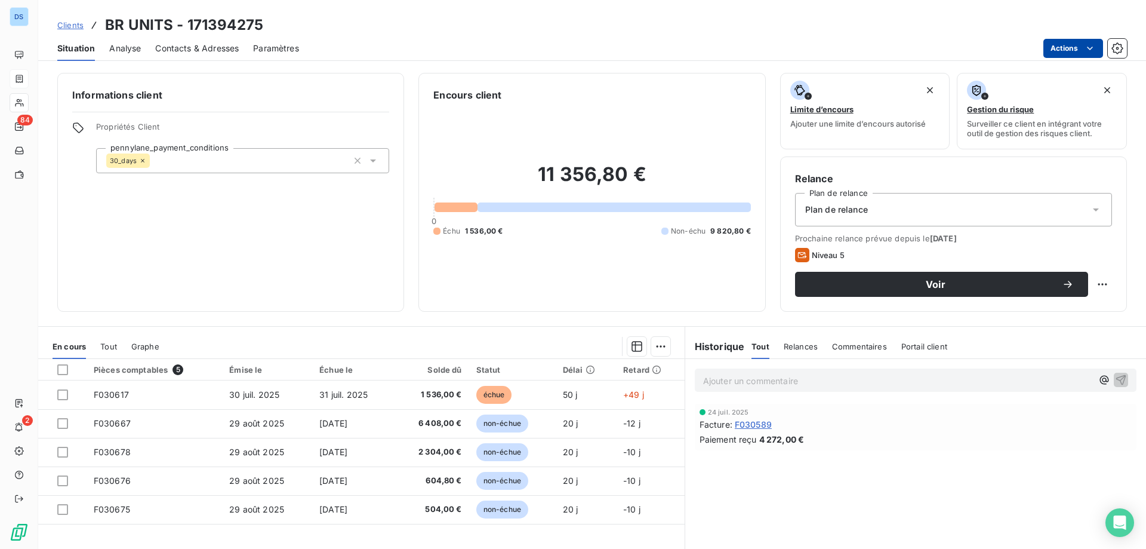
click at [1060, 47] on html "DS 84 2 Clients BR UNITS - 171394275 Situation Analyse Contacts & Adresses Para…" at bounding box center [573, 274] width 1146 height 549
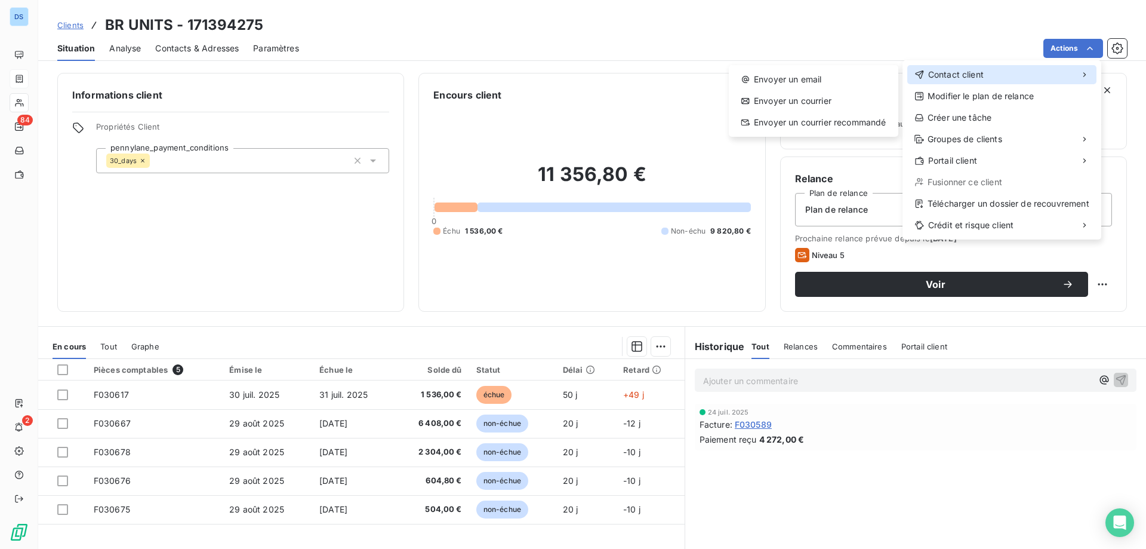
click at [977, 76] on span "Contact client" at bounding box center [956, 75] width 56 height 12
click at [831, 72] on div "Envoyer un email" at bounding box center [814, 79] width 160 height 19
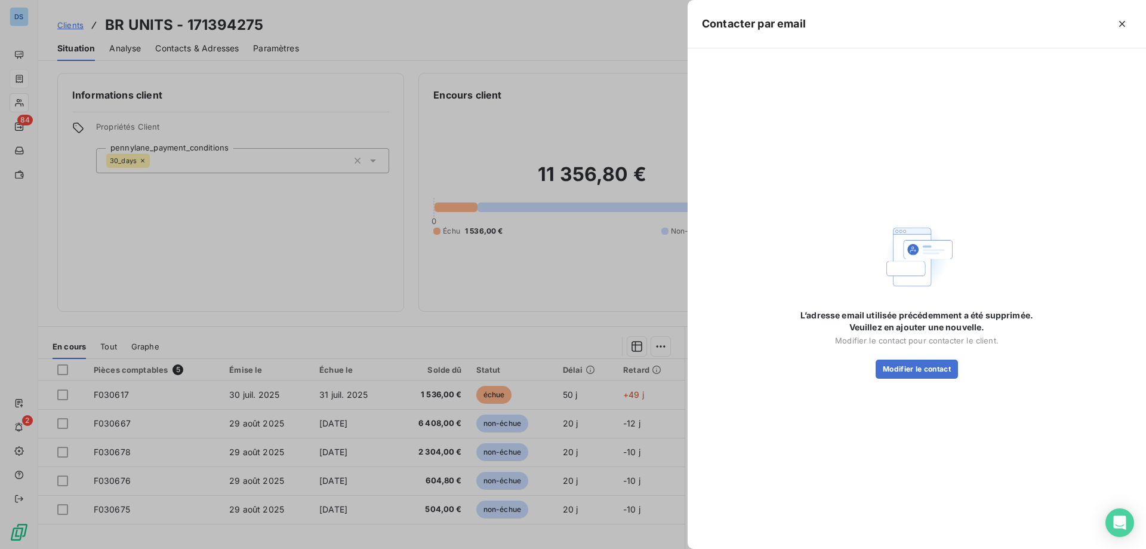
click at [508, 42] on div at bounding box center [573, 274] width 1146 height 549
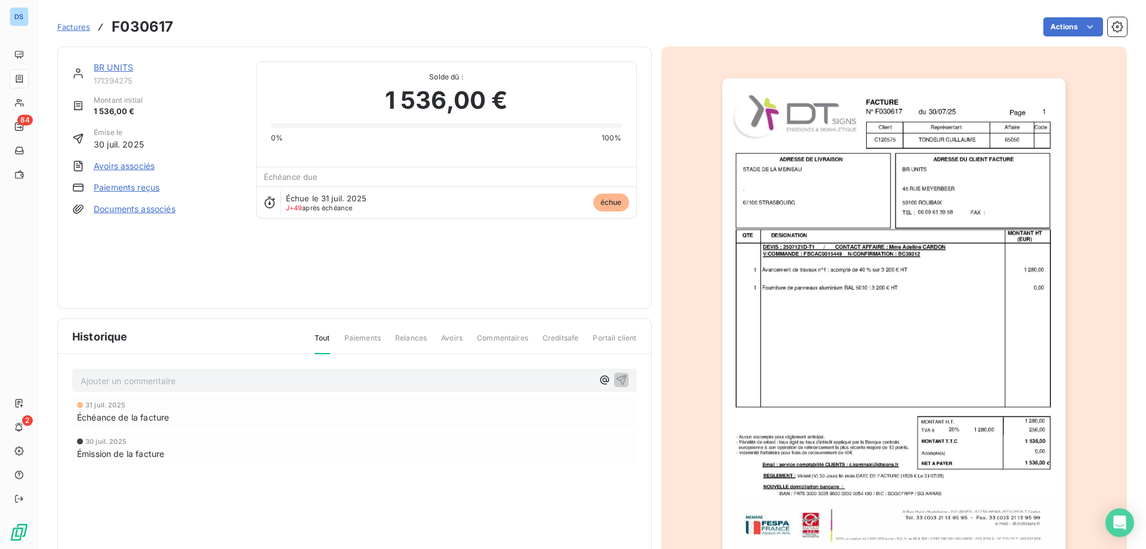
click at [122, 69] on link "BR UNITS" at bounding box center [113, 67] width 39 height 10
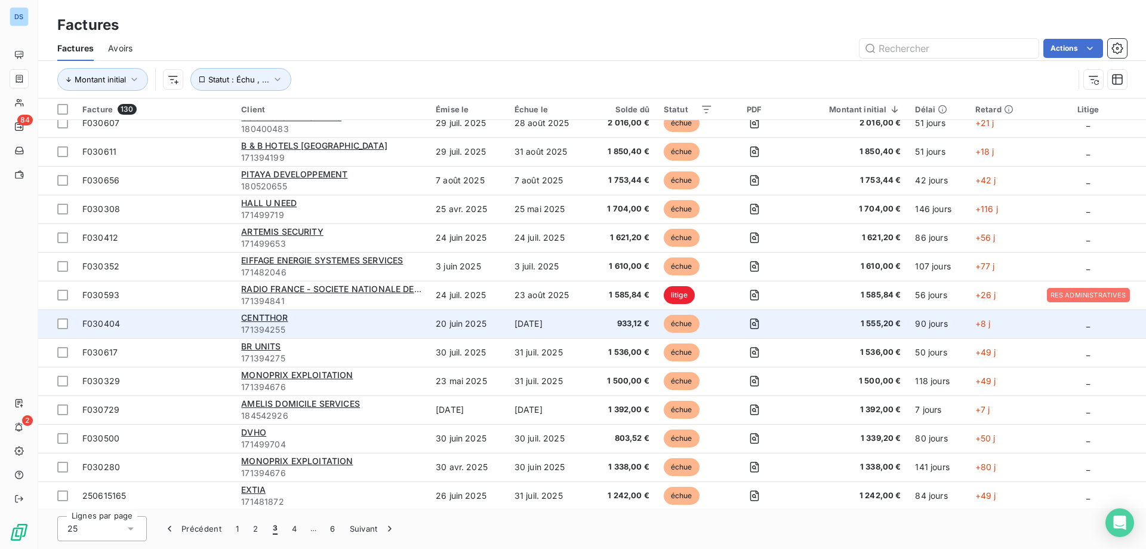
scroll to position [299, 0]
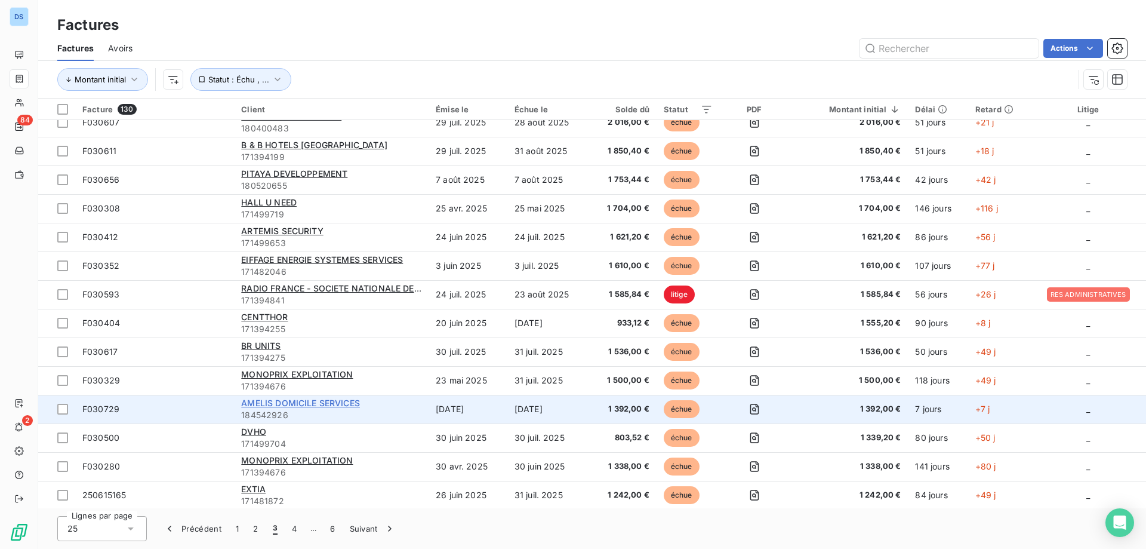
click at [263, 404] on span "AMELIS DOMICILE SERVICES" at bounding box center [300, 403] width 119 height 10
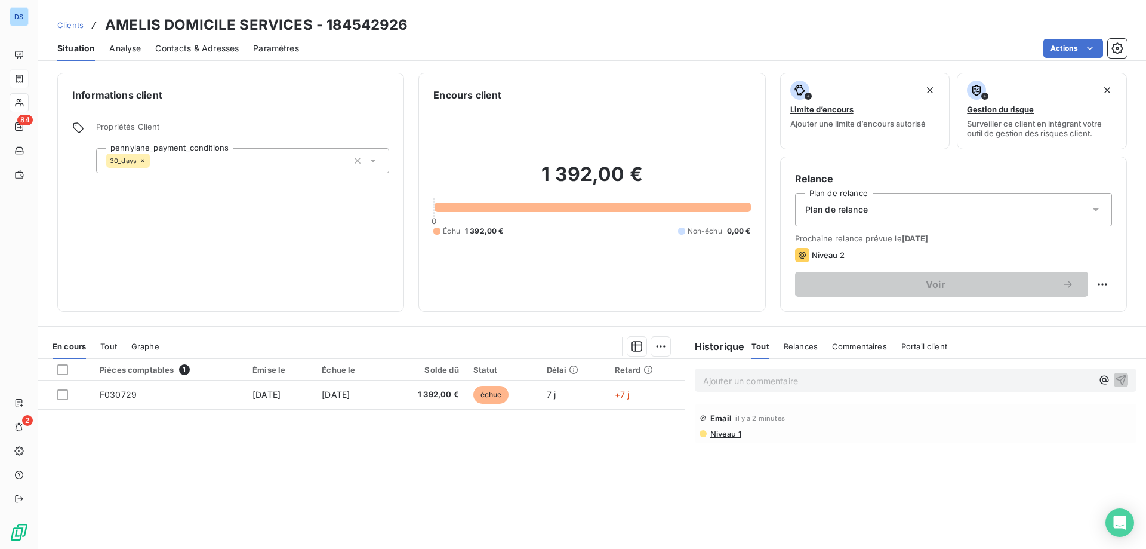
click at [749, 374] on p "Ajouter un commentaire ﻿" at bounding box center [897, 380] width 389 height 15
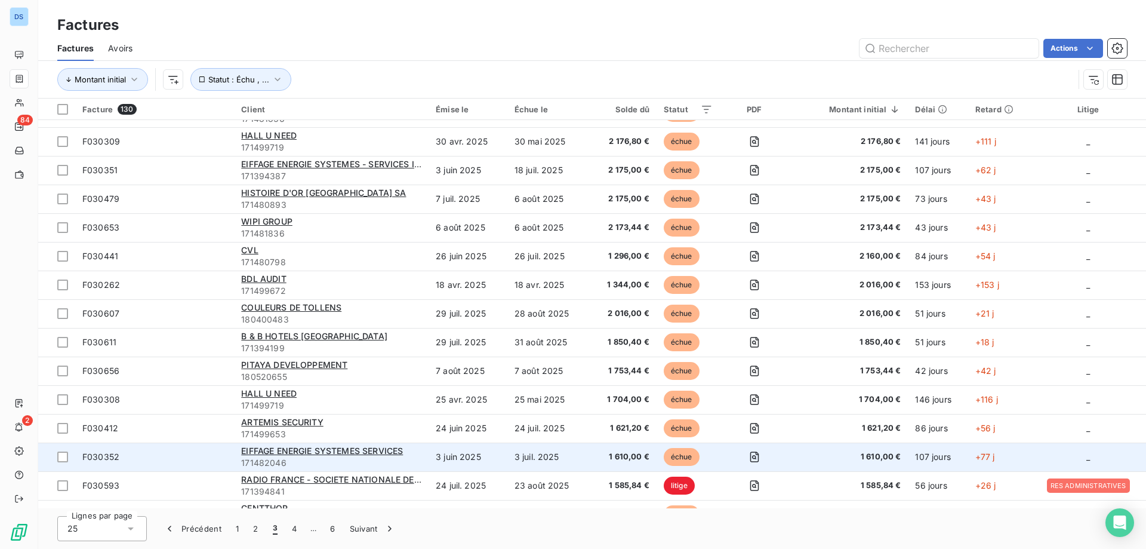
scroll to position [119, 0]
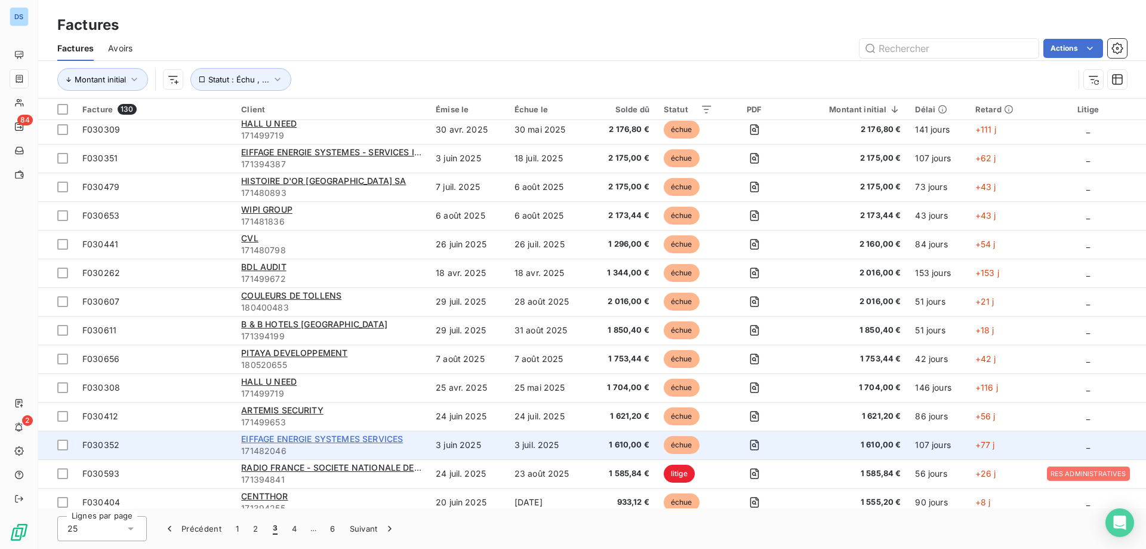
click at [281, 437] on span "EIFFAGE ENERGIE SYSTEMES SERVICES" at bounding box center [322, 438] width 162 height 10
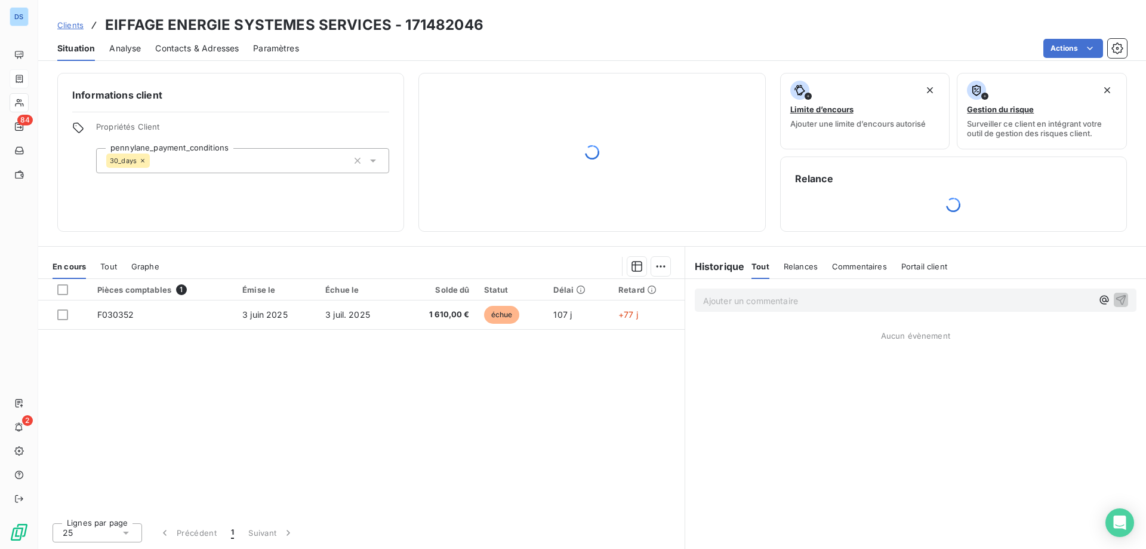
click at [187, 45] on span "Contacts & Adresses" at bounding box center [197, 48] width 84 height 12
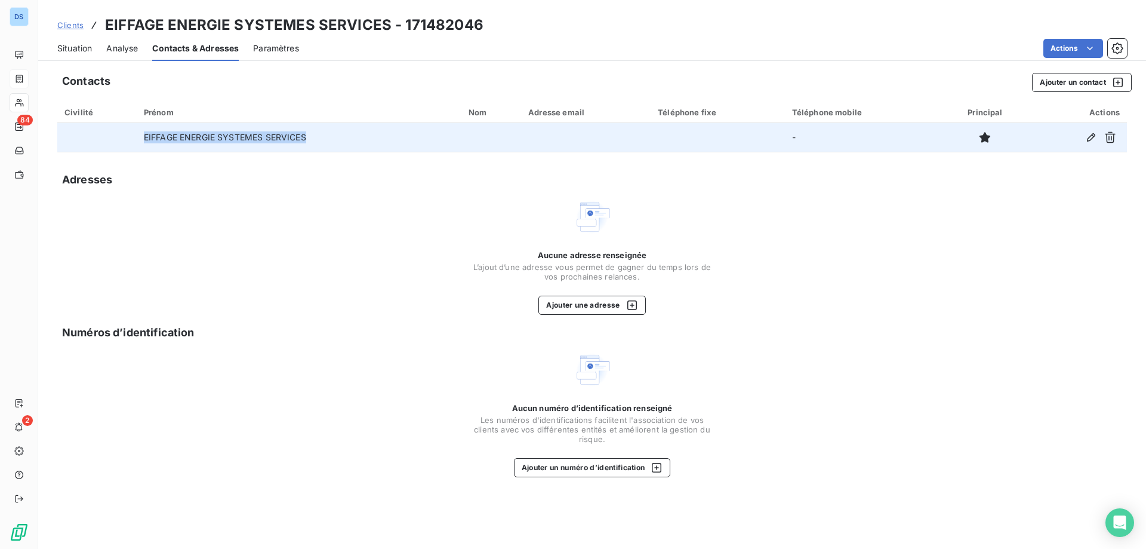
drag, startPoint x: 303, startPoint y: 139, endPoint x: 140, endPoint y: 139, distance: 163.0
click at [140, 139] on td "EIFFAGE ENERGIE SYSTEMES SERVICES" at bounding box center [299, 137] width 325 height 29
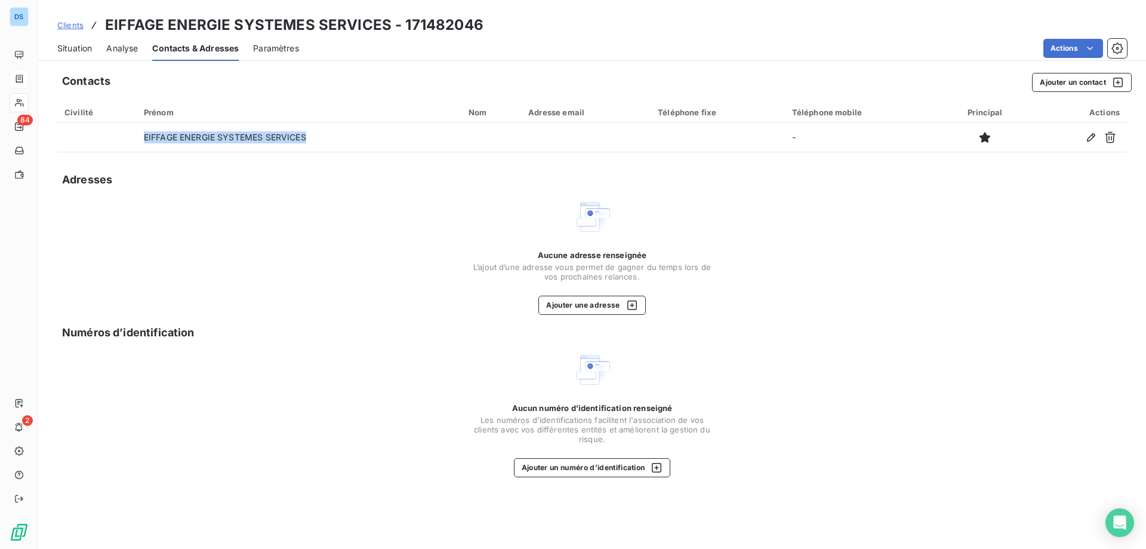
copy td "EIFFAGE ENERGIE SYSTEMES SERVICES"
click at [763, 216] on div "Aucune adresse renseignée L’ajout d’une adresse vous permet de gagner du temps …" at bounding box center [592, 256] width 1070 height 117
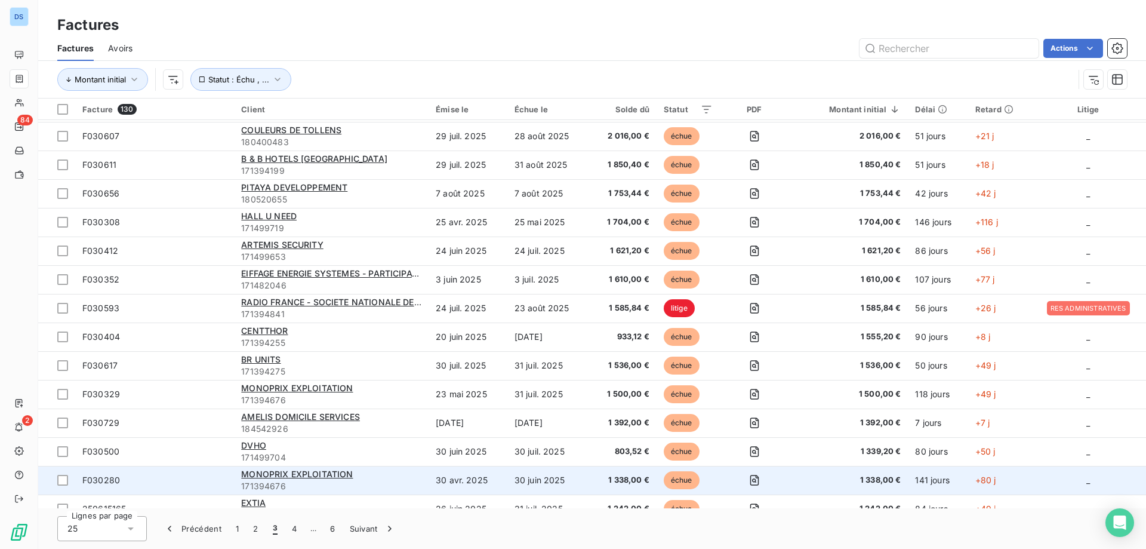
scroll to position [329, 0]
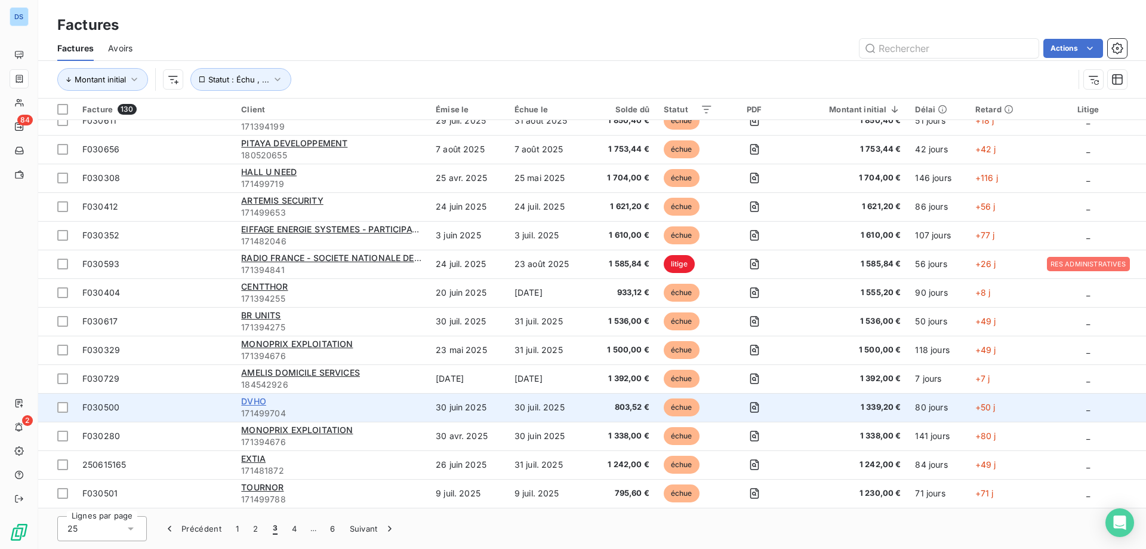
click at [260, 400] on span "DVHO" at bounding box center [253, 401] width 25 height 10
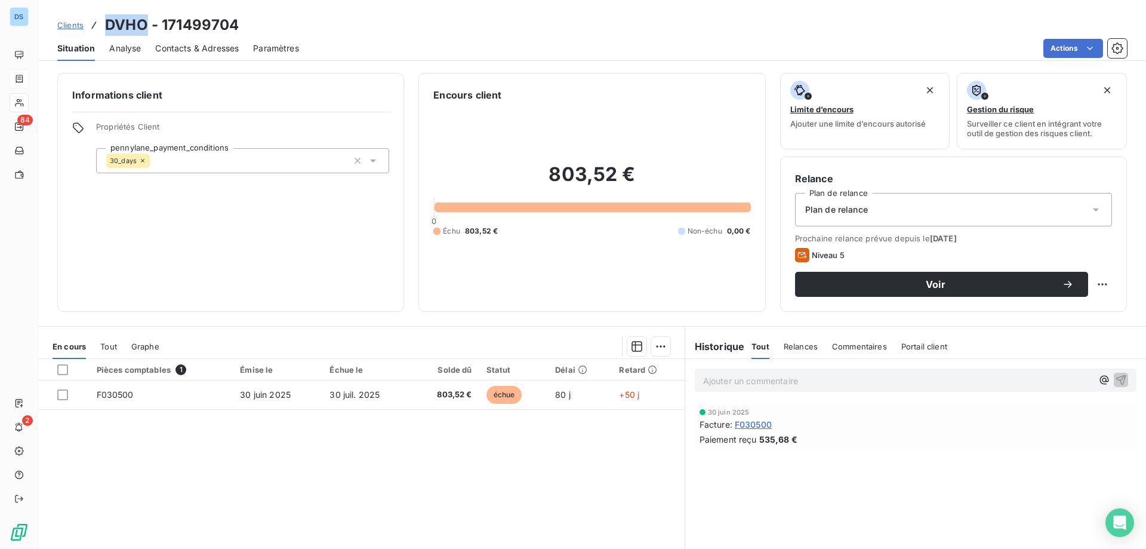
drag, startPoint x: 145, startPoint y: 28, endPoint x: 106, endPoint y: 29, distance: 39.4
click at [106, 29] on h3 "DVHO - 171499704" at bounding box center [172, 24] width 134 height 21
copy h3 "DVHO"
click at [628, 112] on div "803,52 € 0 Échu 803,52 € Non-échu 0,00 €" at bounding box center [591, 199] width 317 height 195
click at [634, 56] on div "Actions" at bounding box center [720, 48] width 814 height 19
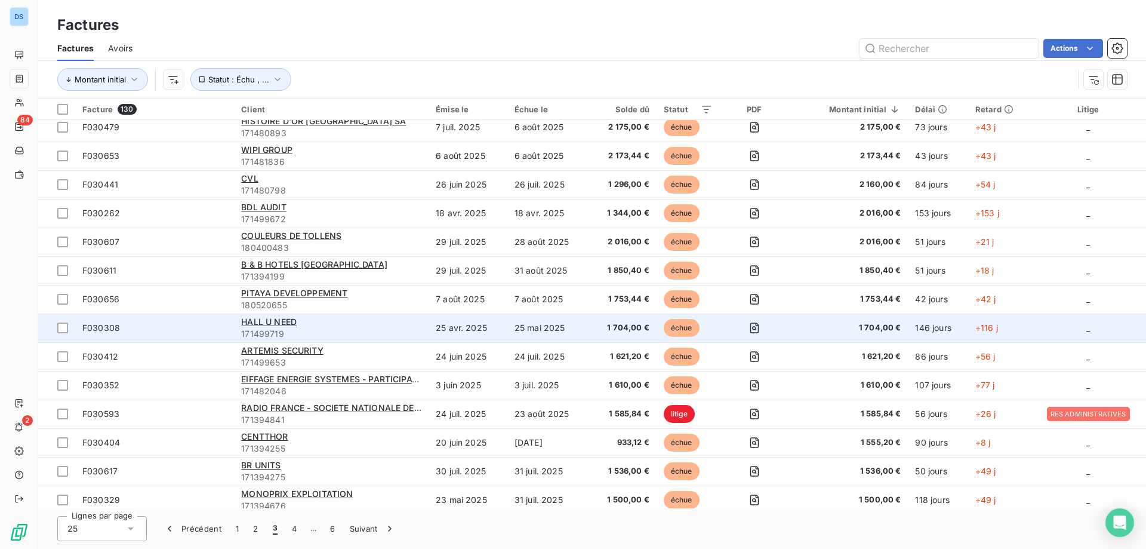
scroll to position [329, 0]
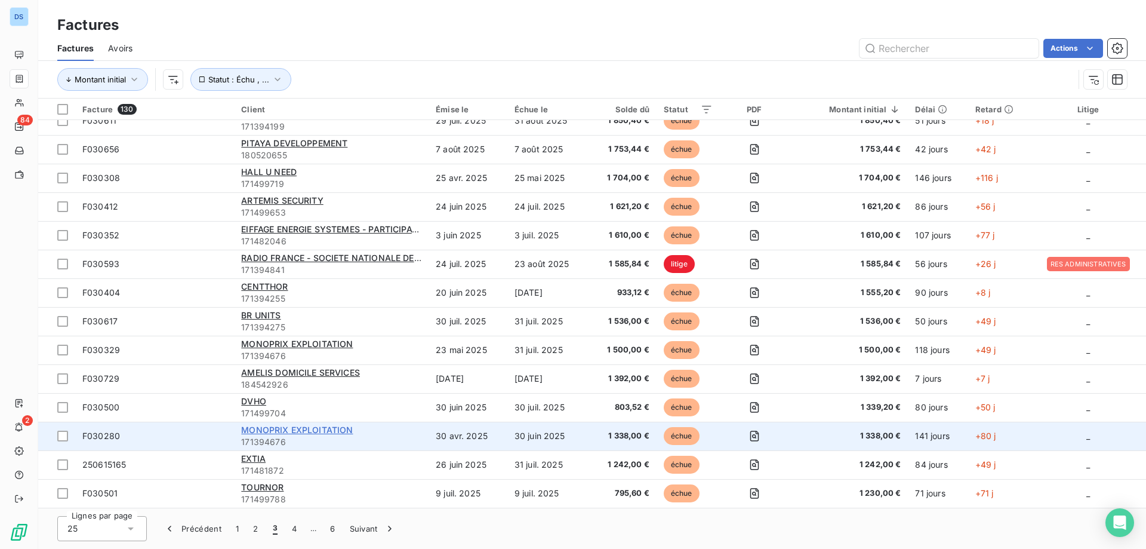
click at [278, 433] on span "MONOPRIX EXPLOITATION" at bounding box center [297, 430] width 112 height 10
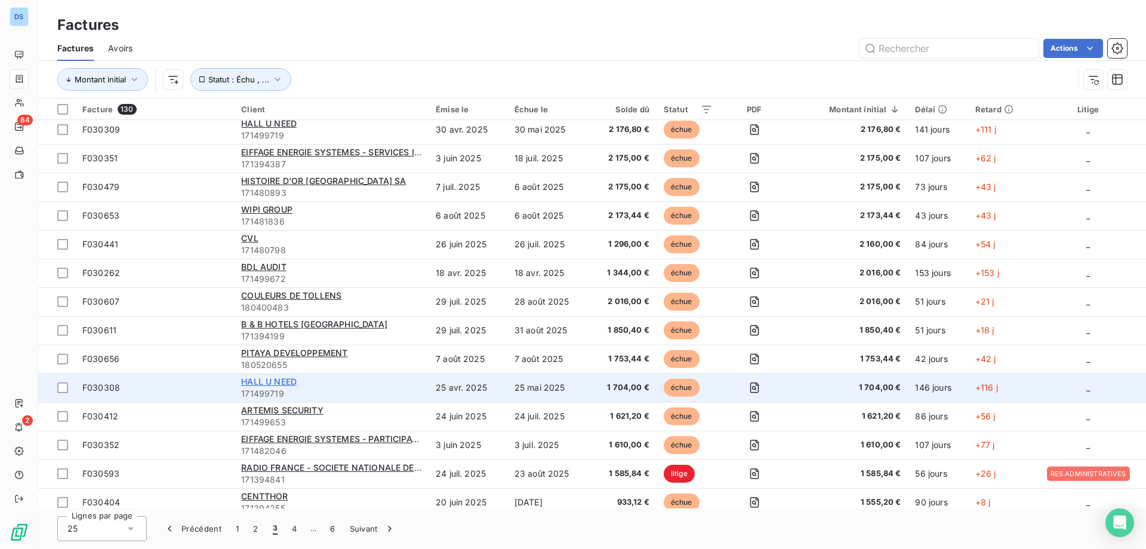
scroll to position [329, 0]
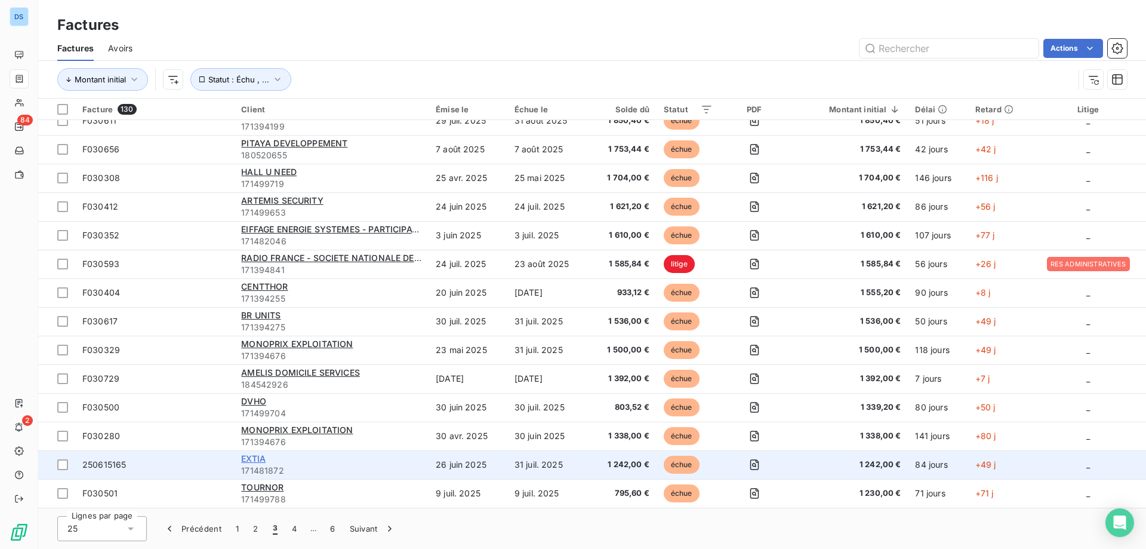
click at [257, 461] on span "EXTIA" at bounding box center [253, 458] width 24 height 10
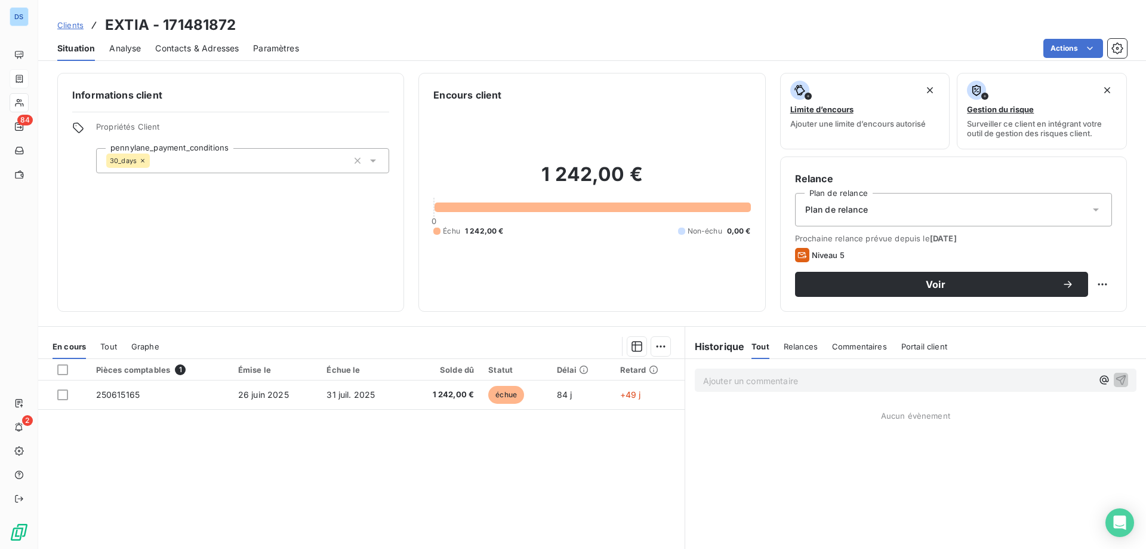
click at [789, 348] on span "Relances" at bounding box center [801, 347] width 34 height 10
click at [759, 343] on span "Tout" at bounding box center [760, 347] width 17 height 10
drag, startPoint x: 103, startPoint y: 23, endPoint x: 147, endPoint y: 30, distance: 45.4
click at [148, 29] on div "Clients EXTIA - 171481872" at bounding box center [146, 24] width 179 height 21
copy h3 "EXTIA"
